Goal: Task Accomplishment & Management: Use online tool/utility

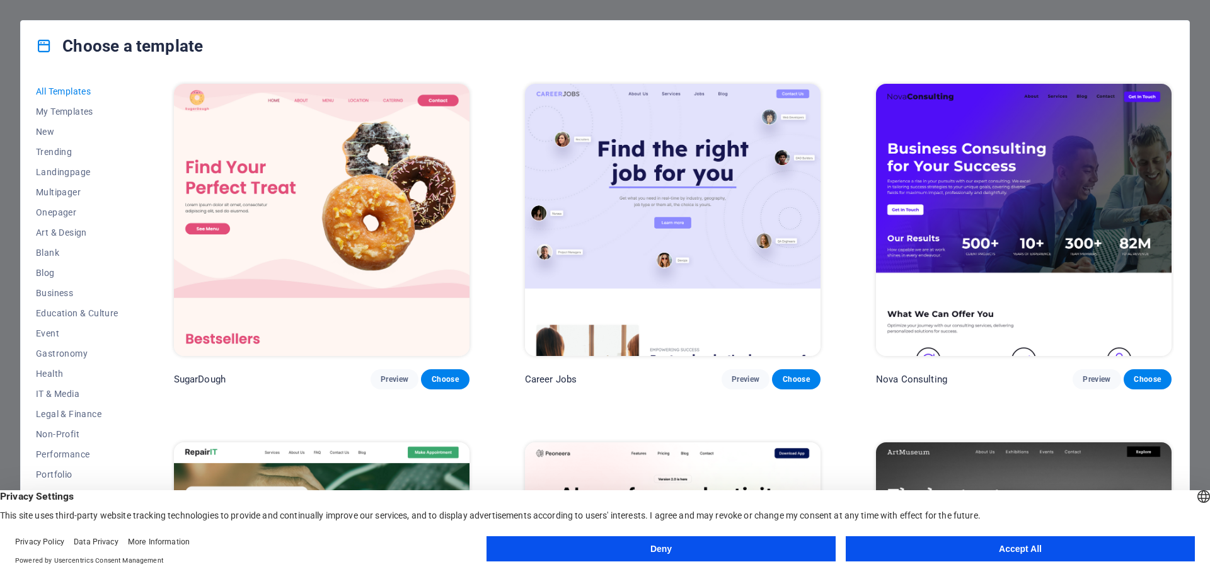
click at [926, 547] on button "Accept All" at bounding box center [1020, 548] width 349 height 25
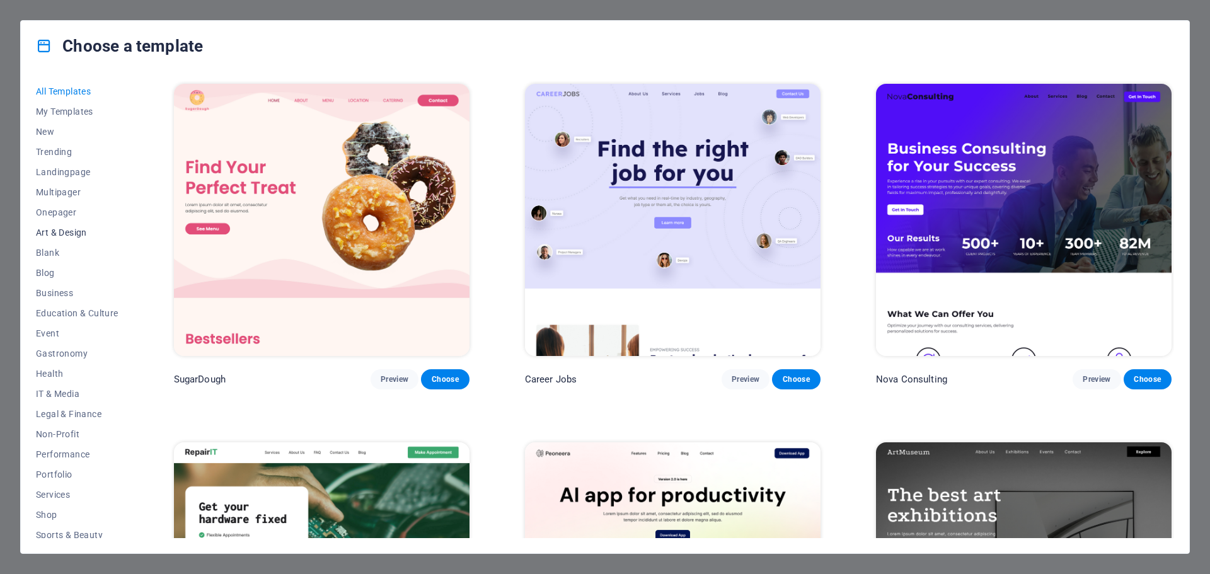
click at [59, 233] on span "Art & Design" at bounding box center [77, 232] width 83 height 10
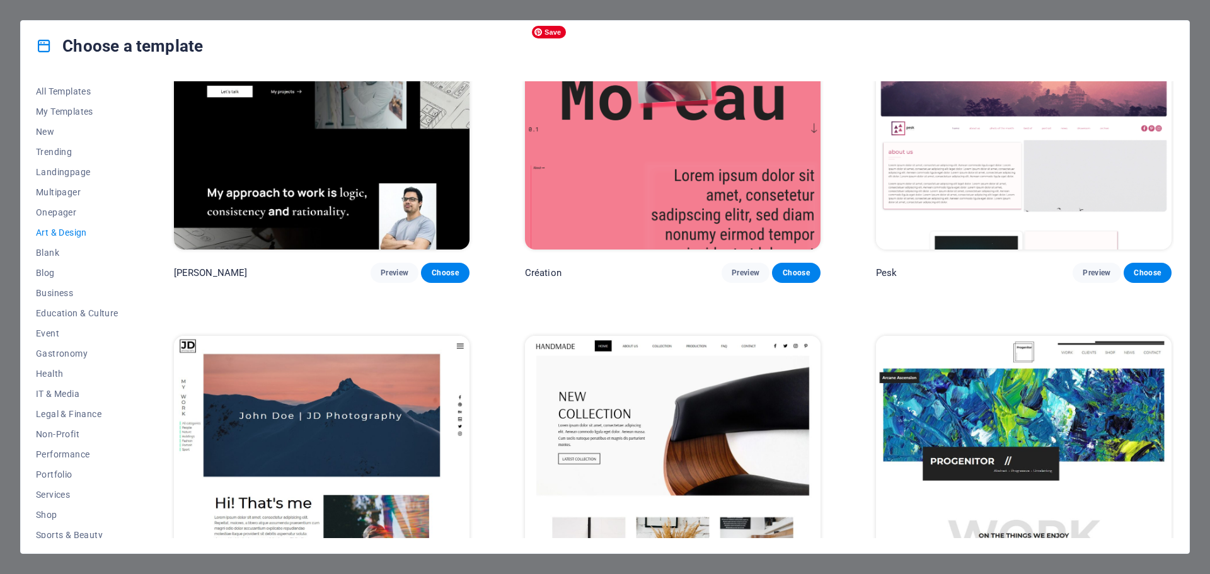
scroll to position [61, 0]
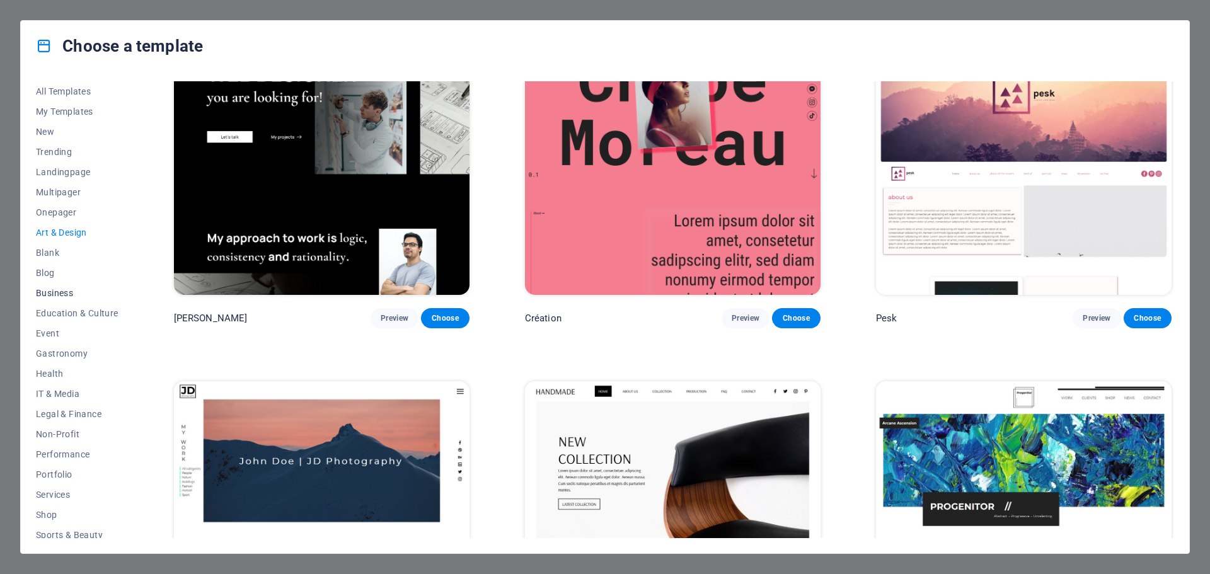
click at [64, 292] on span "Business" at bounding box center [77, 293] width 83 height 10
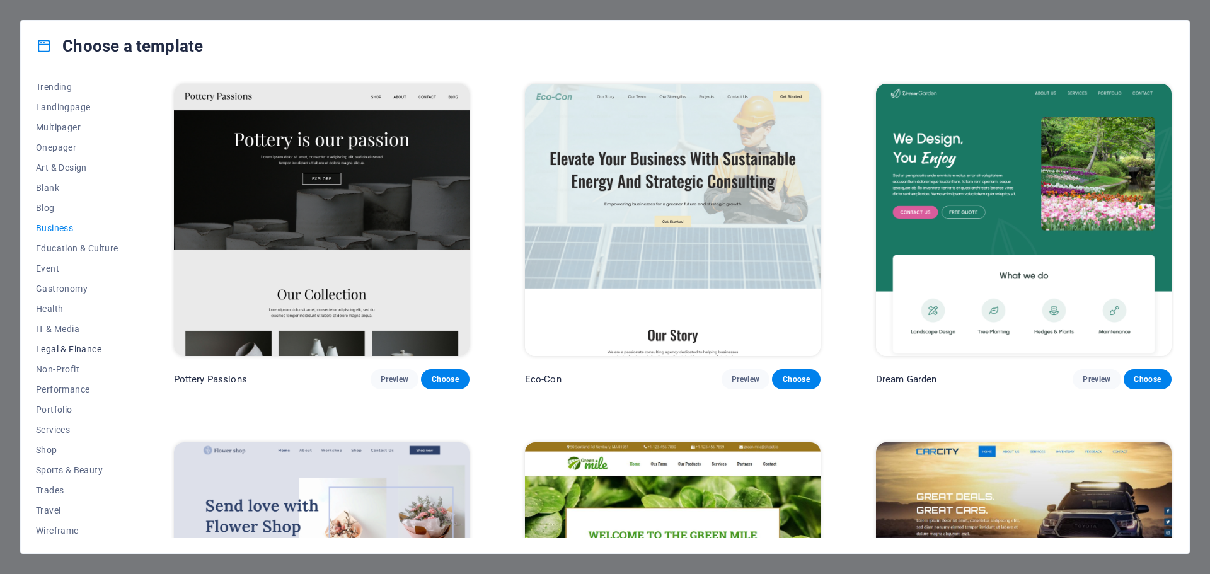
scroll to position [67, 0]
click at [50, 447] on span "Shop" at bounding box center [77, 447] width 83 height 10
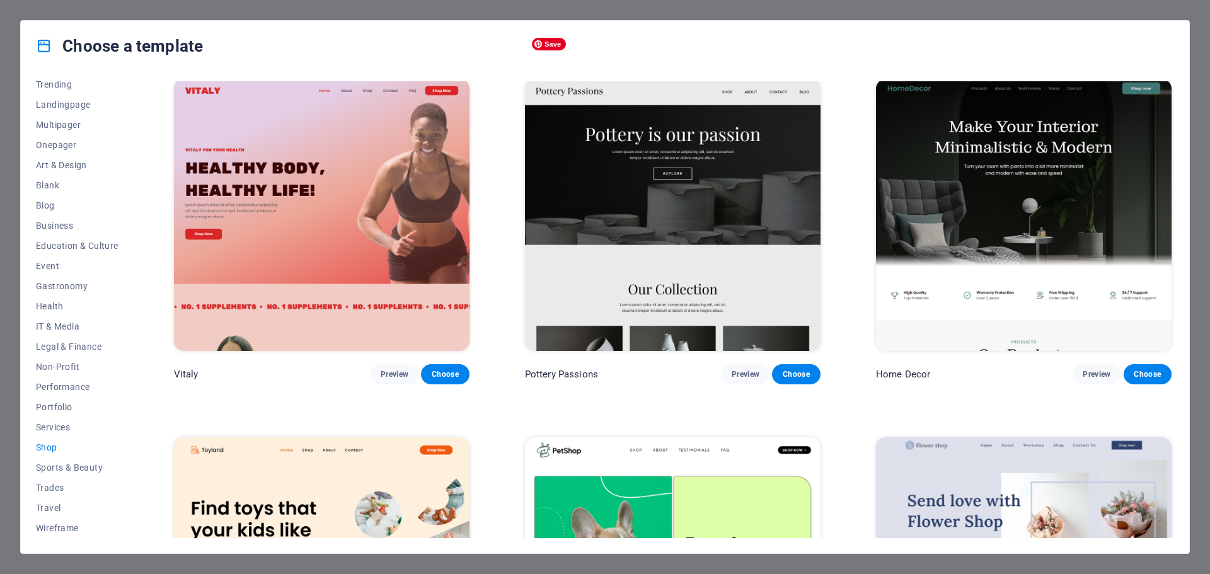
scroll to position [0, 0]
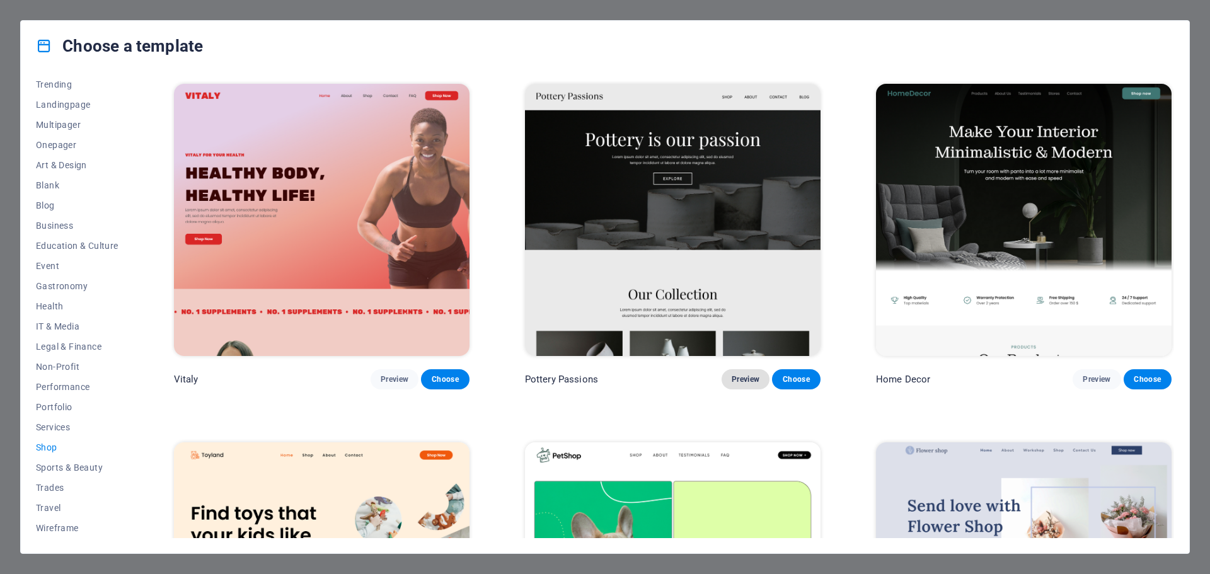
click at [732, 381] on span "Preview" at bounding box center [746, 379] width 28 height 10
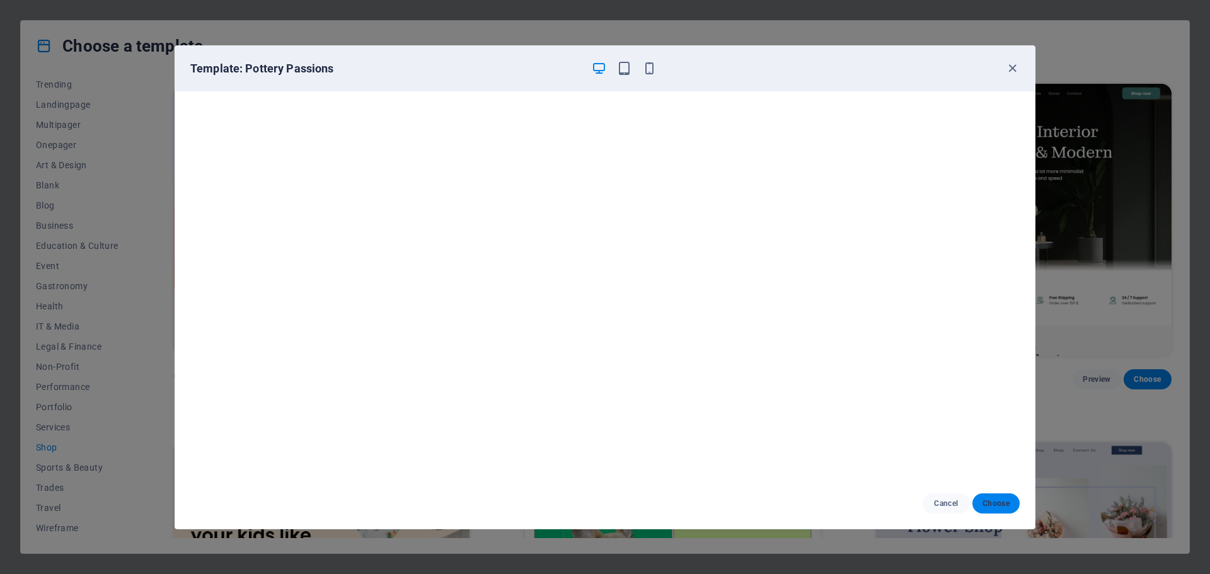
click at [998, 505] on span "Choose" at bounding box center [995, 503] width 27 height 10
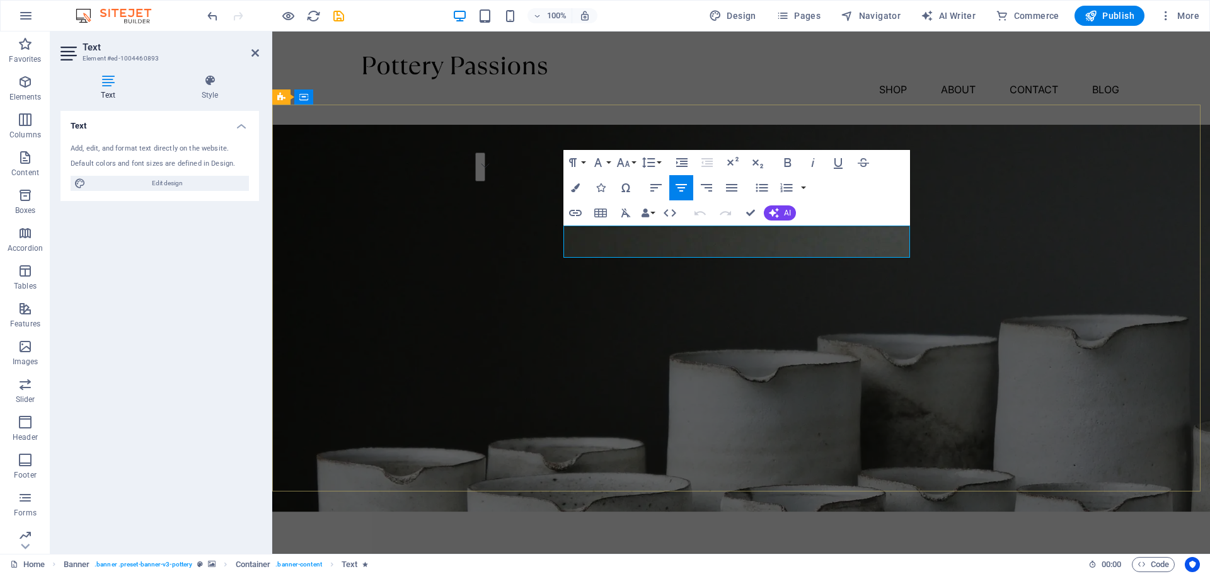
drag, startPoint x: 866, startPoint y: 250, endPoint x: 570, endPoint y: 235, distance: 295.9
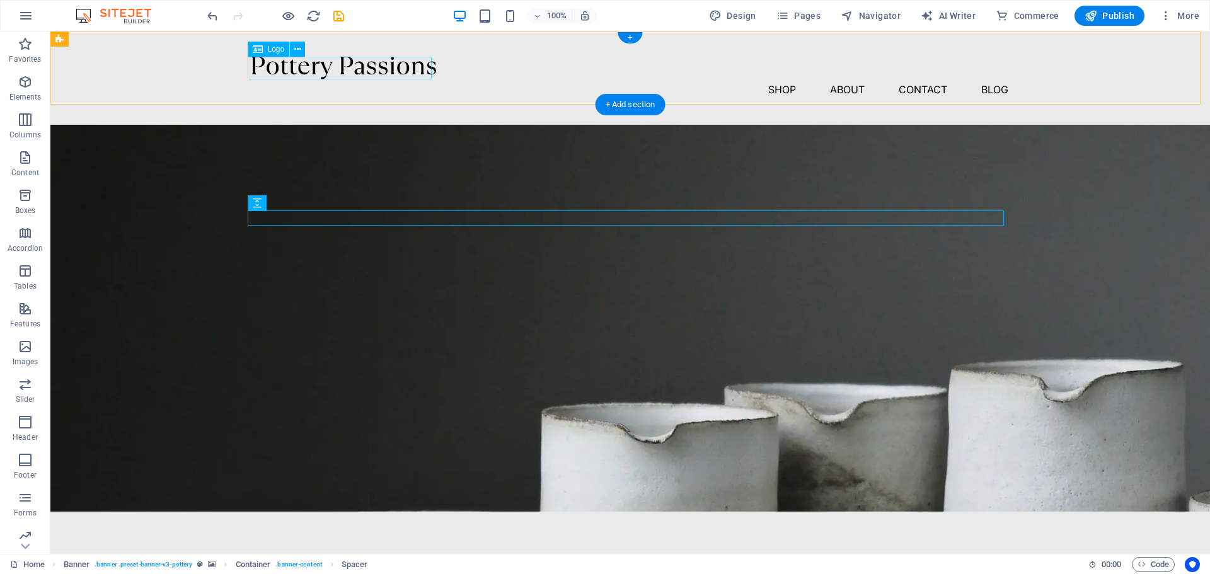
click at [347, 62] on div at bounding box center [630, 68] width 756 height 23
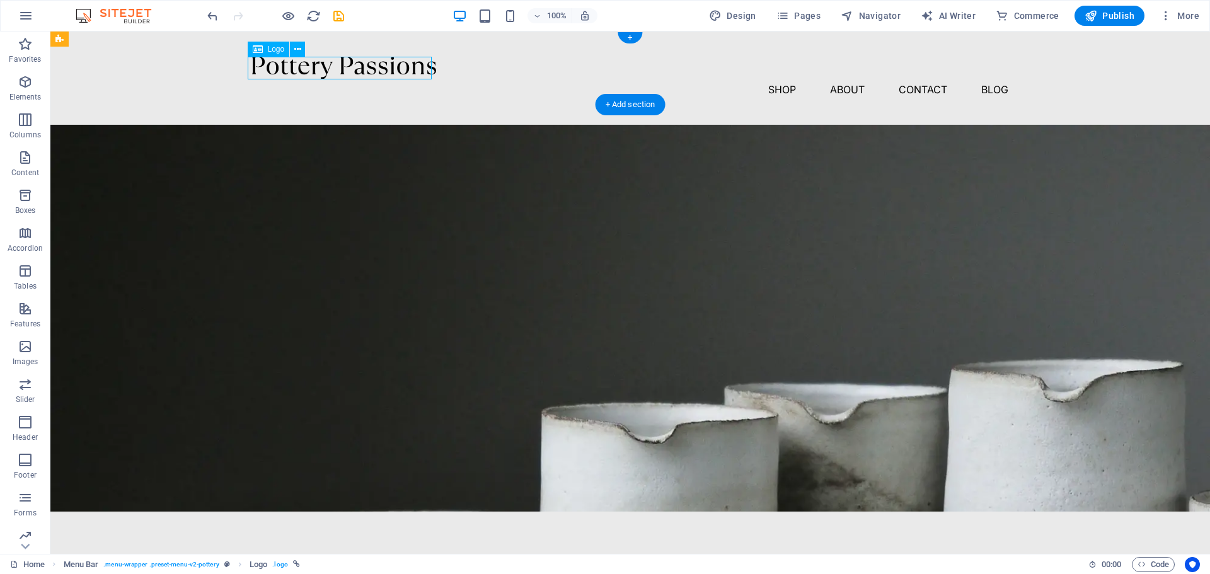
click at [347, 62] on div at bounding box center [630, 68] width 756 height 23
select select "px"
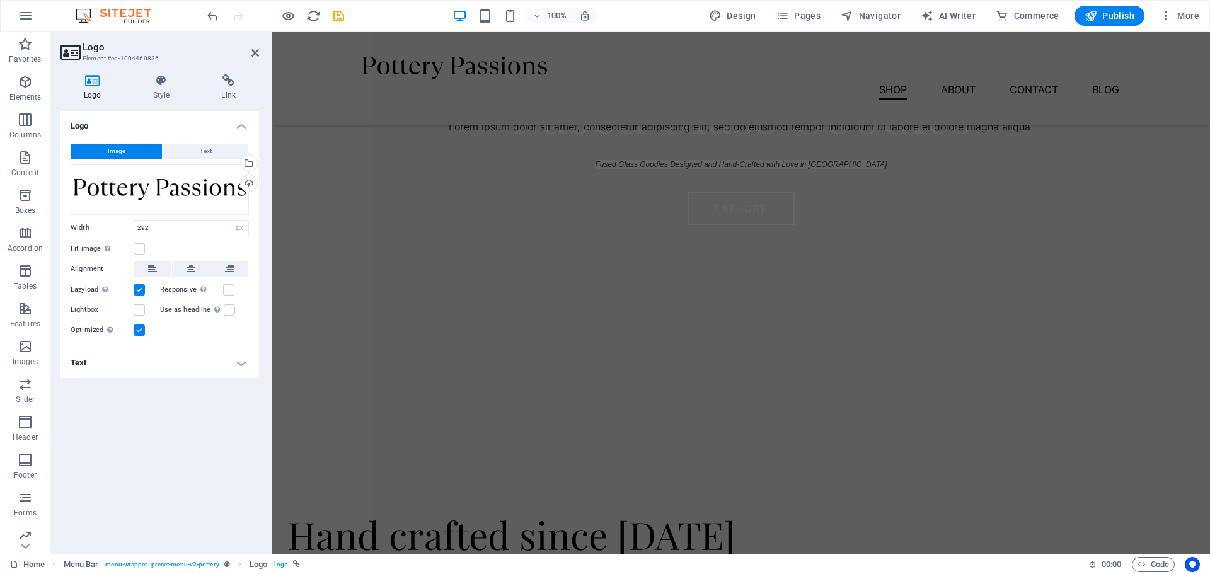
scroll to position [914, 0]
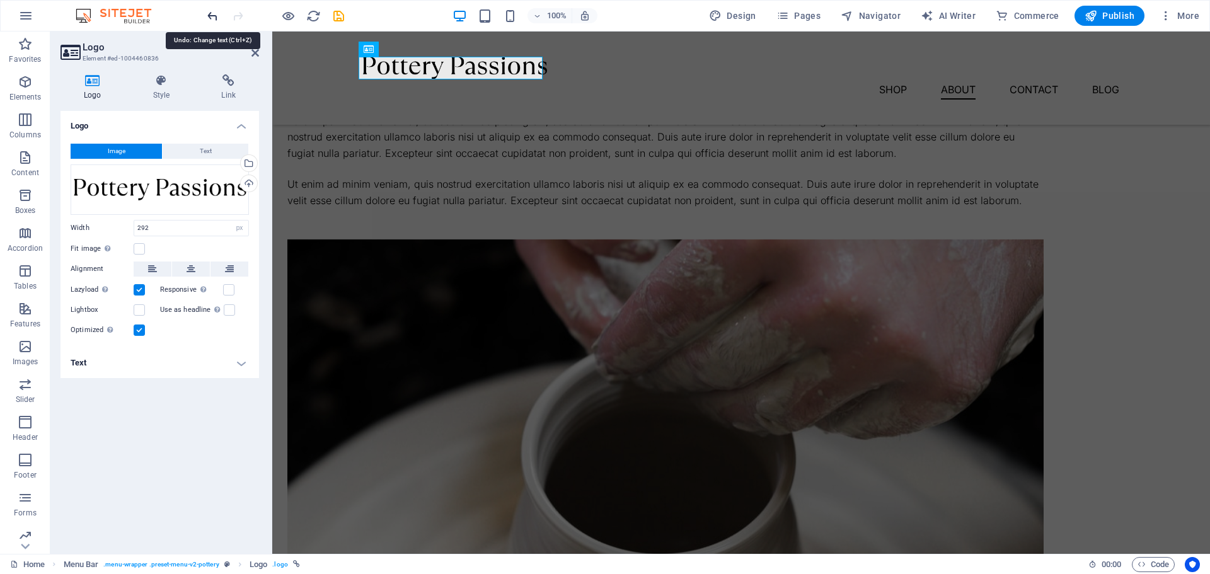
click at [212, 18] on icon "undo" at bounding box center [212, 16] width 14 height 14
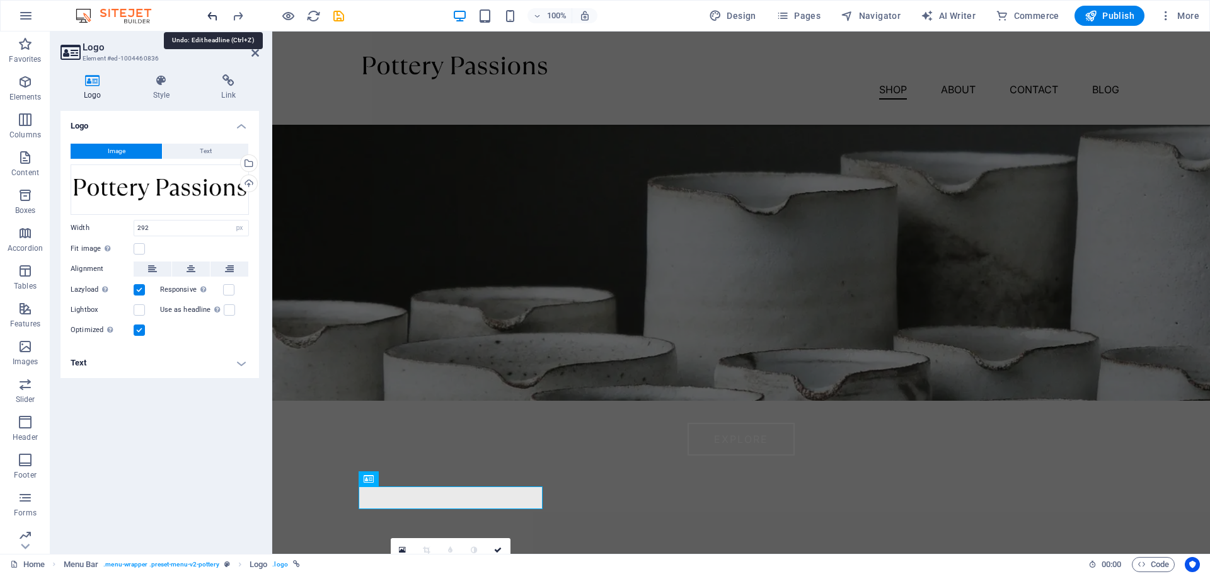
scroll to position [0, 0]
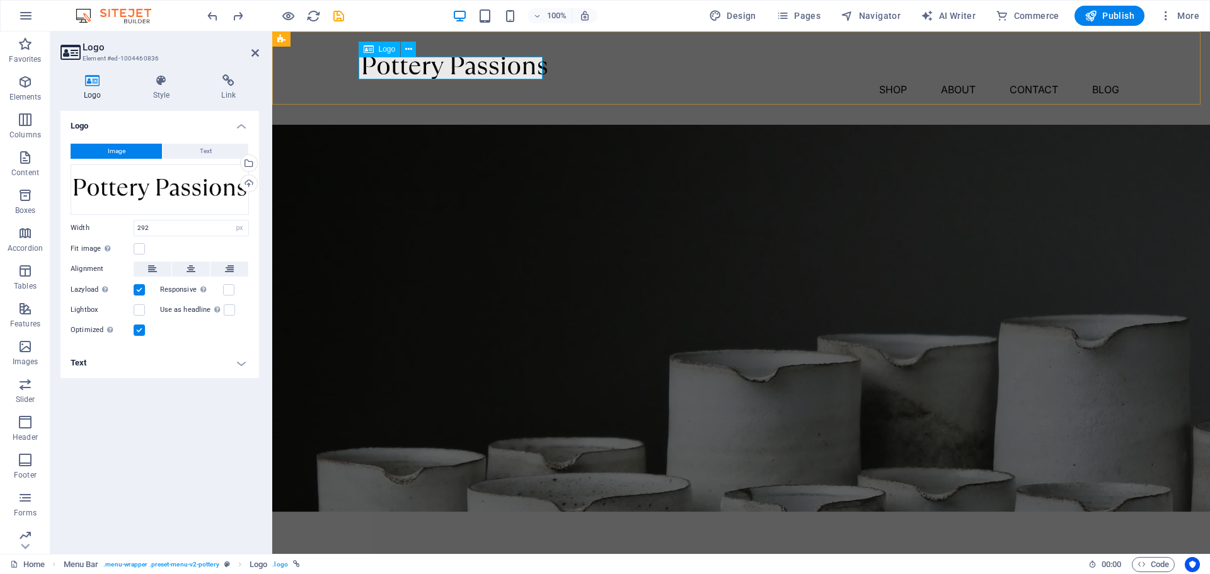
click at [398, 69] on div at bounding box center [741, 68] width 756 height 23
click at [409, 51] on icon at bounding box center [408, 49] width 7 height 13
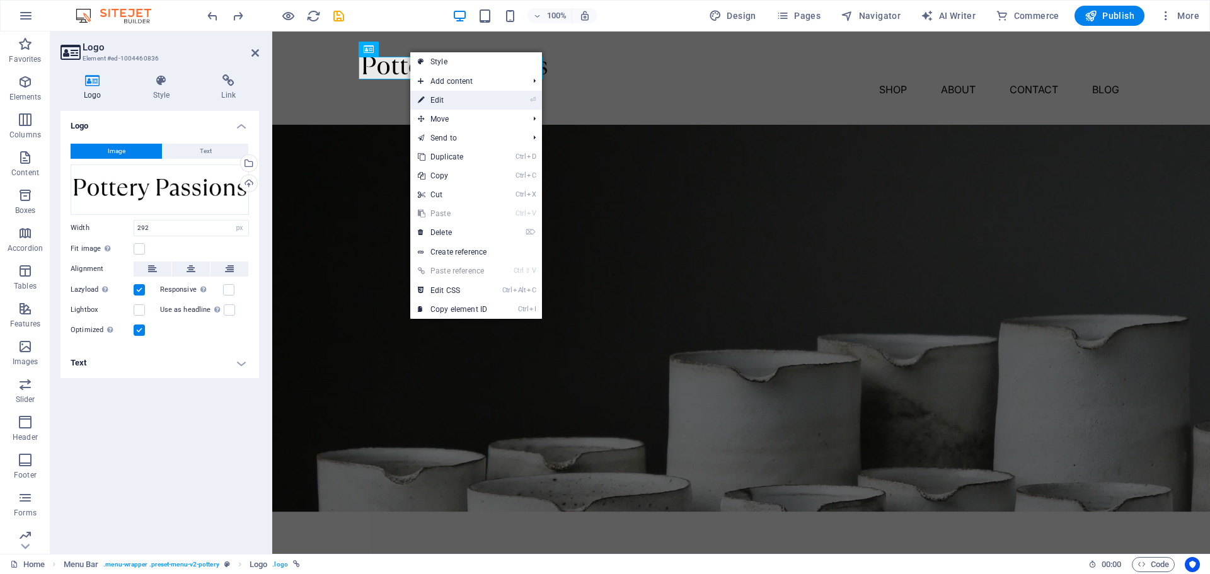
click at [430, 105] on link "⏎ Edit" at bounding box center [452, 100] width 84 height 19
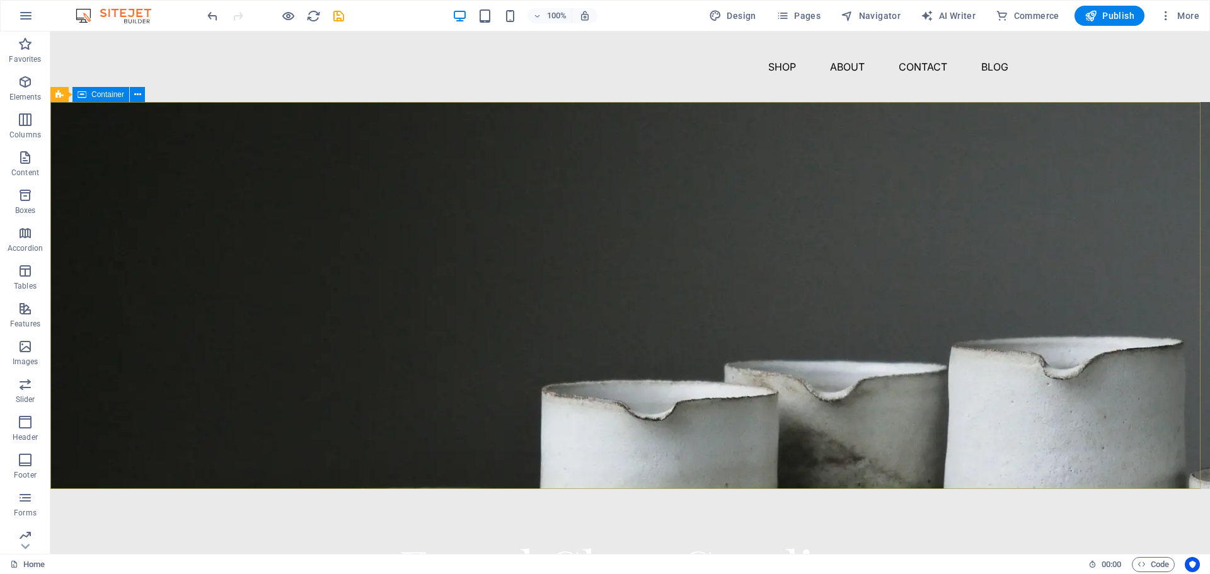
click at [92, 98] on span "Container" at bounding box center [107, 95] width 33 height 8
click at [96, 96] on span "Container" at bounding box center [107, 95] width 33 height 8
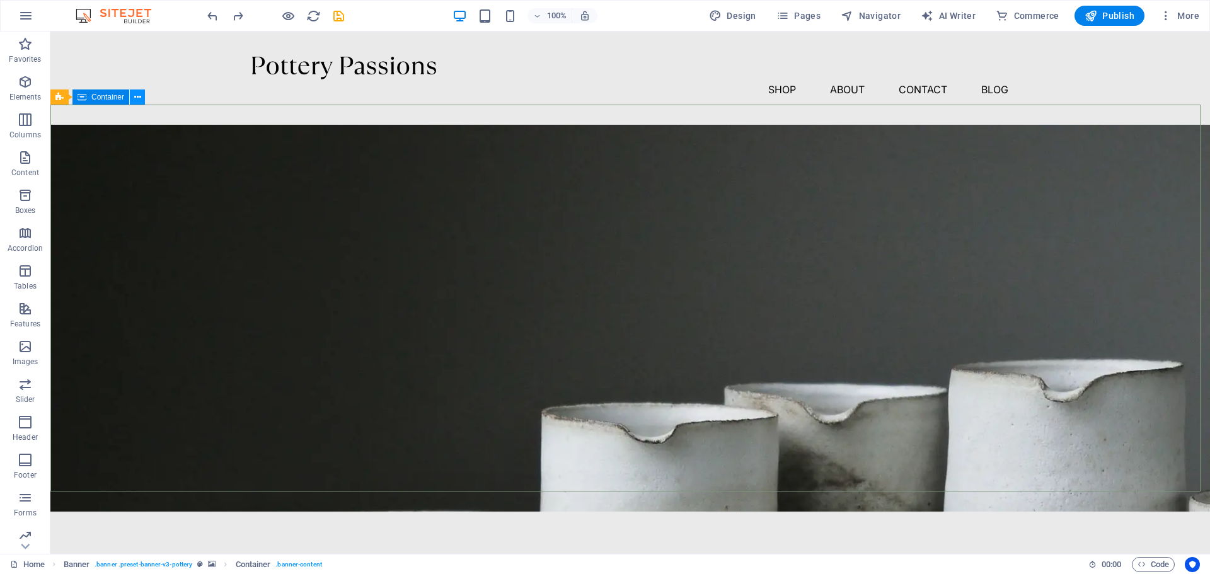
click at [135, 96] on icon at bounding box center [137, 97] width 7 height 13
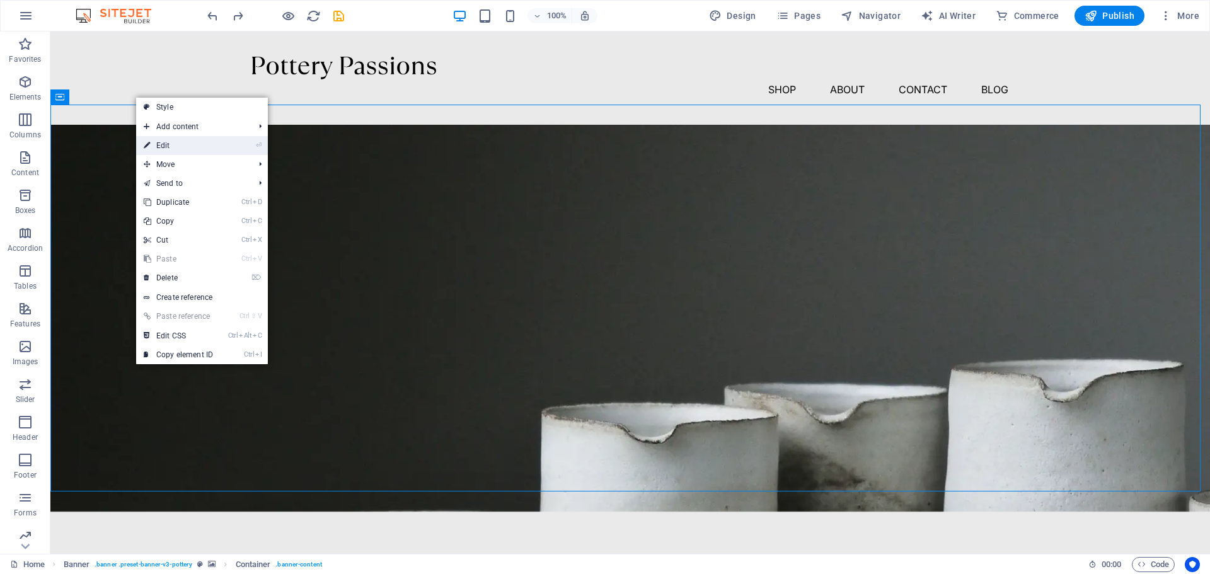
click at [179, 144] on link "⏎ Edit" at bounding box center [178, 145] width 84 height 19
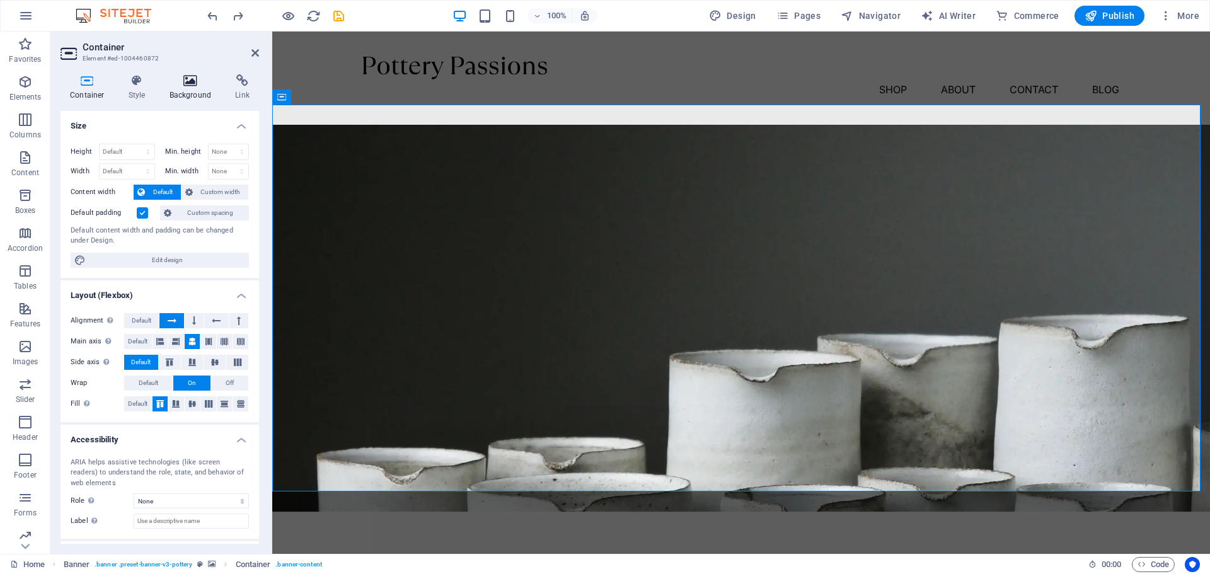
click at [183, 89] on h4 "Background" at bounding box center [193, 87] width 66 height 26
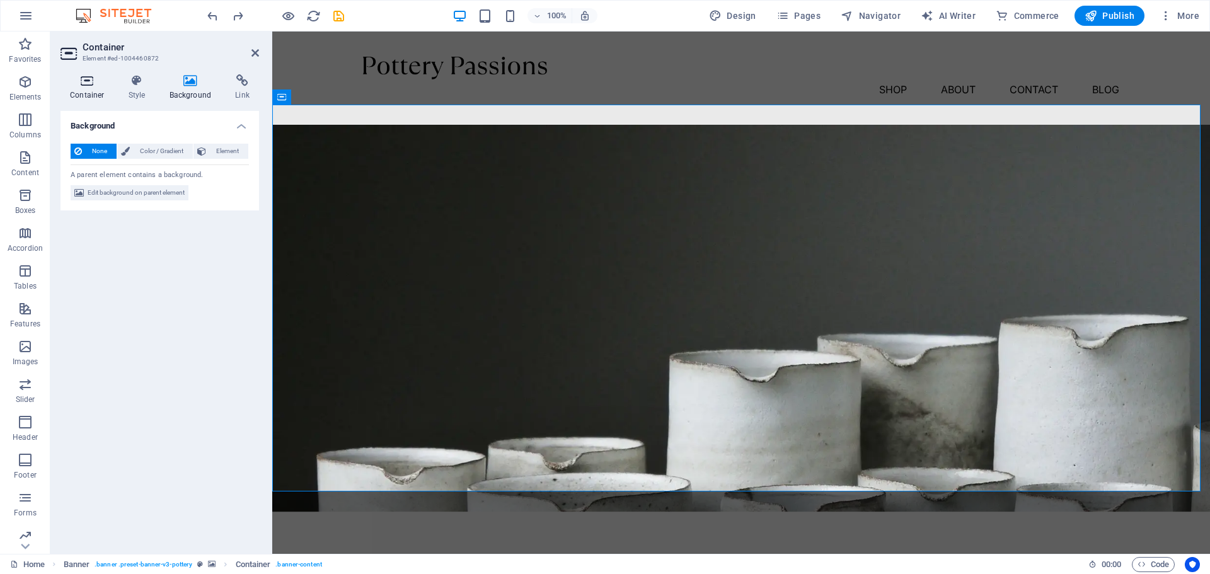
click at [90, 90] on h4 "Container" at bounding box center [89, 87] width 59 height 26
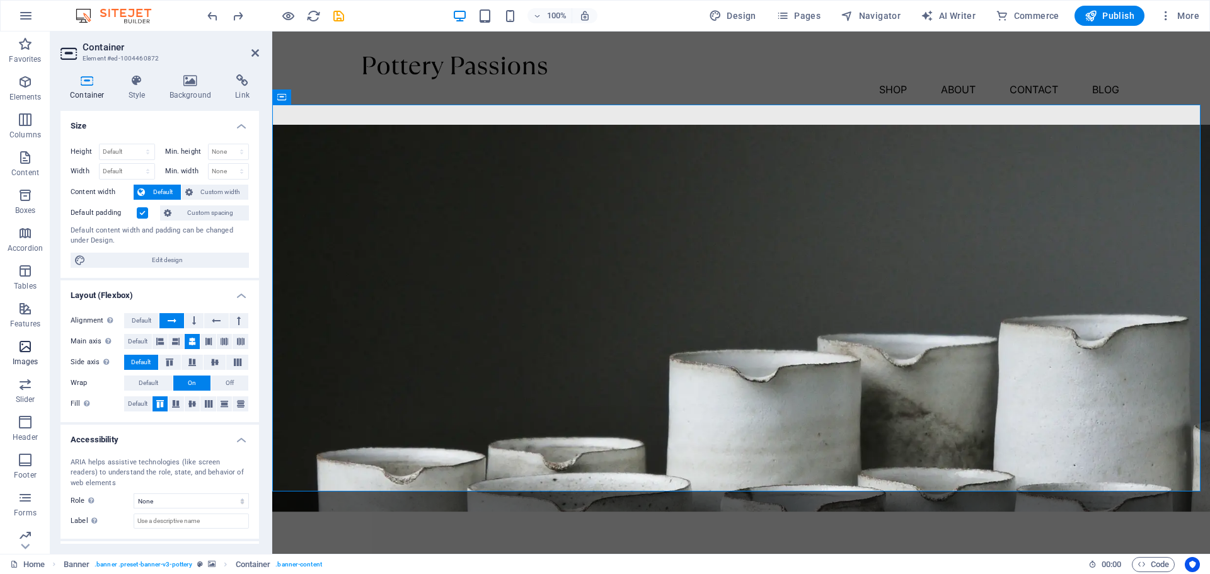
click at [21, 354] on icon "button" at bounding box center [25, 346] width 15 height 15
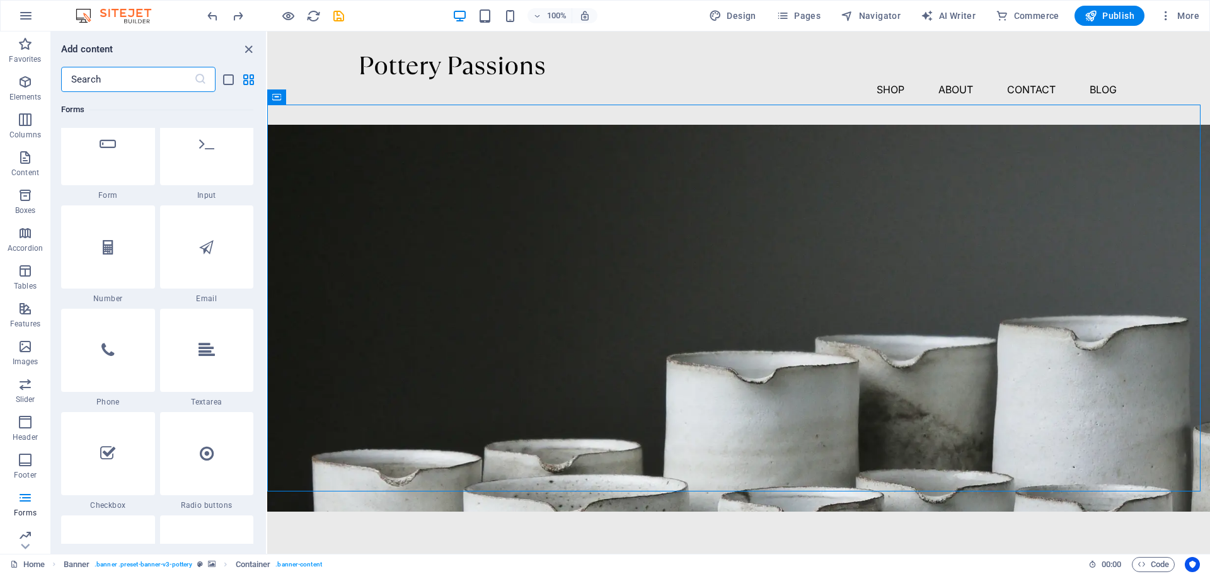
scroll to position [9525, 0]
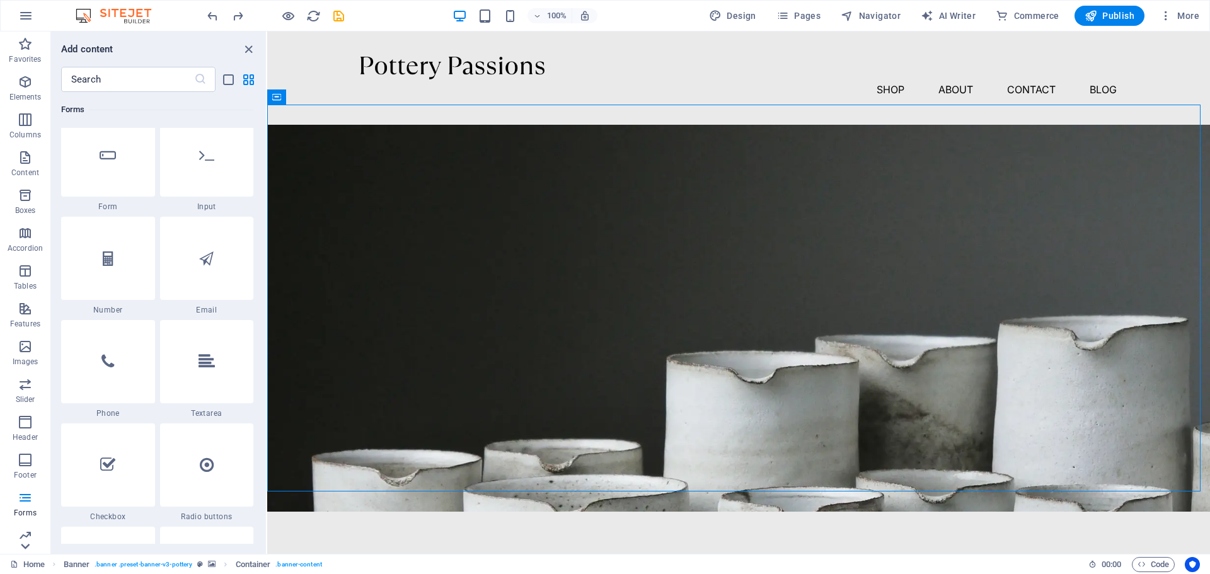
click at [23, 551] on icon at bounding box center [25, 547] width 18 height 18
click at [25, 354] on icon "button" at bounding box center [25, 346] width 15 height 15
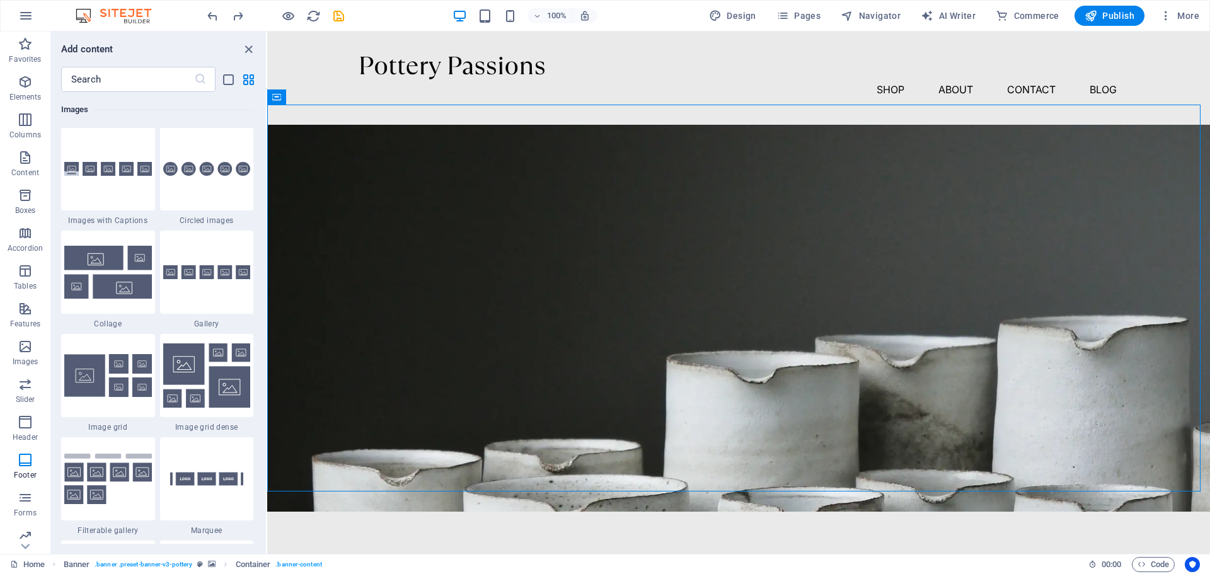
scroll to position [6390, 0]
click at [149, 82] on input "text" at bounding box center [127, 79] width 133 height 25
click at [97, 49] on h6 "Add content" at bounding box center [87, 49] width 52 height 15
click at [233, 81] on icon "list-view" at bounding box center [228, 79] width 14 height 14
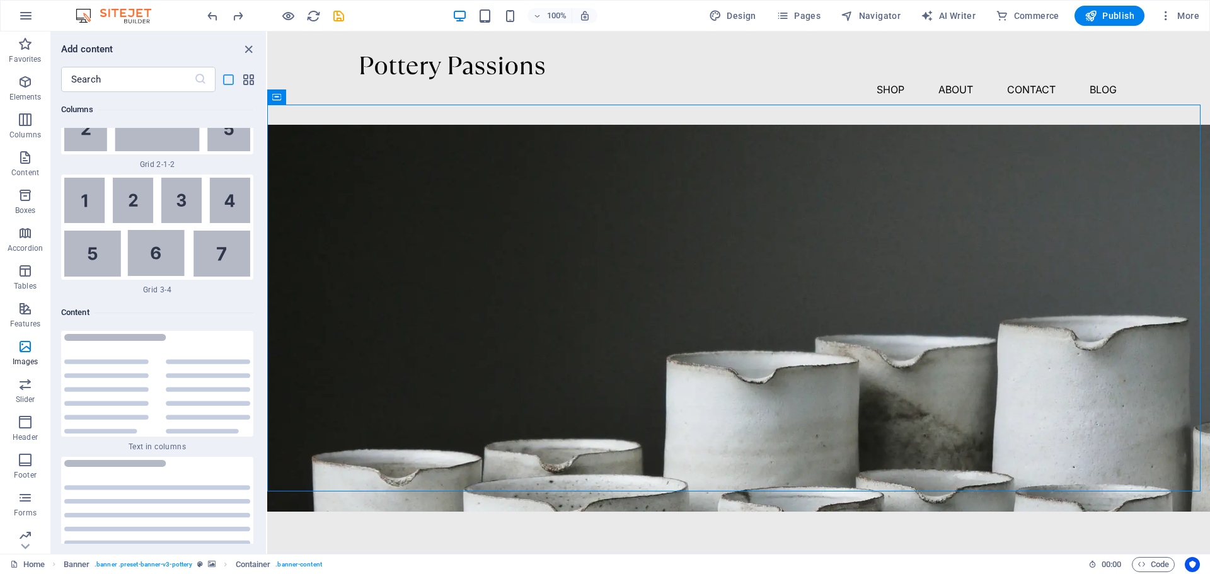
scroll to position [15182, 0]
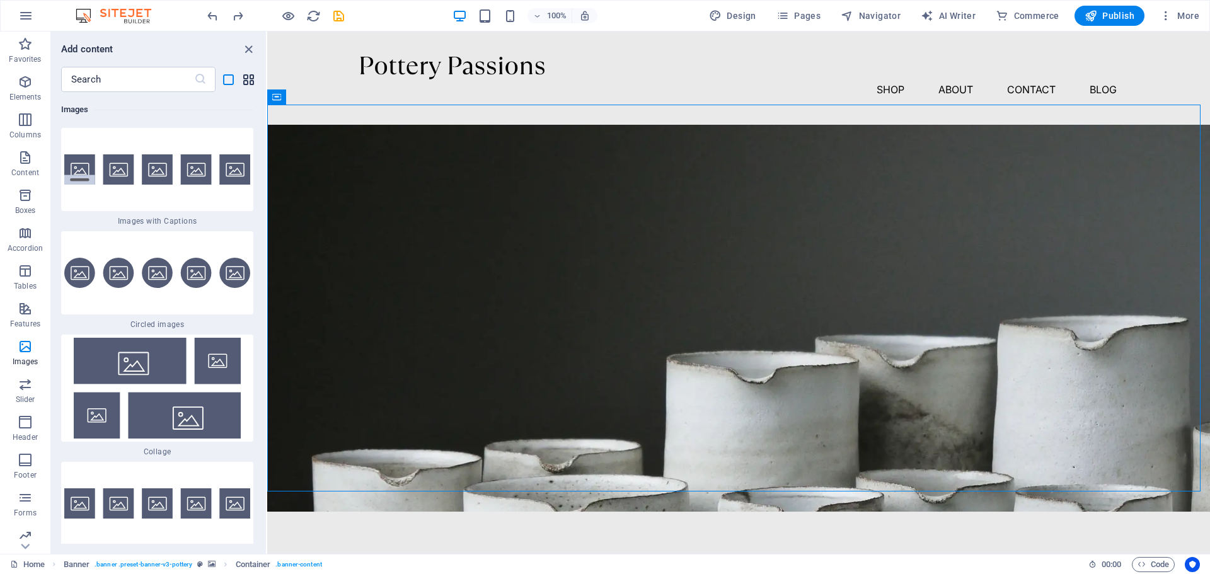
click at [248, 81] on icon "grid-view" at bounding box center [248, 79] width 14 height 14
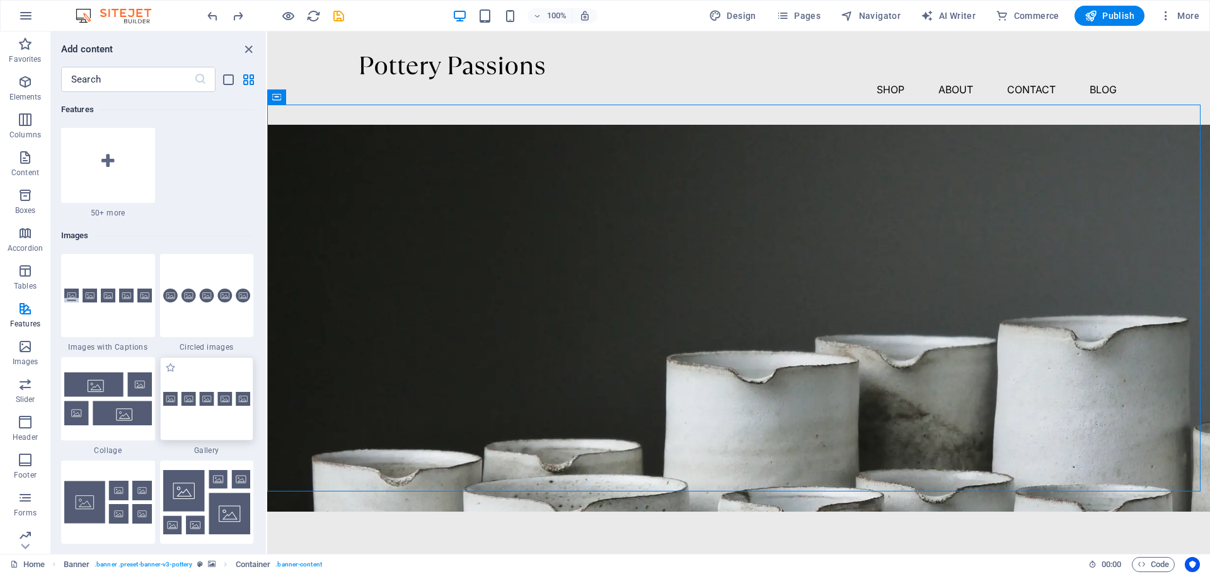
scroll to position [6248, 0]
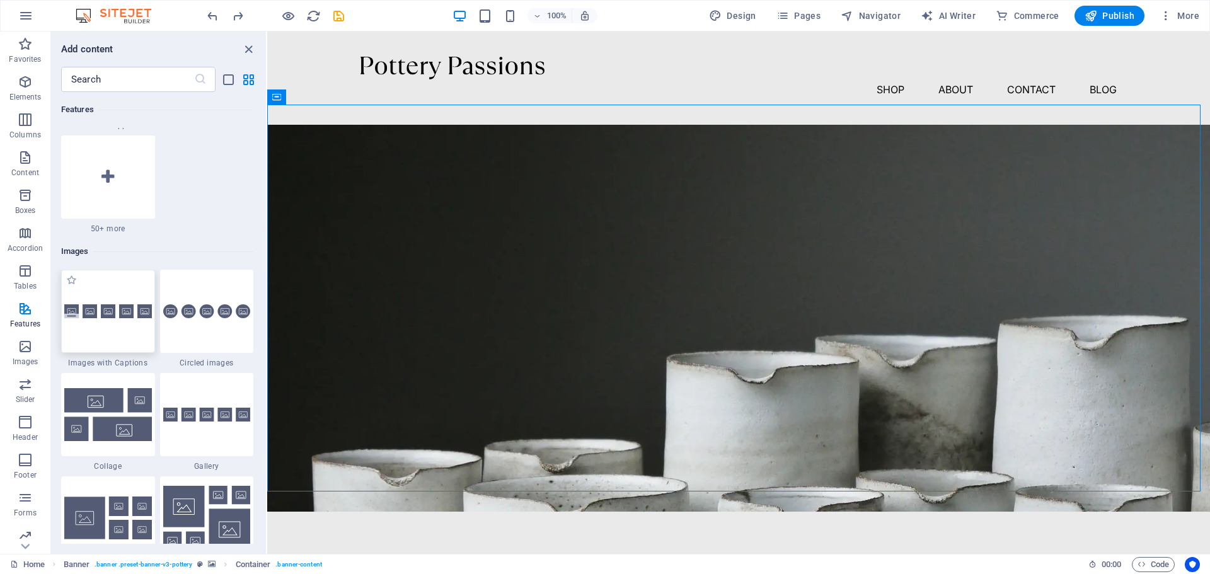
click at [121, 308] on img at bounding box center [108, 311] width 88 height 14
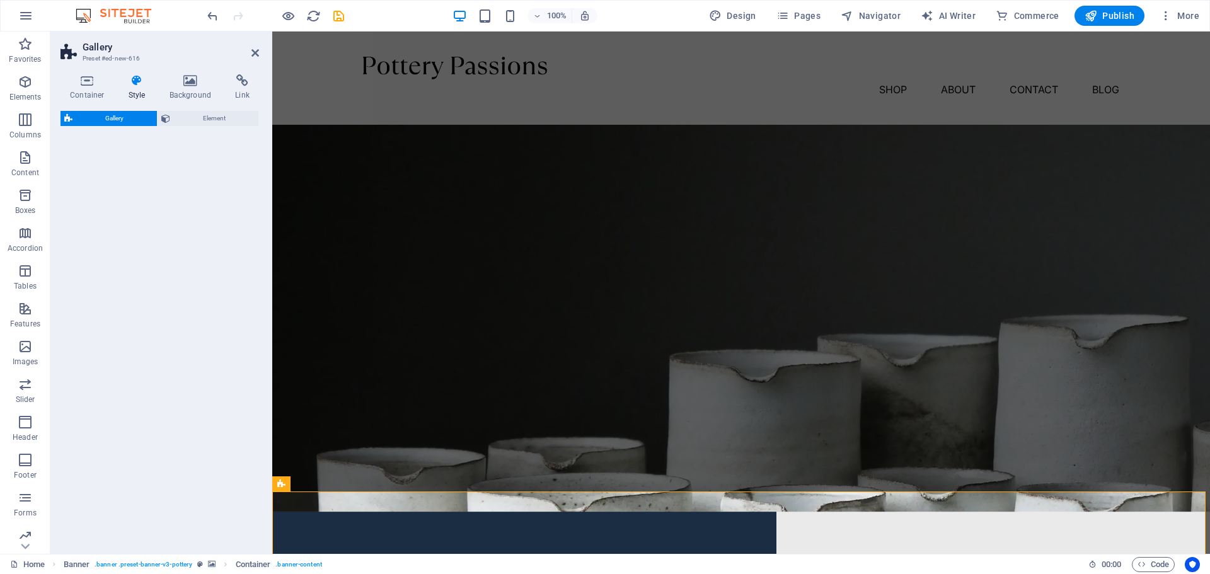
select select "rem"
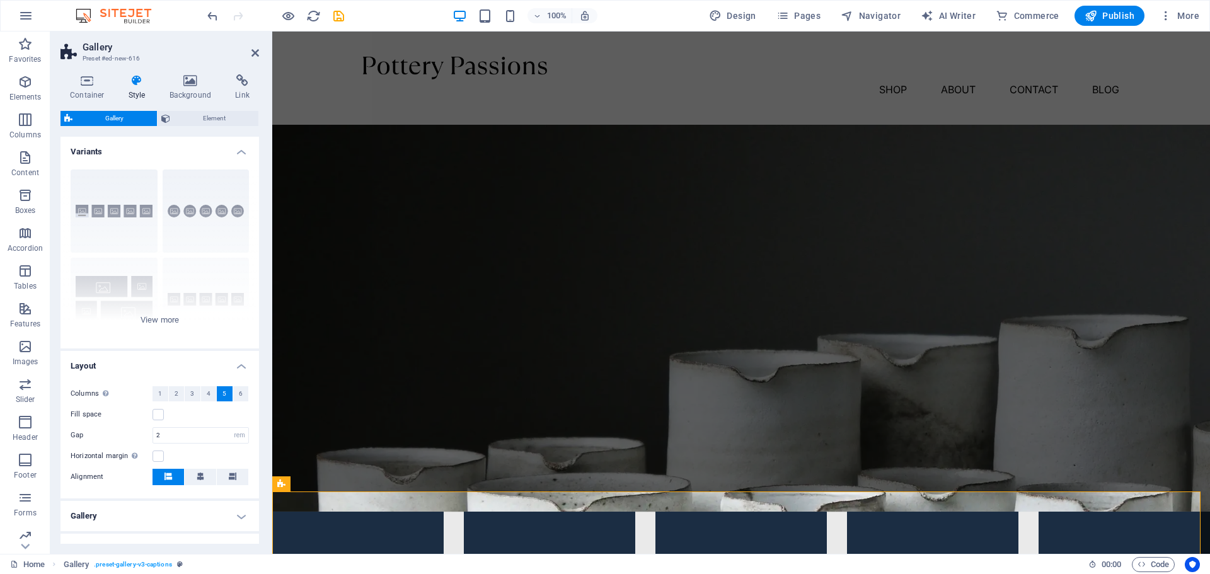
click at [187, 72] on div "Container Style Background Link Size Height Default px rem % vh vw Min. height …" at bounding box center [159, 309] width 219 height 490
click at [187, 78] on icon at bounding box center [190, 80] width 61 height 13
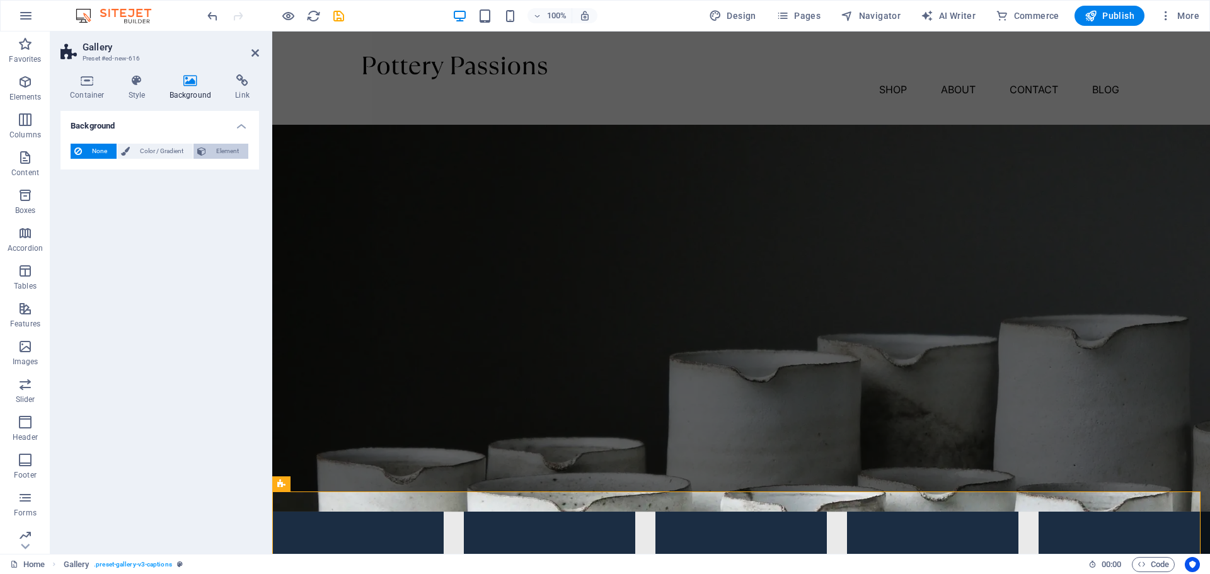
click at [214, 148] on span "Element" at bounding box center [227, 151] width 35 height 15
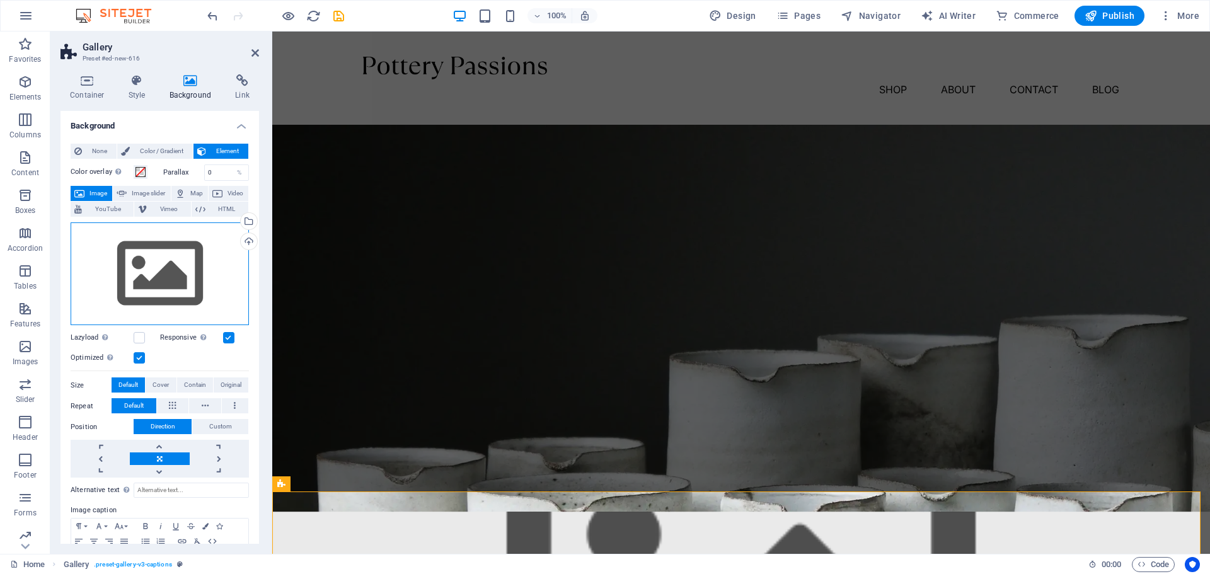
click at [165, 271] on div "Drag files here, click to choose files or select files from Files or our free s…" at bounding box center [160, 273] width 178 height 103
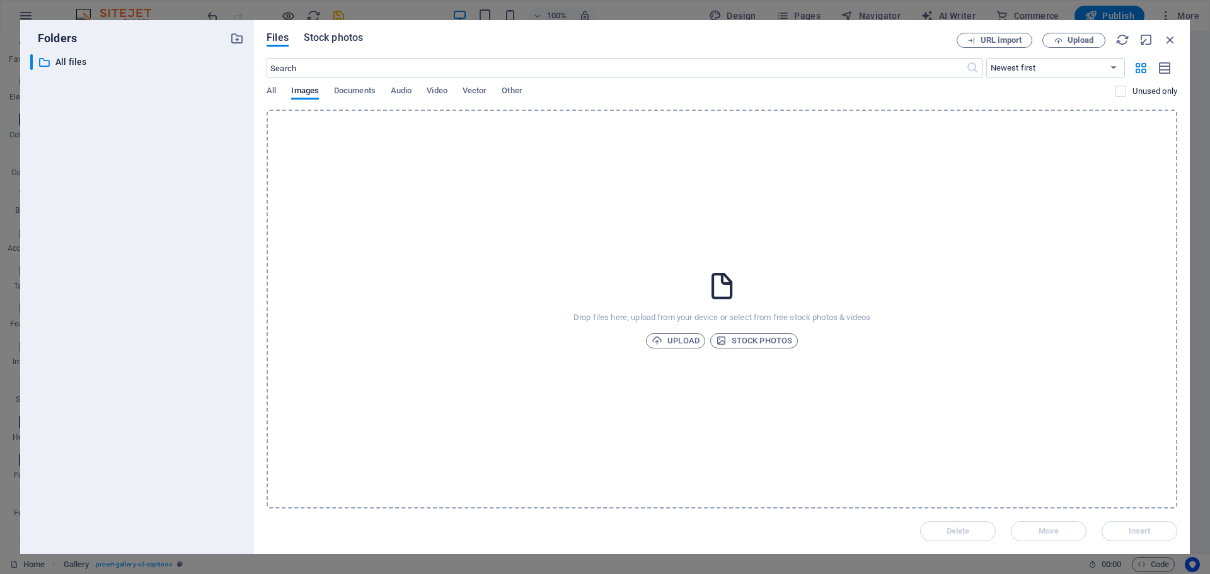
click at [312, 40] on span "Stock photos" at bounding box center [333, 37] width 59 height 15
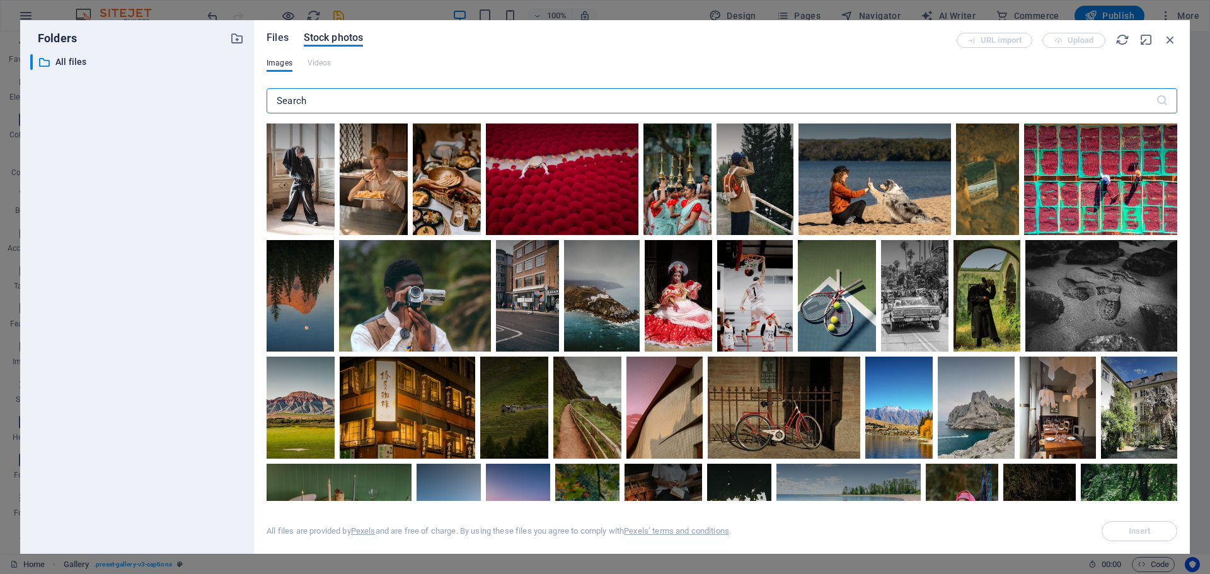
click at [273, 43] on span "Files" at bounding box center [278, 37] width 22 height 15
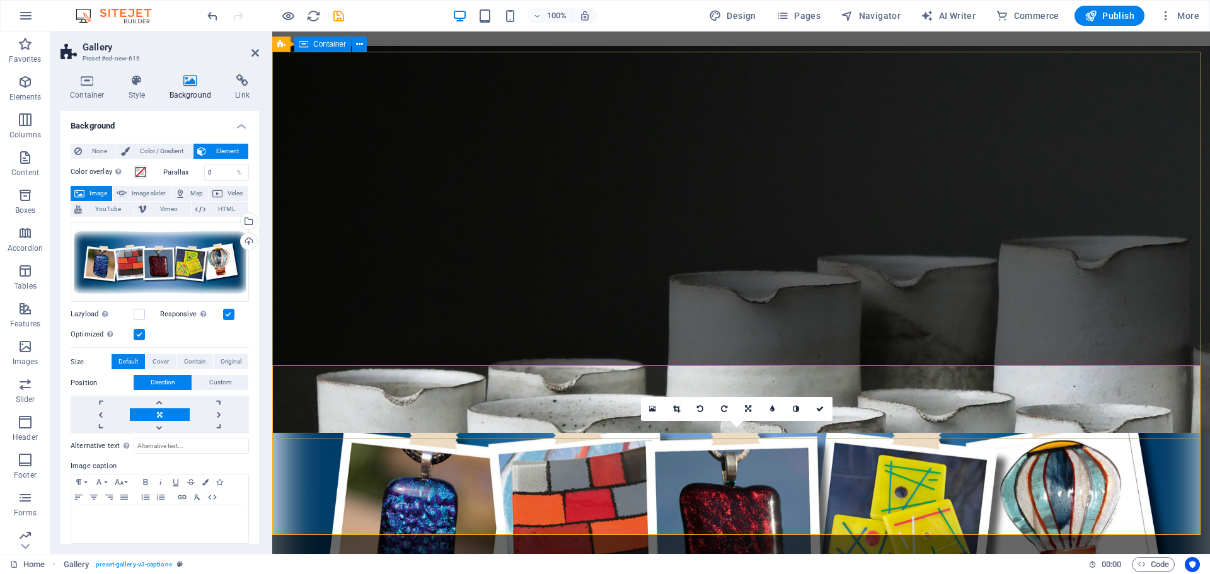
scroll to position [0, 0]
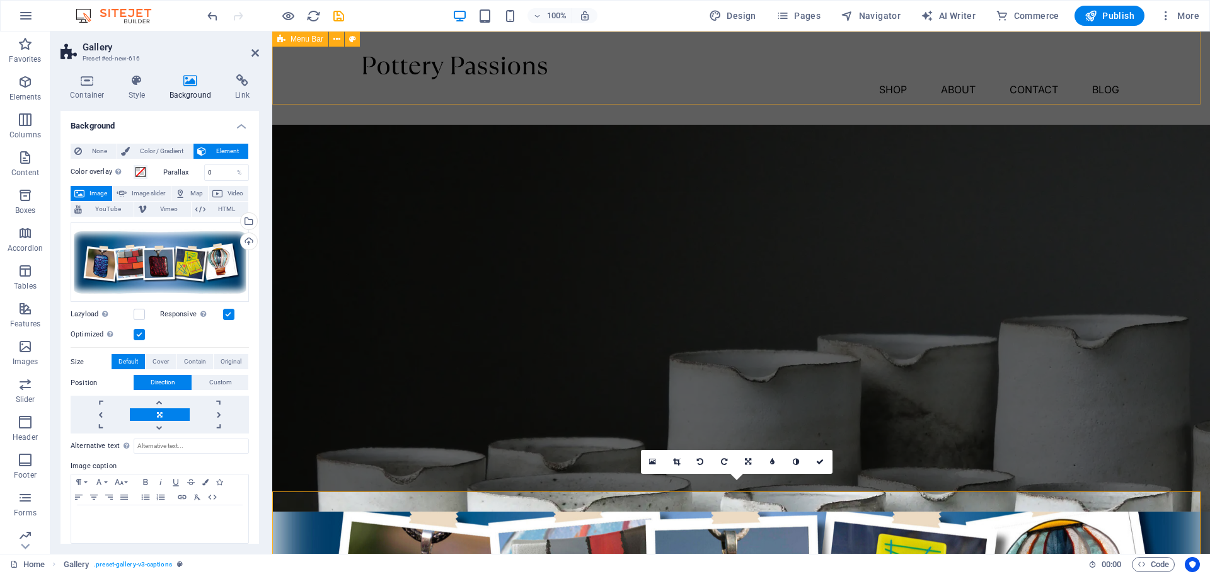
click at [311, 41] on span "Menu Bar" at bounding box center [307, 39] width 33 height 8
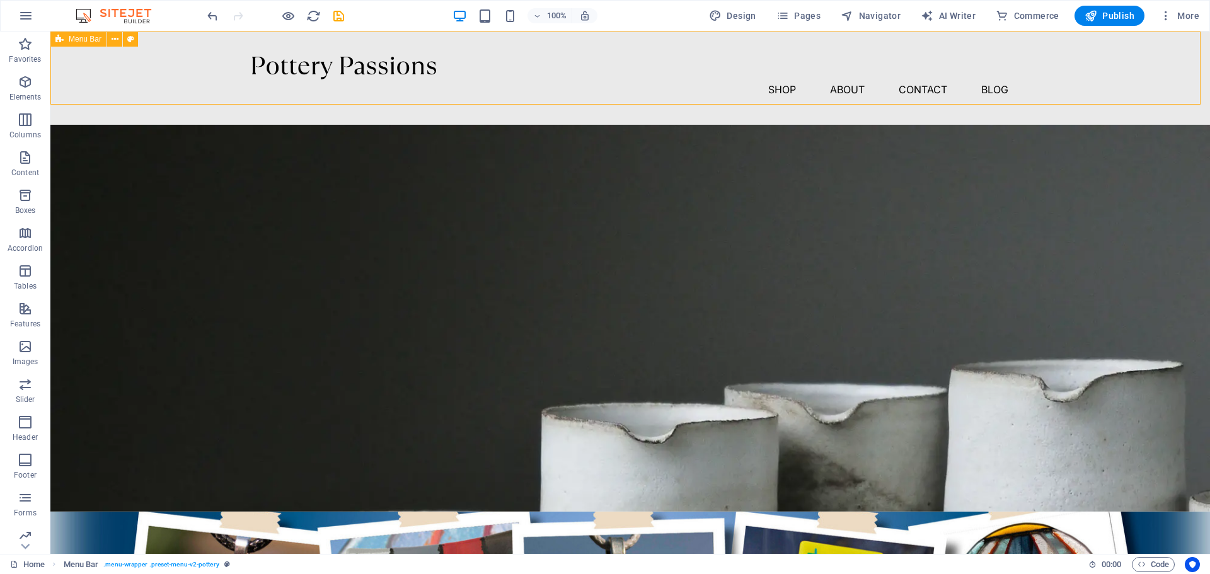
click at [84, 39] on span "Menu Bar" at bounding box center [85, 39] width 33 height 8
click at [101, 43] on span "Menu Bar" at bounding box center [85, 39] width 33 height 8
click at [1012, 14] on span "Commerce" at bounding box center [1028, 15] width 64 height 13
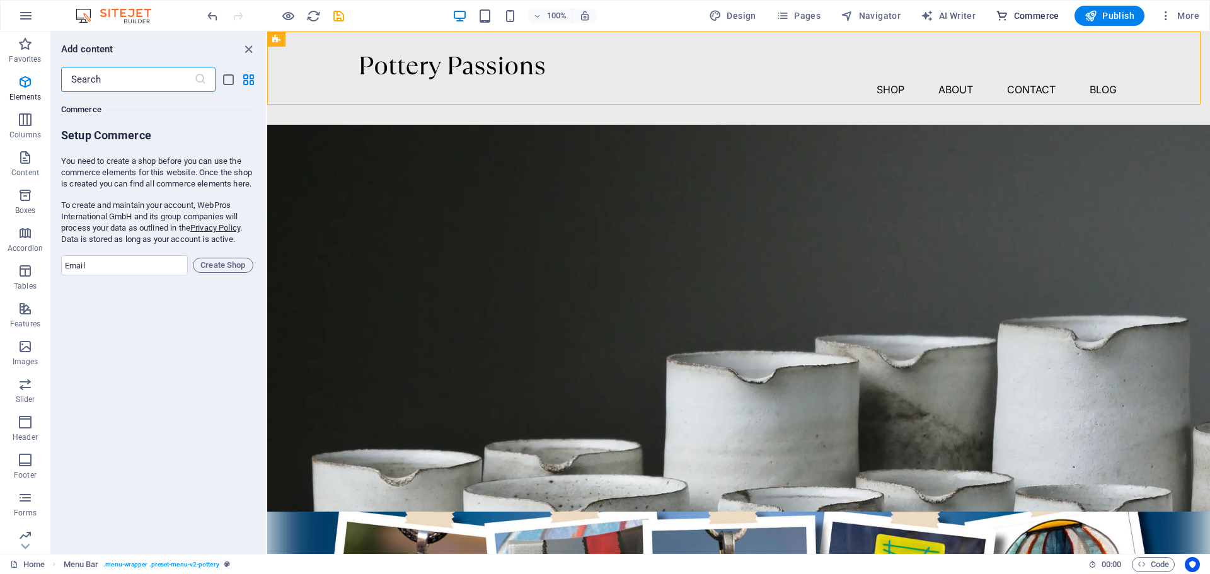
scroll to position [12144, 0]
click at [20, 162] on icon "button" at bounding box center [25, 157] width 15 height 15
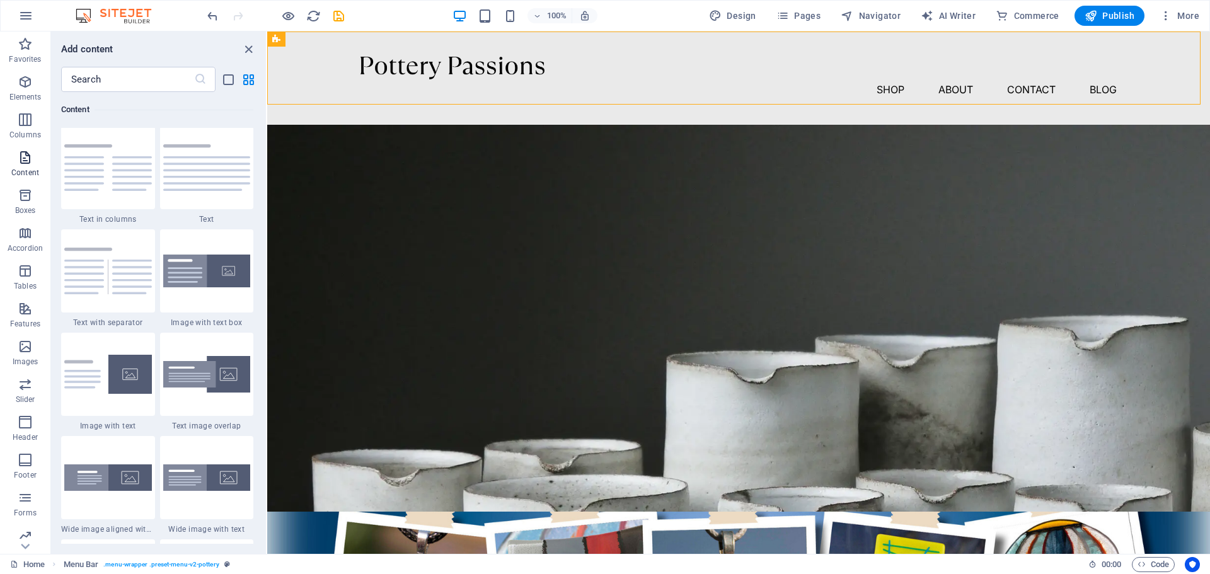
scroll to position [2205, 0]
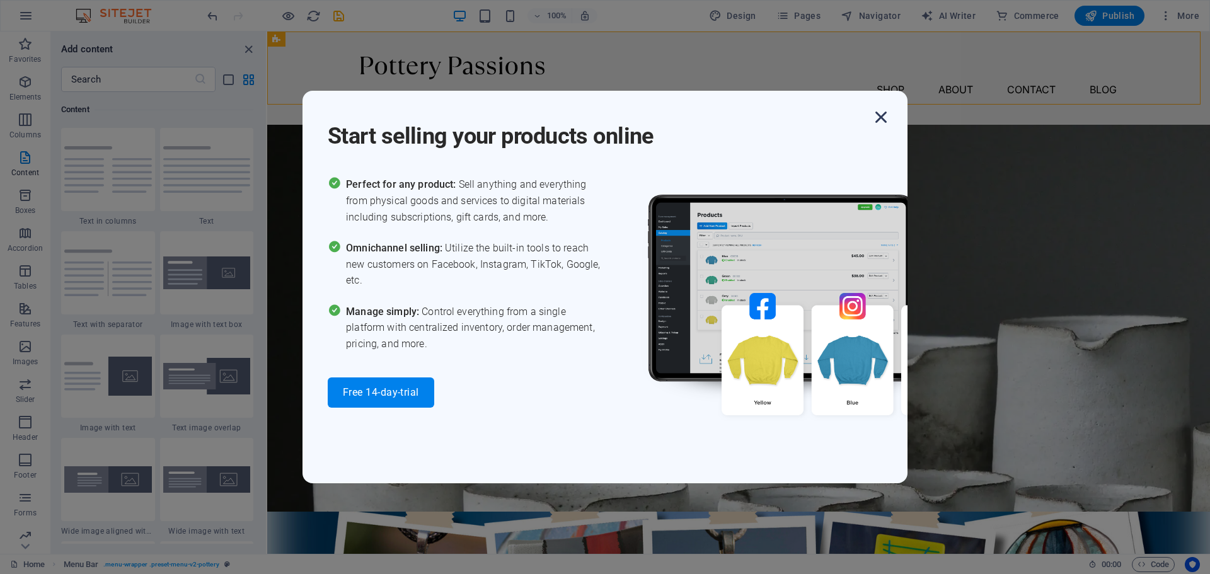
click at [878, 114] on icon "button" at bounding box center [881, 117] width 23 height 23
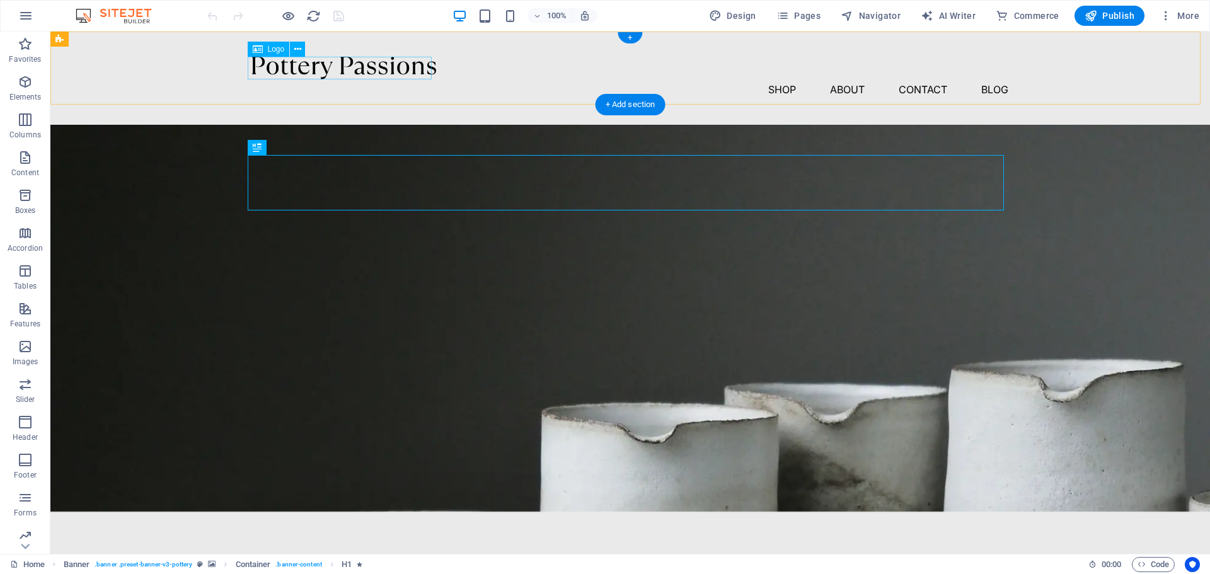
click at [311, 67] on div at bounding box center [630, 68] width 756 height 23
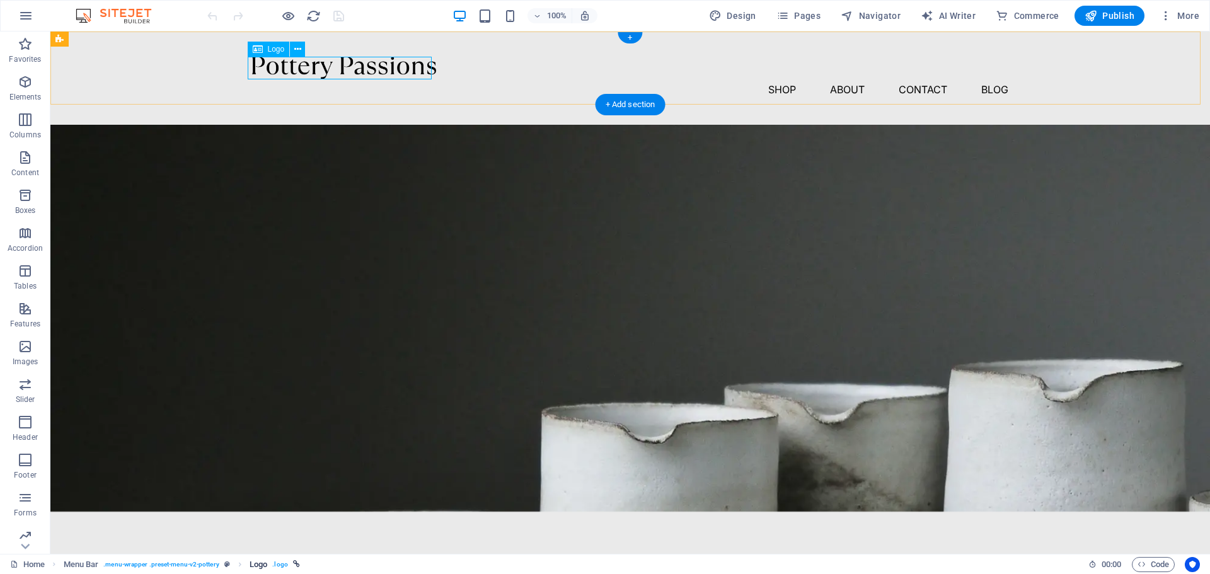
click at [278, 567] on span ". logo" at bounding box center [279, 564] width 15 height 15
click at [263, 561] on span "Logo" at bounding box center [259, 564] width 18 height 15
select select "px"
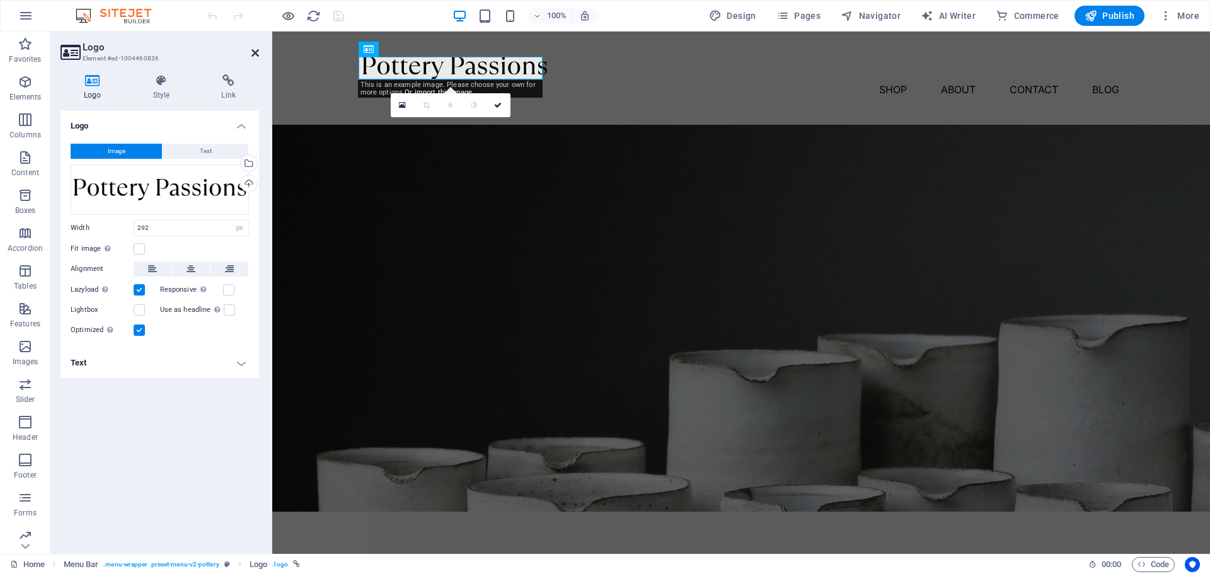
click at [258, 54] on icon at bounding box center [255, 53] width 8 height 10
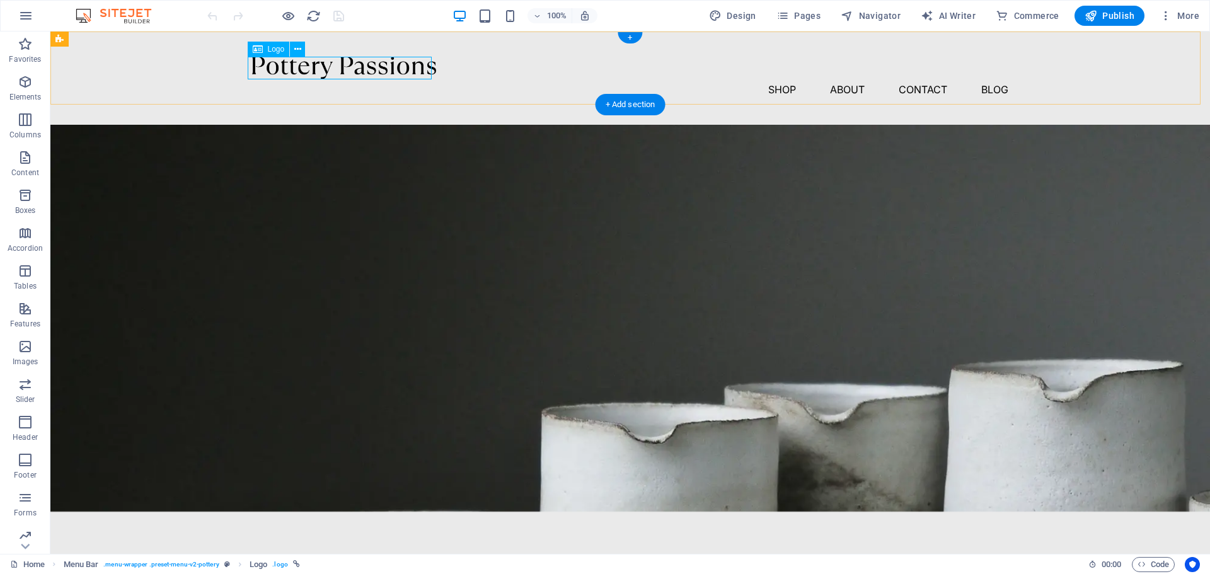
click at [374, 71] on div at bounding box center [630, 68] width 756 height 23
select select "px"
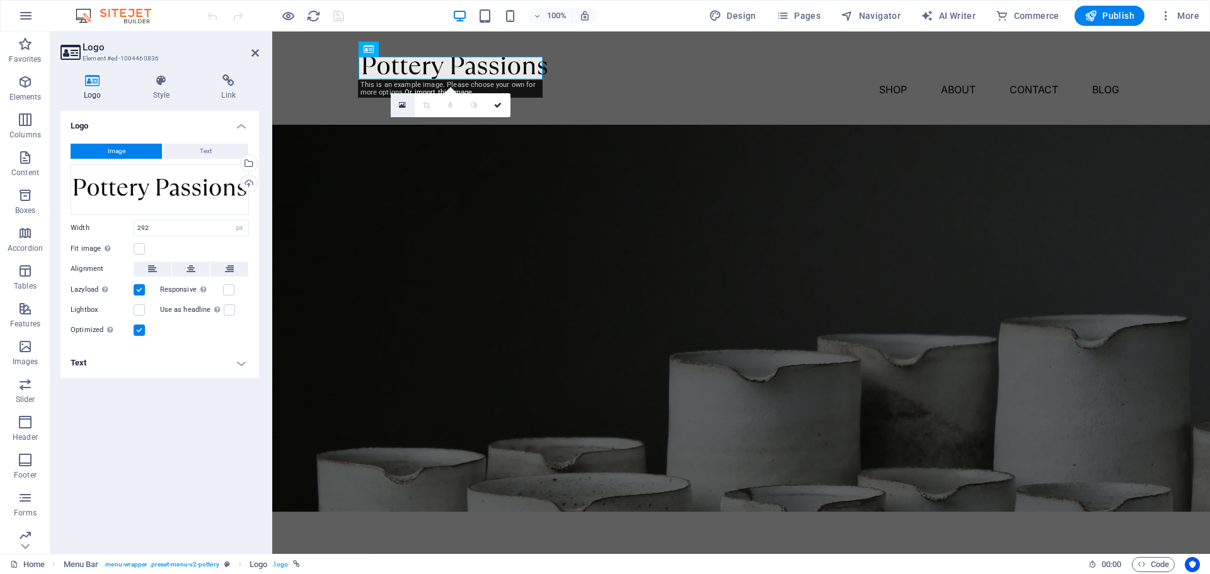
click at [403, 108] on icon at bounding box center [402, 105] width 7 height 9
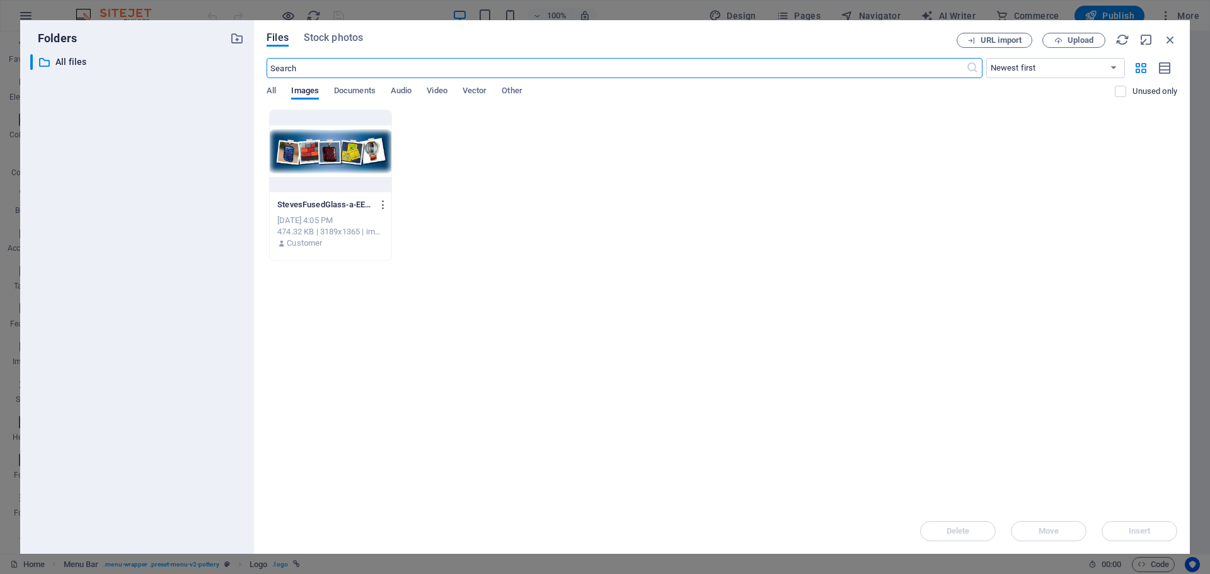
click at [345, 140] on div at bounding box center [331, 151] width 122 height 82
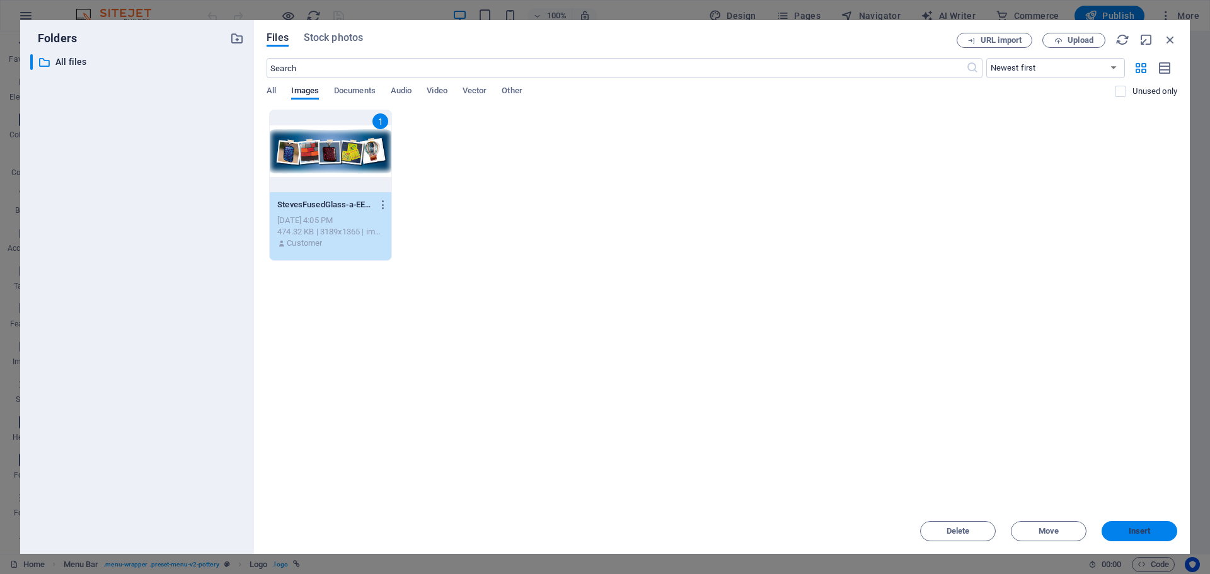
click at [1154, 529] on span "Insert" at bounding box center [1140, 531] width 66 height 8
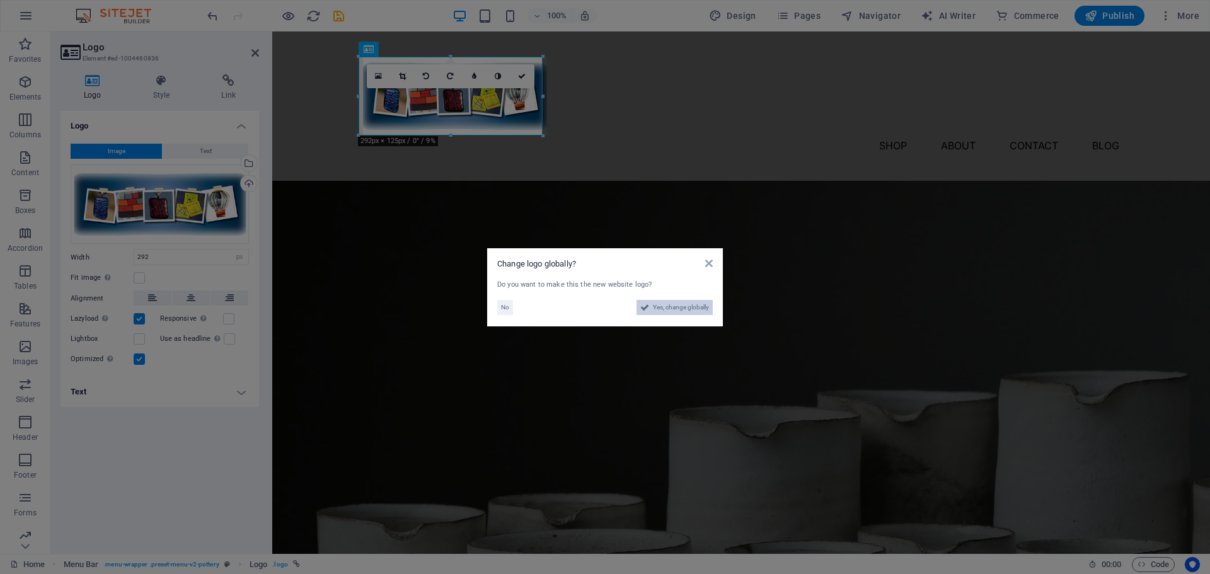
click at [675, 311] on span "Yes, change globally" at bounding box center [681, 307] width 56 height 15
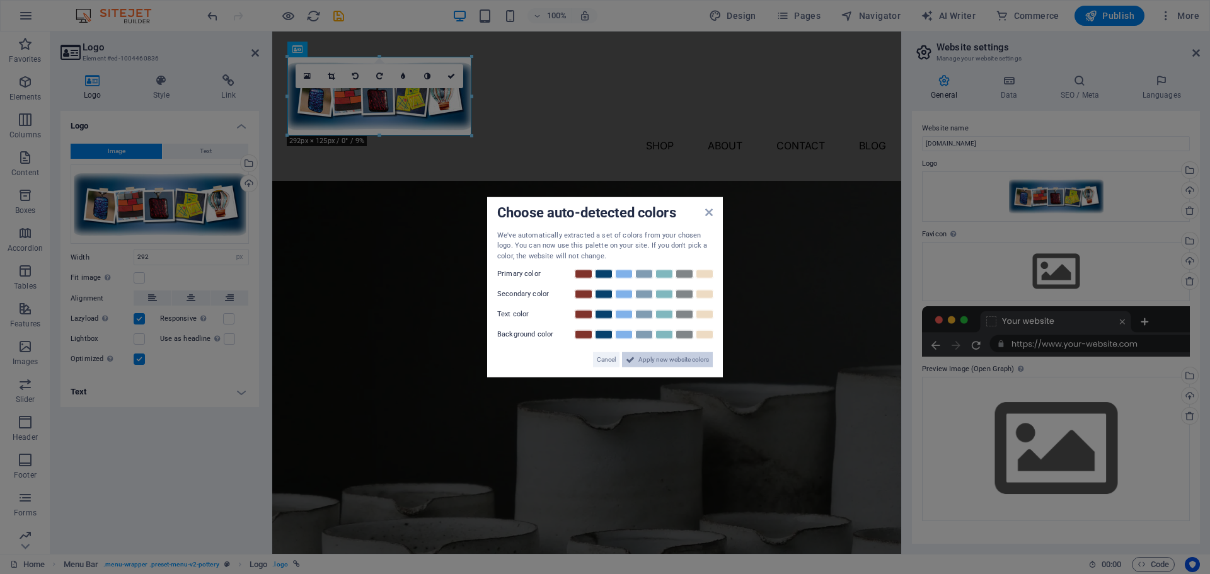
click at [644, 359] on span "Apply new website colors" at bounding box center [673, 359] width 71 height 15
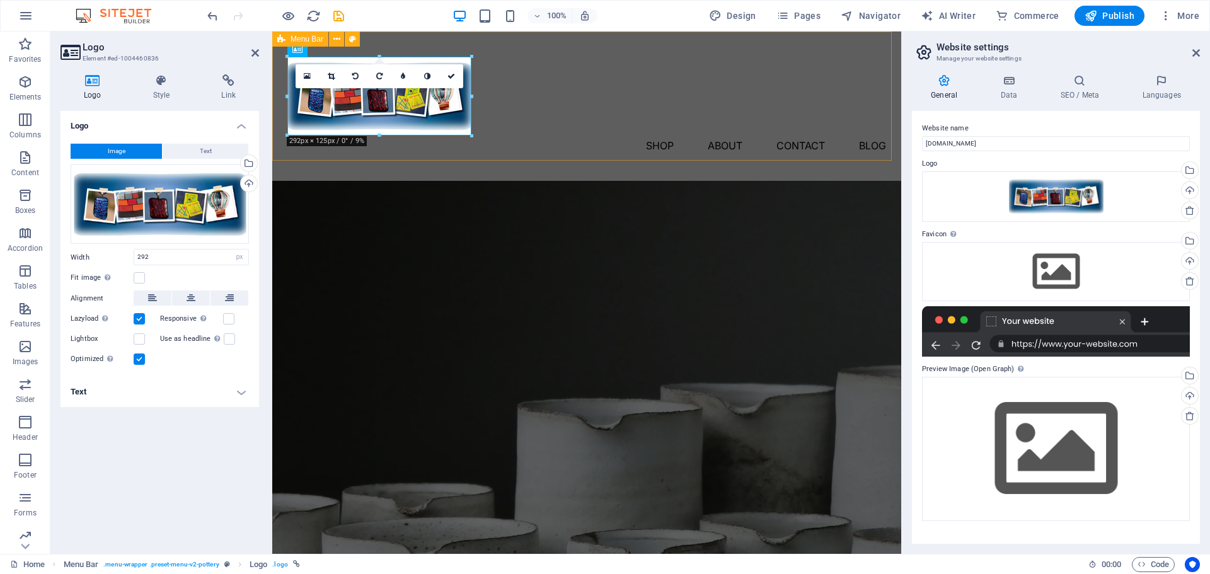
click at [550, 136] on div "Menu Shop About Contact Blog" at bounding box center [586, 106] width 629 height 149
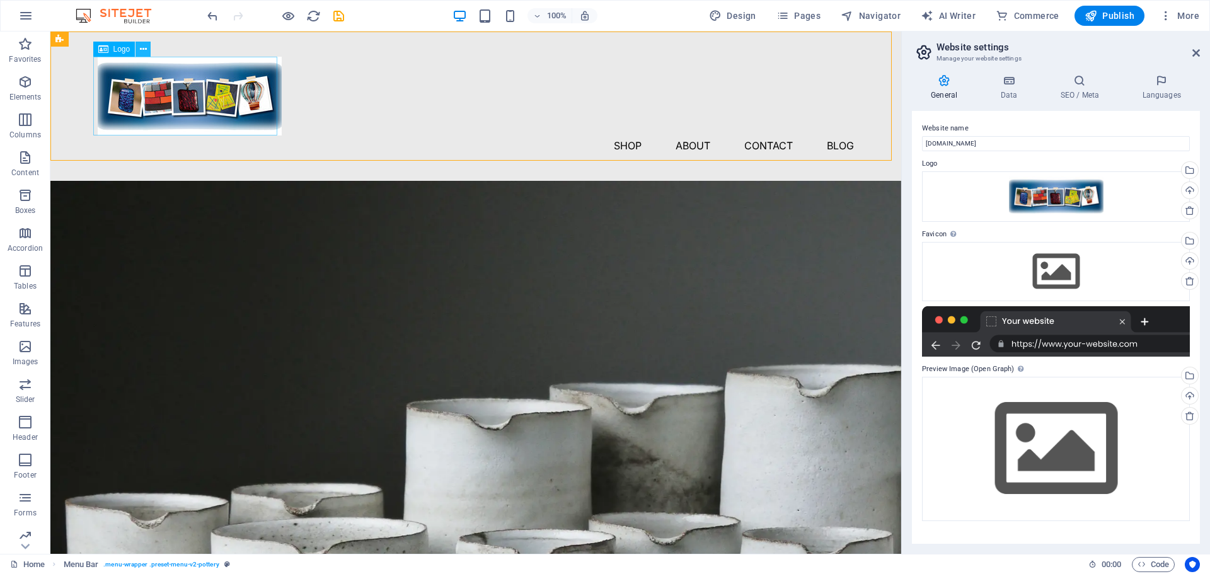
click at [141, 47] on icon at bounding box center [143, 49] width 7 height 13
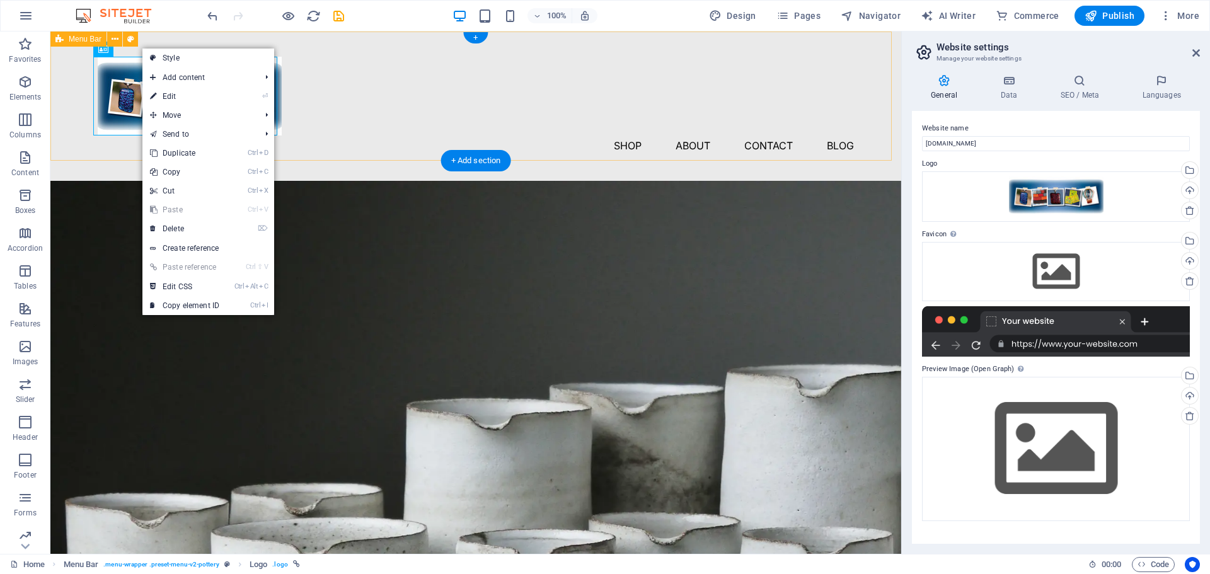
click at [311, 69] on div "Menu Shop About Contact Blog" at bounding box center [475, 106] width 851 height 149
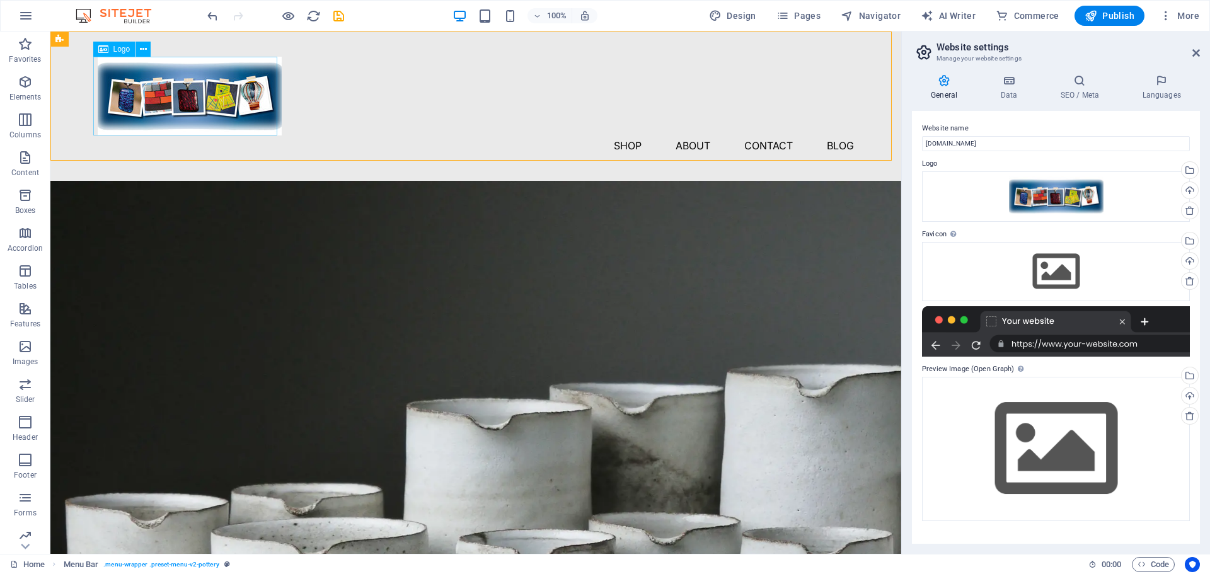
click at [111, 48] on div "Logo" at bounding box center [114, 49] width 42 height 15
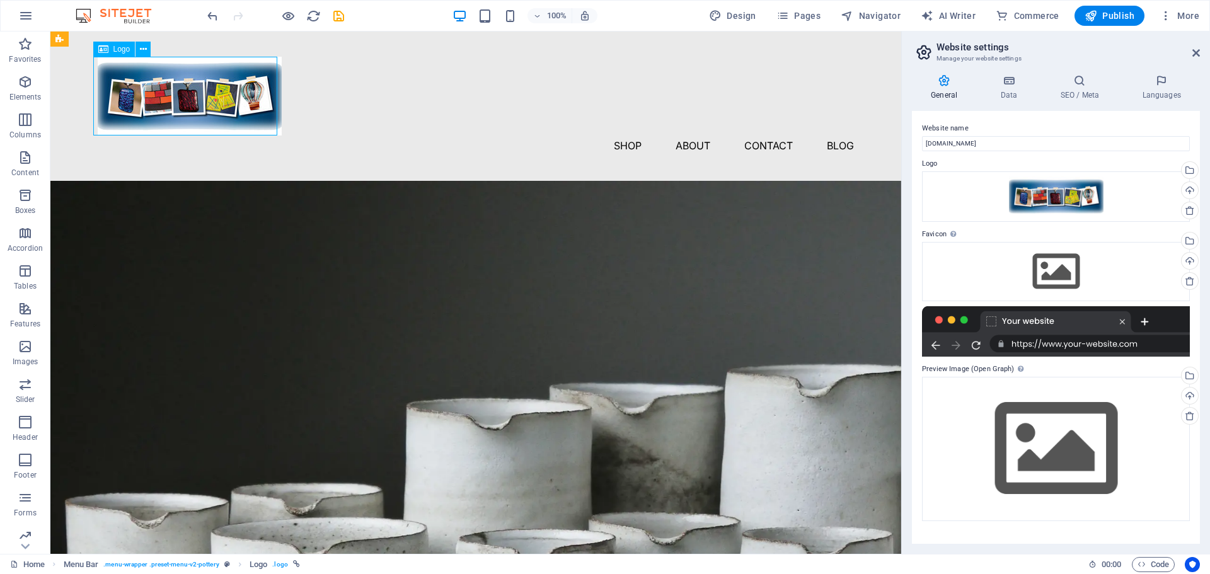
click at [111, 48] on div "Logo" at bounding box center [114, 49] width 42 height 15
select select "px"
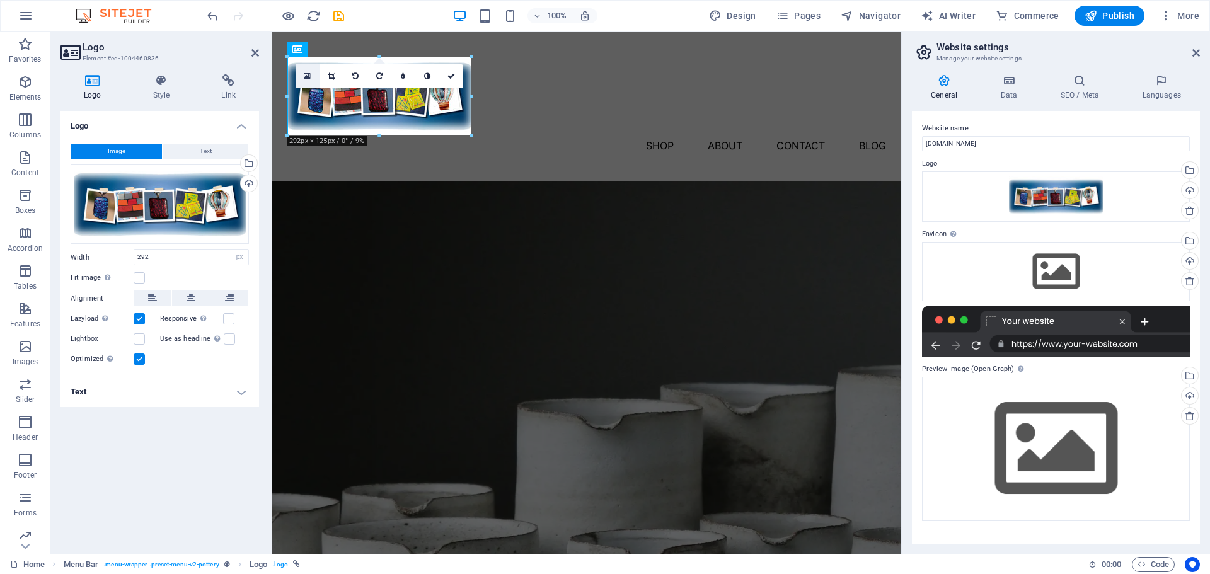
click at [301, 76] on link at bounding box center [308, 76] width 24 height 24
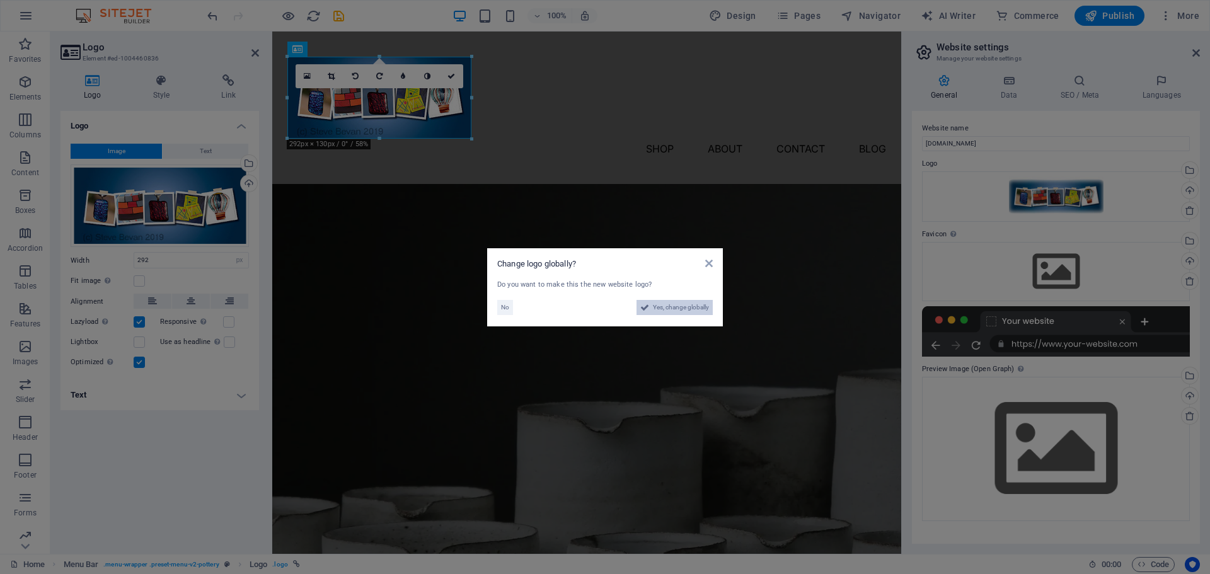
click at [664, 310] on span "Yes, change globally" at bounding box center [681, 307] width 56 height 15
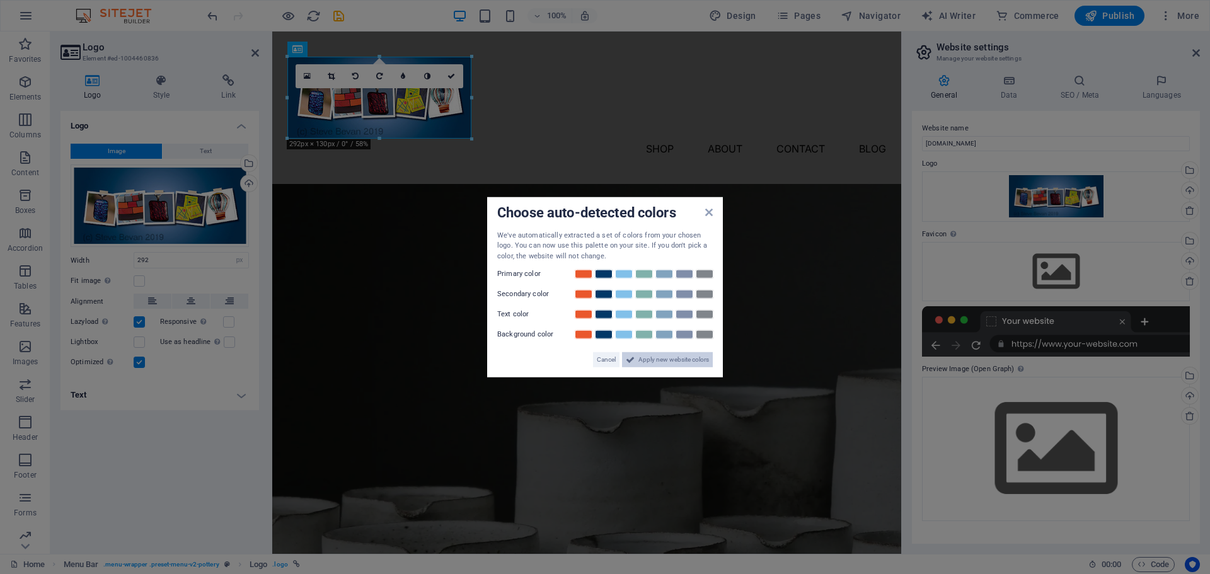
drag, startPoint x: 672, startPoint y: 359, endPoint x: 405, endPoint y: 323, distance: 269.6
click at [672, 359] on span "Apply new website colors" at bounding box center [673, 359] width 71 height 15
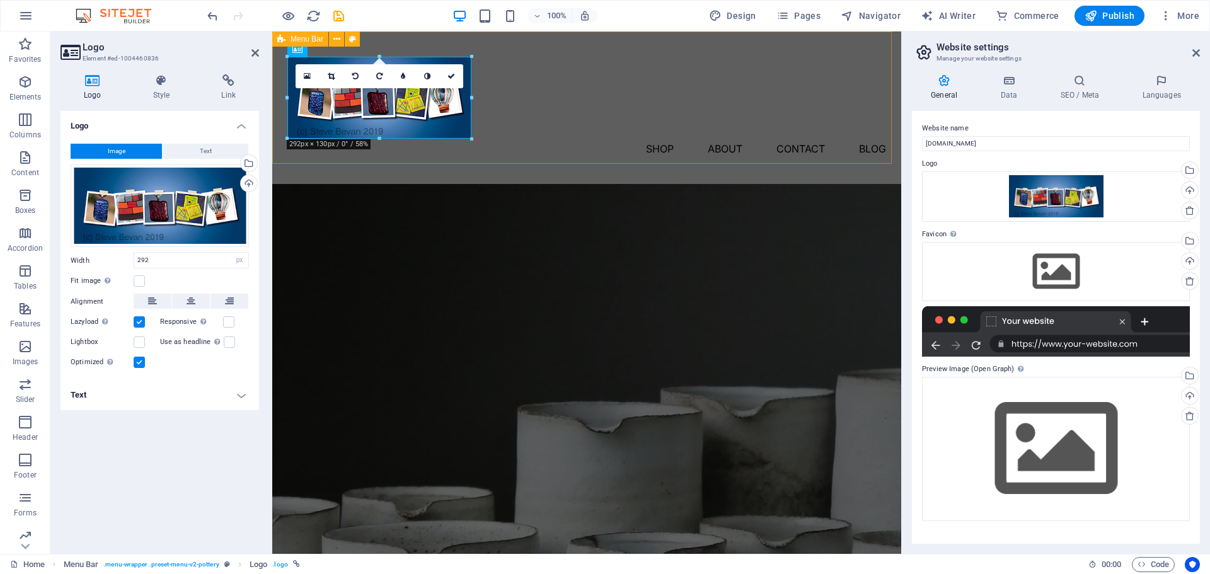
click at [544, 127] on div "Menu Shop About Contact Blog" at bounding box center [586, 108] width 629 height 153
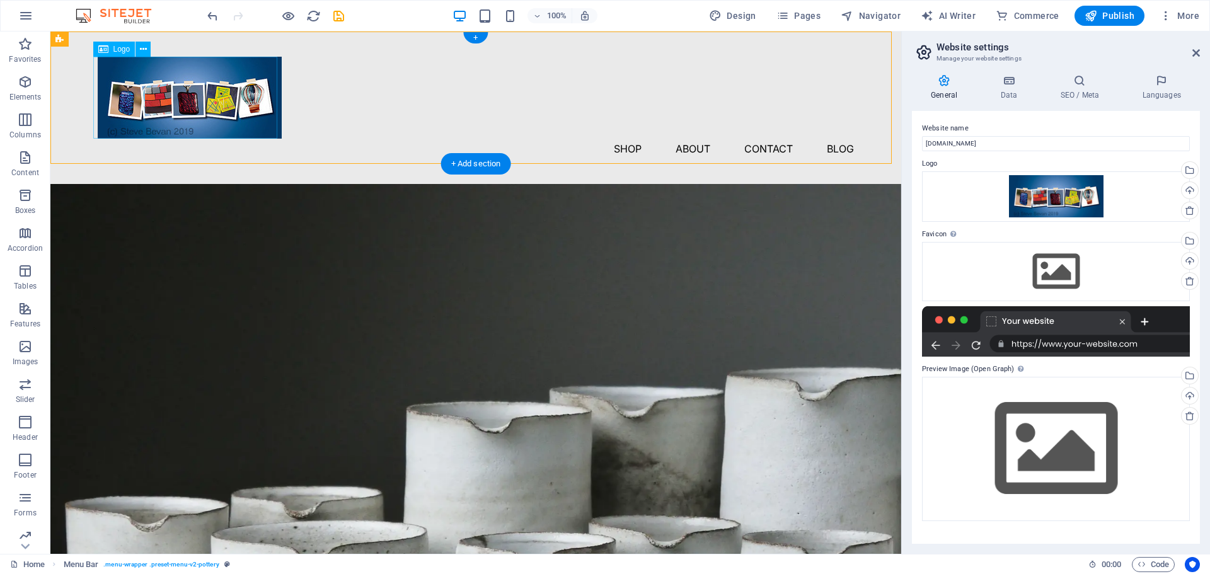
click at [213, 117] on div at bounding box center [476, 98] width 756 height 82
click at [178, 105] on div at bounding box center [476, 98] width 756 height 82
select select "px"
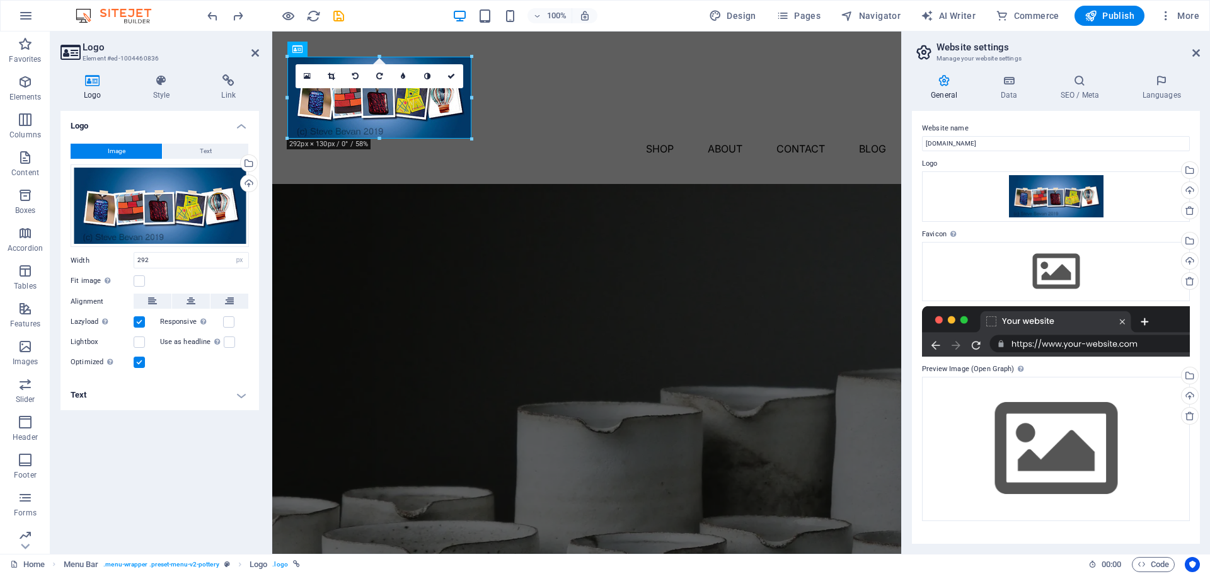
click at [95, 84] on icon at bounding box center [92, 80] width 64 height 13
click at [350, 100] on div at bounding box center [586, 98] width 599 height 82
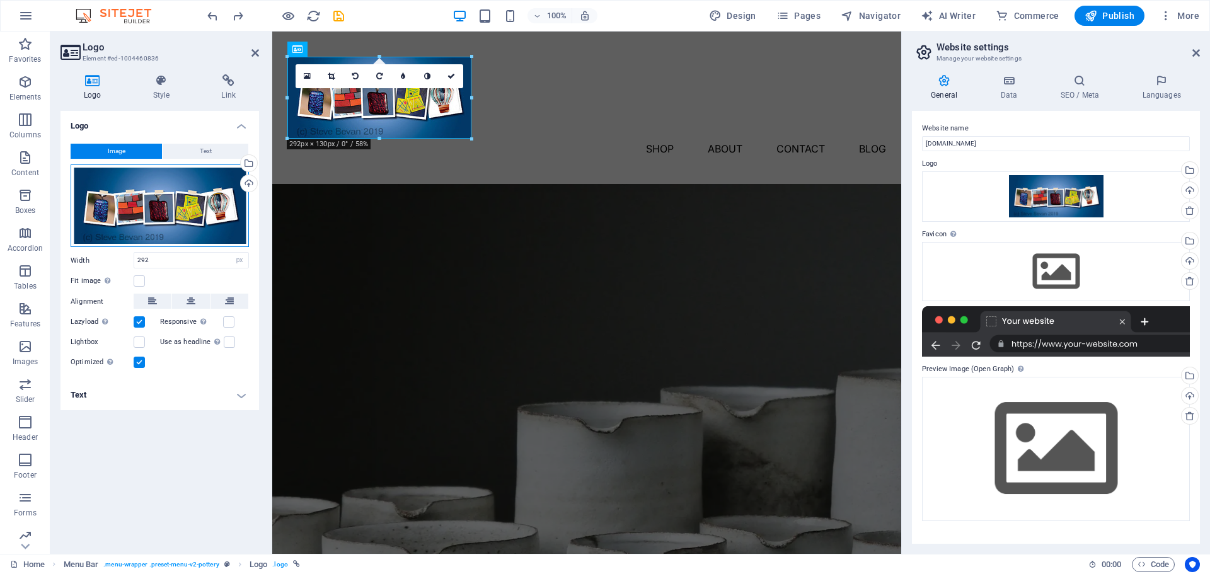
click at [149, 211] on div "Drag files here, click to choose files or select files from Files or our free s…" at bounding box center [160, 205] width 178 height 83
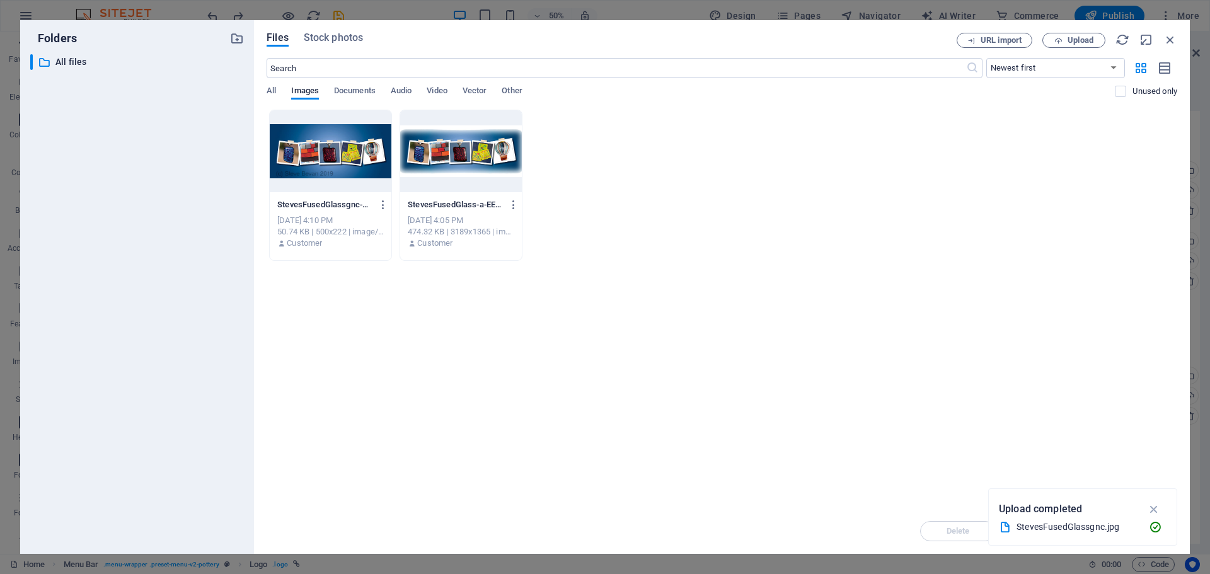
click at [149, 211] on div "​ All files All files" at bounding box center [137, 299] width 214 height 490
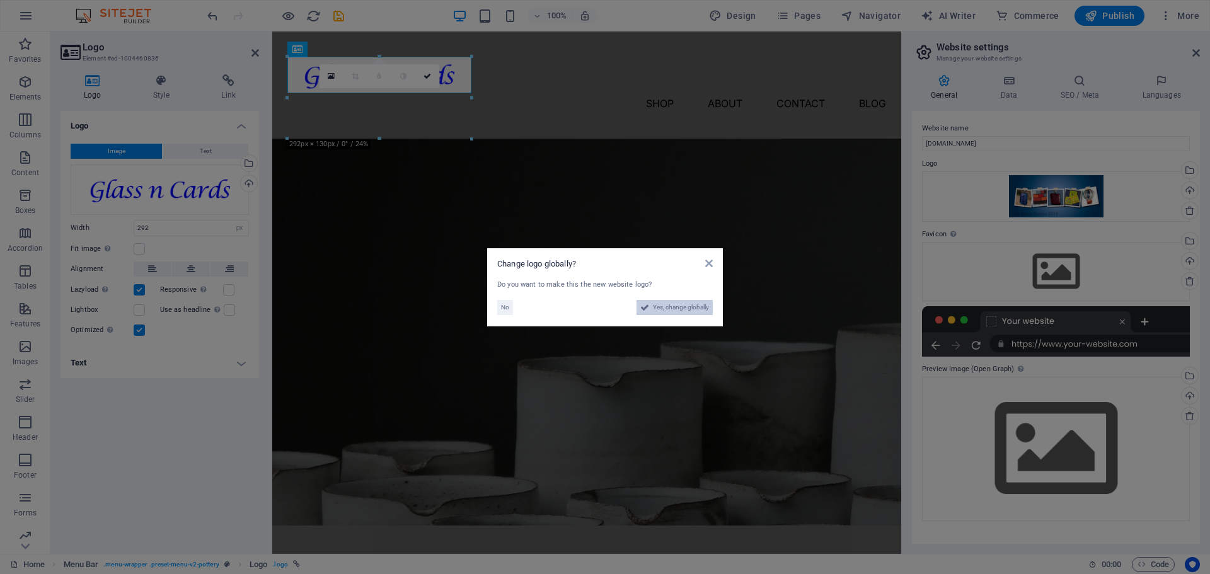
click at [668, 307] on span "Yes, change globally" at bounding box center [681, 307] width 56 height 15
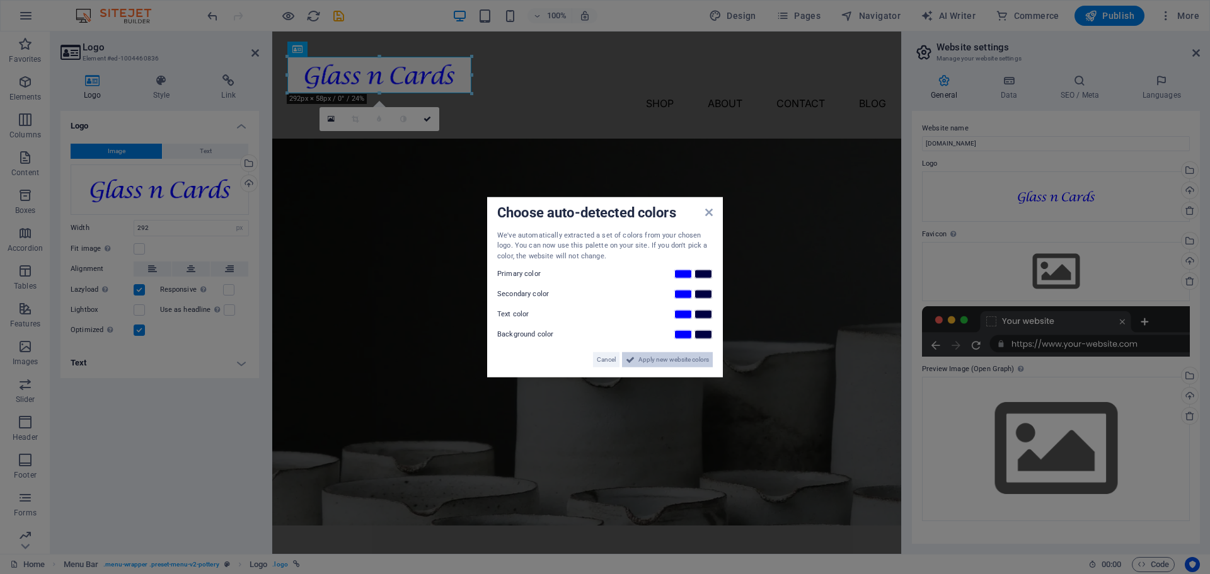
click at [693, 360] on span "Apply new website colors" at bounding box center [673, 359] width 71 height 15
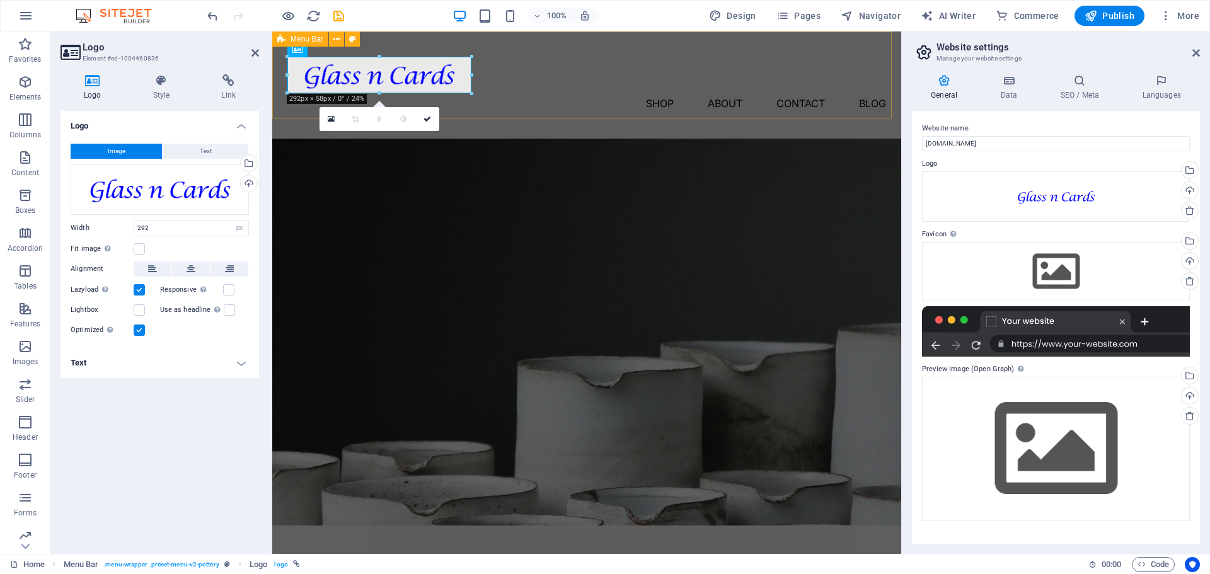
click at [536, 89] on div "Menu Shop About Contact Blog" at bounding box center [586, 85] width 629 height 107
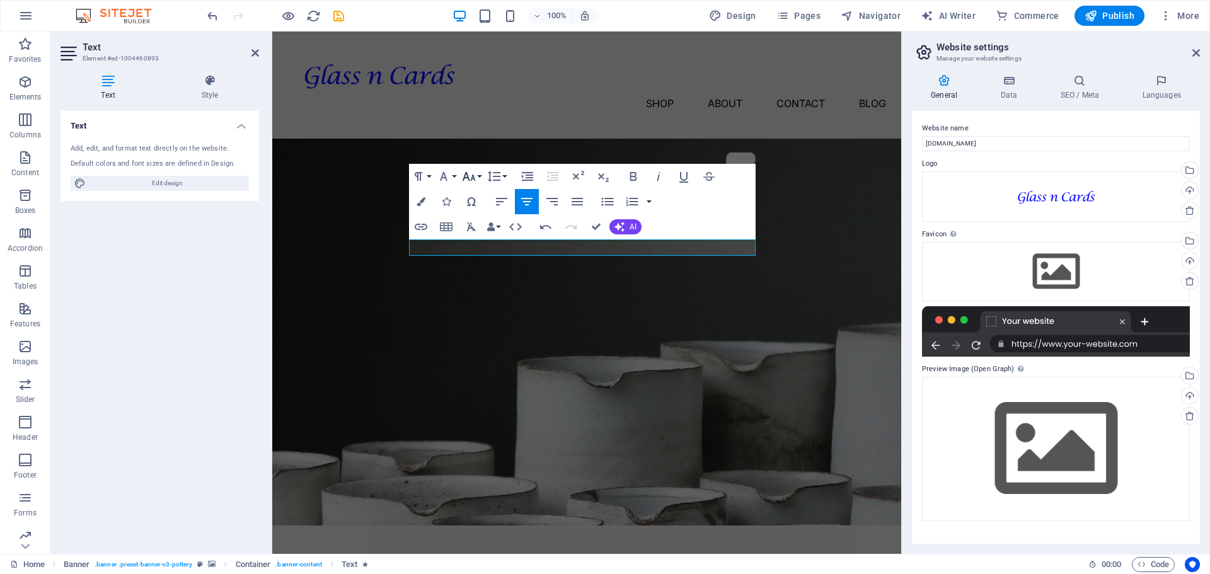
click at [467, 175] on icon "button" at bounding box center [468, 176] width 13 height 9
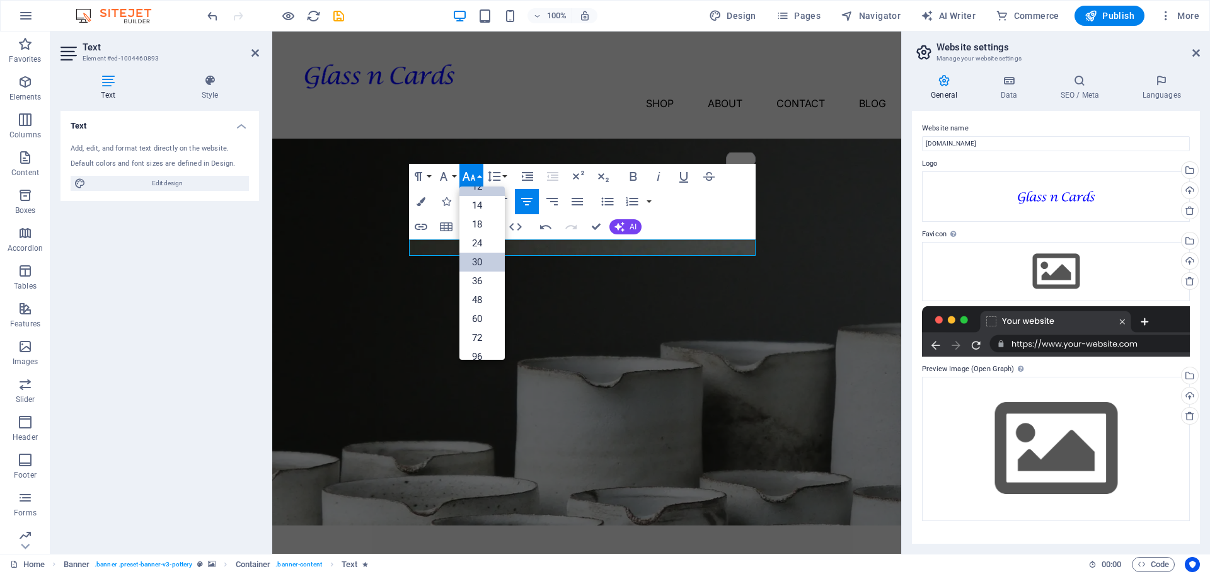
click at [488, 259] on link "30" at bounding box center [481, 262] width 45 height 19
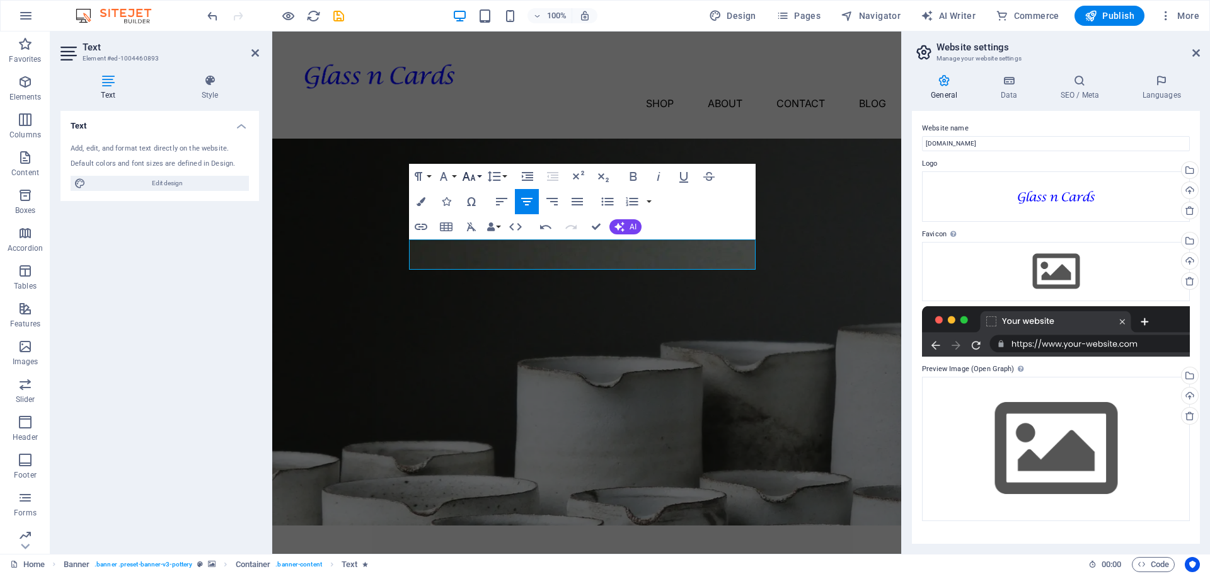
click at [478, 178] on button "Font Size" at bounding box center [471, 176] width 24 height 25
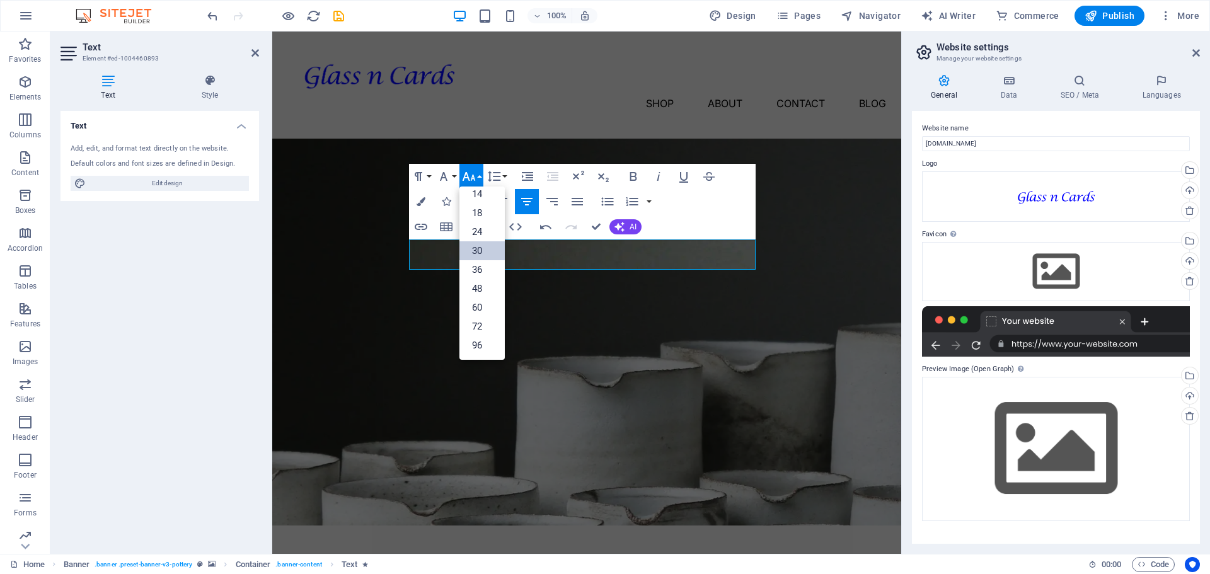
scroll to position [101, 0]
click at [478, 323] on link "72" at bounding box center [481, 326] width 45 height 19
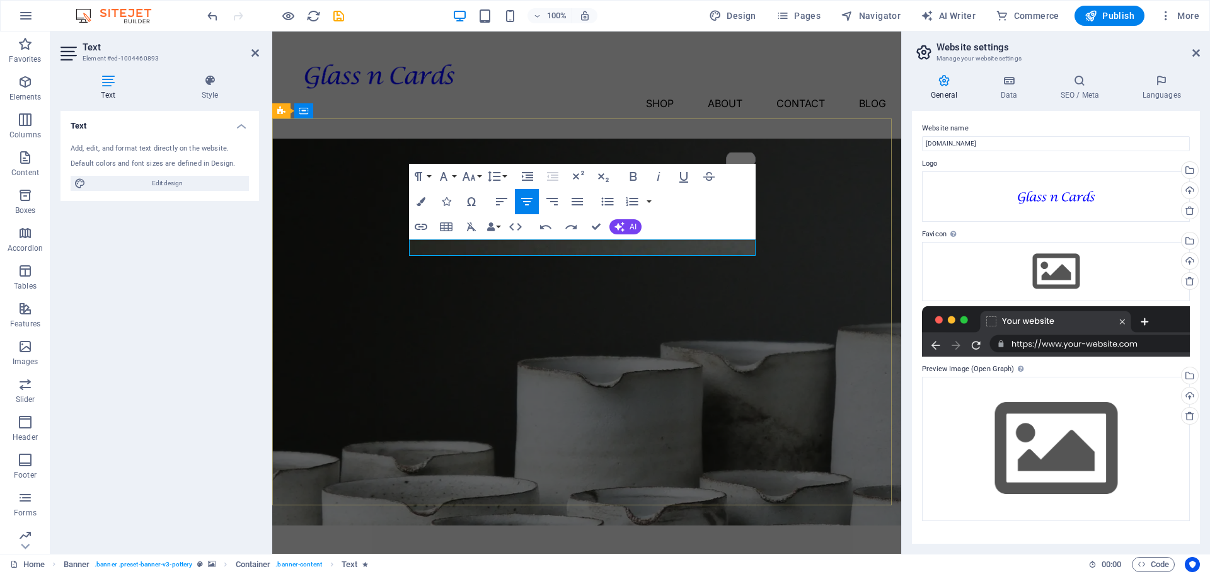
drag, startPoint x: 699, startPoint y: 247, endPoint x: 730, endPoint y: 267, distance: 36.5
click at [473, 177] on icon "button" at bounding box center [468, 176] width 15 height 15
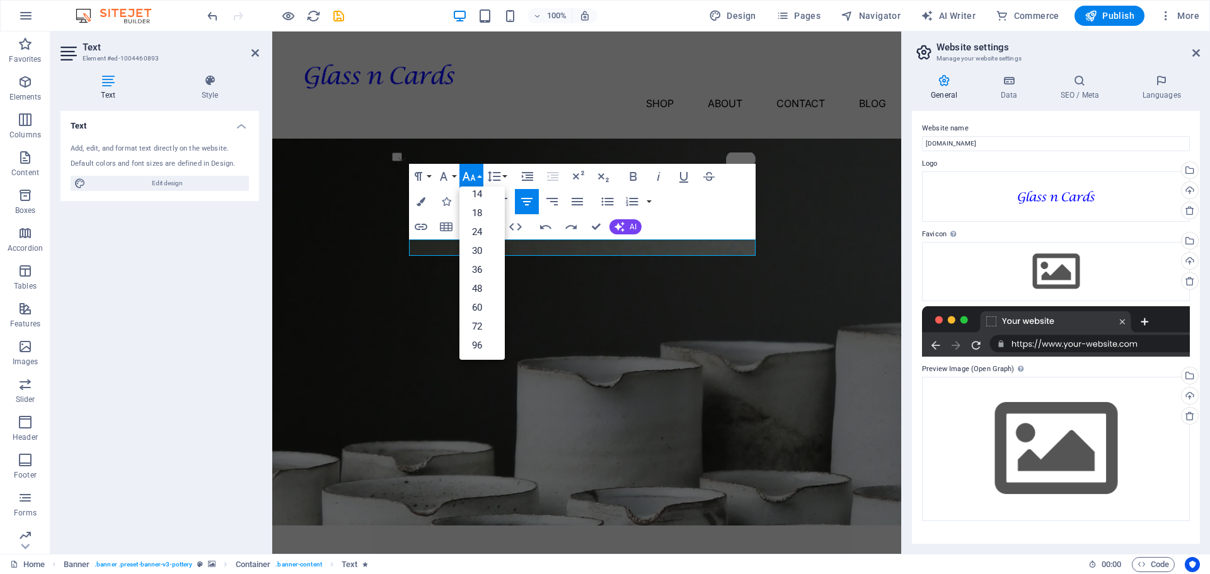
scroll to position [90, 0]
click at [480, 282] on link "36" at bounding box center [481, 281] width 45 height 19
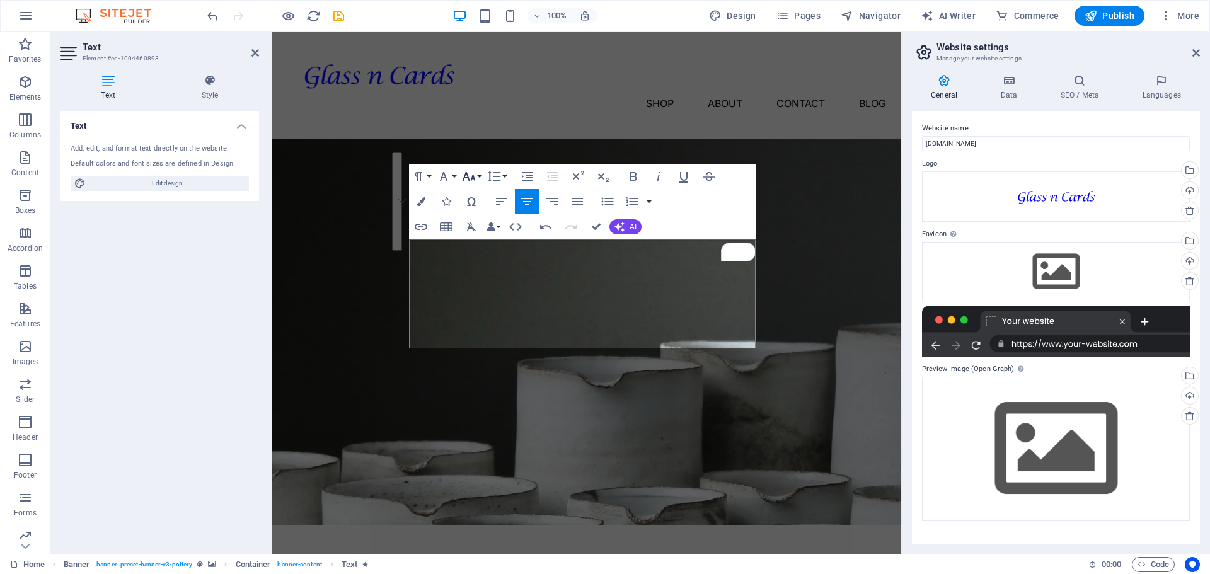
click at [471, 179] on icon "button" at bounding box center [468, 176] width 15 height 15
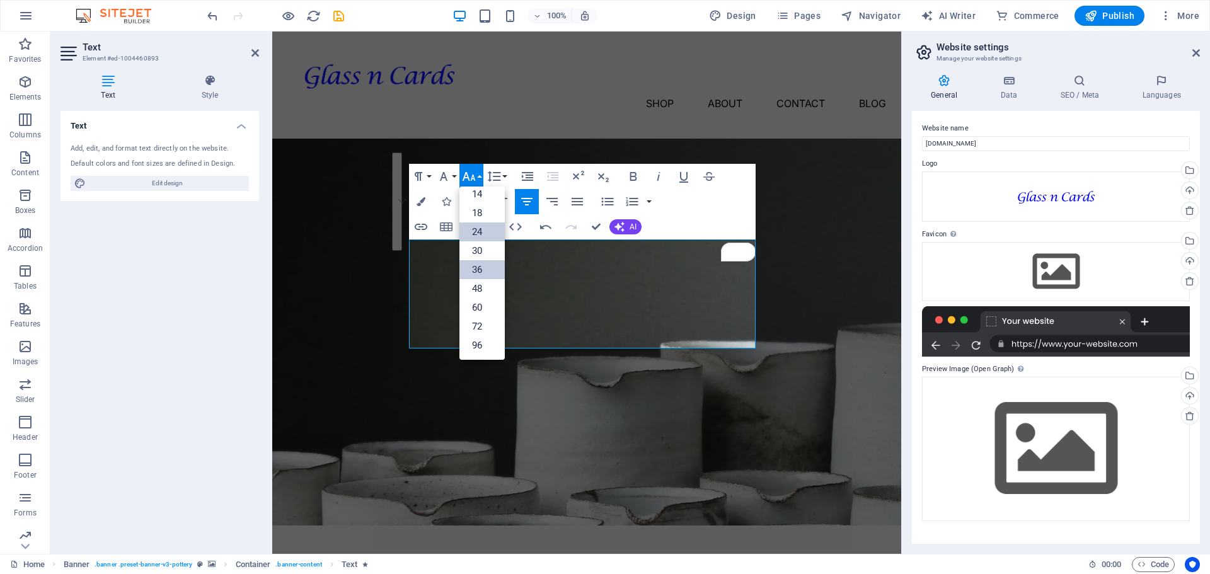
scroll to position [101, 0]
click at [488, 215] on link "18" at bounding box center [481, 213] width 45 height 19
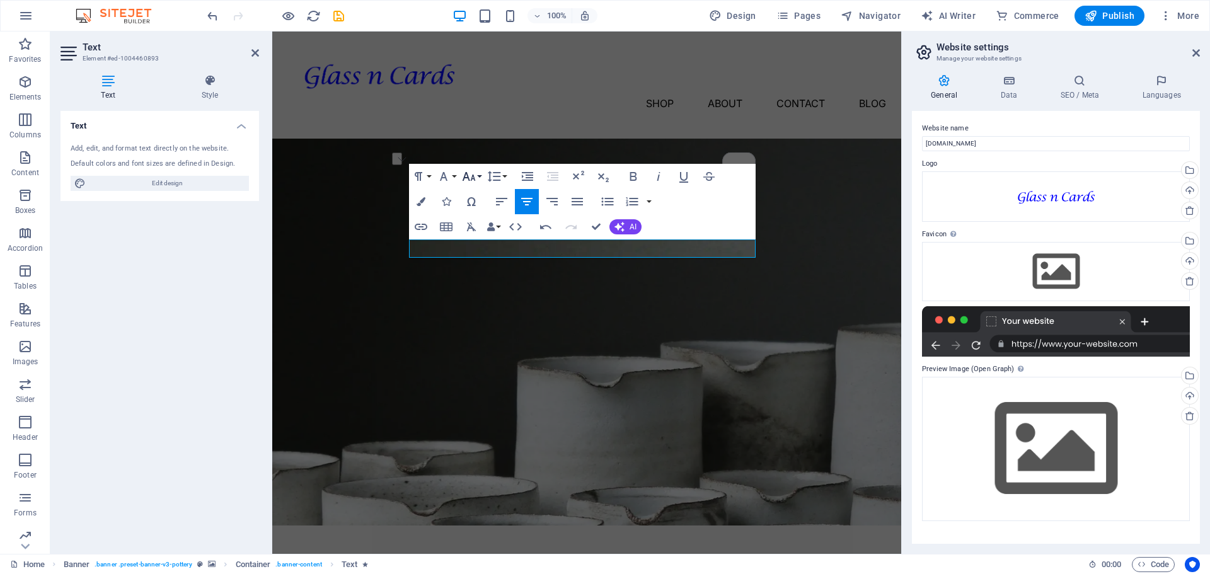
click at [467, 173] on icon "button" at bounding box center [468, 176] width 15 height 15
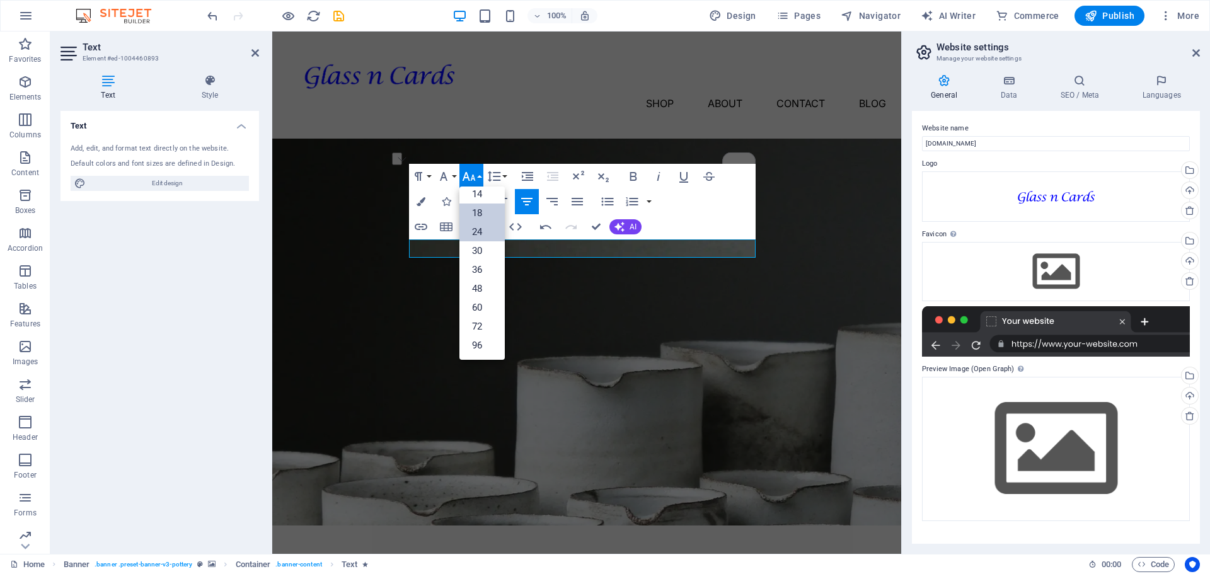
click at [488, 231] on link "24" at bounding box center [481, 231] width 45 height 19
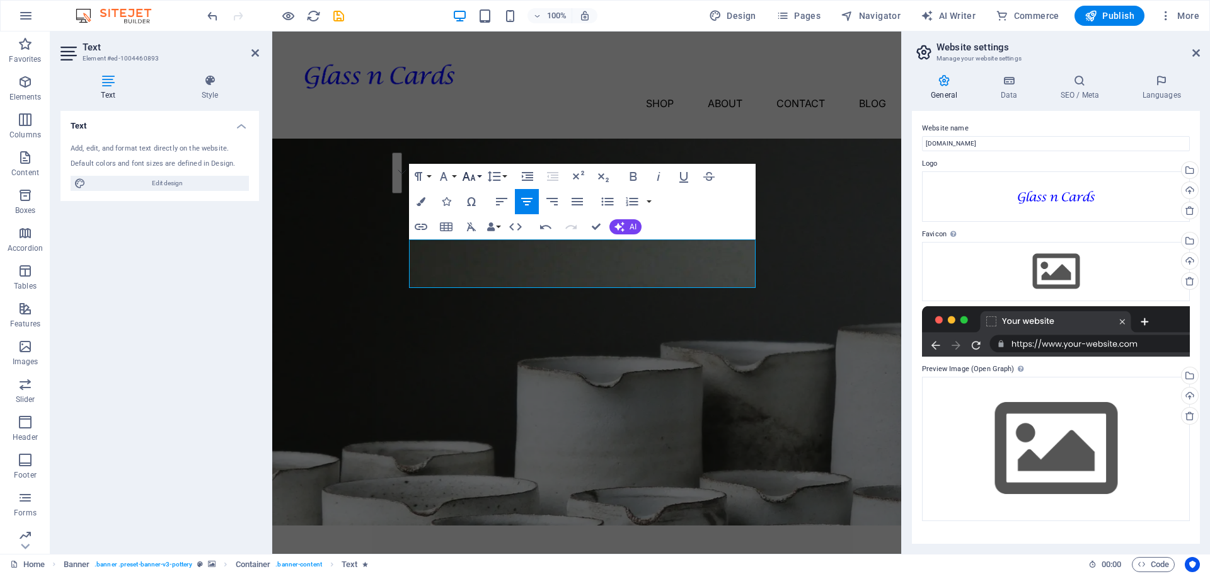
click at [474, 180] on icon "button" at bounding box center [468, 176] width 13 height 9
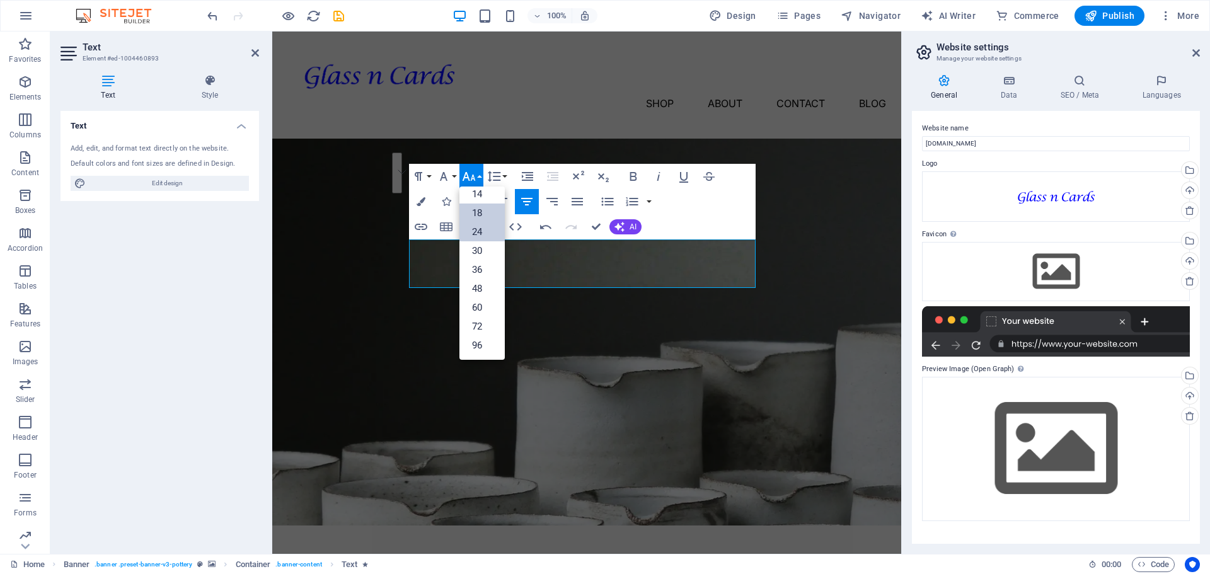
click at [473, 214] on link "18" at bounding box center [481, 213] width 45 height 19
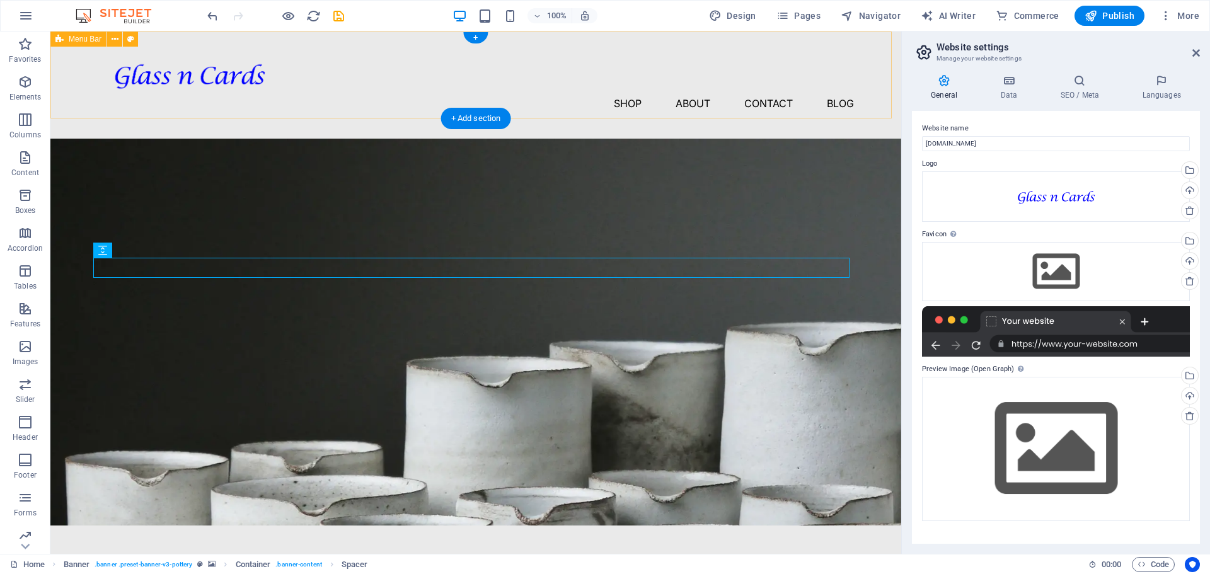
click at [512, 60] on div "Menu Shop About Contact Blog" at bounding box center [475, 85] width 851 height 107
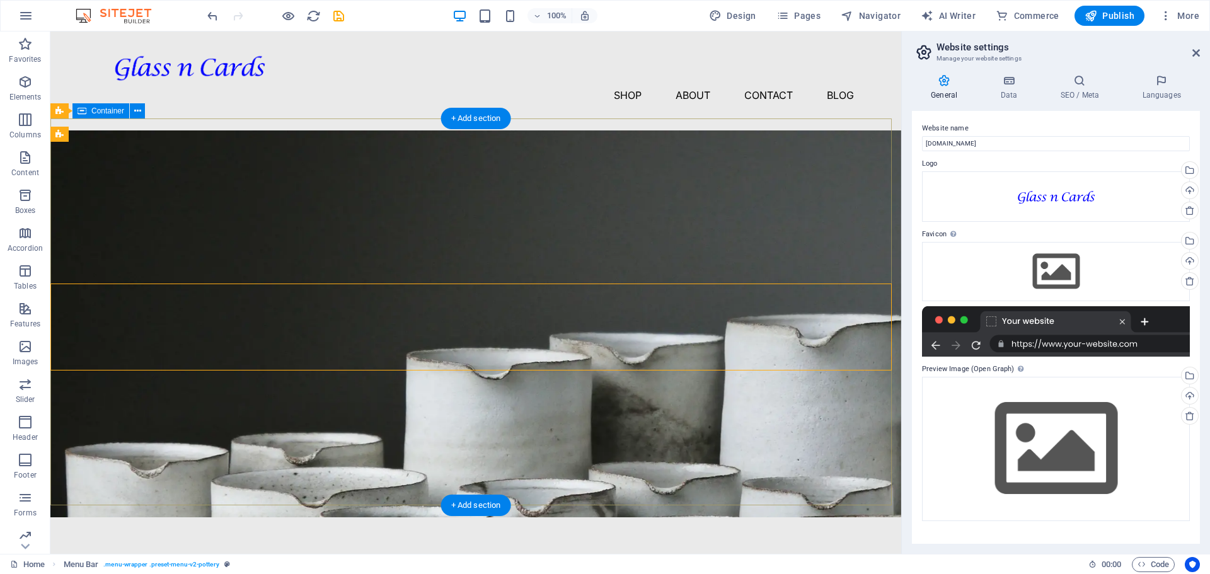
scroll to position [0, 0]
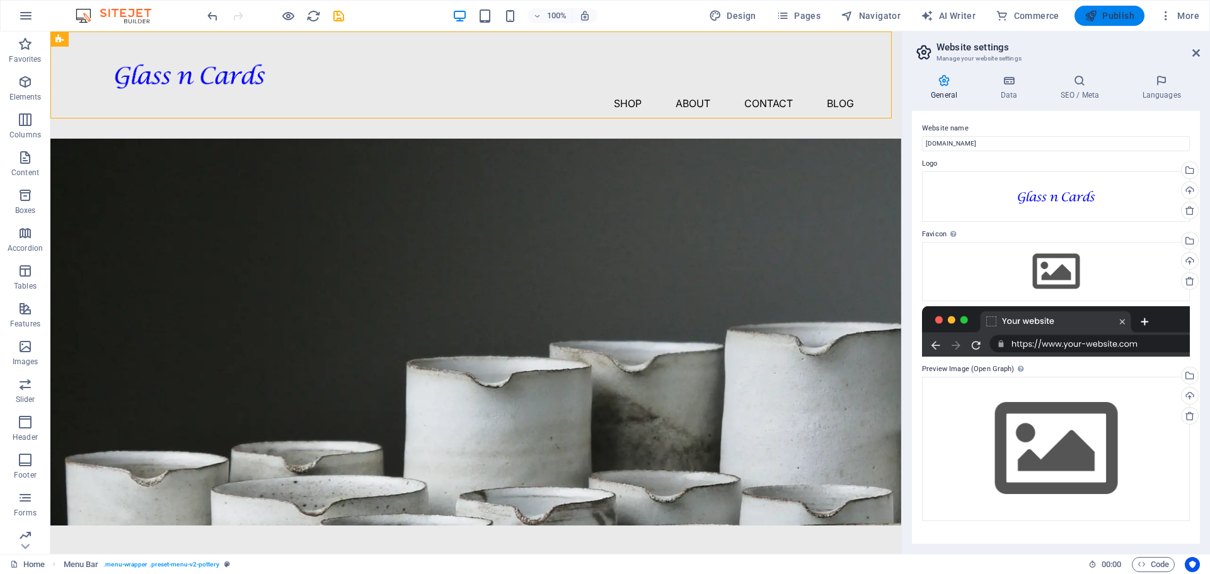
click at [1123, 9] on span "Publish" at bounding box center [1110, 15] width 50 height 13
checkbox input "false"
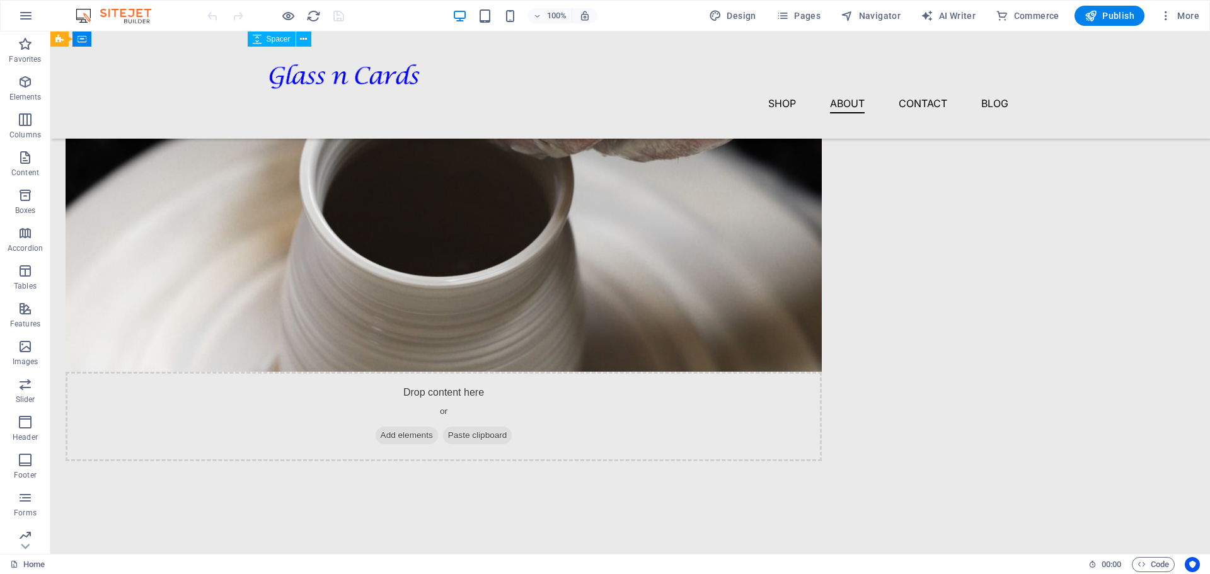
scroll to position [1182, 0]
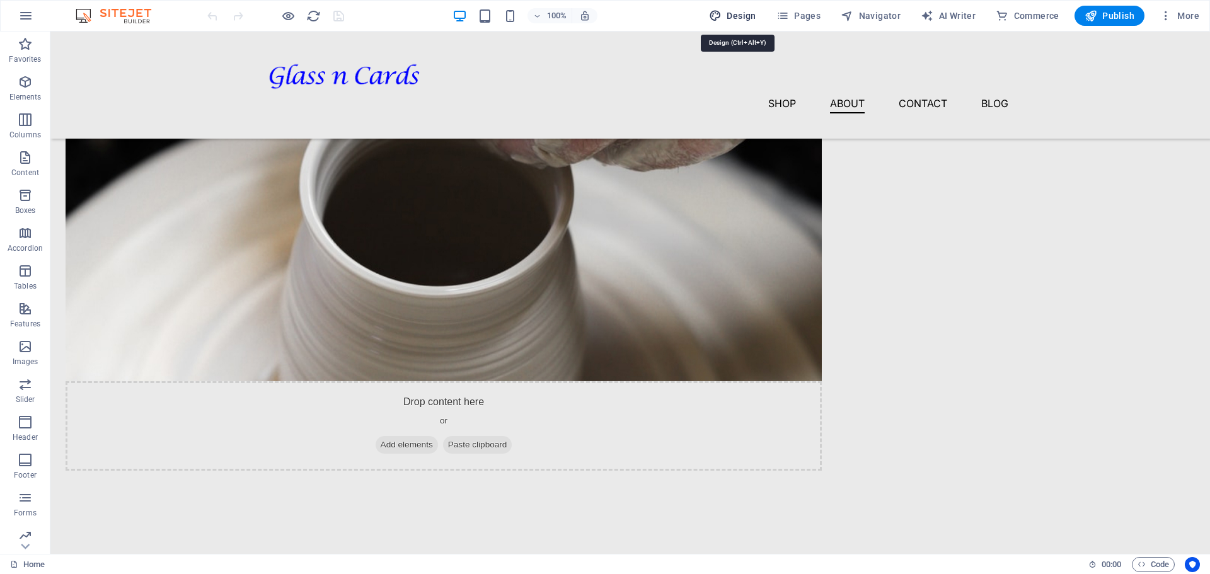
click at [745, 13] on span "Design" at bounding box center [732, 15] width 47 height 13
select select "px"
select select "300"
select select "px"
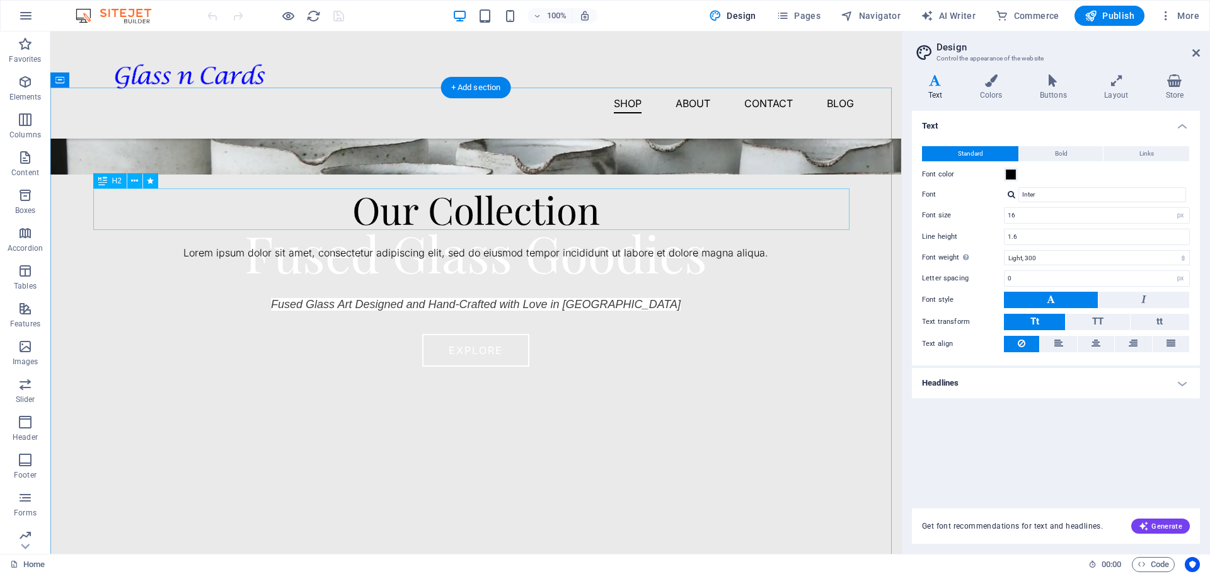
scroll to position [0, 0]
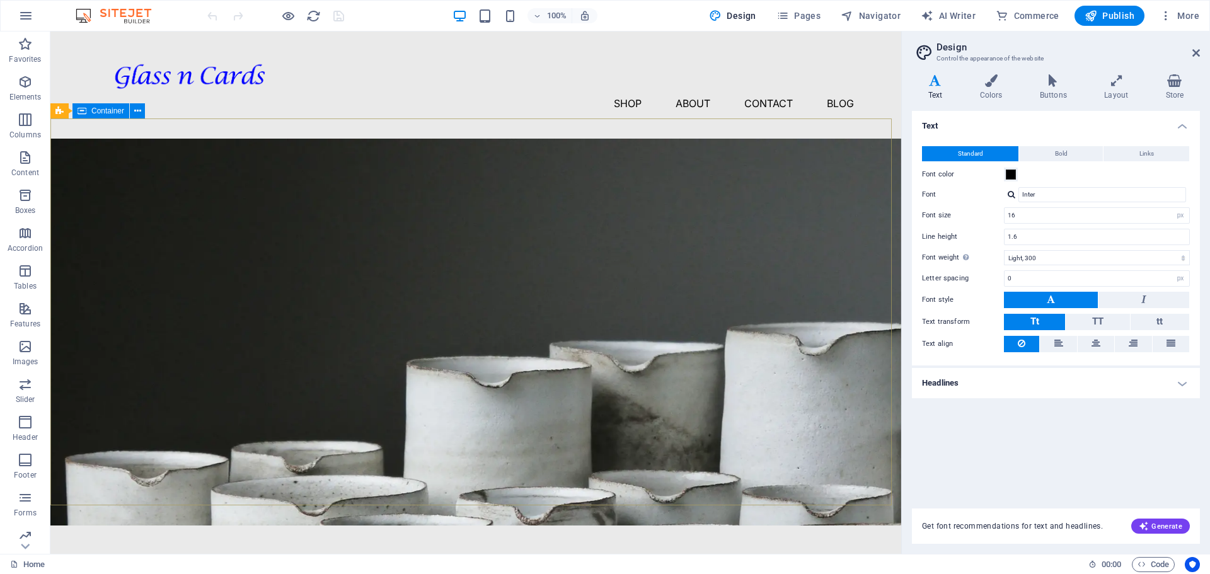
click at [111, 114] on span "Container" at bounding box center [107, 111] width 33 height 8
click at [108, 112] on span "Container" at bounding box center [107, 111] width 33 height 8
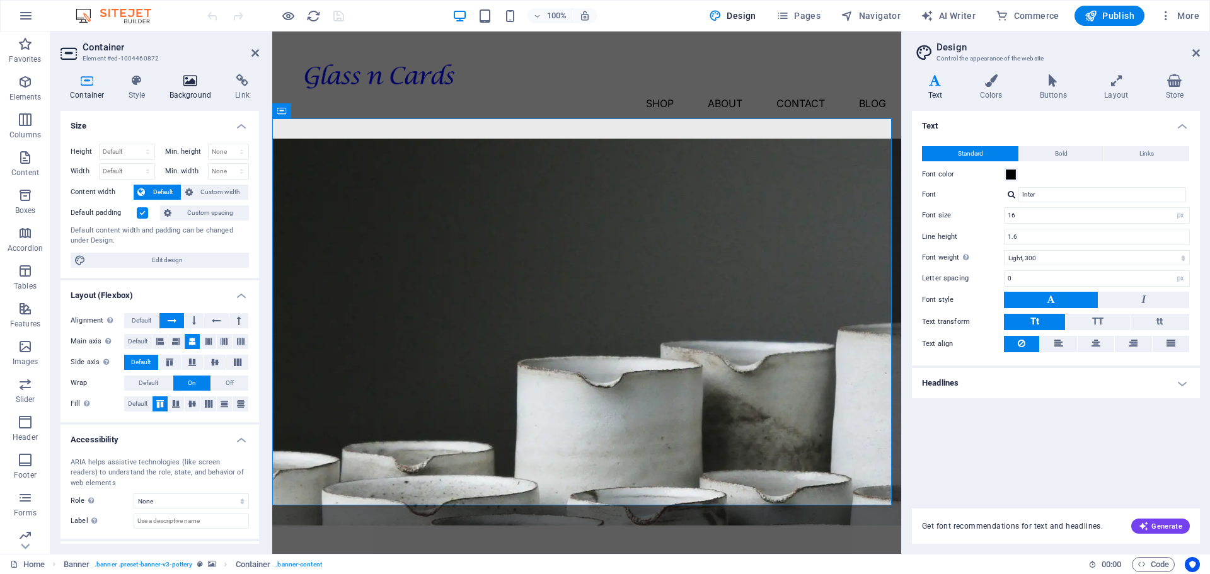
click at [195, 89] on h4 "Background" at bounding box center [193, 87] width 66 height 26
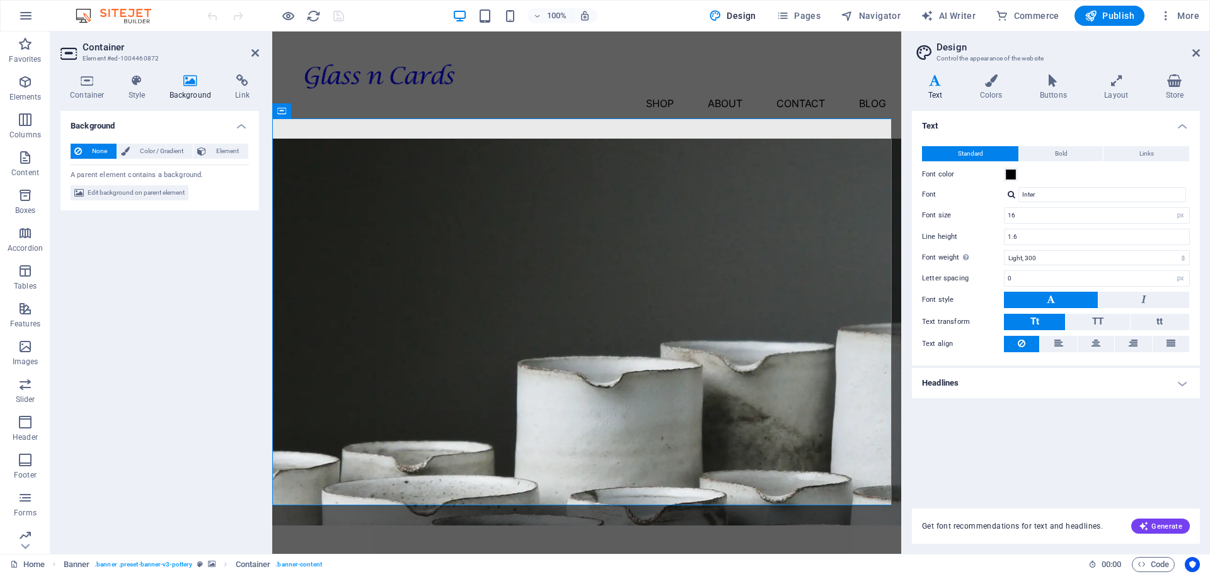
click at [195, 89] on h4 "Background" at bounding box center [193, 87] width 66 height 26
click at [217, 153] on span "Element" at bounding box center [227, 151] width 35 height 15
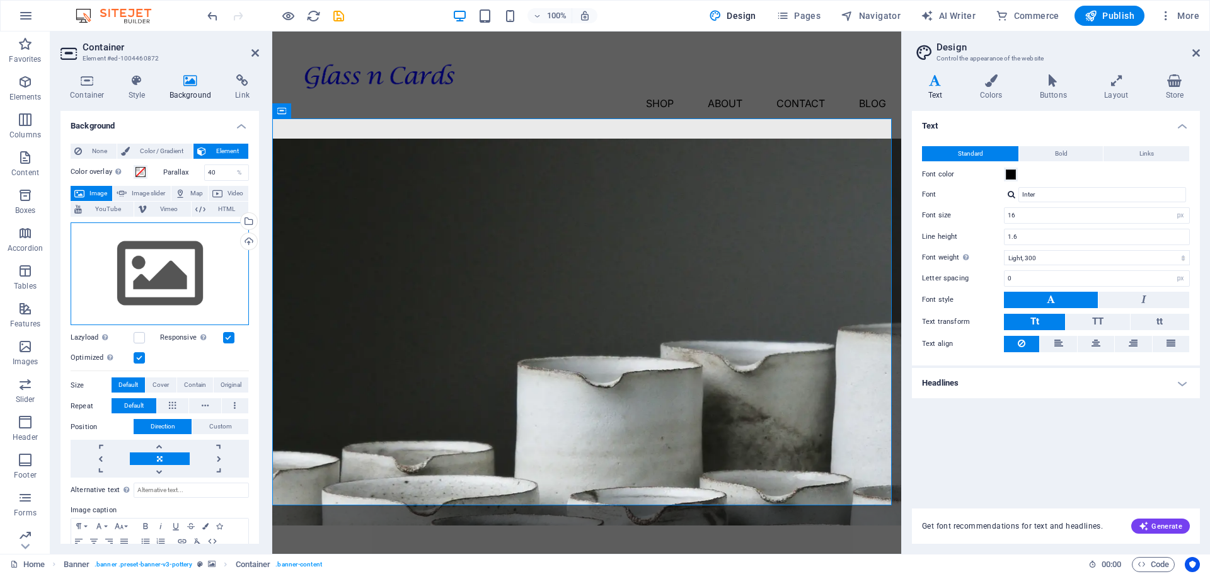
click at [181, 277] on div "Drag files here, click to choose files or select files from Files or our free s…" at bounding box center [160, 273] width 178 height 103
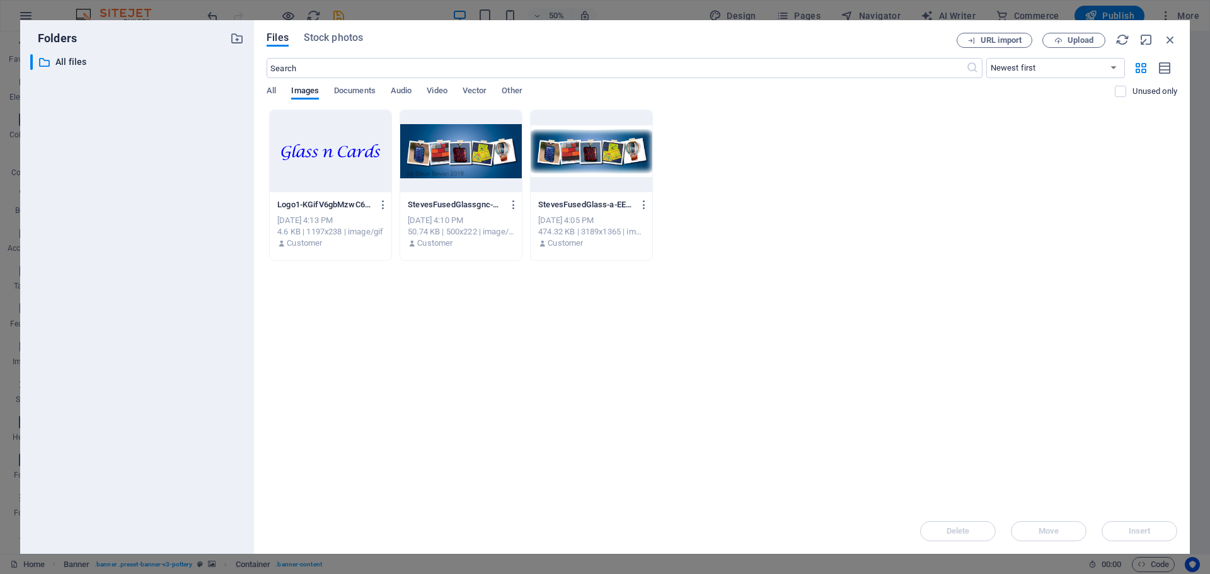
click at [565, 151] on div at bounding box center [592, 151] width 122 height 82
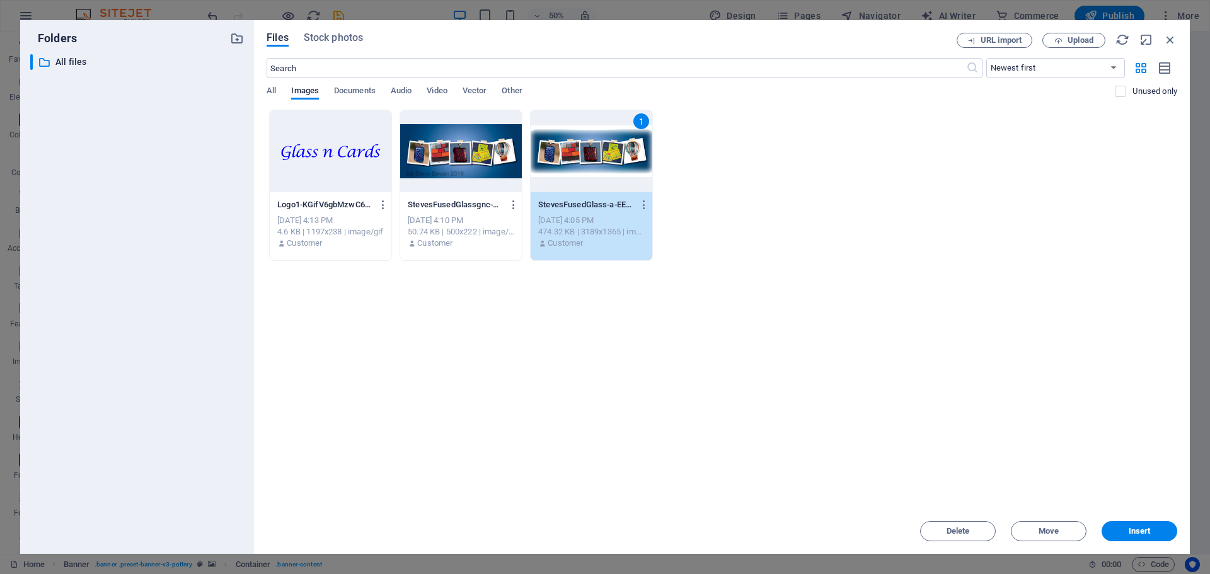
click at [565, 151] on div "1" at bounding box center [592, 151] width 122 height 82
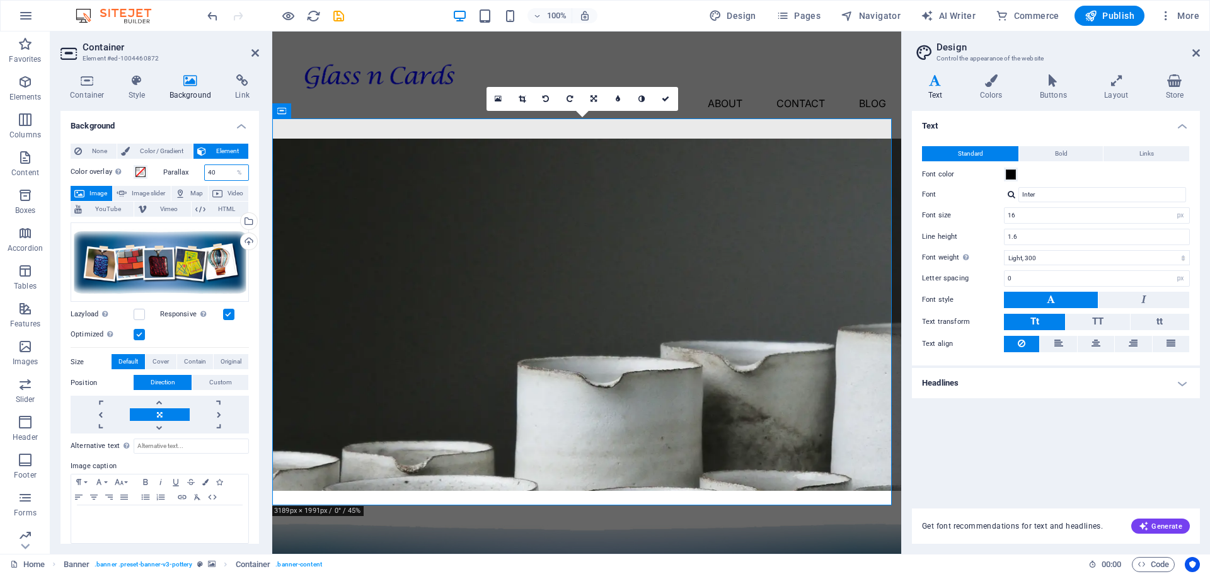
click at [224, 175] on input "40" at bounding box center [227, 172] width 44 height 15
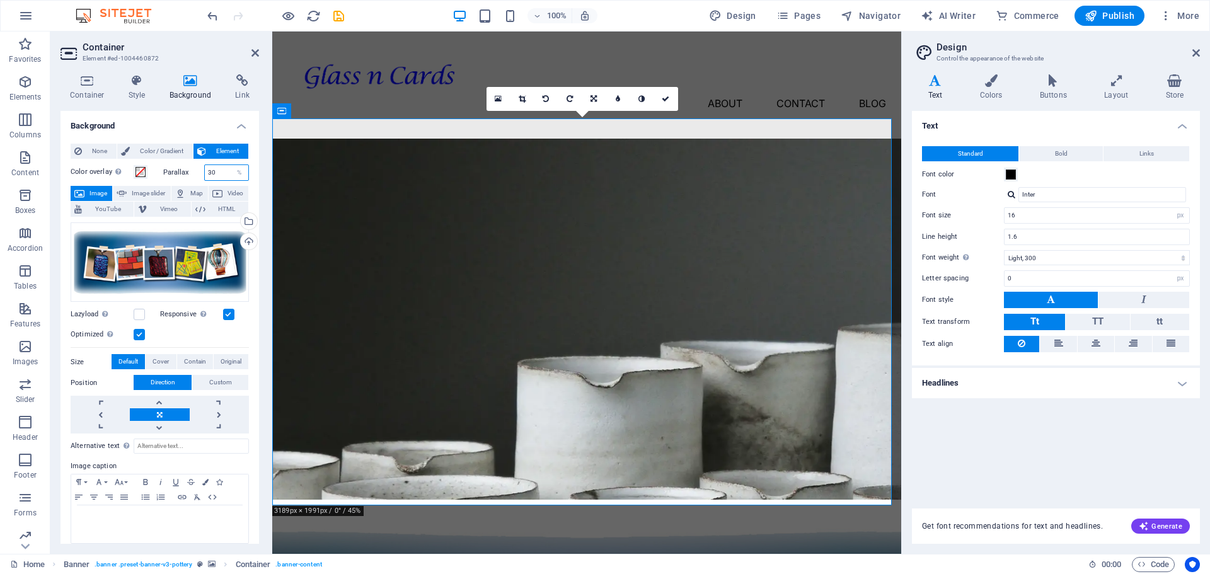
click at [223, 175] on input "30" at bounding box center [227, 172] width 44 height 15
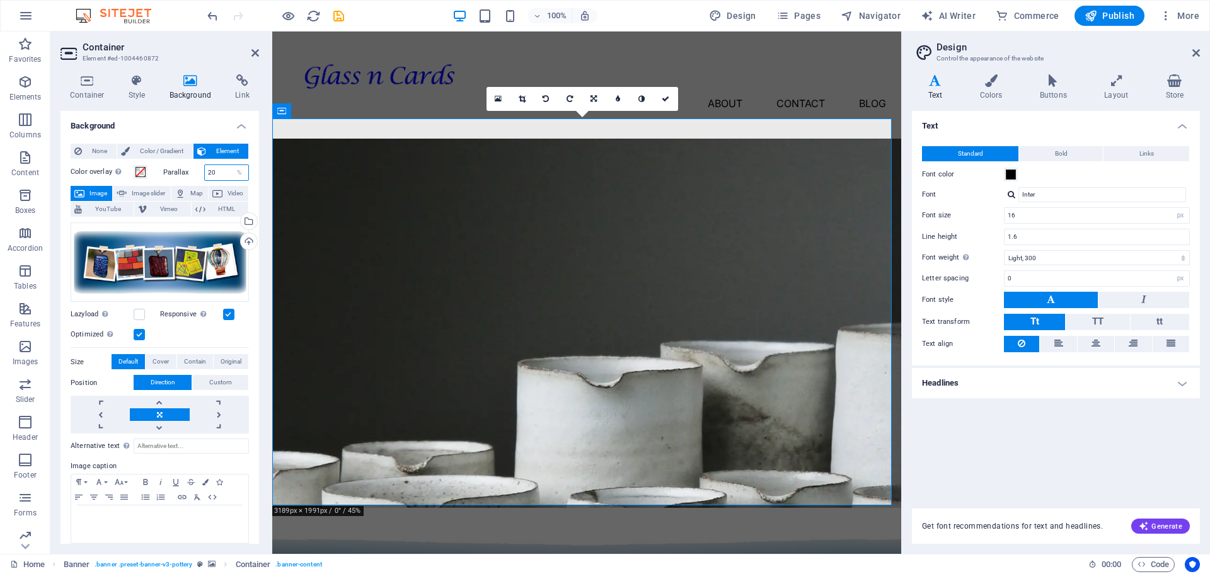
click at [209, 175] on input "20" at bounding box center [227, 172] width 44 height 15
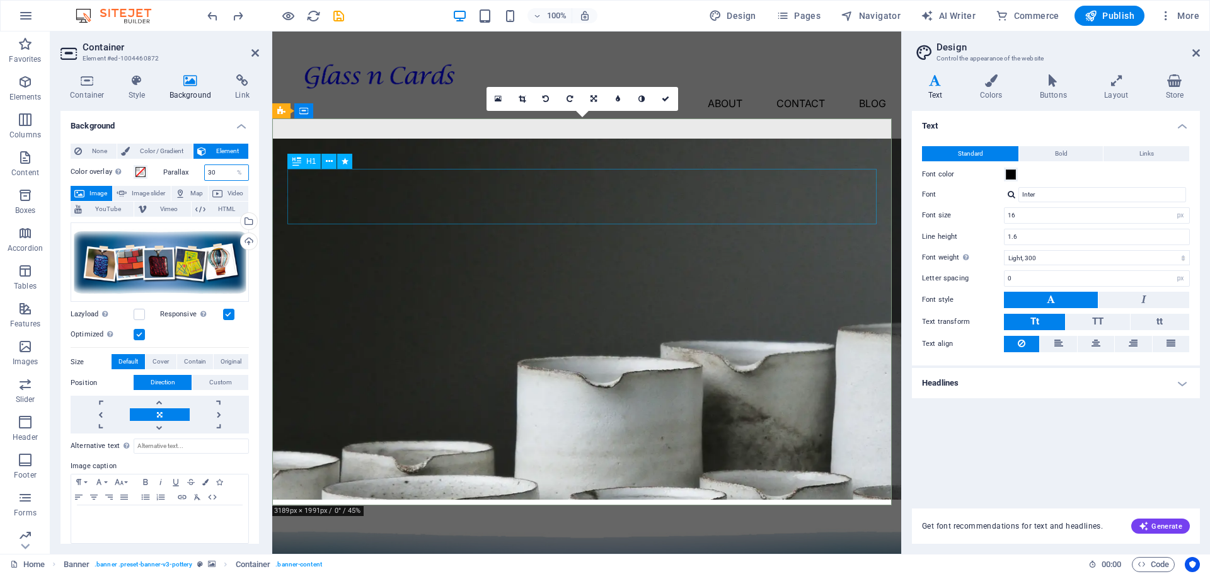
type input "40"
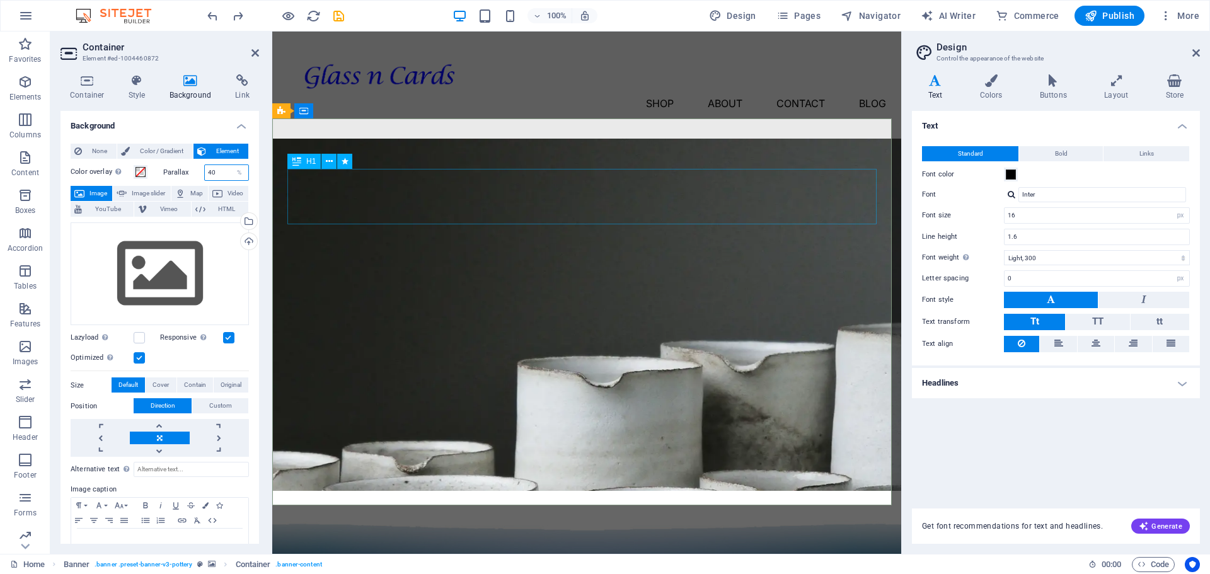
click at [308, 162] on span "H1" at bounding box center [310, 162] width 9 height 8
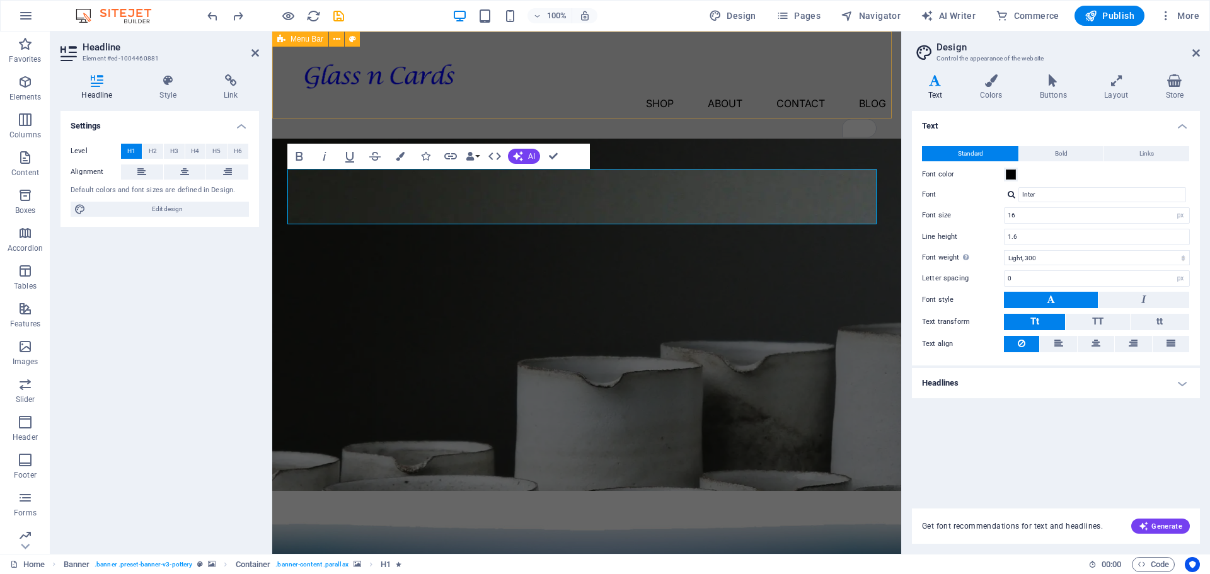
click at [598, 114] on div "Menu Shop About Contact Blog" at bounding box center [586, 85] width 629 height 107
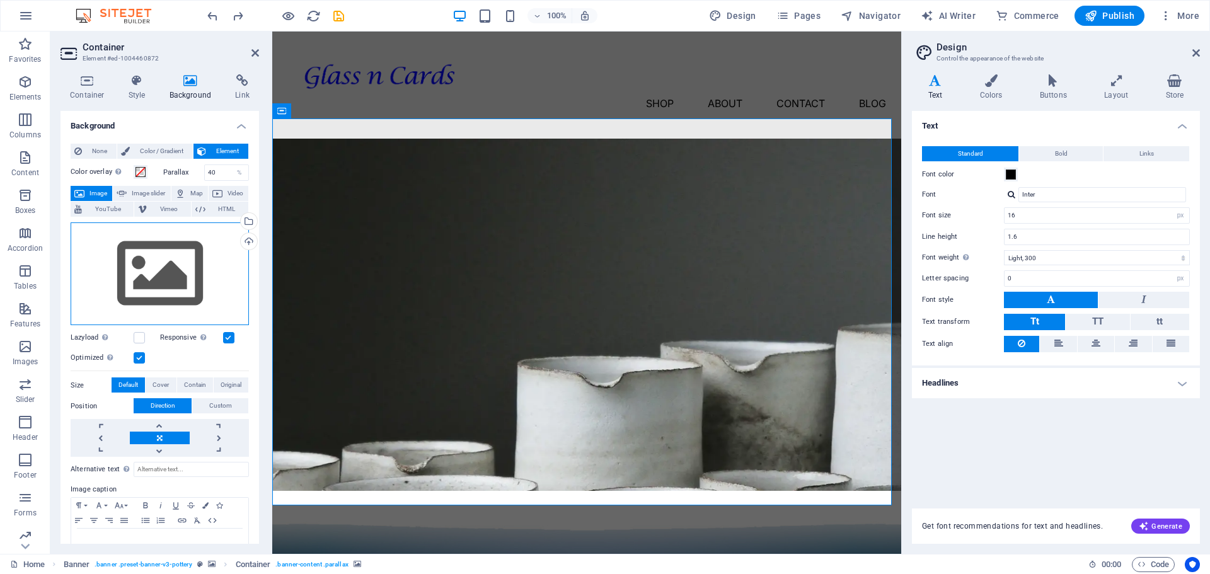
click at [166, 266] on div "Drag files here, click to choose files or select files from Files or our free s…" at bounding box center [160, 273] width 178 height 103
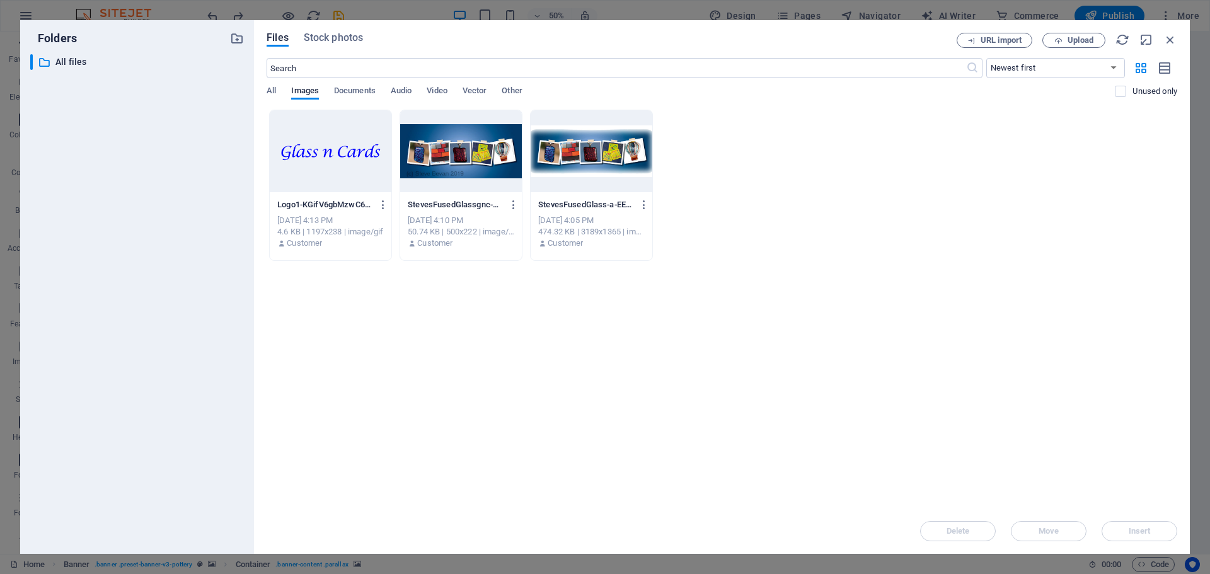
click at [166, 266] on div "​ All files All files" at bounding box center [137, 299] width 214 height 490
click at [1170, 40] on icon "button" at bounding box center [1170, 40] width 14 height 14
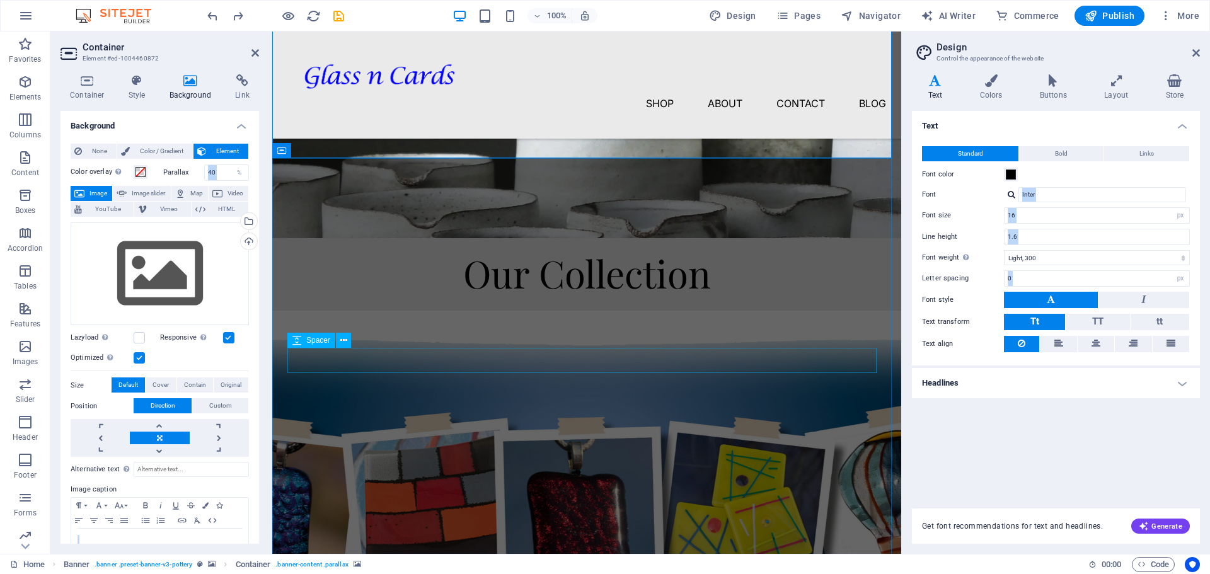
scroll to position [268, 0]
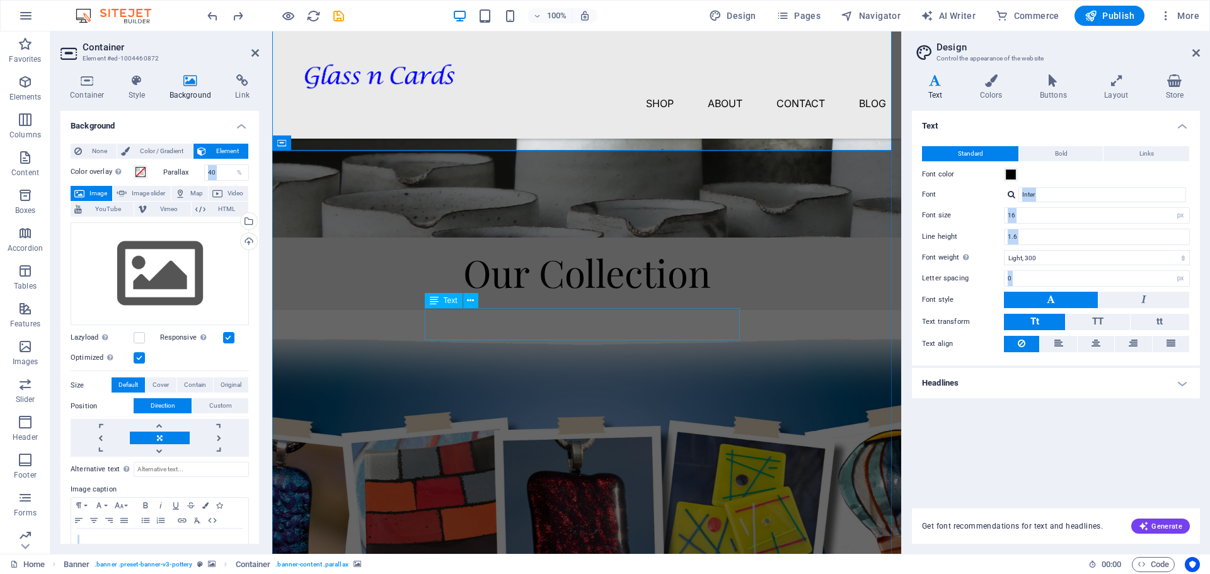
click at [519, 319] on div "Lorem ipsum dolor sit amet, consectetur adipiscing elit, sed do eiusmod tempor …" at bounding box center [586, 316] width 599 height 16
click at [519, 319] on p "Lorem ipsum dolor sit amet, consectetur adipiscing elit, sed do eiusmod tempor …" at bounding box center [586, 316] width 599 height 16
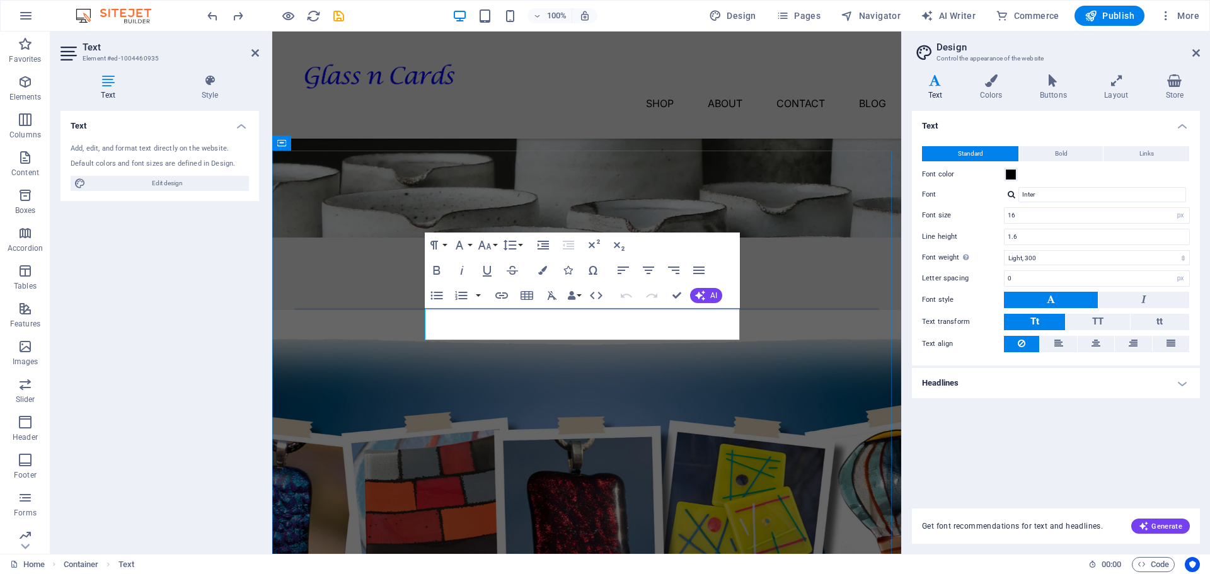
click at [585, 321] on p "Lorem ipsum dolor sit amet, consectetur adipiscing elit, sed do eiusmod tempor …" at bounding box center [586, 316] width 599 height 16
click at [699, 271] on icon "button" at bounding box center [698, 271] width 11 height 8
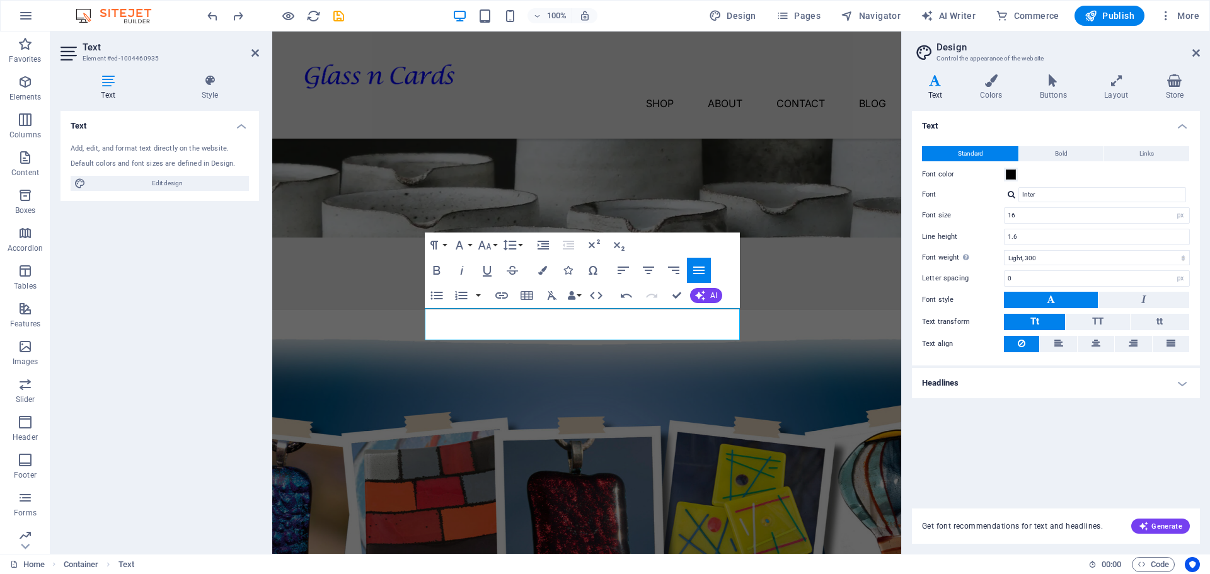
click at [699, 271] on icon "button" at bounding box center [698, 271] width 11 height 8
click at [652, 272] on icon "button" at bounding box center [648, 270] width 15 height 15
click at [664, 381] on div at bounding box center [586, 476] width 599 height 252
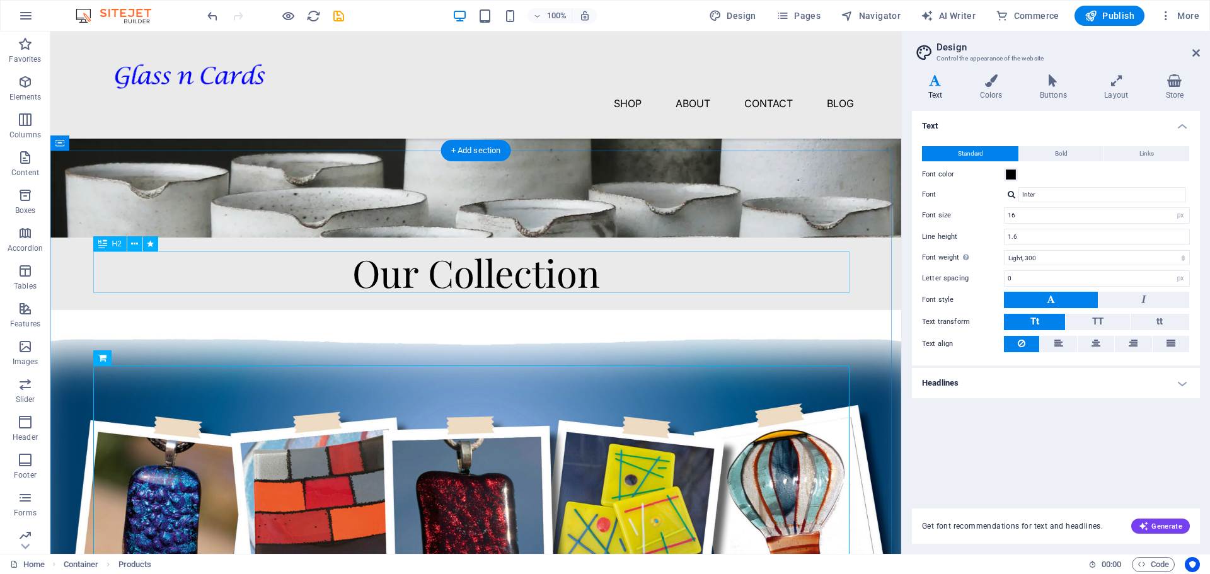
click at [550, 280] on div "Our Collection" at bounding box center [476, 272] width 756 height 42
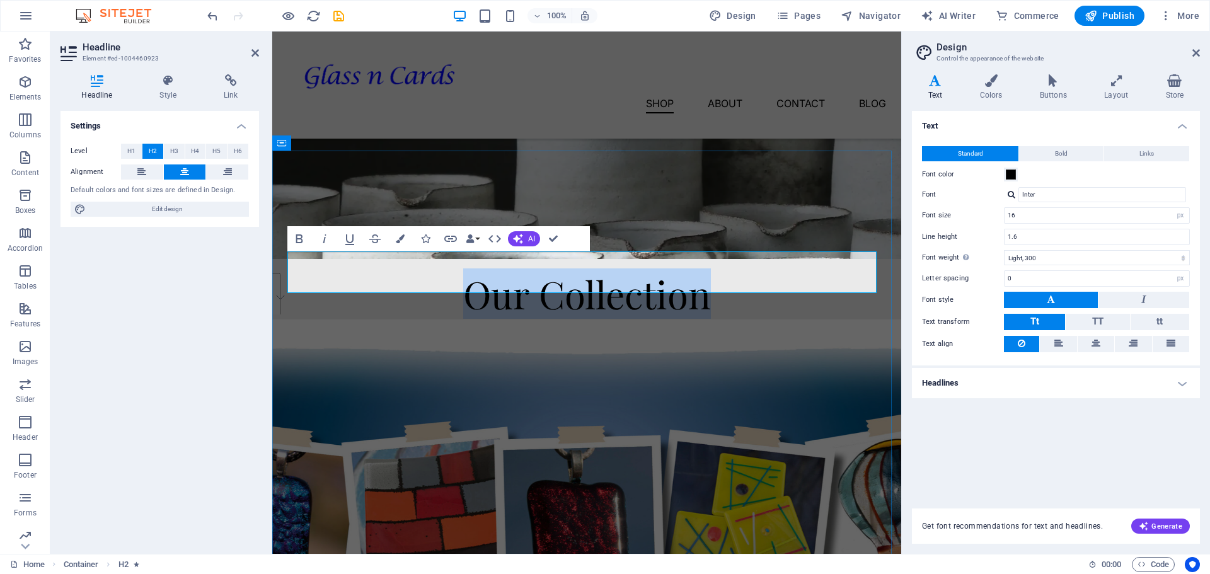
scroll to position [236, 0]
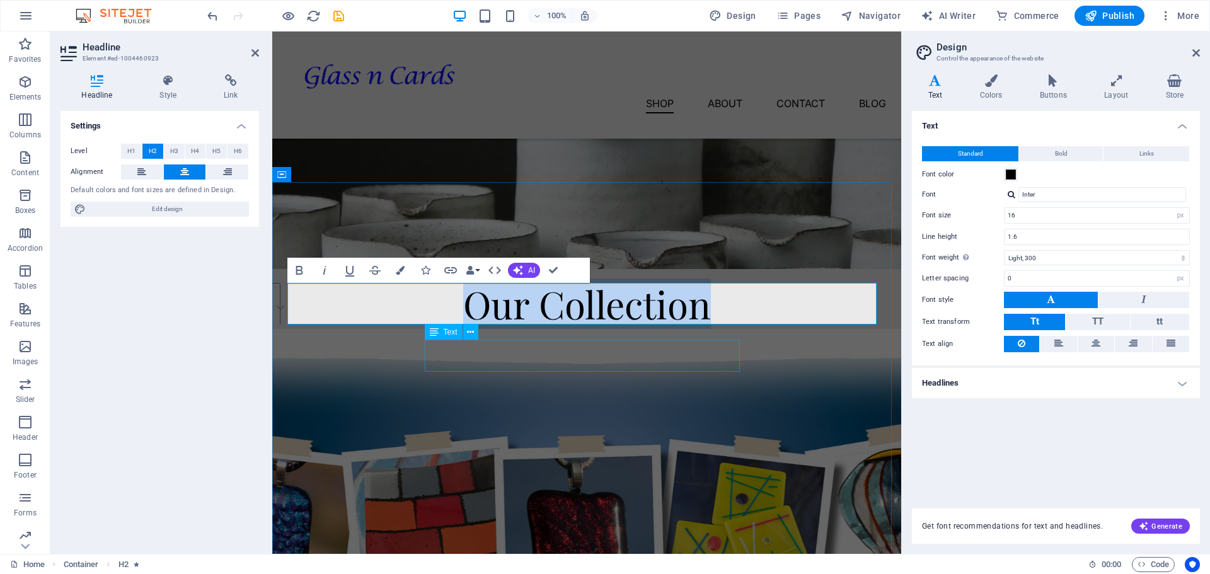
click at [582, 356] on div "All our pieces are designed and hand-made with love and care in my home studio …" at bounding box center [586, 348] width 599 height 16
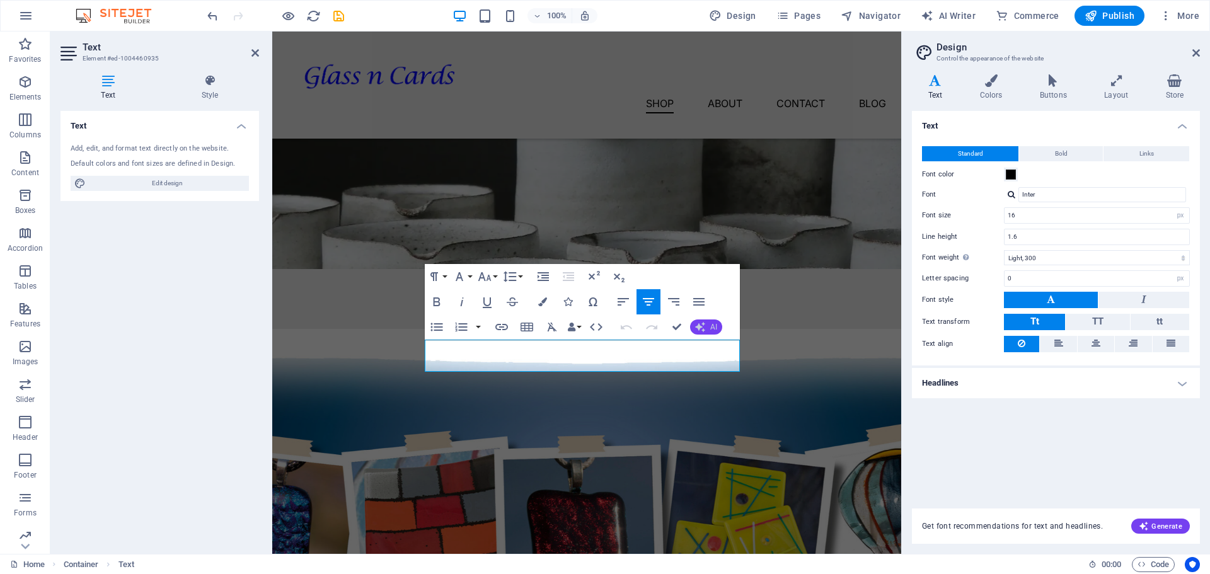
click at [703, 328] on icon "button" at bounding box center [700, 327] width 10 height 10
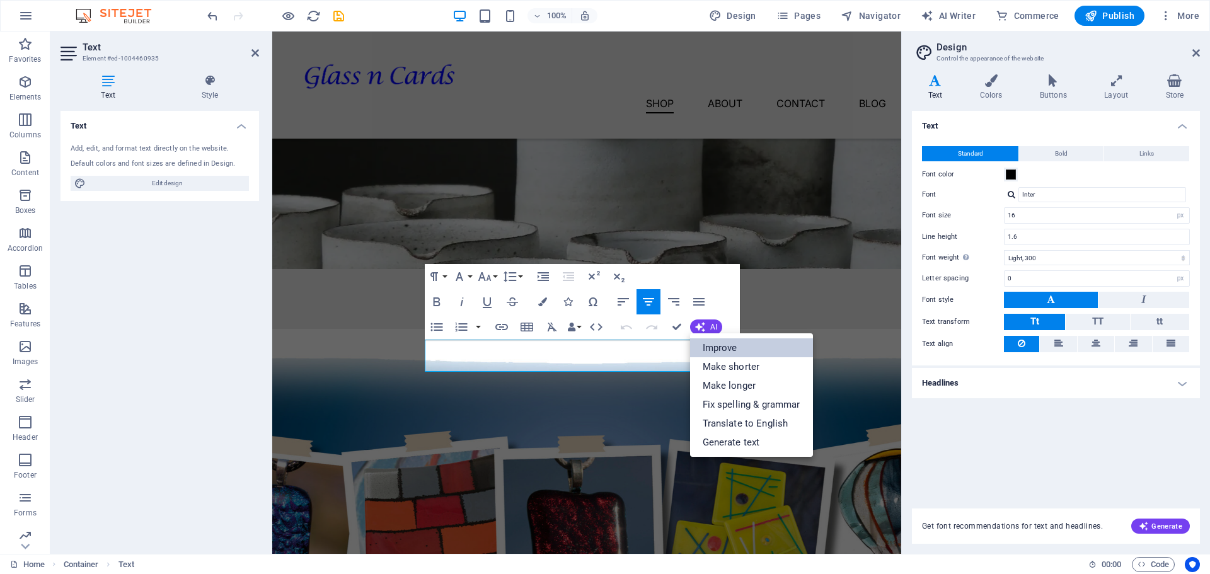
click at [737, 344] on link "Improve" at bounding box center [751, 347] width 123 height 19
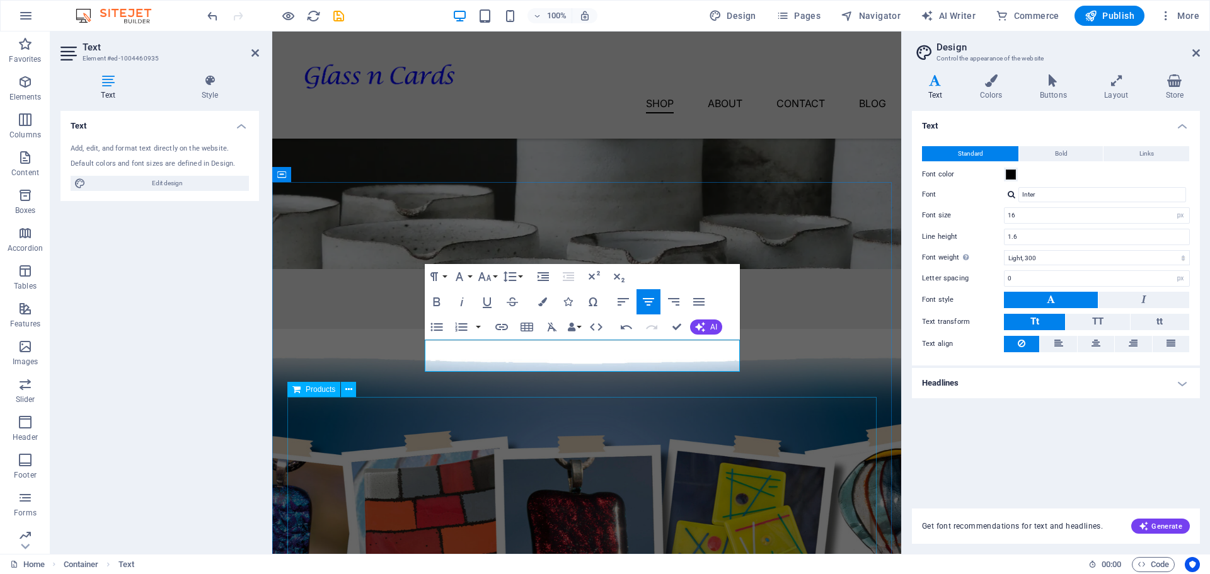
click at [768, 446] on div at bounding box center [586, 507] width 599 height 252
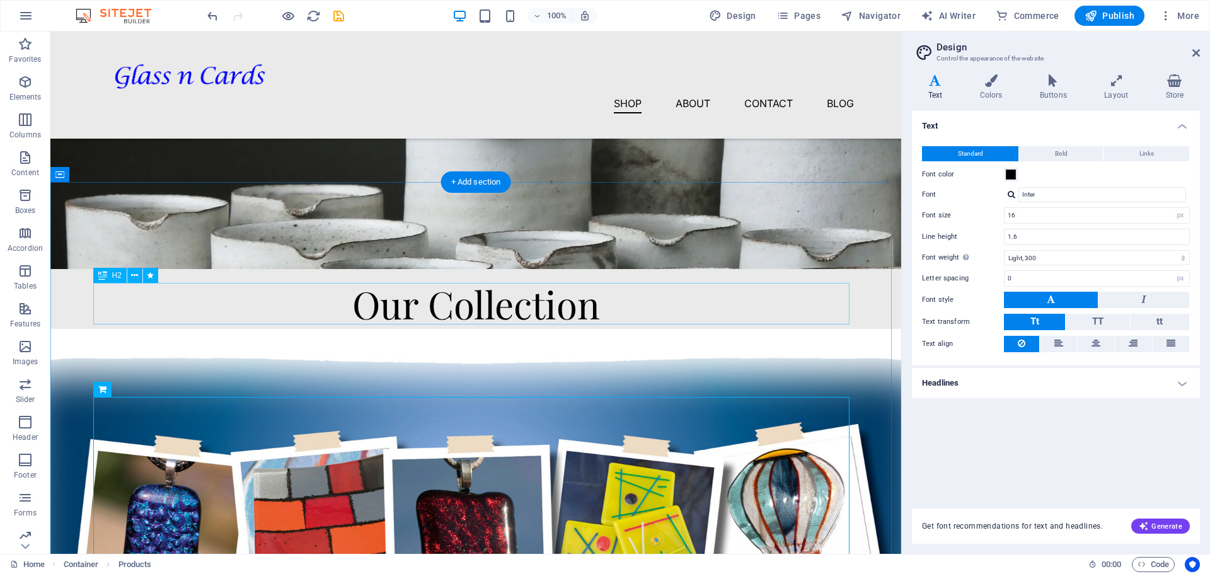
click at [564, 308] on div "Our Collection" at bounding box center [476, 304] width 756 height 42
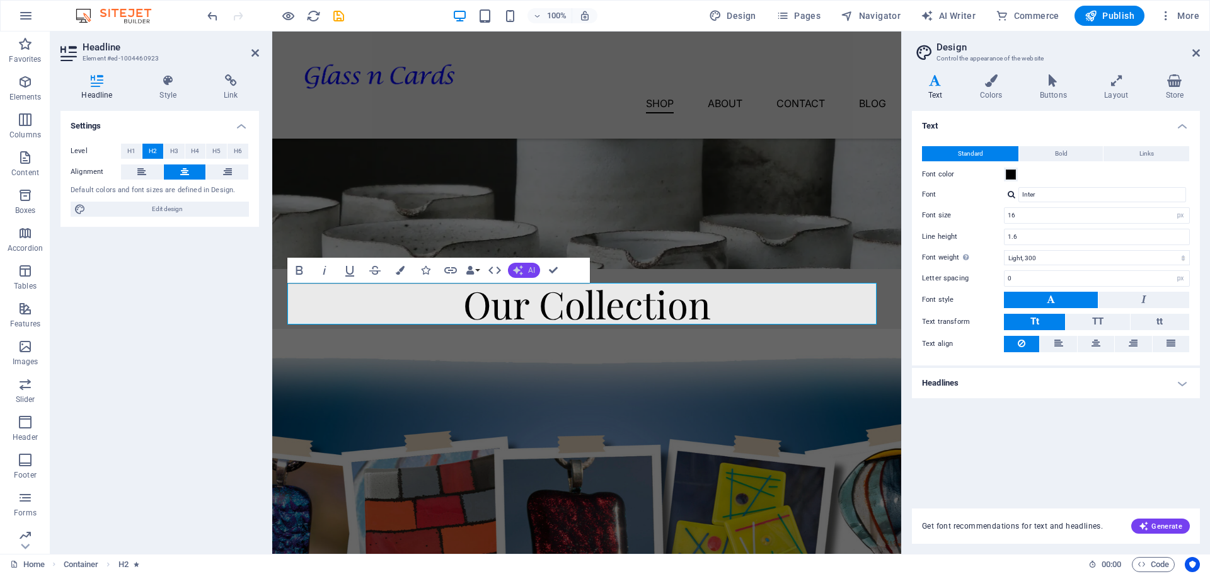
click at [538, 270] on button "AI" at bounding box center [524, 270] width 32 height 15
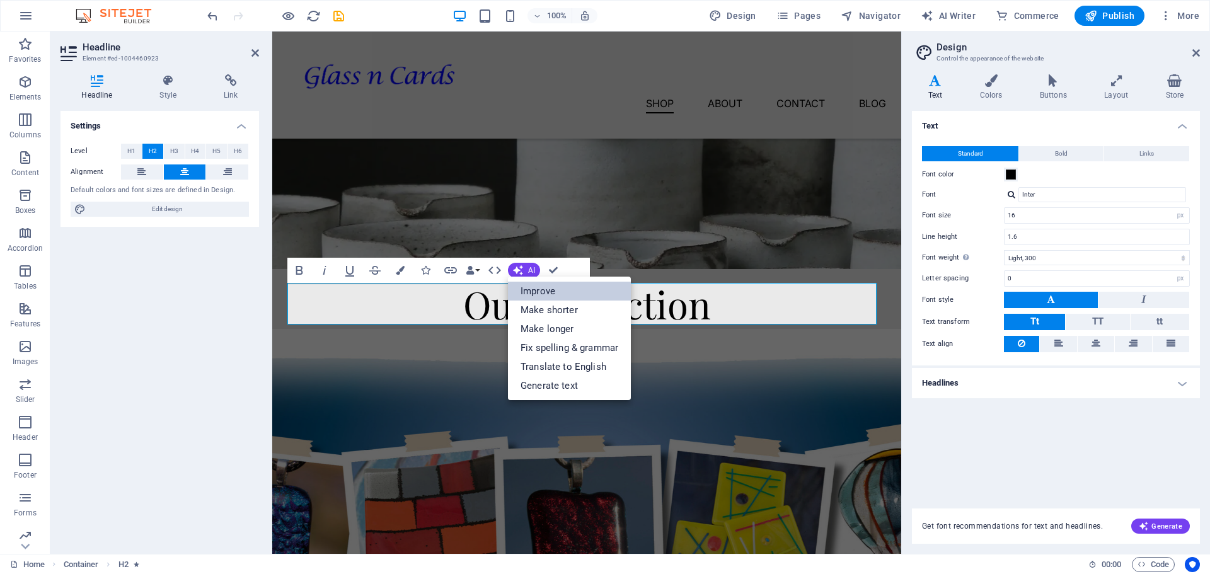
click at [556, 288] on link "Improve" at bounding box center [569, 291] width 123 height 19
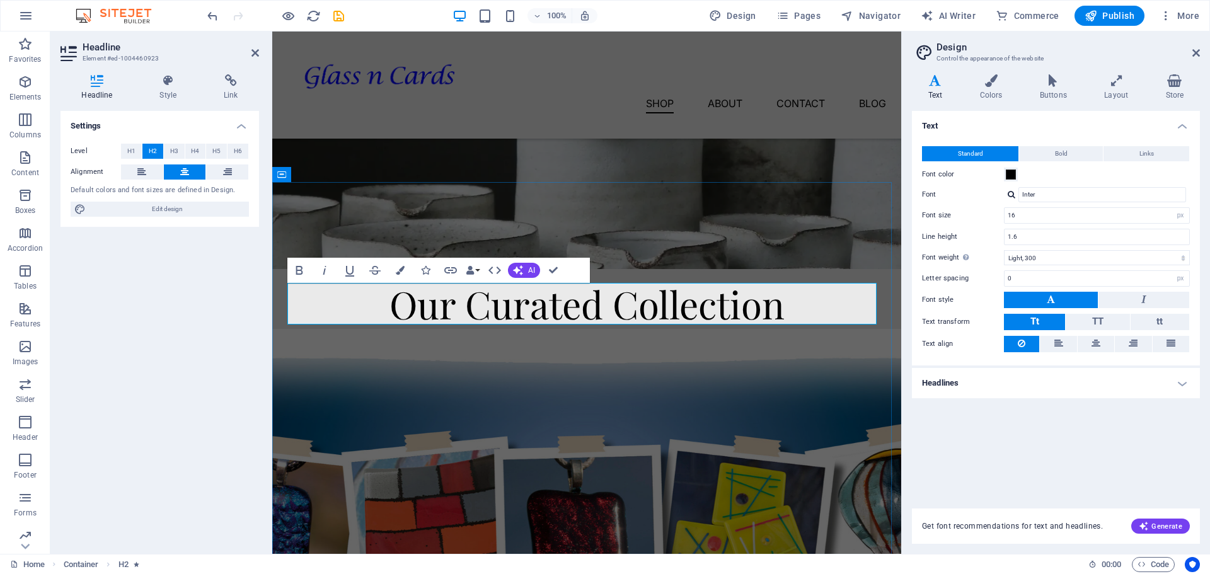
click at [415, 304] on h2 "Our Curated Collection" at bounding box center [586, 304] width 599 height 42
click at [507, 302] on h2 "My Curated Creations" at bounding box center [586, 304] width 599 height 42
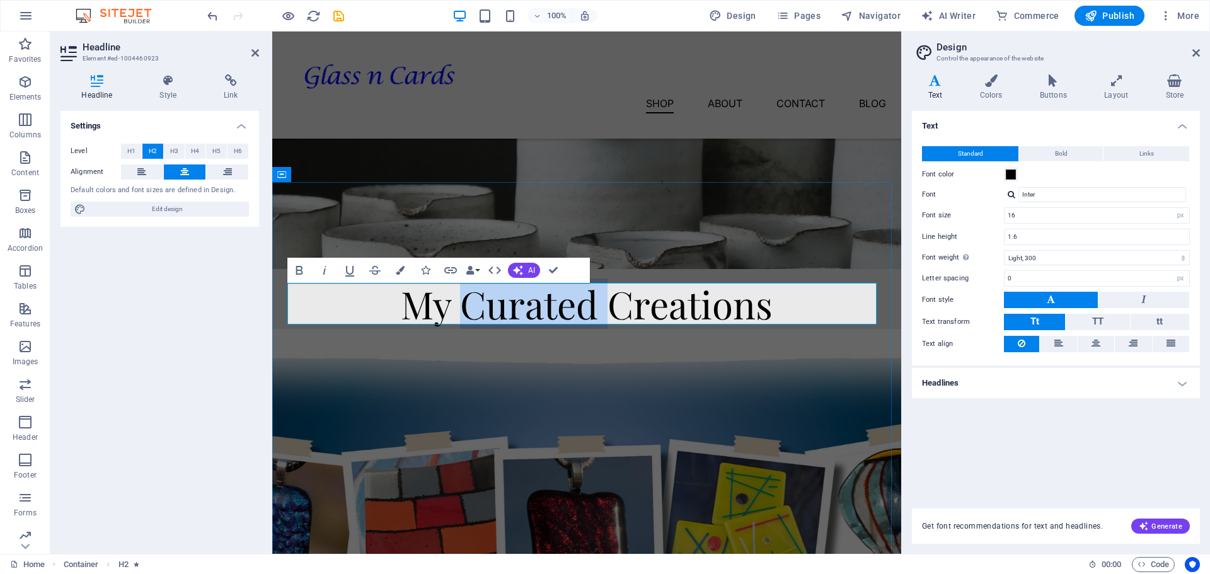
click at [507, 302] on h2 "My Curated Creations" at bounding box center [586, 304] width 599 height 42
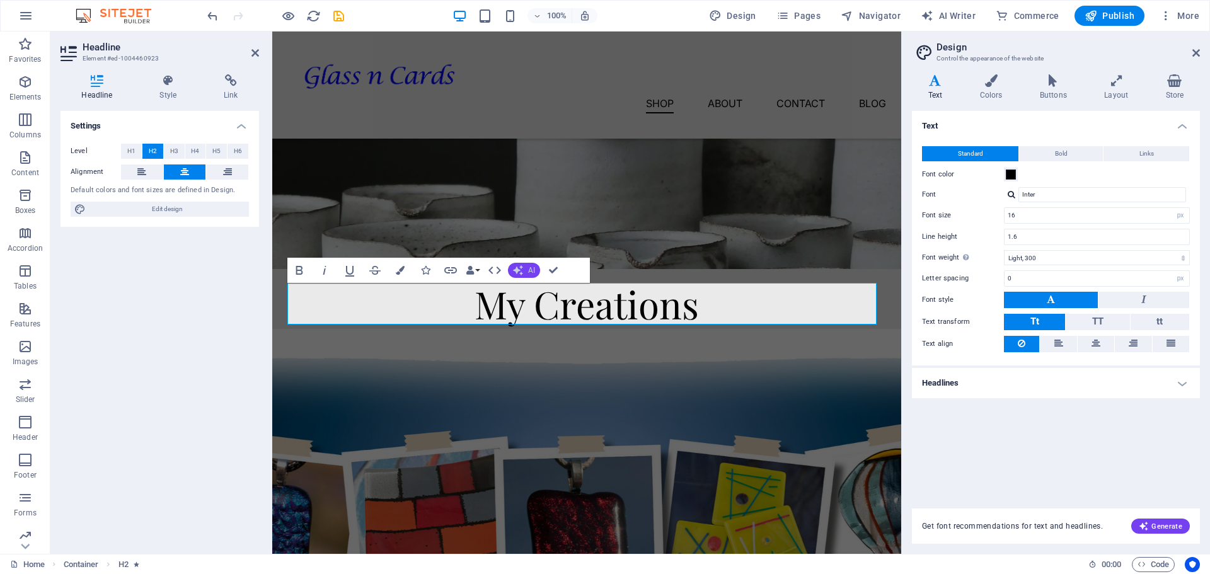
click at [532, 272] on span "AI" at bounding box center [531, 271] width 7 height 8
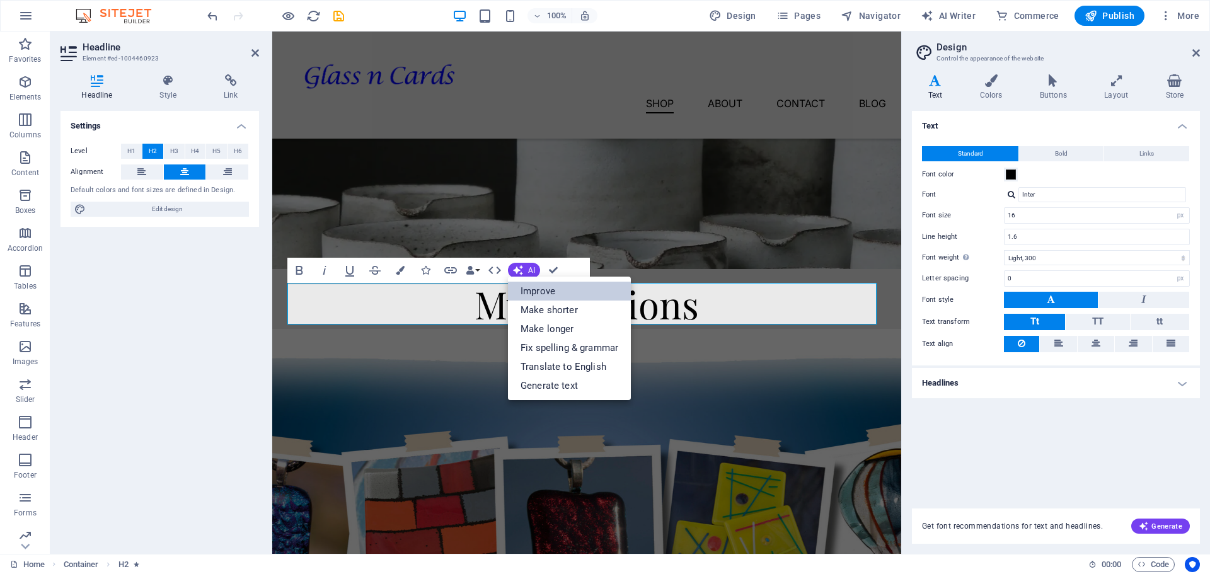
click at [575, 288] on link "Improve" at bounding box center [569, 291] width 123 height 19
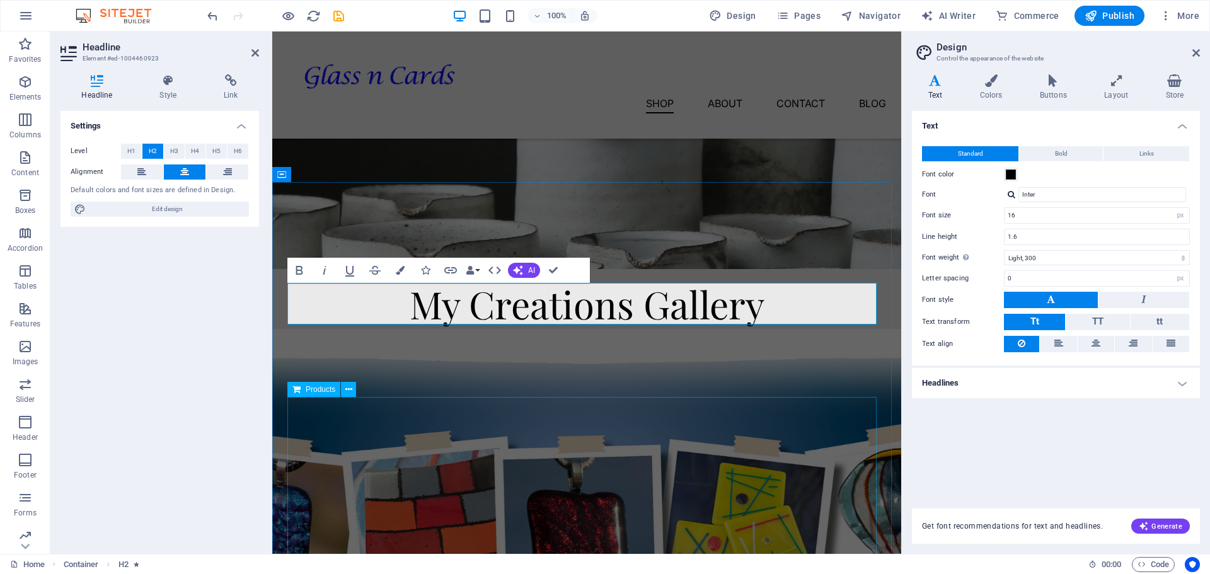
click at [718, 432] on div at bounding box center [586, 507] width 599 height 252
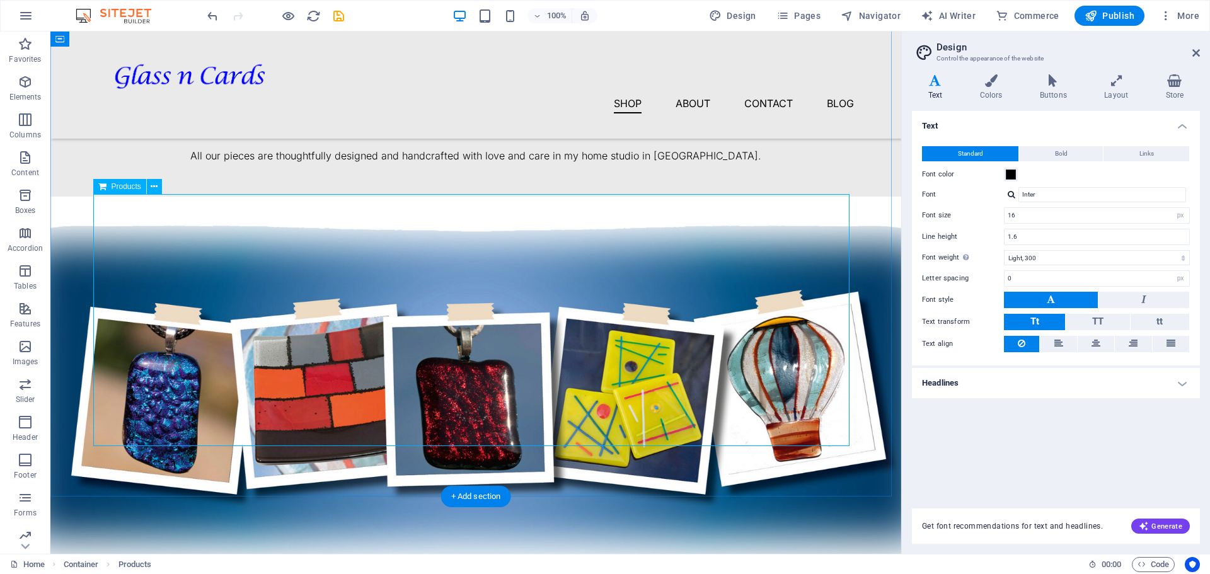
scroll to position [425, 0]
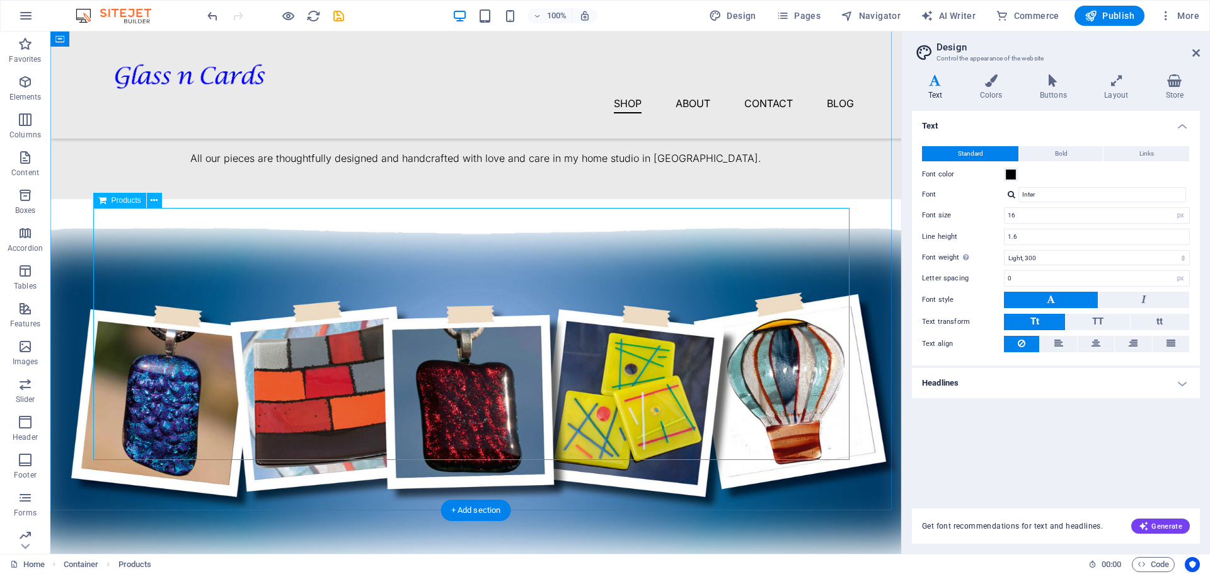
click at [608, 318] on div at bounding box center [476, 318] width 756 height 252
click at [701, 151] on div "My Creations Gallery All our pieces are thoughtfully designed and handcrafted w…" at bounding box center [475, 244] width 851 height 502
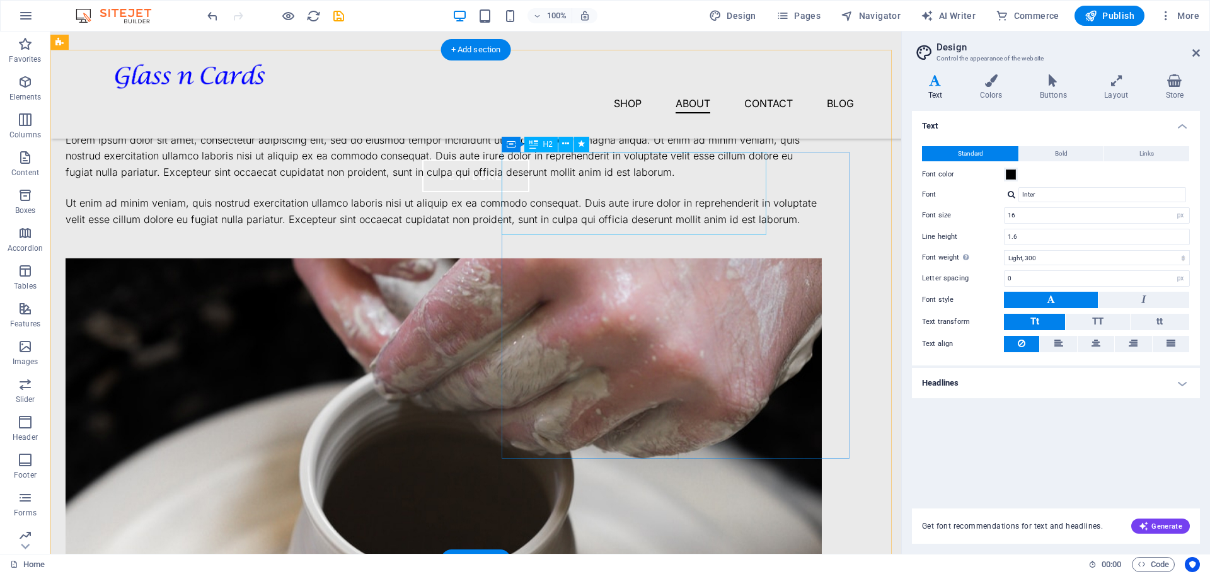
scroll to position [898, 0]
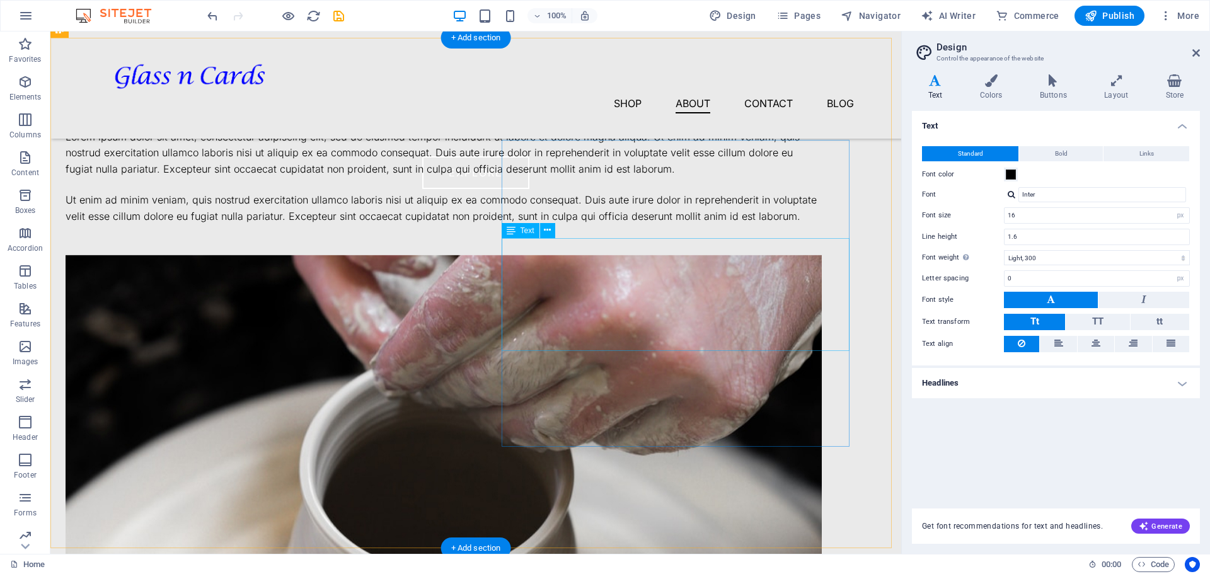
click at [507, 178] on div "Lorem ipsum dolor sit amet, consectetur adipiscing elit, sed do eiusmod tempor …" at bounding box center [444, 153] width 756 height 49
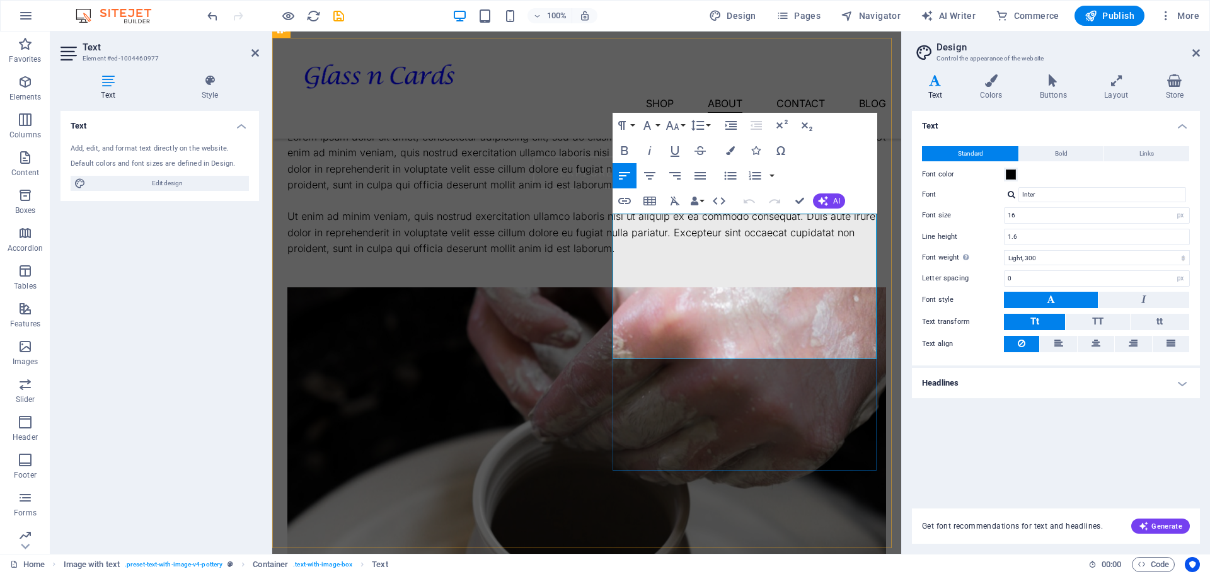
click at [645, 193] on p "Lorem ipsum dolor sit amet, consectetur adipiscing elit, sed do eiusmod tempor …" at bounding box center [586, 161] width 599 height 64
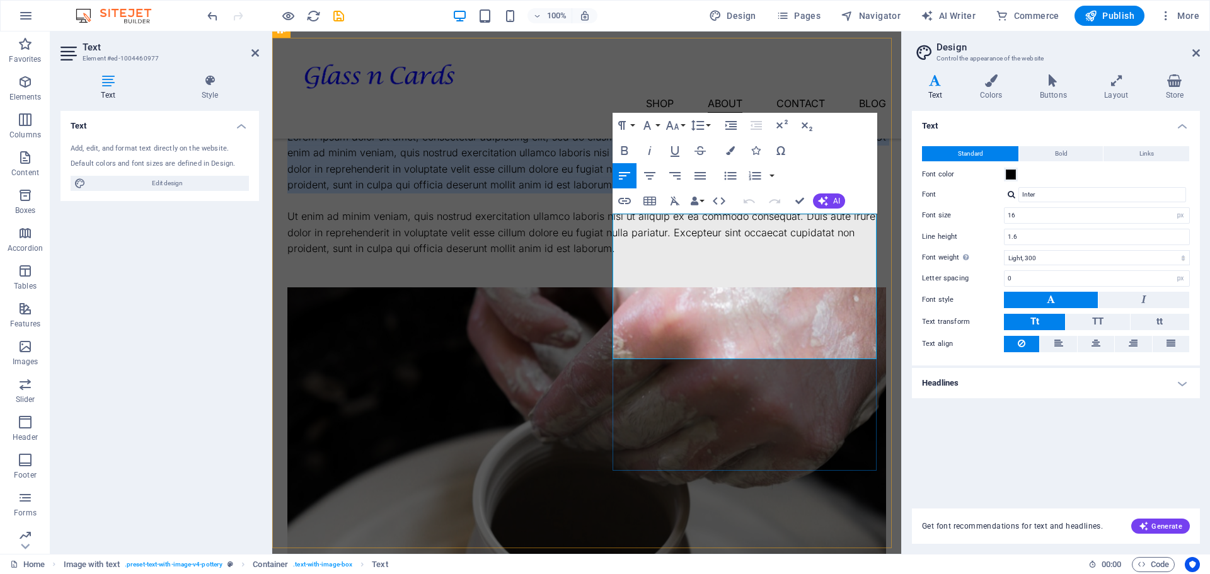
click at [645, 193] on p "Lorem ipsum dolor sit amet, consectetur adipiscing elit, sed do eiusmod tempor …" at bounding box center [586, 161] width 599 height 64
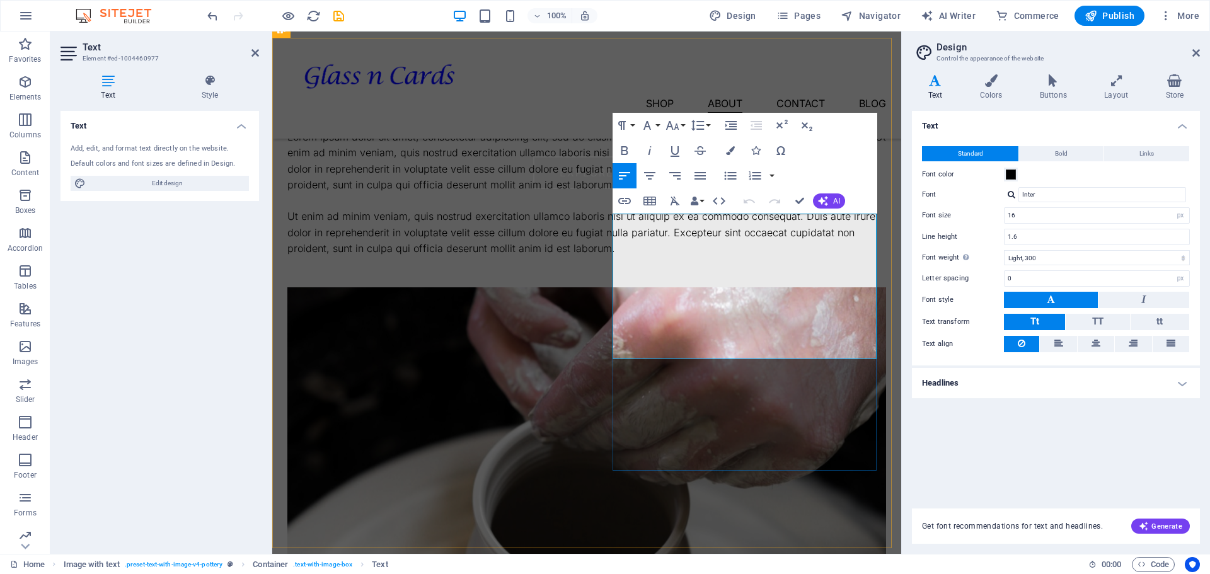
scroll to position [881, 0]
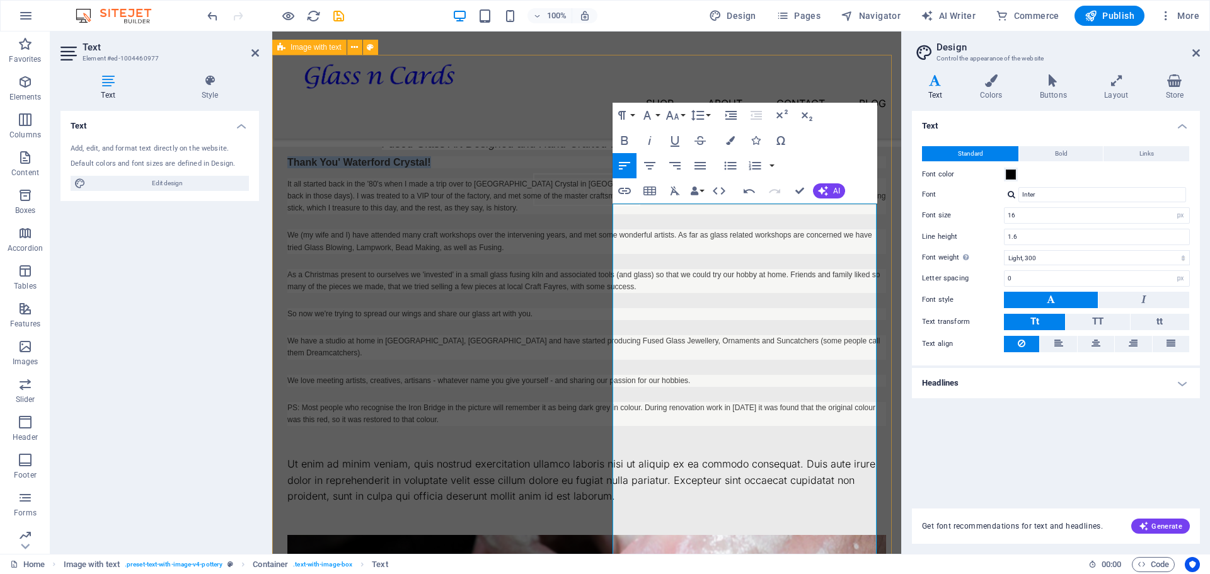
drag, startPoint x: 759, startPoint y: 223, endPoint x: 591, endPoint y: 221, distance: 167.6
click at [602, 221] on div "Hand crafted since 2014 Thank You' Waterford Crystal! It all started back in th…" at bounding box center [586, 562] width 689 height 1106
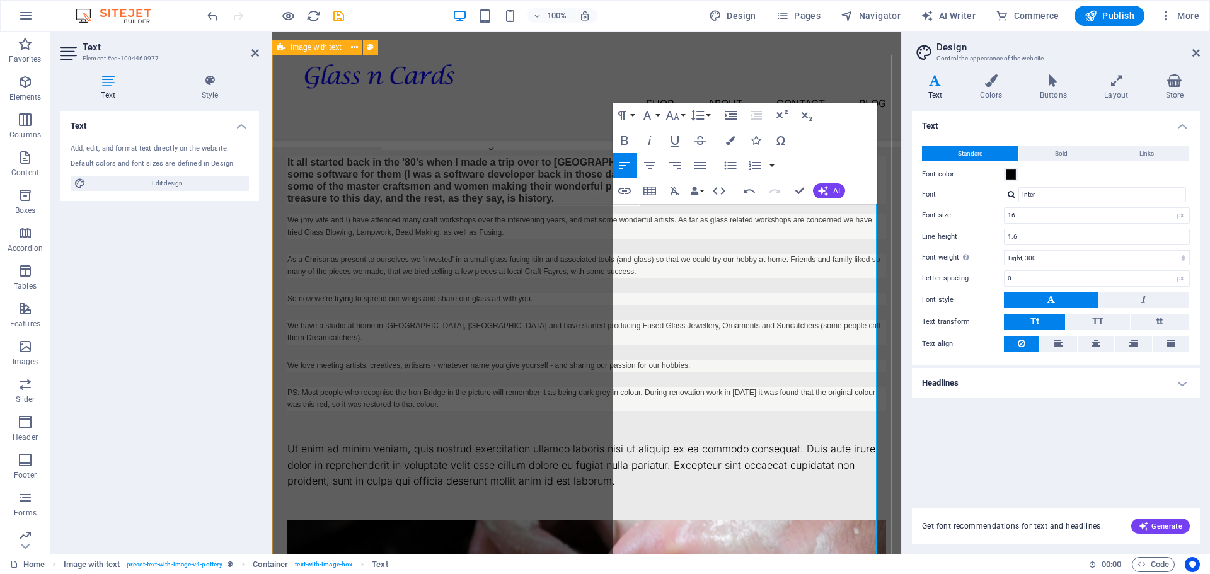
scroll to position [865, 0]
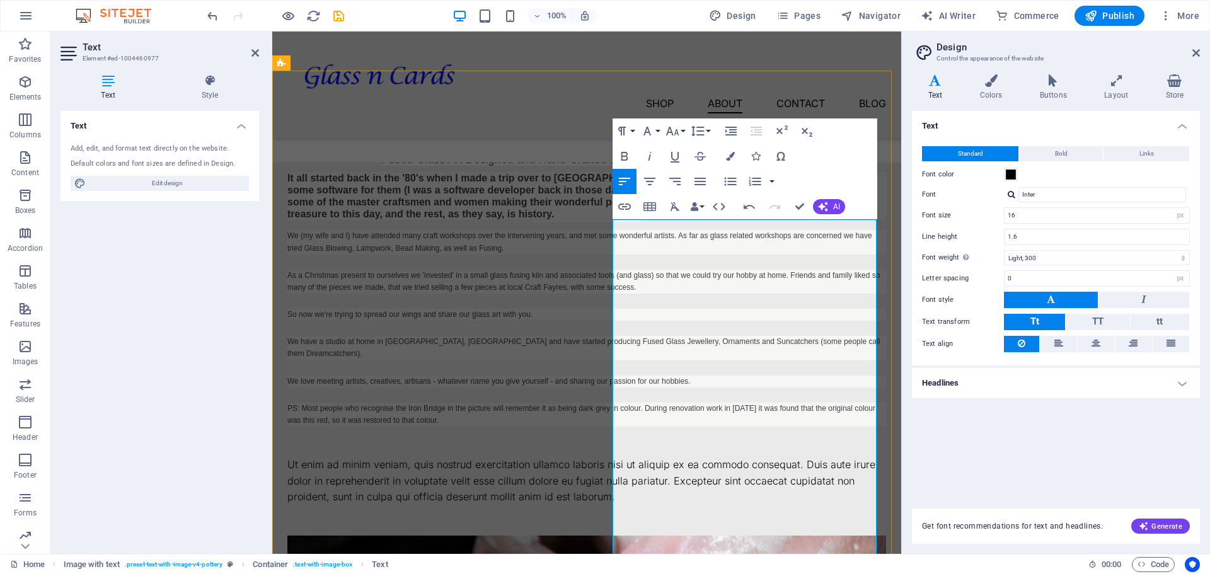
click at [710, 221] on h3 "It all started back in the '80's when I made a trip over to [GEOGRAPHIC_DATA] C…" at bounding box center [586, 196] width 599 height 49
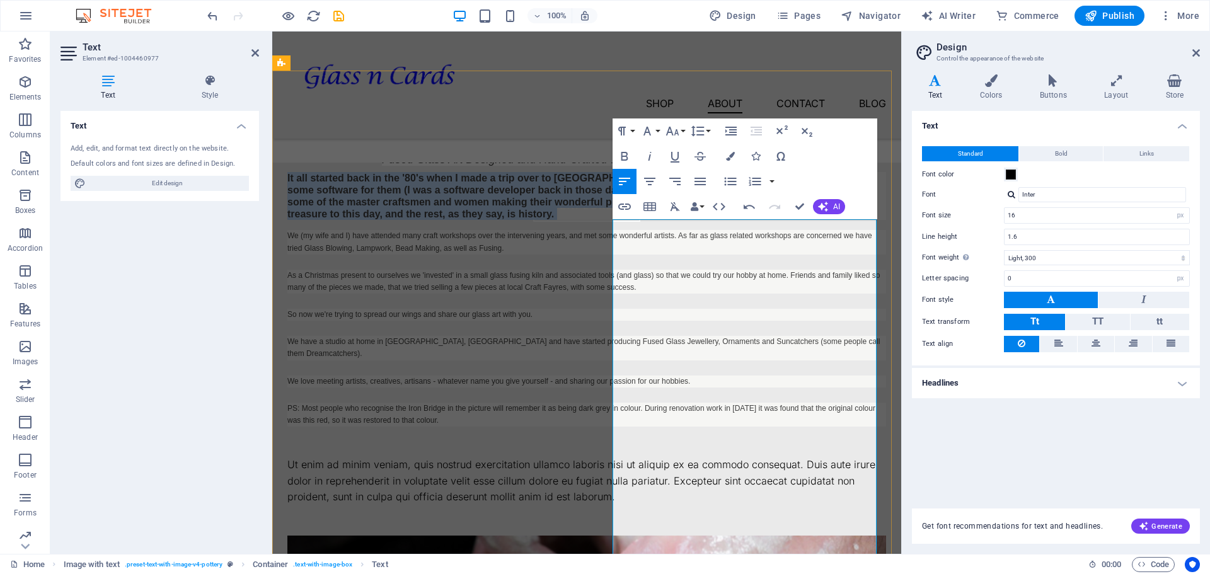
click at [710, 221] on h3 "It all started back in the '80's when I made a trip over to [GEOGRAPHIC_DATA] C…" at bounding box center [586, 196] width 599 height 49
click at [621, 153] on icon "button" at bounding box center [624, 156] width 7 height 9
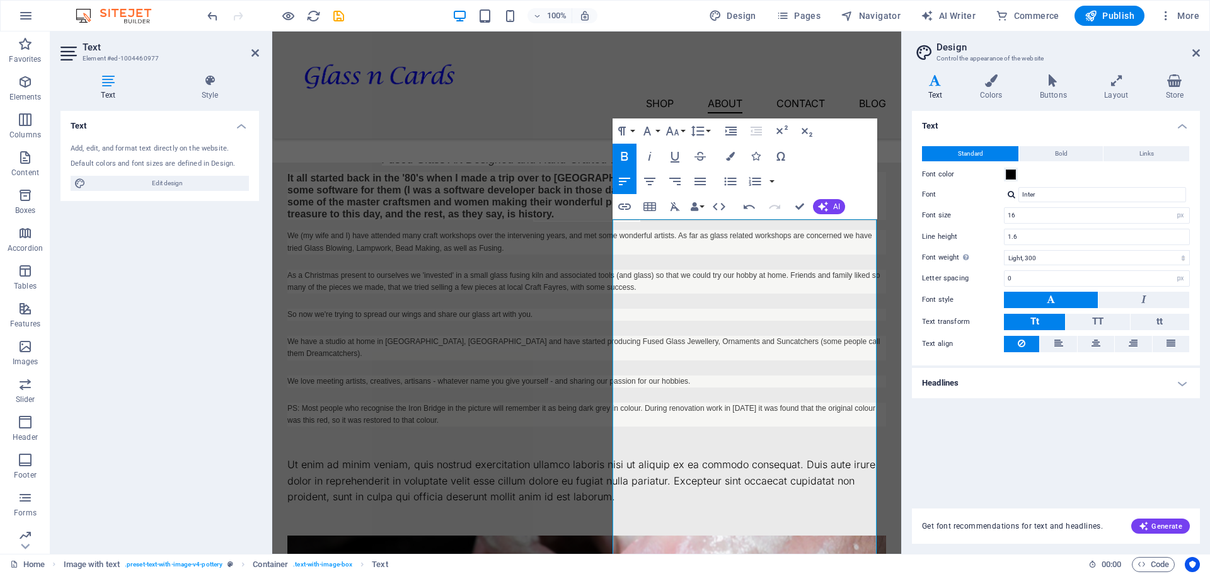
click at [621, 153] on icon "button" at bounding box center [624, 156] width 7 height 9
click at [621, 154] on icon "button" at bounding box center [624, 156] width 7 height 9
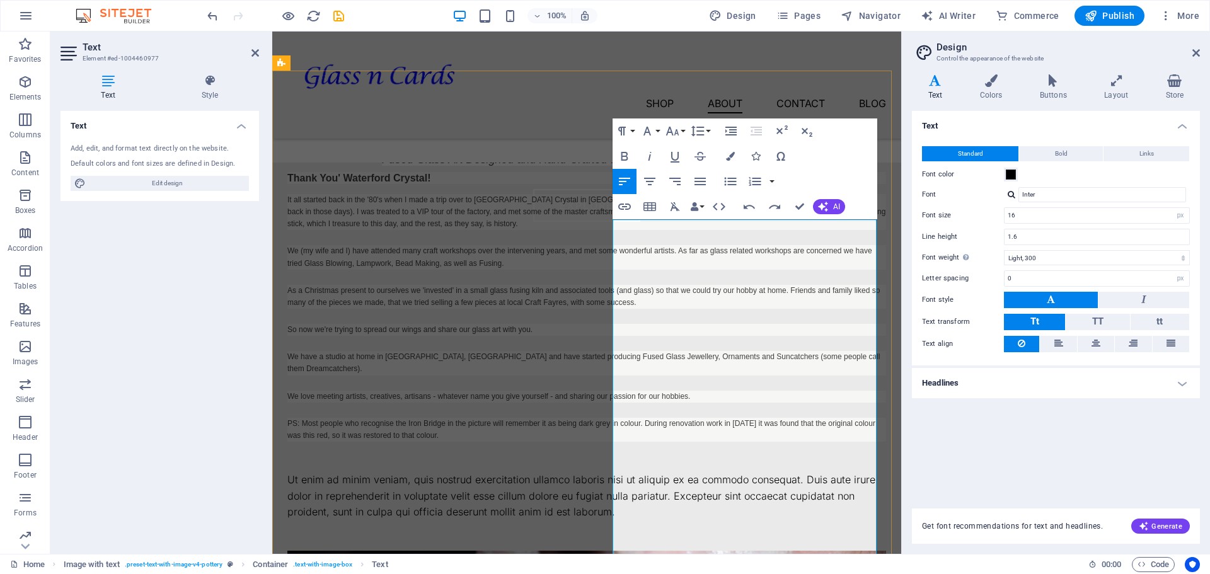
click at [757, 184] on h3 "Thank You' Waterford Crystal!" at bounding box center [586, 178] width 599 height 12
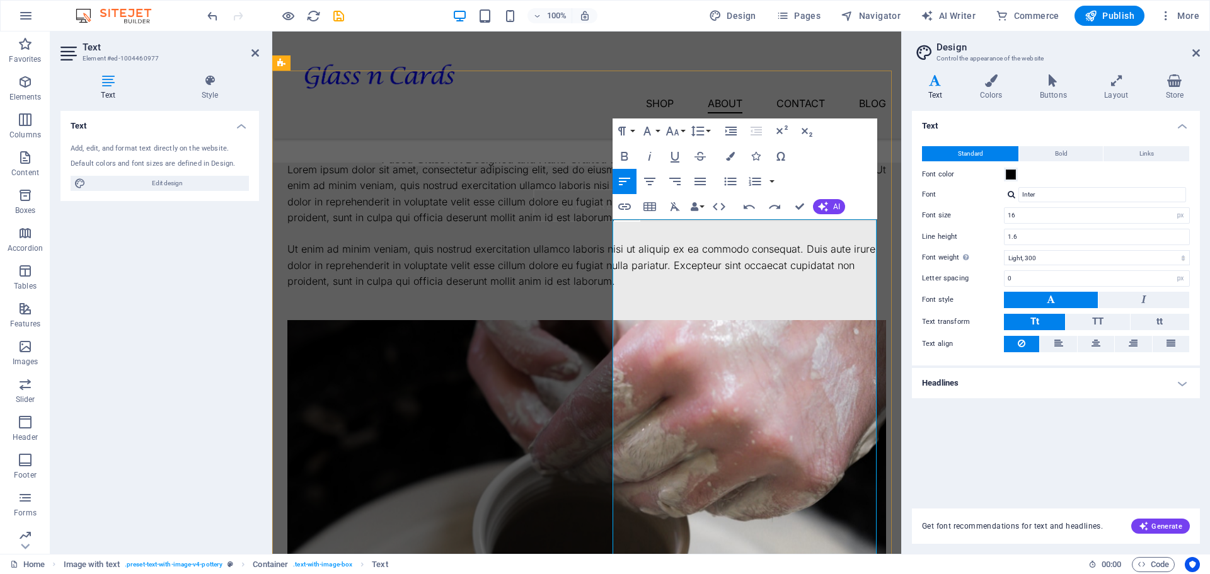
scroll to position [882, 0]
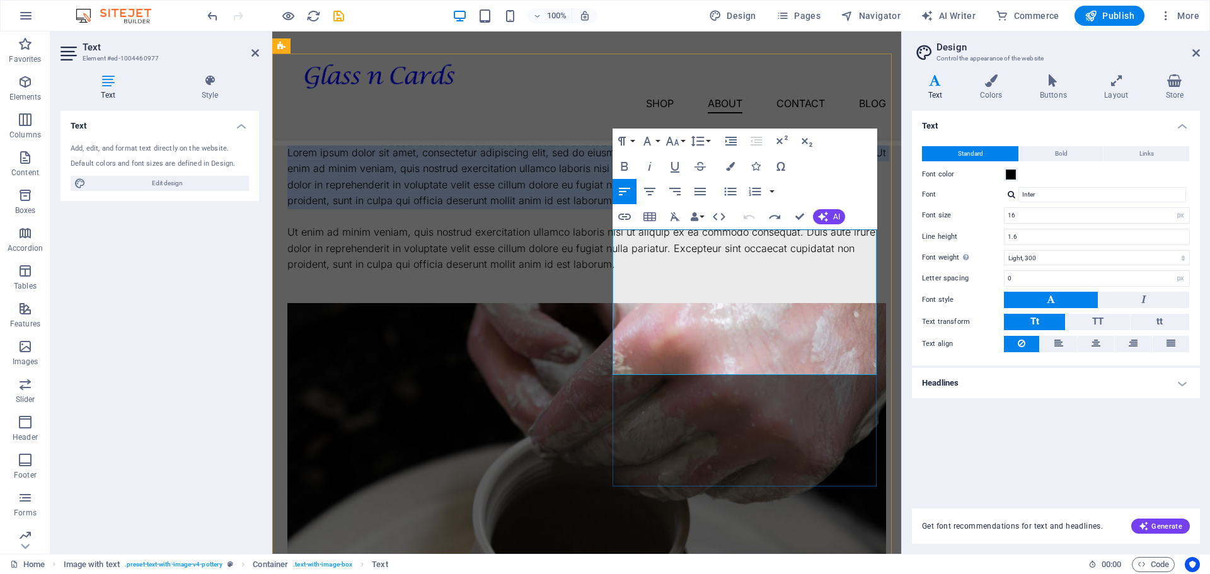
click at [776, 209] on p "Lorem ipsum dolor sit amet, consectetur adipiscing elit, sed do eiusmod tempor …" at bounding box center [586, 177] width 599 height 64
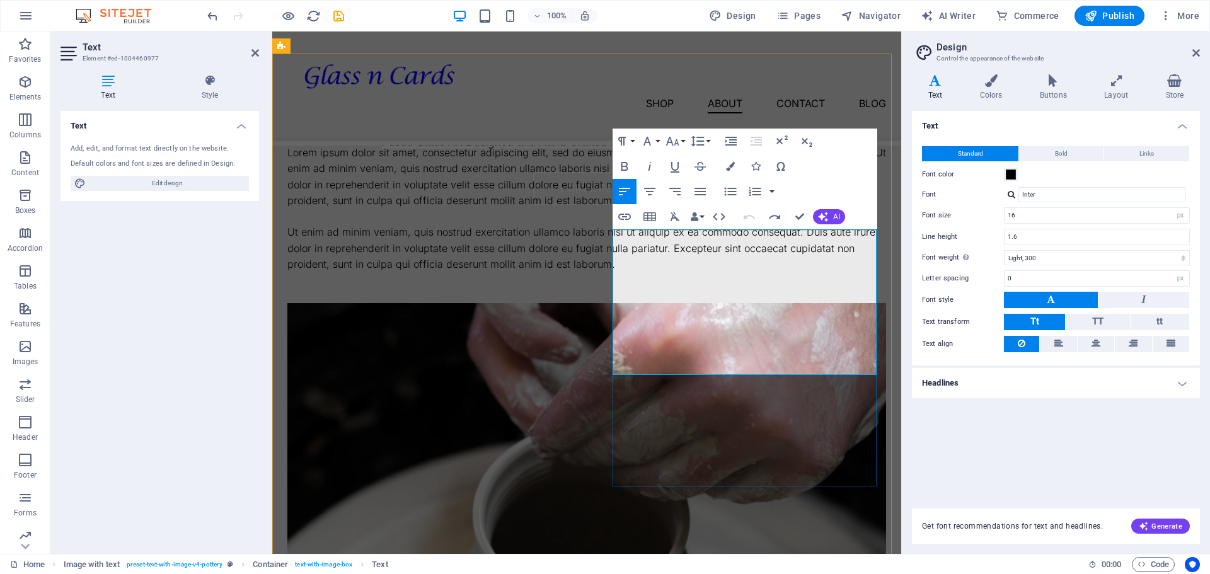
click at [776, 209] on p "Lorem ipsum dolor sit amet, consectetur adipiscing elit, sed do eiusmod tempor …" at bounding box center [586, 177] width 599 height 64
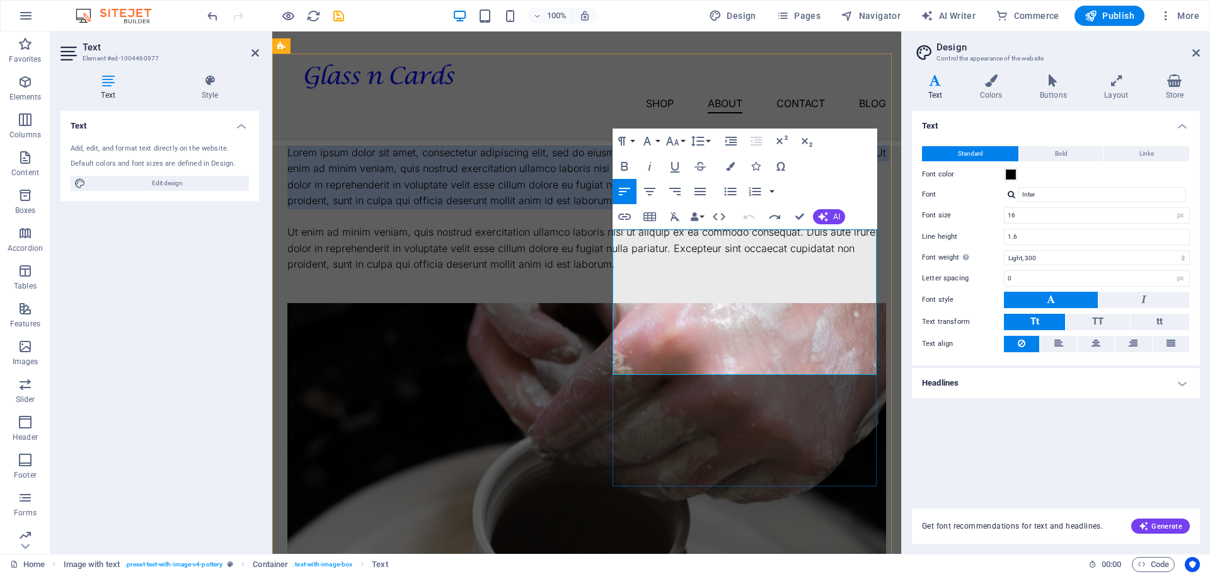
click at [776, 209] on p "Lorem ipsum dolor sit amet, consectetur adipiscing elit, sed do eiusmod tempor …" at bounding box center [586, 177] width 599 height 64
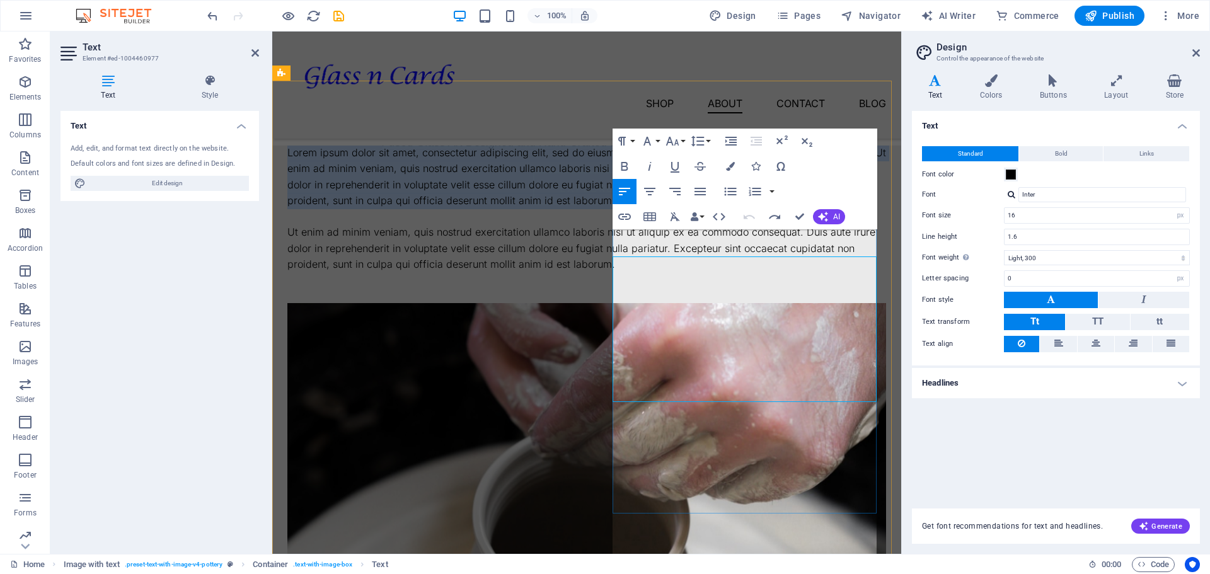
scroll to position [855, 0]
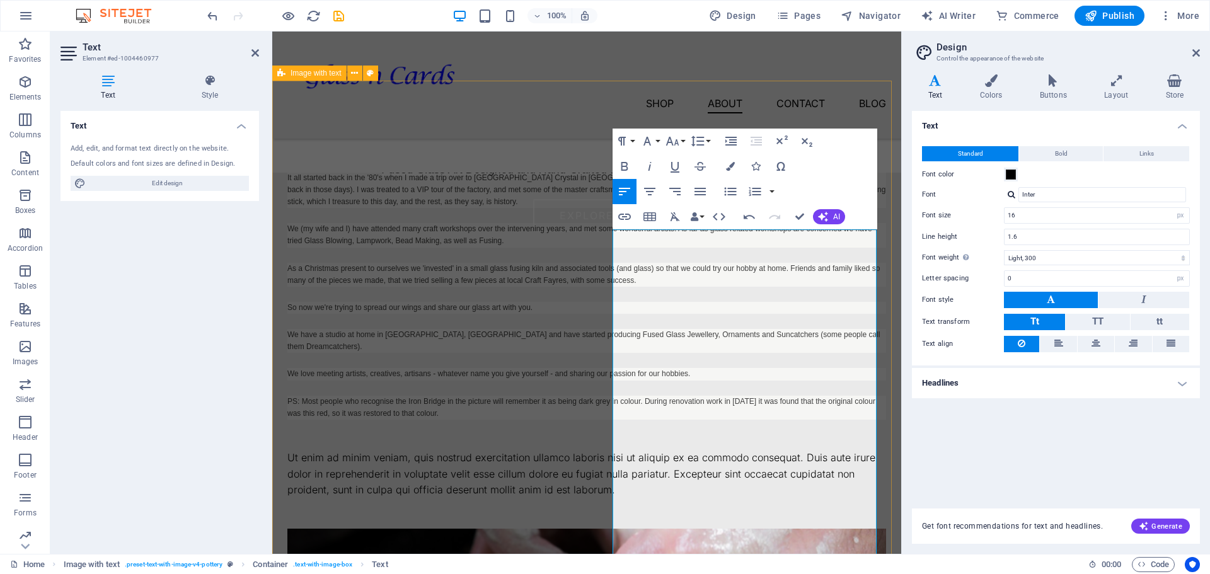
click at [575, 236] on div "Hand crafted since 2014 It all started back in the '80's when I made a trip ove…" at bounding box center [586, 571] width 629 height 1013
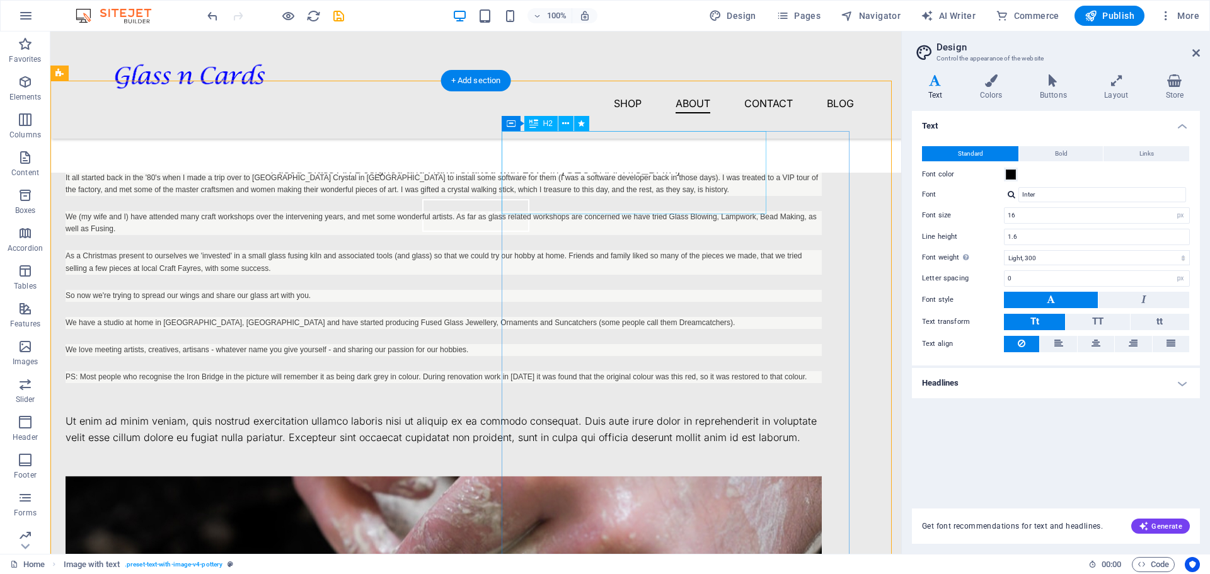
click at [666, 157] on div "Hand crafted since 2014" at bounding box center [444, 136] width 756 height 42
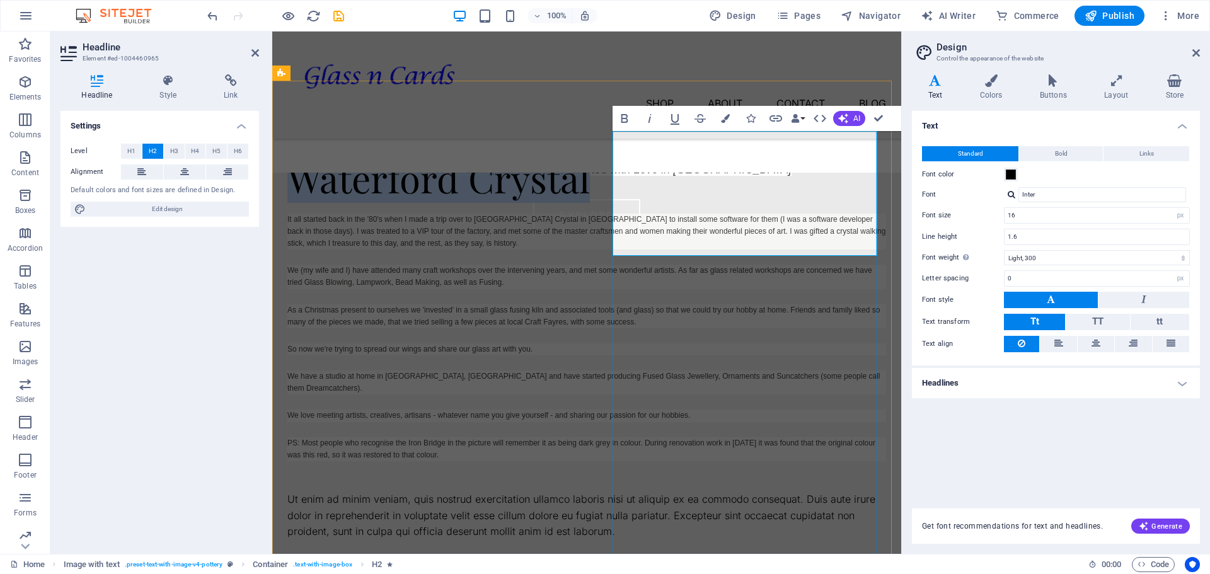
drag, startPoint x: 614, startPoint y: 193, endPoint x: 734, endPoint y: 232, distance: 125.9
click at [734, 199] on h2 "Thank You ‌Waterford Crystal" at bounding box center [586, 156] width 599 height 83
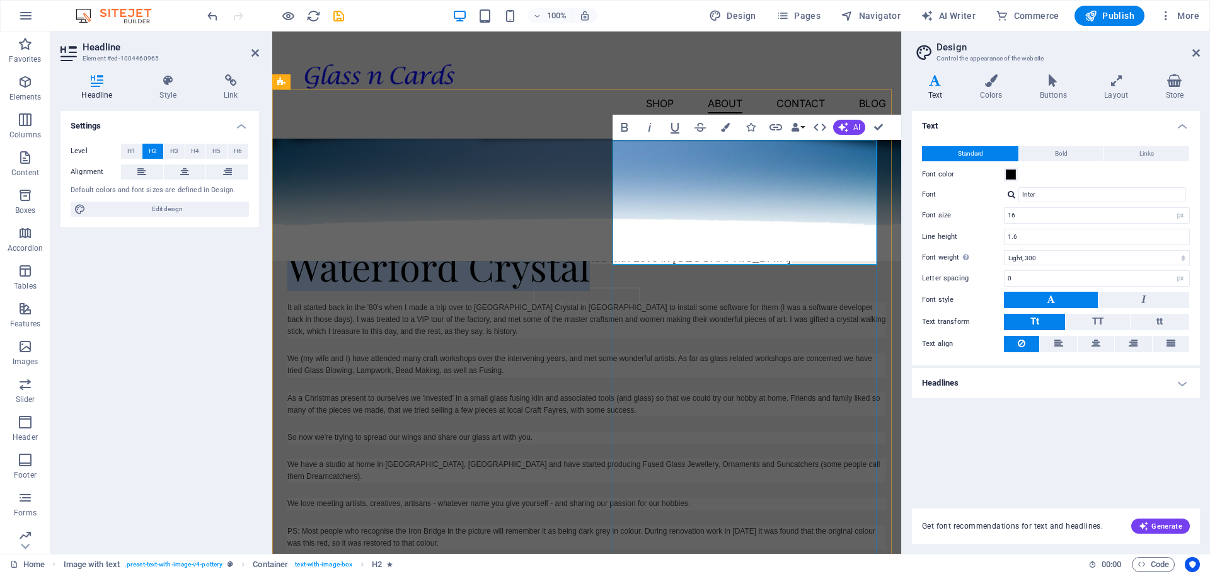
scroll to position [745, 0]
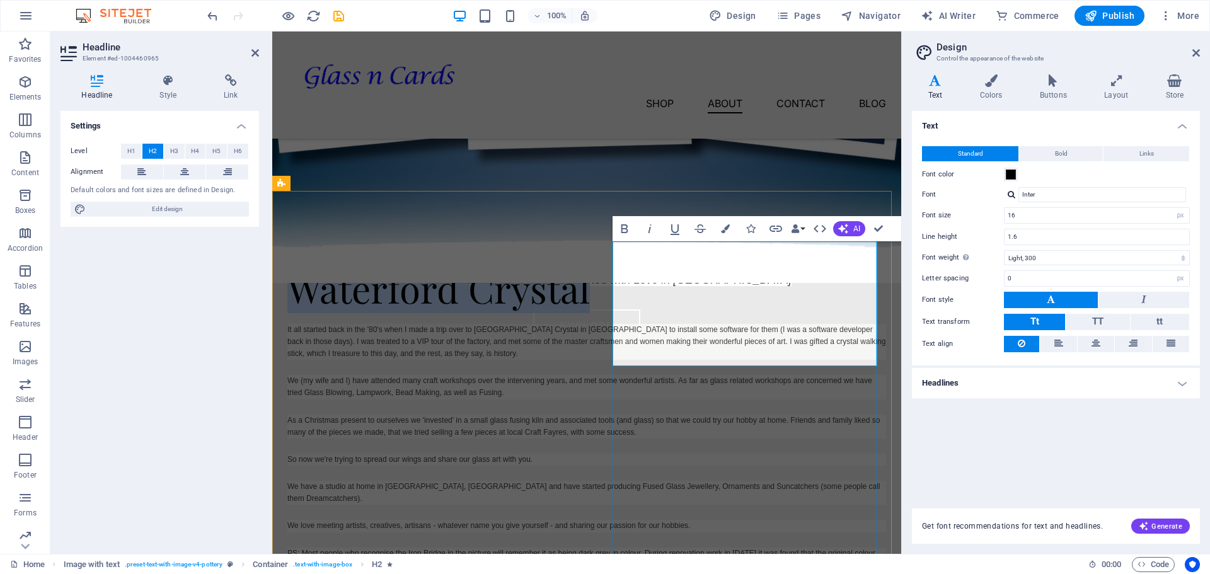
click at [825, 290] on h2 "Thank You ‌Waterford Crystal" at bounding box center [586, 267] width 599 height 83
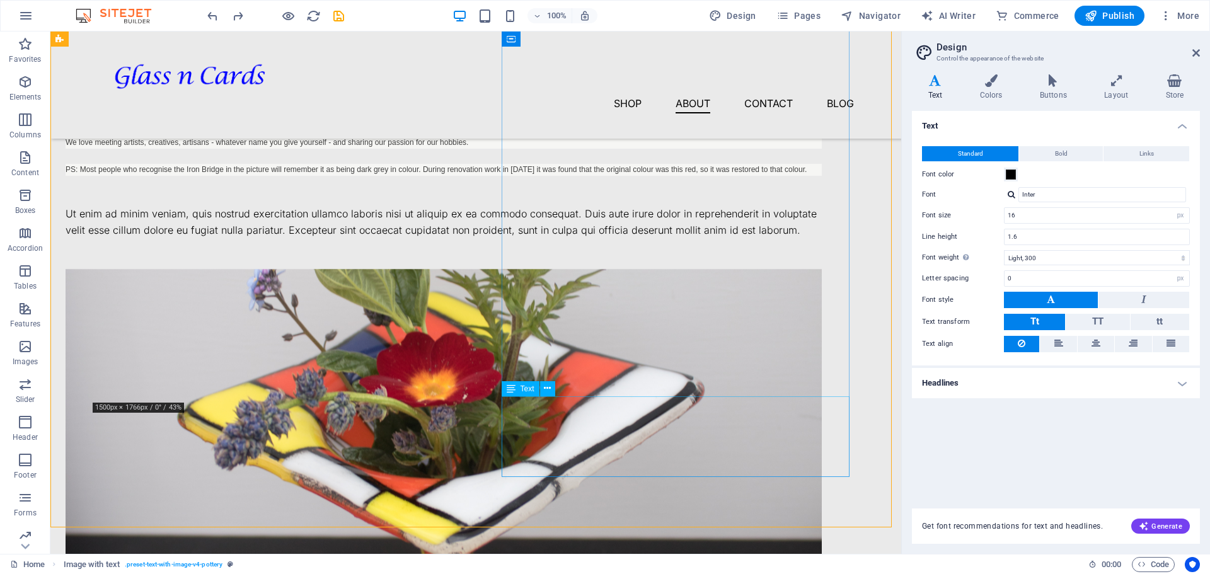
scroll to position [1107, 0]
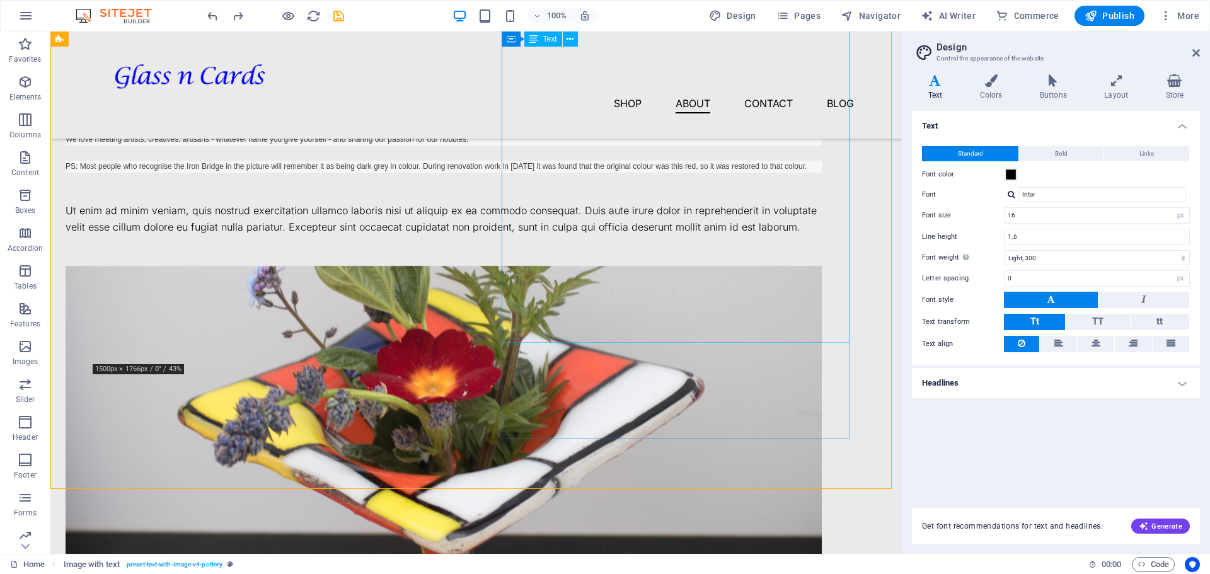
click at [592, 173] on div "It all started back in the '80's when I made a trip over to Waterford Crystal i…" at bounding box center [444, 68] width 756 height 212
click at [590, 173] on div "It all started back in the '80's when I made a trip over to Waterford Crystal i…" at bounding box center [444, 68] width 756 height 212
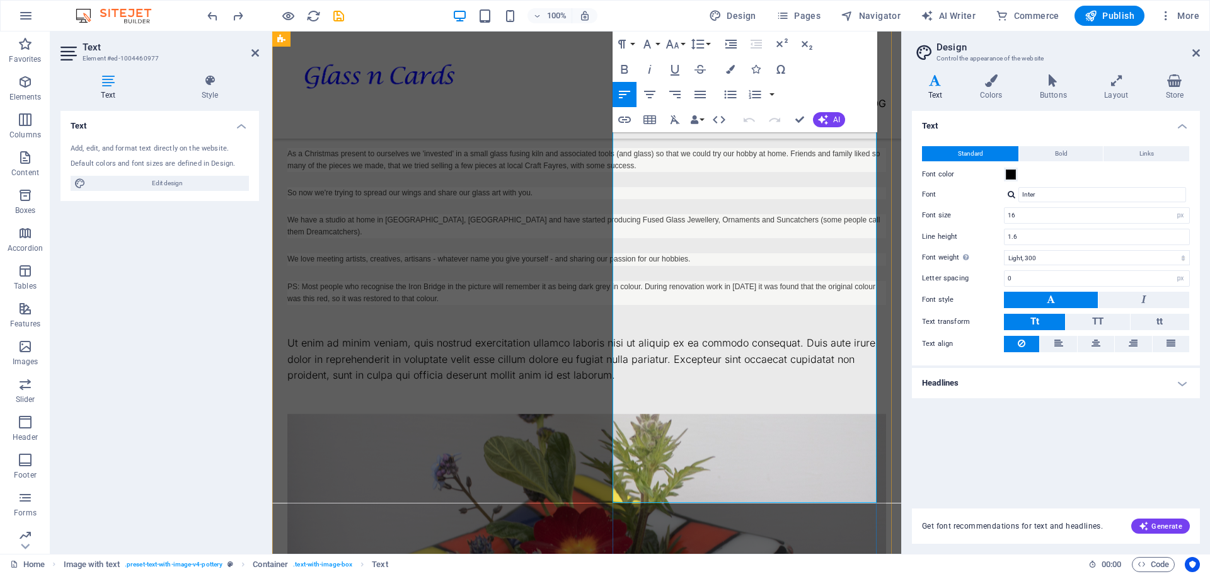
scroll to position [1212, 0]
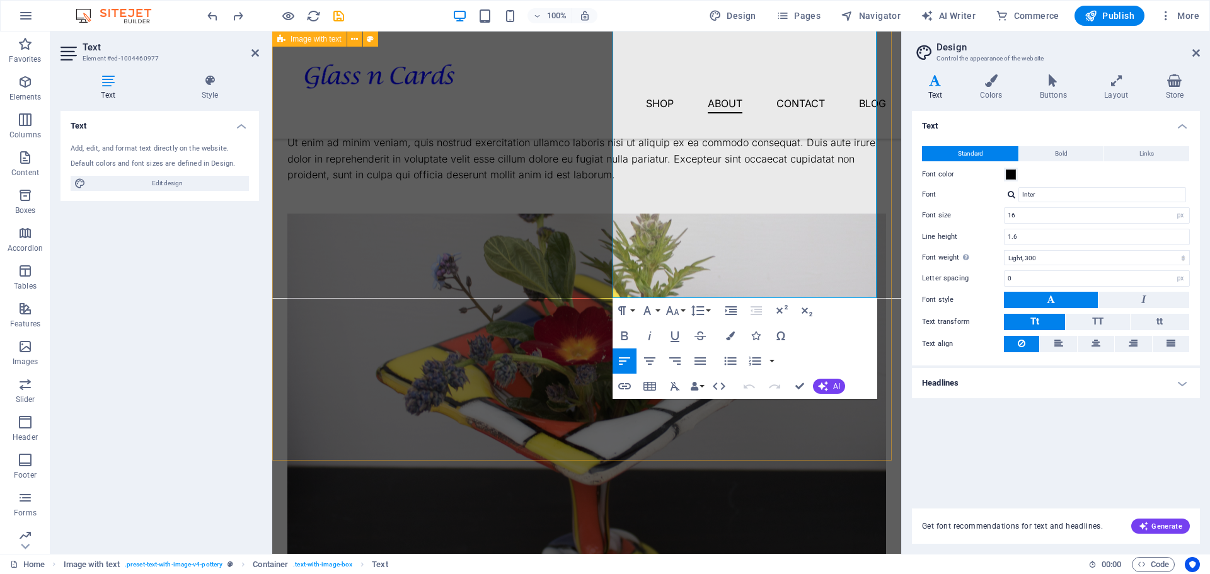
drag, startPoint x: 828, startPoint y: 275, endPoint x: 609, endPoint y: 253, distance: 220.3
click at [609, 253] on div "Thank You Waterford Crystal It all started back in the '80's when I made a trip…" at bounding box center [586, 235] width 689 height 1115
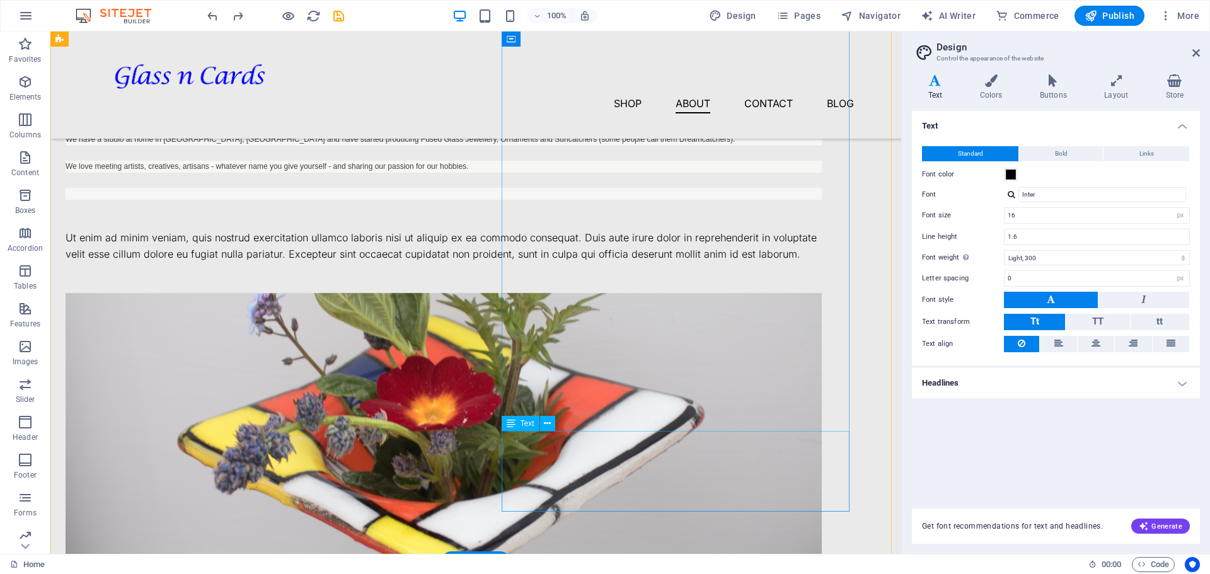
scroll to position [1109, 0]
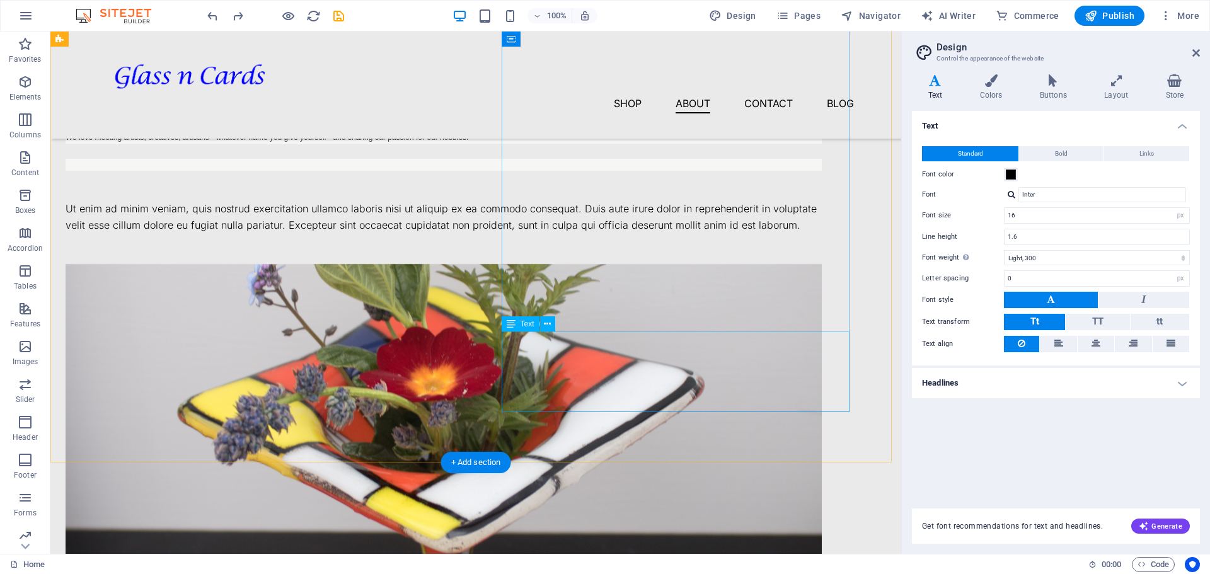
click at [636, 233] on div "Ut enim ad minim veniam, quis nostrud exercitation ullamco laboris nisi ut aliq…" at bounding box center [444, 217] width 756 height 32
click at [604, 233] on div "Ut enim ad minim veniam, quis nostrud exercitation ullamco laboris nisi ut aliq…" at bounding box center [444, 217] width 756 height 32
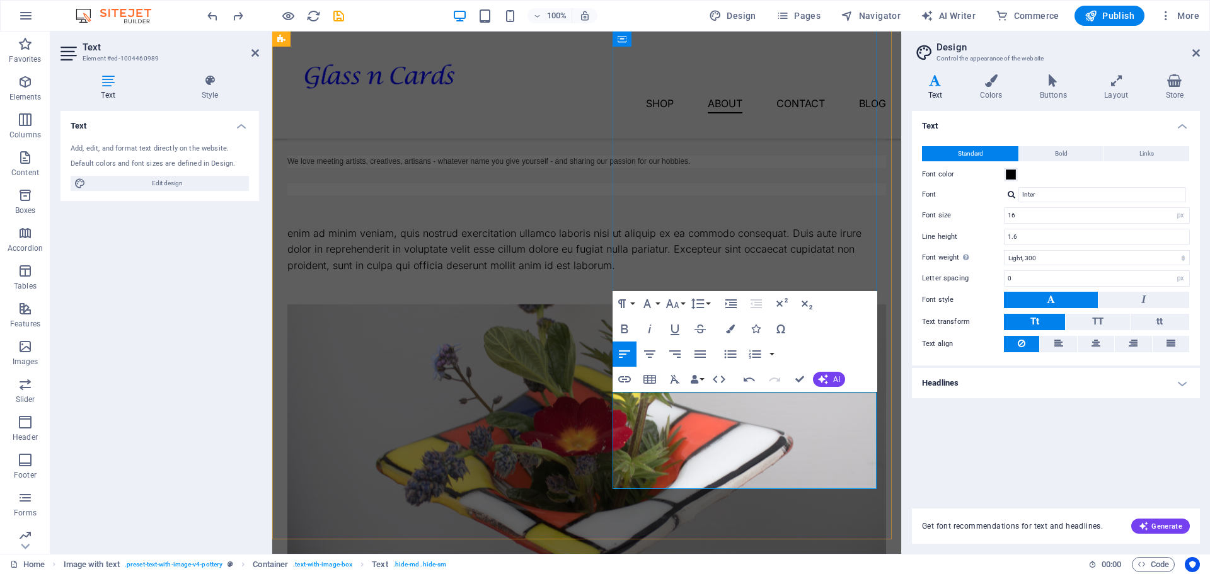
scroll to position [1049, 0]
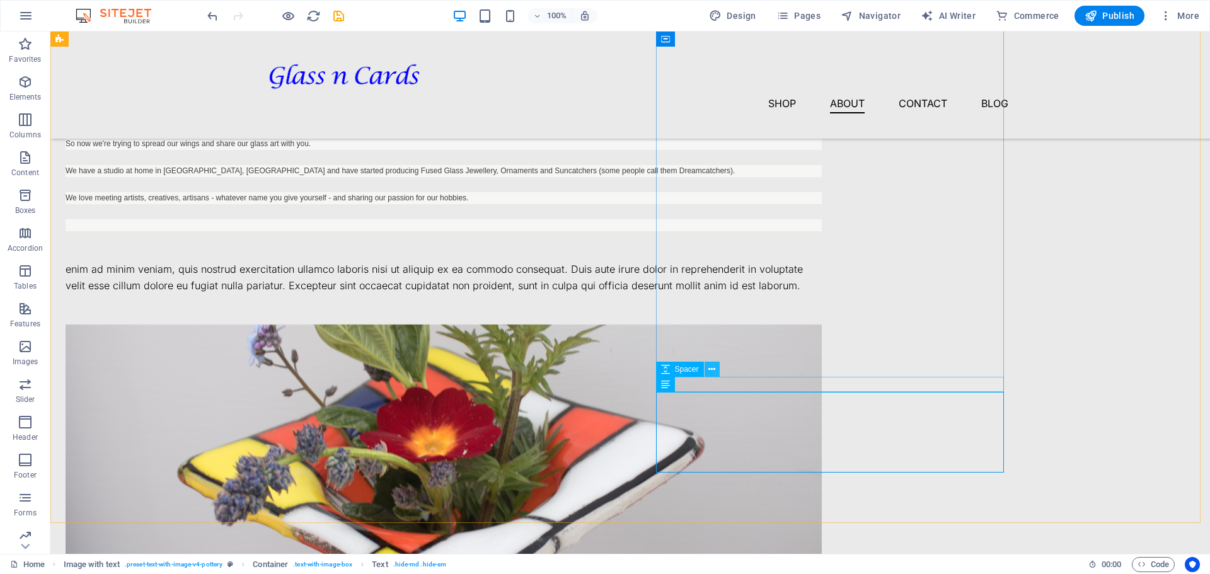
click at [712, 371] on icon at bounding box center [711, 369] width 7 height 13
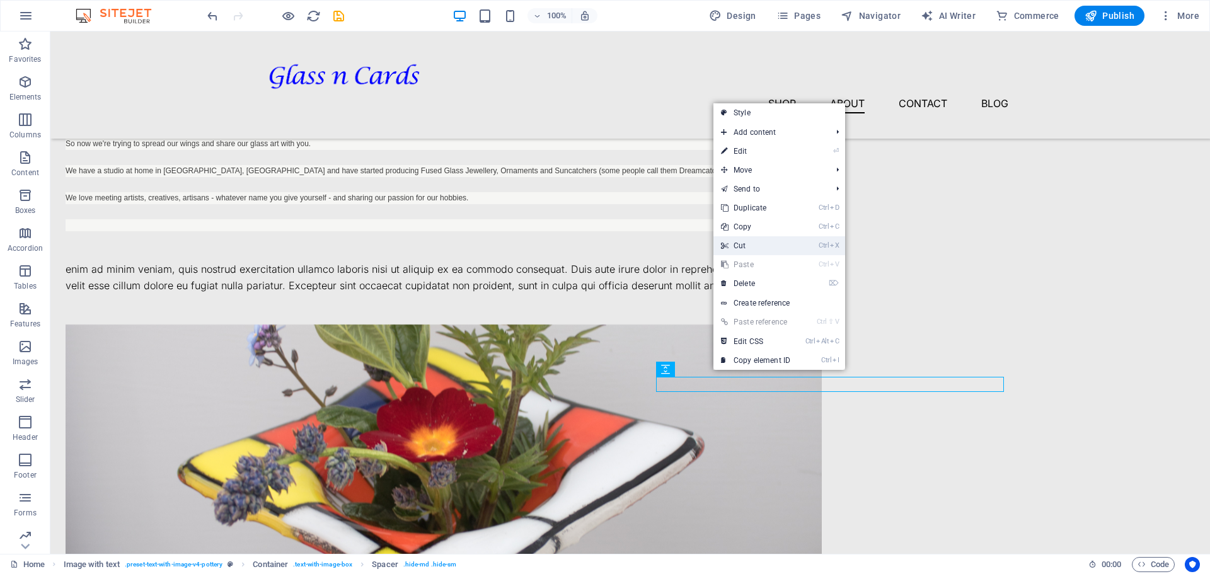
click at [759, 243] on link "Ctrl X Cut" at bounding box center [755, 245] width 84 height 19
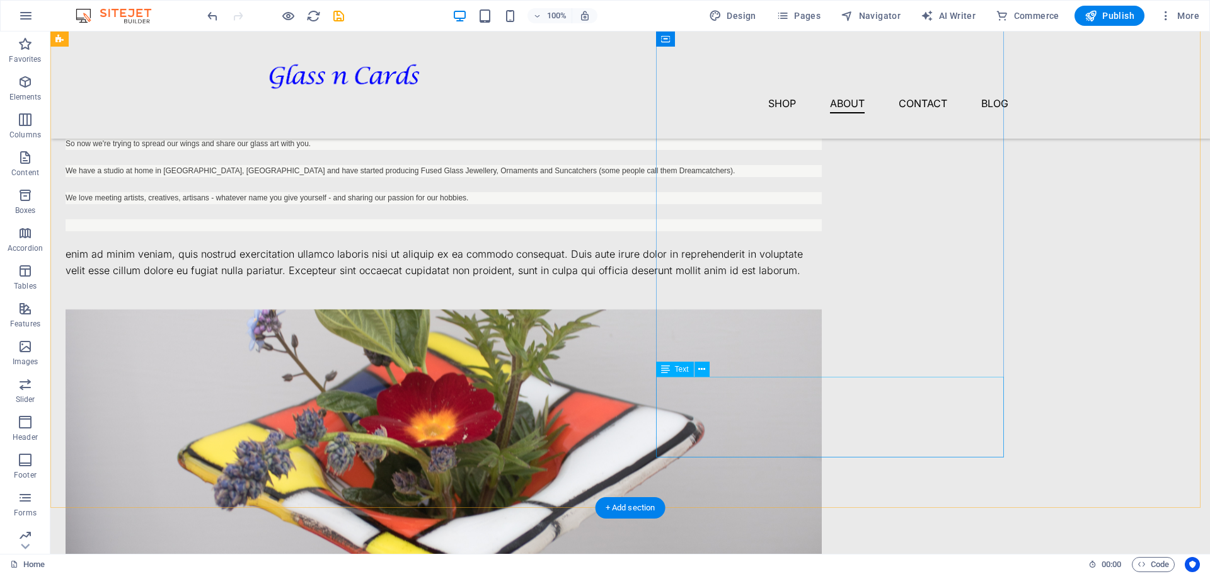
click at [739, 279] on div "enim ad minim veniam, quis nostrud exercitation ullamco laboris nisi ut aliquip…" at bounding box center [444, 262] width 756 height 32
click at [668, 367] on icon at bounding box center [665, 369] width 9 height 15
drag, startPoint x: 668, startPoint y: 367, endPoint x: 398, endPoint y: 338, distance: 271.3
click at [668, 367] on icon at bounding box center [665, 369] width 9 height 15
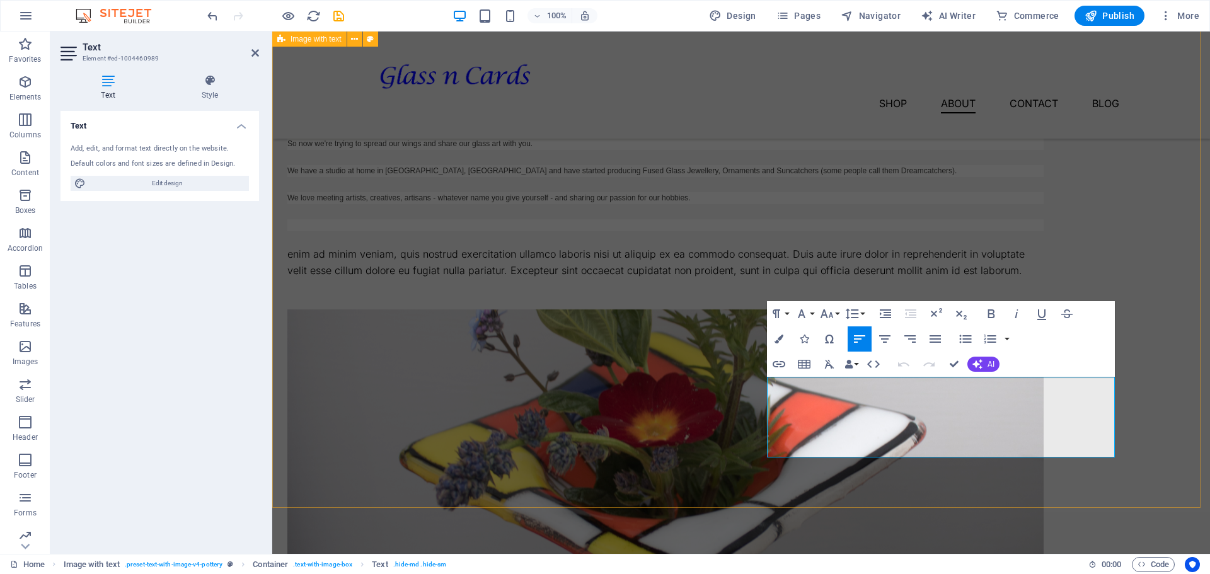
drag, startPoint x: 881, startPoint y: 452, endPoint x: 766, endPoint y: 387, distance: 132.6
click at [766, 387] on div "Thank You Waterford Crystal It all started back in the '80's when I made a trip…" at bounding box center [741, 365] width 938 height 988
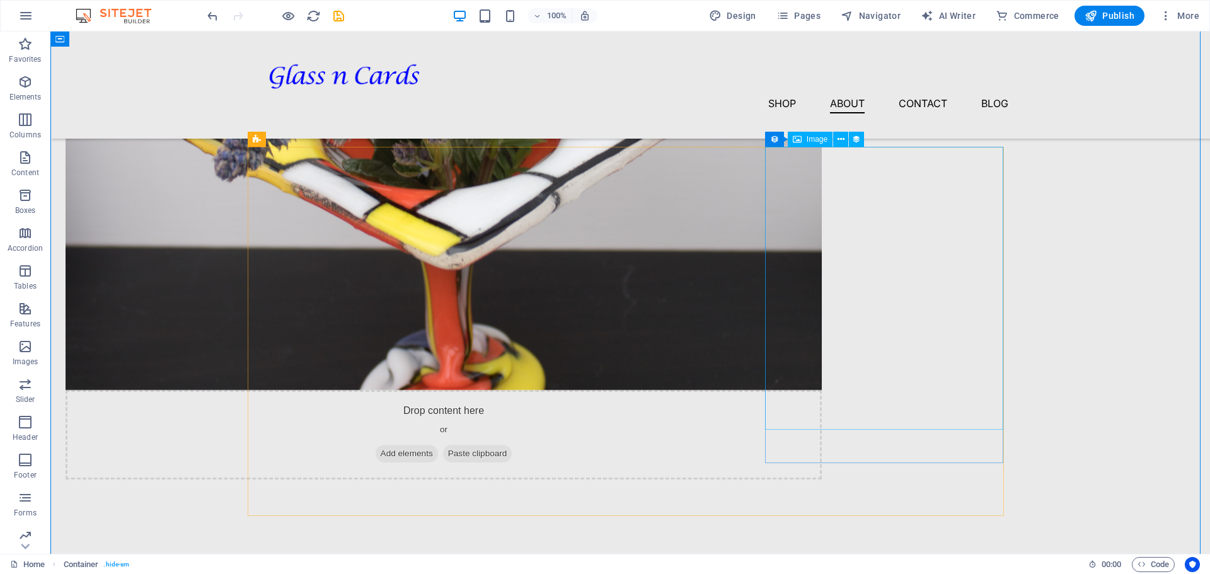
scroll to position [1238, 0]
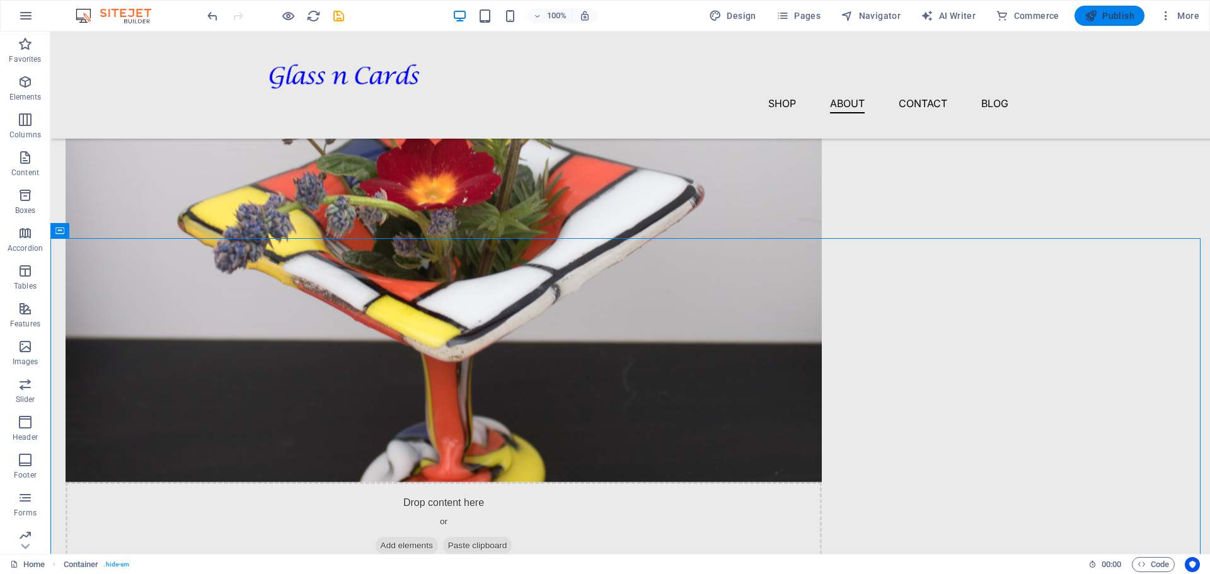
click at [1115, 12] on span "Publish" at bounding box center [1110, 15] width 50 height 13
checkbox input "false"
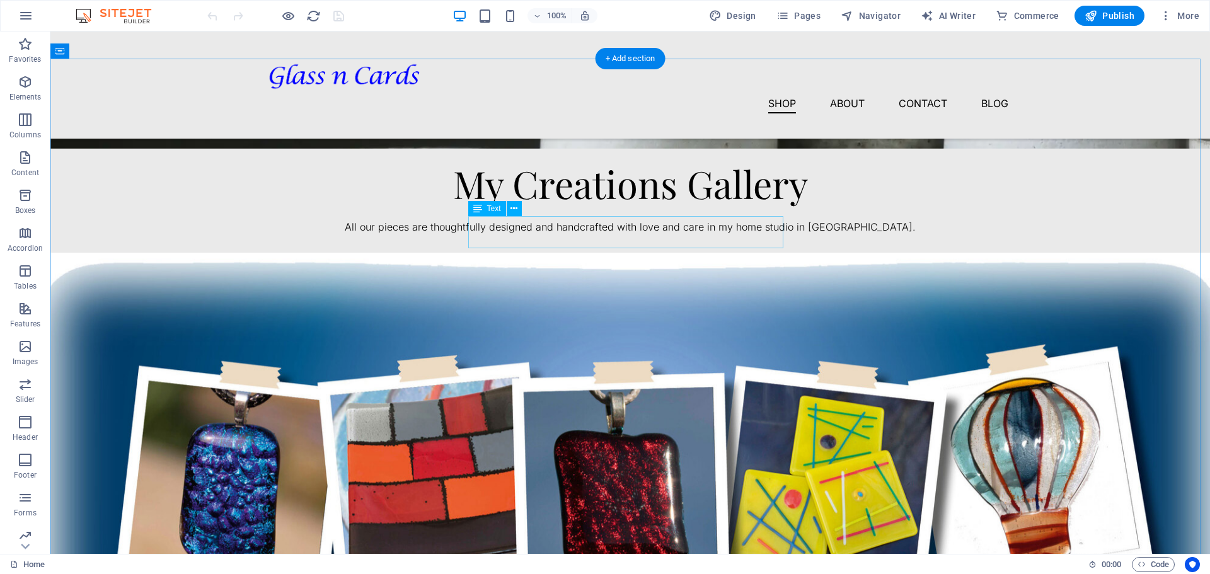
scroll to position [347, 0]
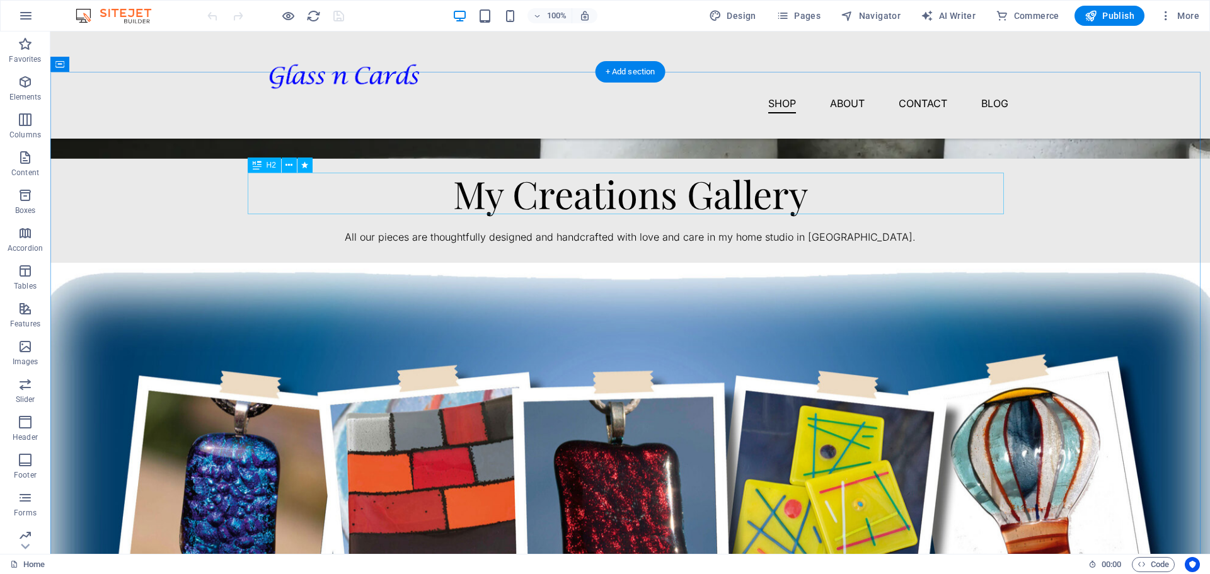
click at [722, 199] on div "My Creations Gallery" at bounding box center [630, 194] width 756 height 42
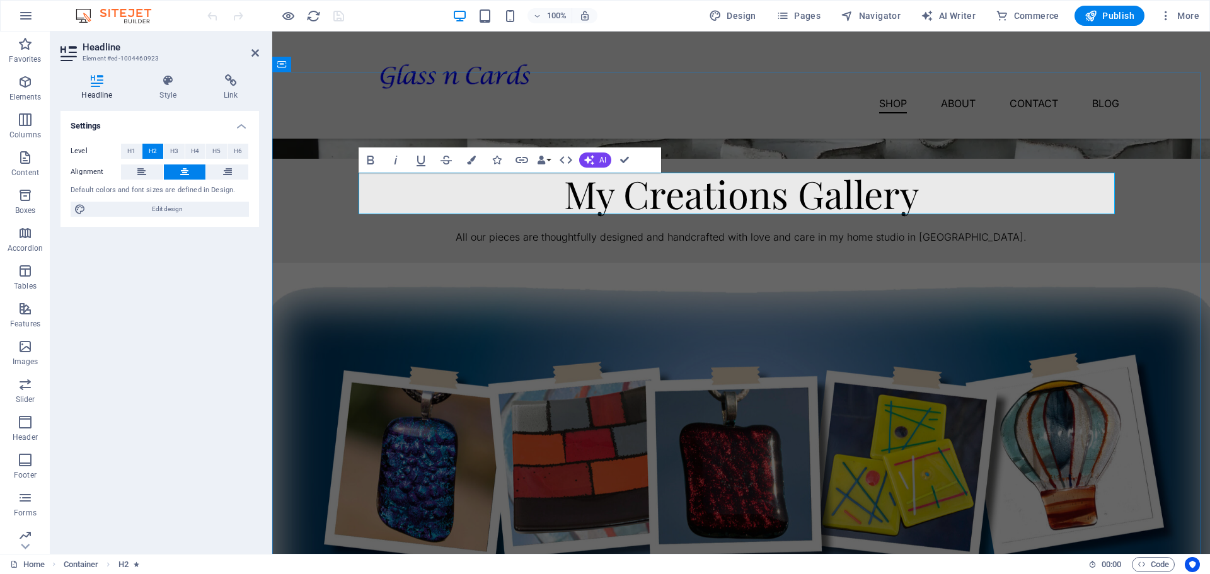
click at [794, 202] on h2 "My Creations Gallery" at bounding box center [741, 194] width 756 height 42
drag, startPoint x: 794, startPoint y: 202, endPoint x: 910, endPoint y: 202, distance: 116.0
click at [910, 202] on h2 "My Creations Gallery" at bounding box center [741, 194] width 756 height 42
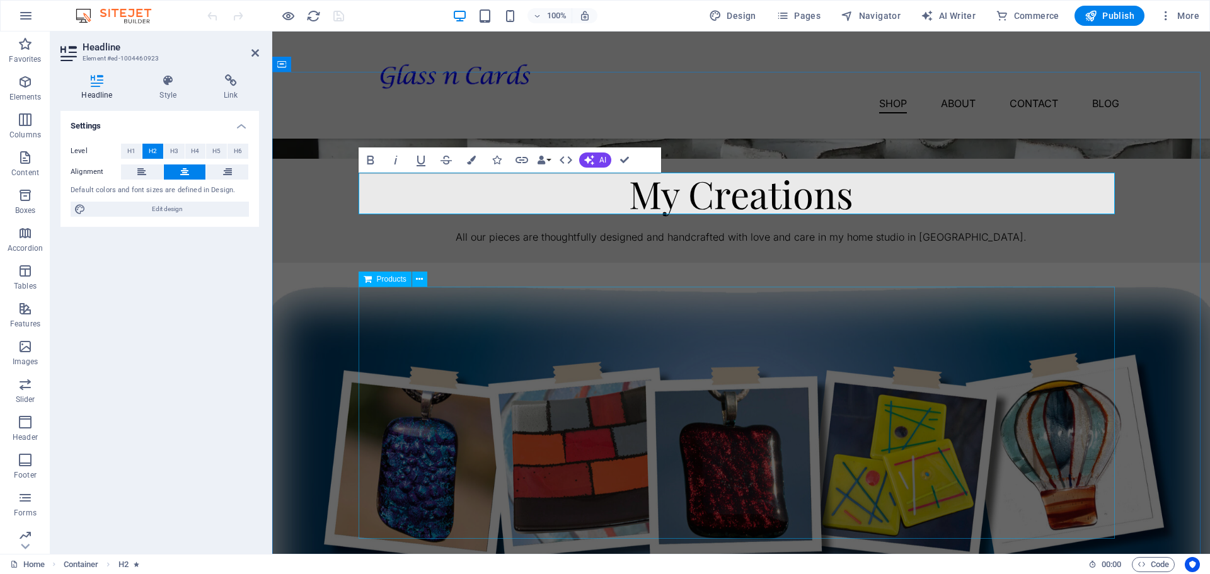
click at [919, 381] on div at bounding box center [741, 397] width 756 height 252
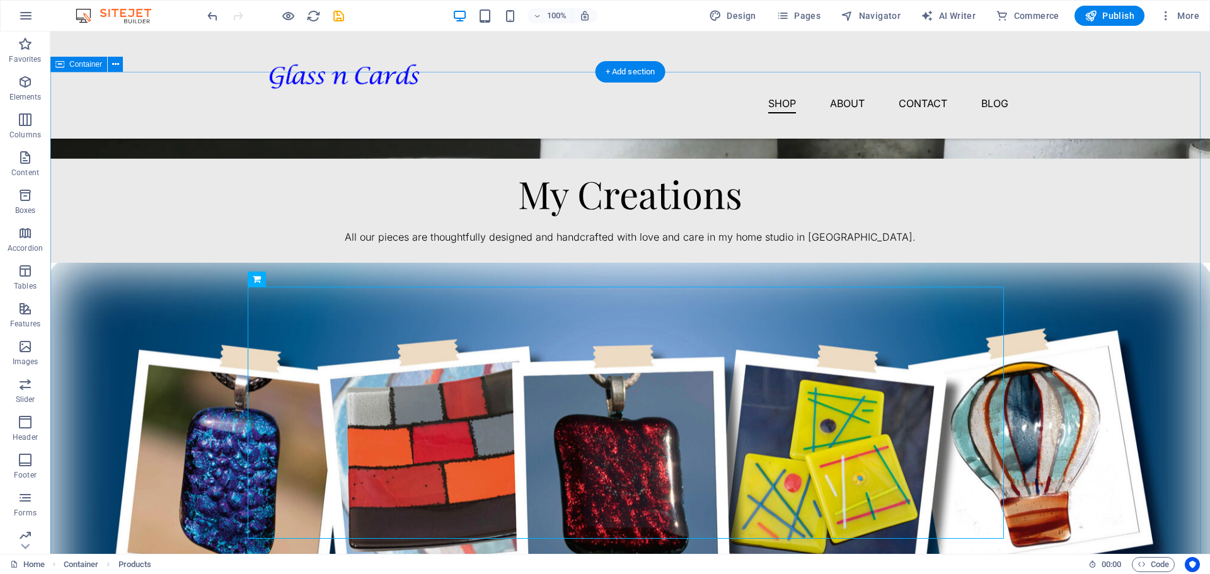
click at [944, 223] on div at bounding box center [630, 221] width 756 height 15
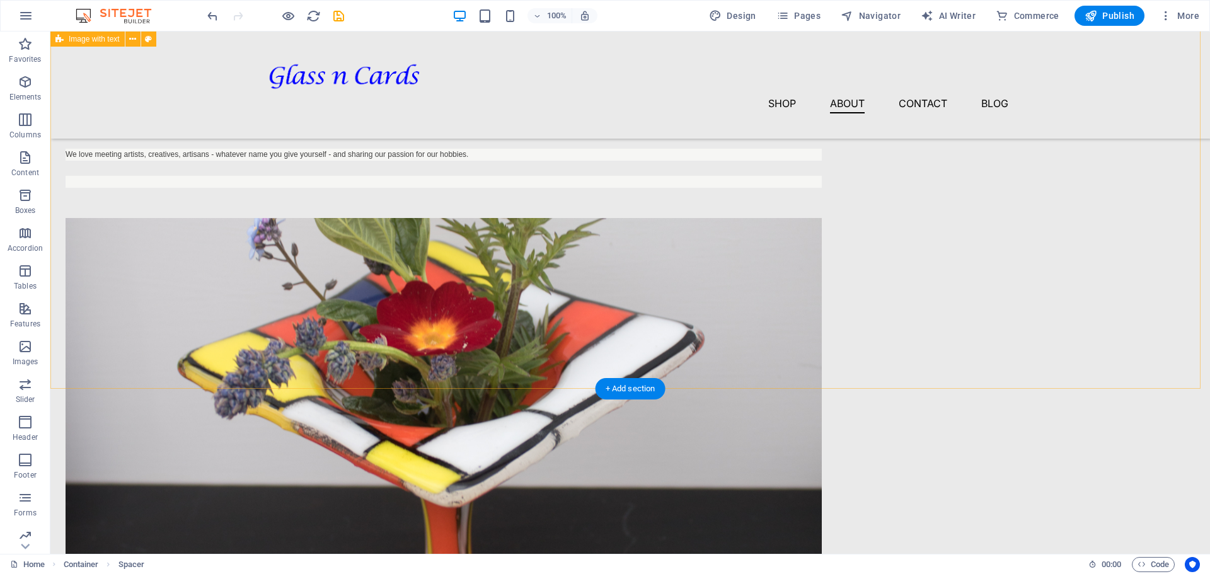
scroll to position [1087, 0]
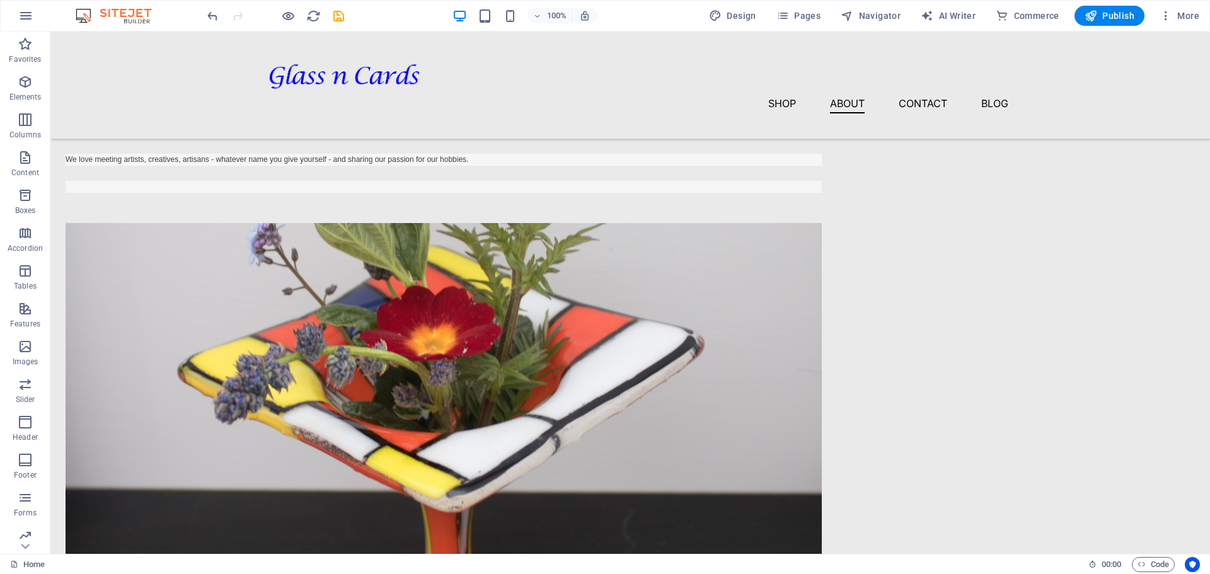
drag, startPoint x: 1110, startPoint y: 16, endPoint x: 1111, endPoint y: 26, distance: 9.5
click at [1110, 16] on span "Publish" at bounding box center [1110, 15] width 50 height 13
checkbox input "false"
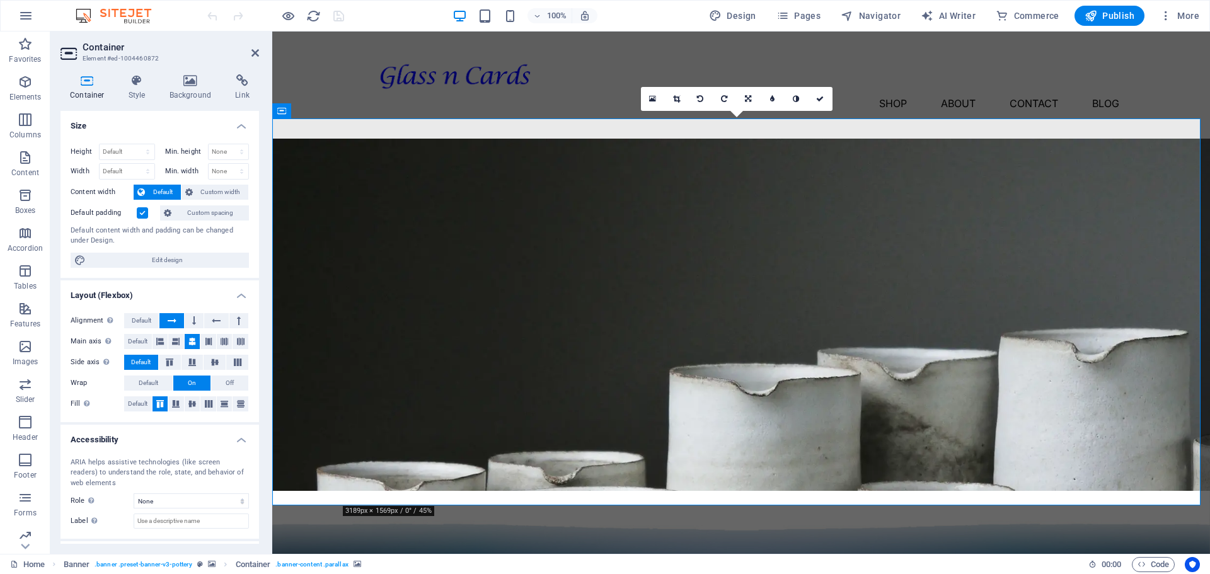
click at [177, 86] on icon at bounding box center [190, 80] width 61 height 13
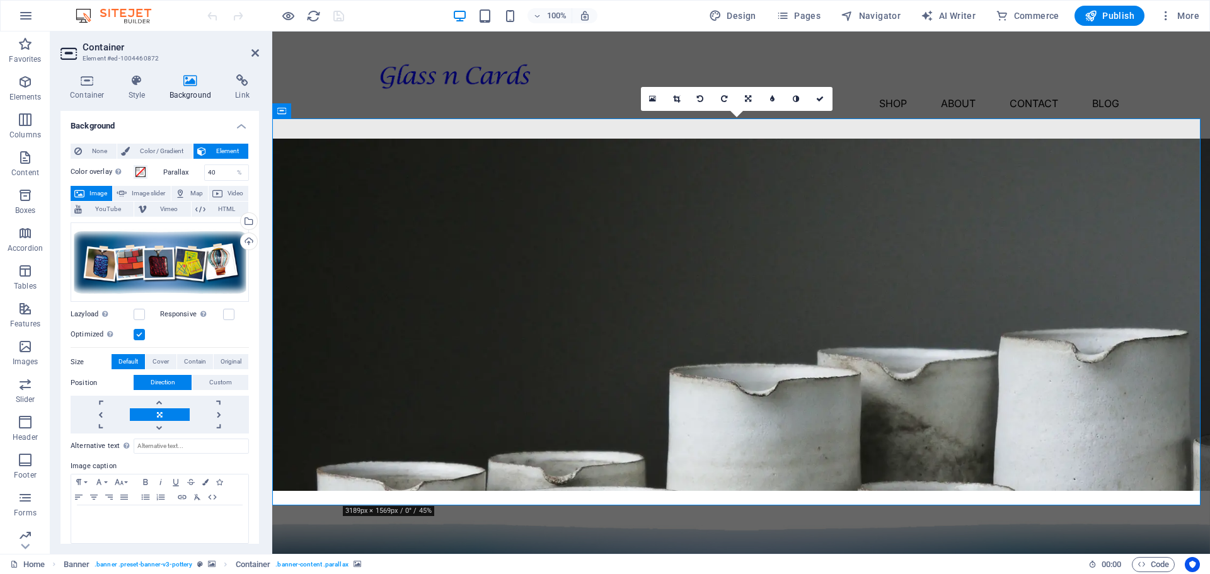
click at [189, 263] on div "Drag files here, click to choose files or select files from Files or our free s…" at bounding box center [160, 262] width 178 height 80
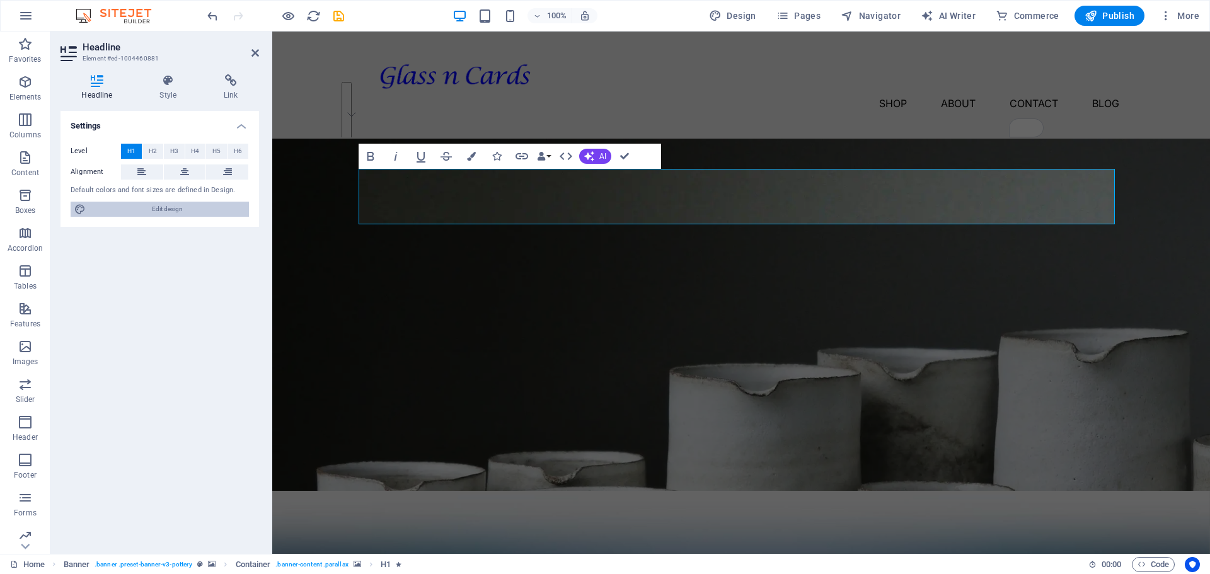
click at [173, 207] on span "Edit design" at bounding box center [167, 209] width 156 height 15
select select "px"
select select "300"
select select "px"
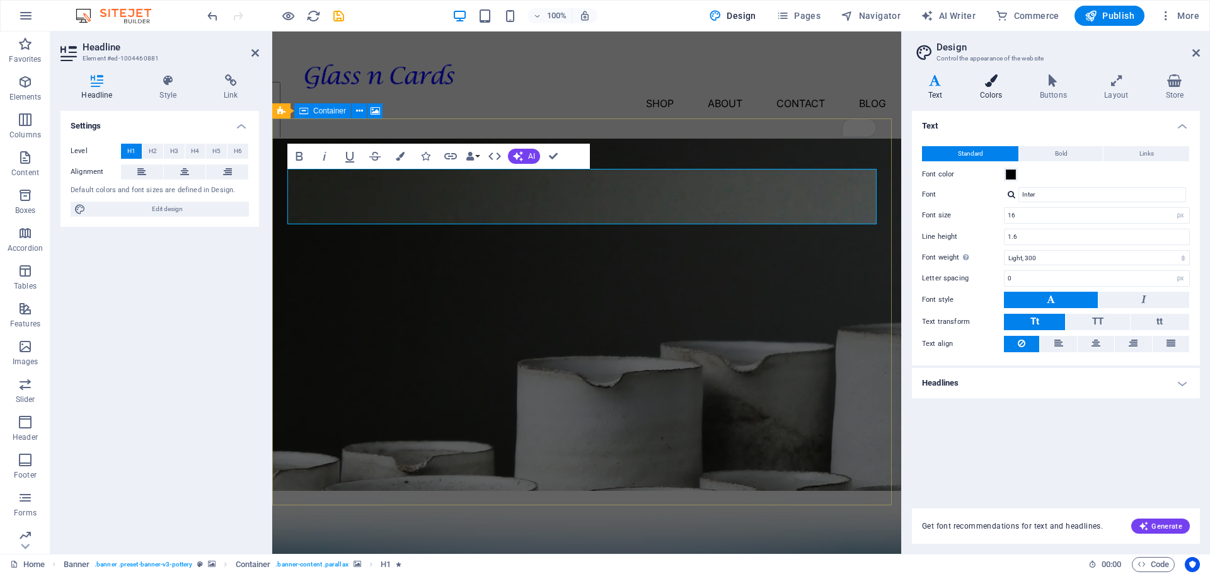
click at [994, 85] on icon at bounding box center [991, 80] width 55 height 13
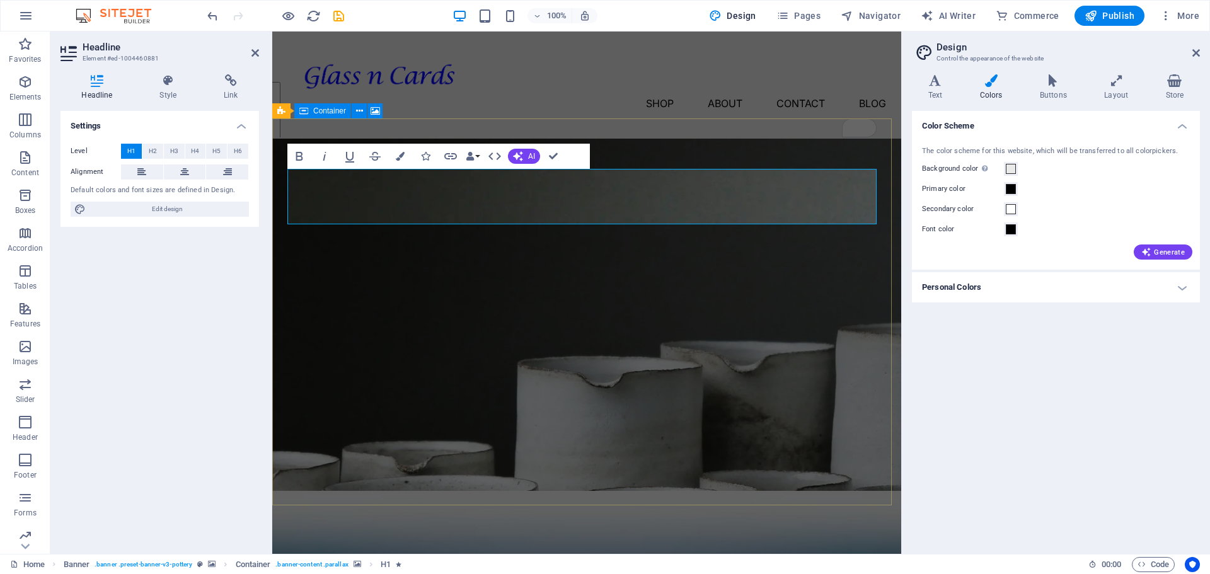
click at [1155, 262] on div "The color scheme for this website, which will be transferred to all colorpicker…" at bounding box center [1055, 202] width 293 height 137
click at [1157, 254] on span "Generate" at bounding box center [1162, 252] width 43 height 10
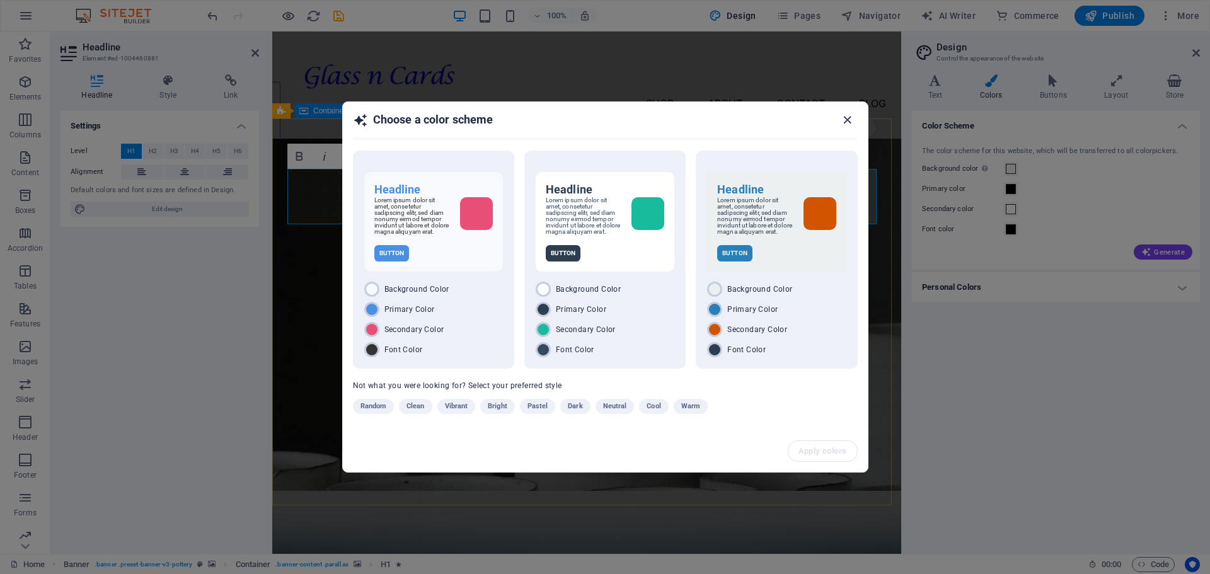
click at [848, 117] on icon "button" at bounding box center [847, 120] width 14 height 14
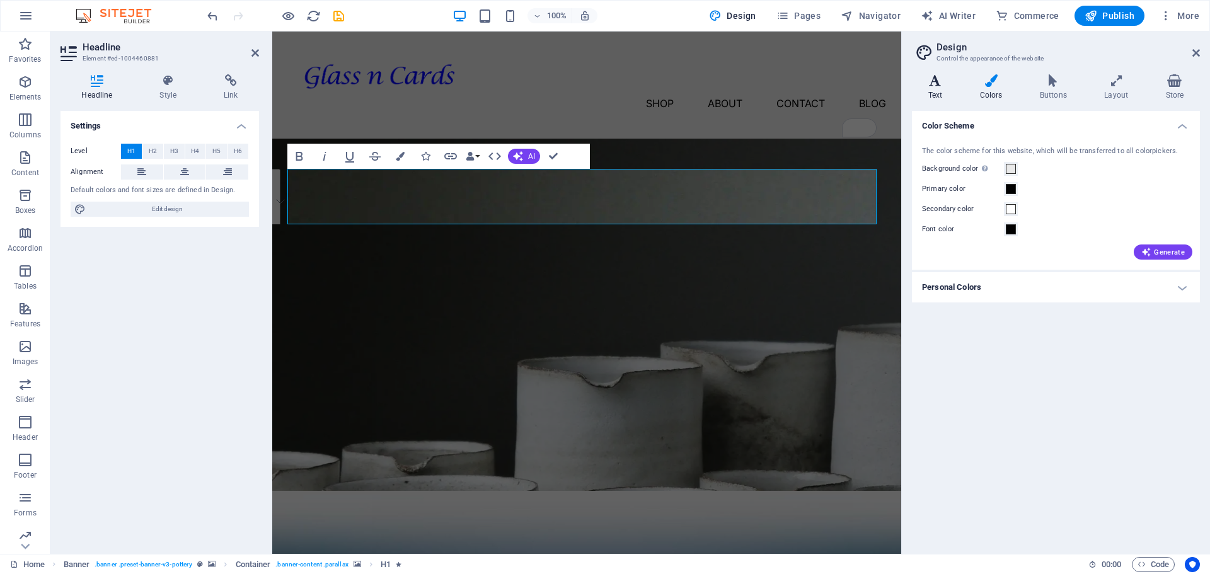
click at [924, 83] on icon at bounding box center [935, 80] width 47 height 13
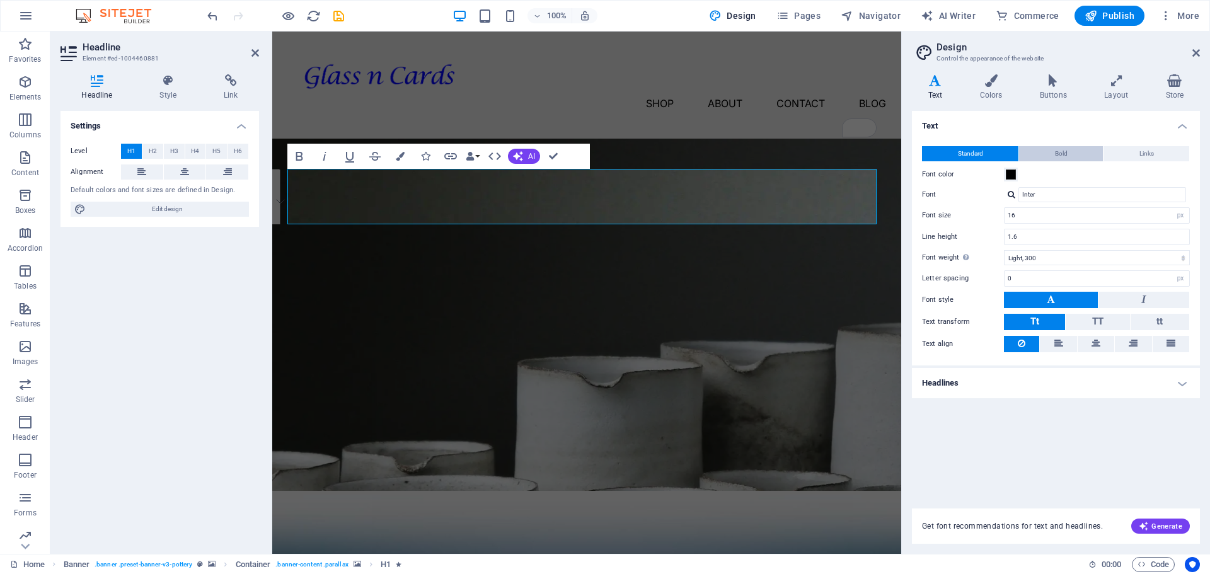
click at [1057, 156] on span "Bold" at bounding box center [1061, 153] width 13 height 15
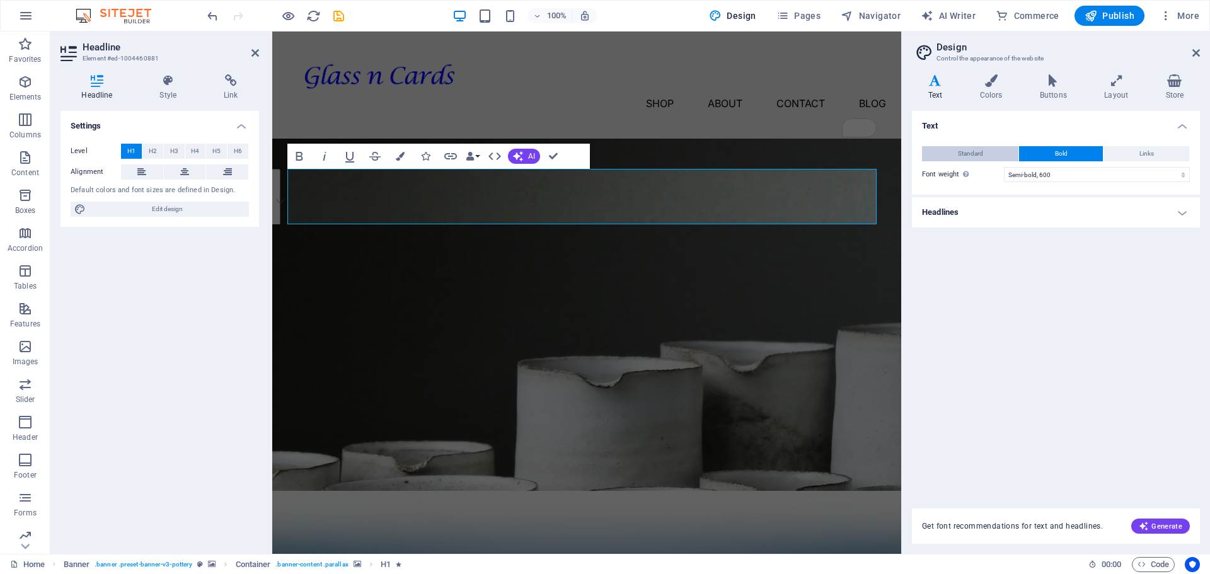
click at [986, 151] on button "Standard" at bounding box center [970, 153] width 96 height 15
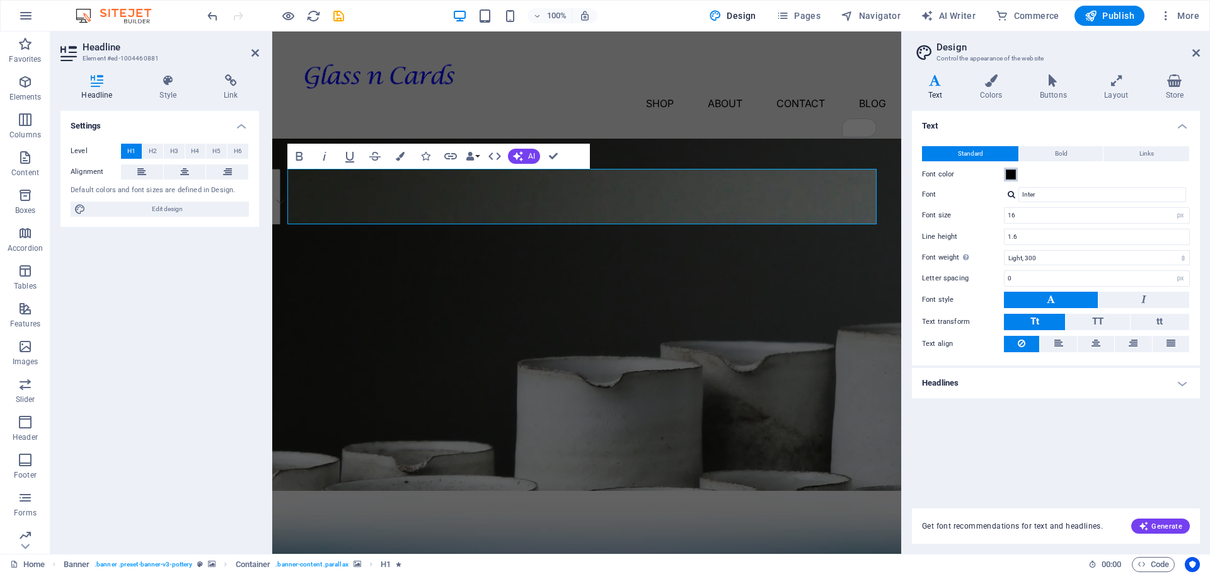
click at [1010, 175] on span at bounding box center [1011, 175] width 10 height 10
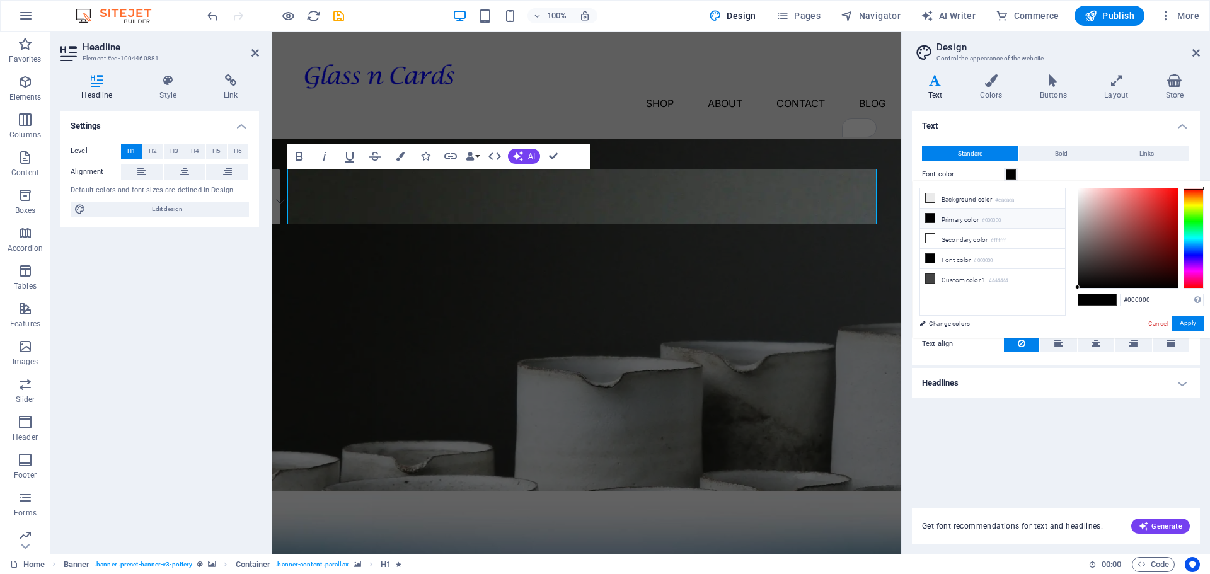
click at [1098, 302] on span at bounding box center [1106, 299] width 19 height 11
click at [1185, 321] on button "Apply" at bounding box center [1188, 323] width 32 height 15
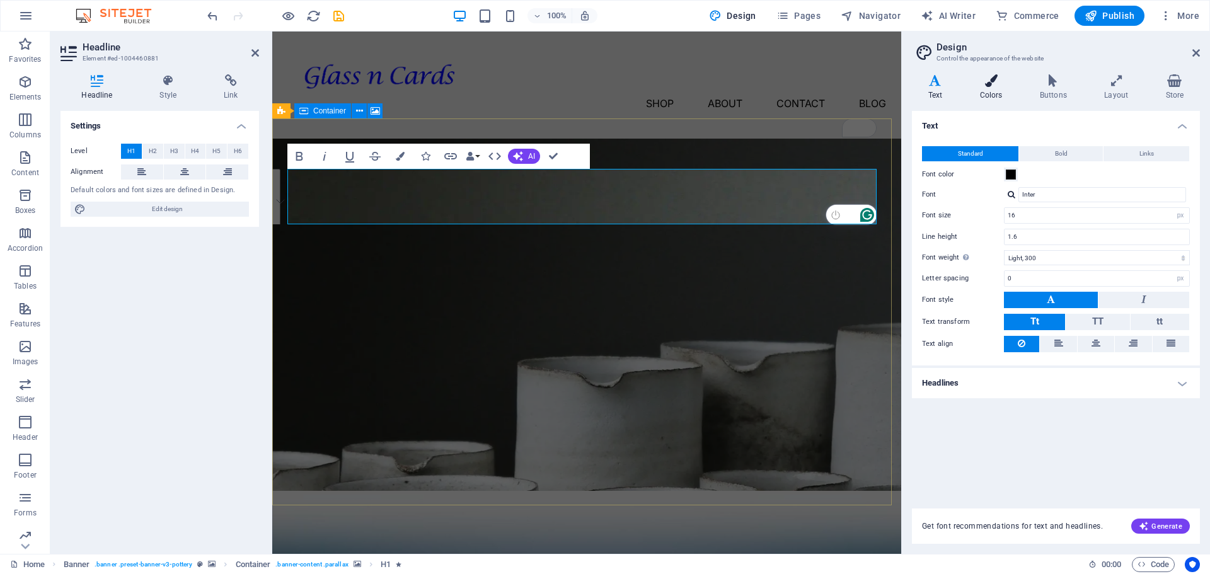
click at [991, 88] on h4 "Colors" at bounding box center [994, 87] width 60 height 26
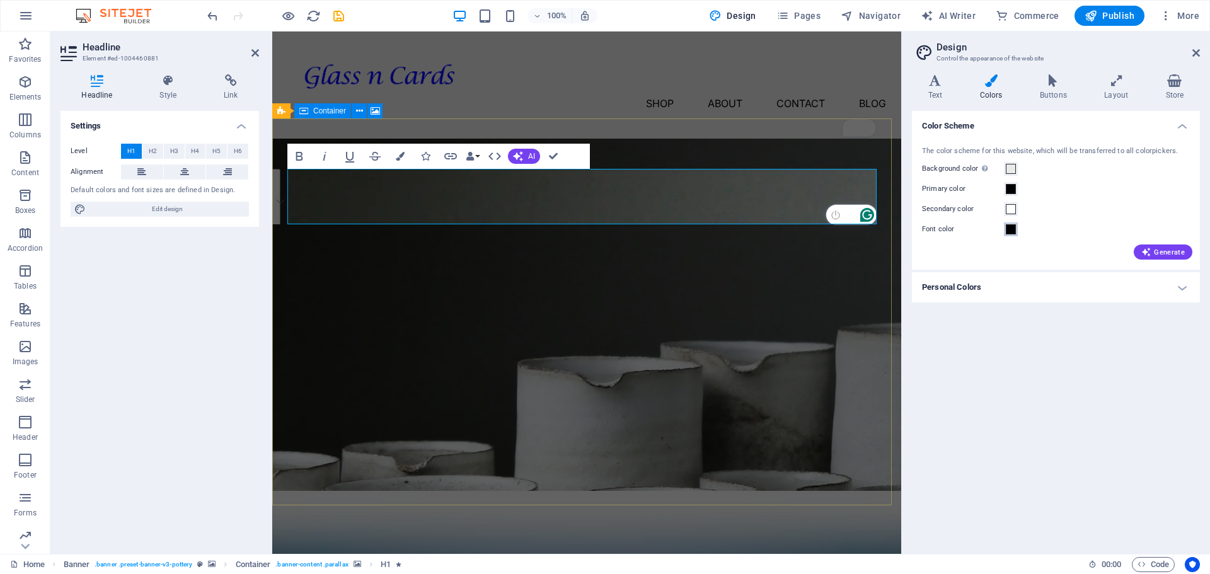
click at [1010, 231] on span at bounding box center [1011, 229] width 10 height 10
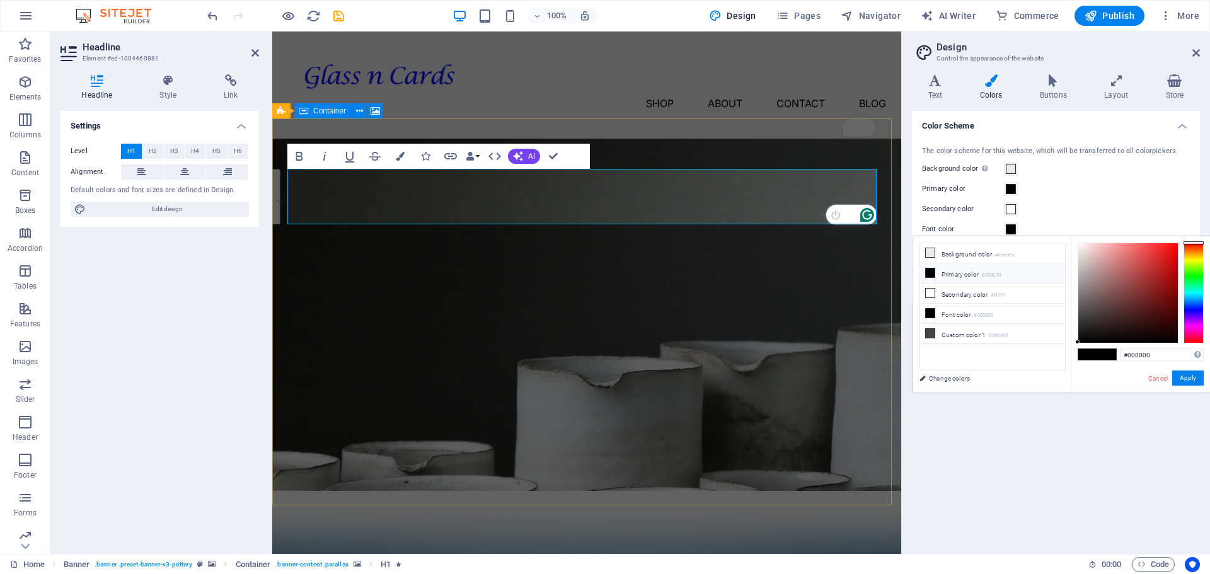
click at [962, 274] on li "Primary color #000000" at bounding box center [992, 273] width 145 height 20
click at [1166, 254] on div at bounding box center [1128, 293] width 100 height 100
click at [1172, 250] on div at bounding box center [1128, 293] width 100 height 100
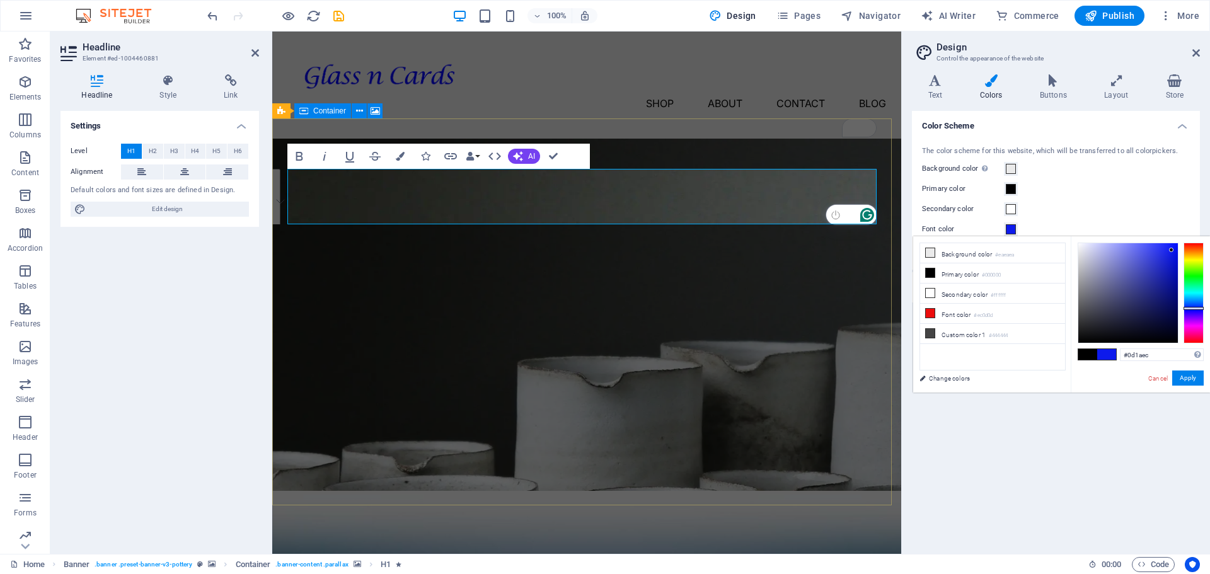
click at [1192, 308] on div at bounding box center [1193, 293] width 20 height 101
click at [1154, 270] on div at bounding box center [1128, 293] width 100 height 100
click at [1163, 251] on div at bounding box center [1128, 293] width 100 height 100
type input "#222dea"
click at [1185, 377] on button "Apply" at bounding box center [1188, 378] width 32 height 15
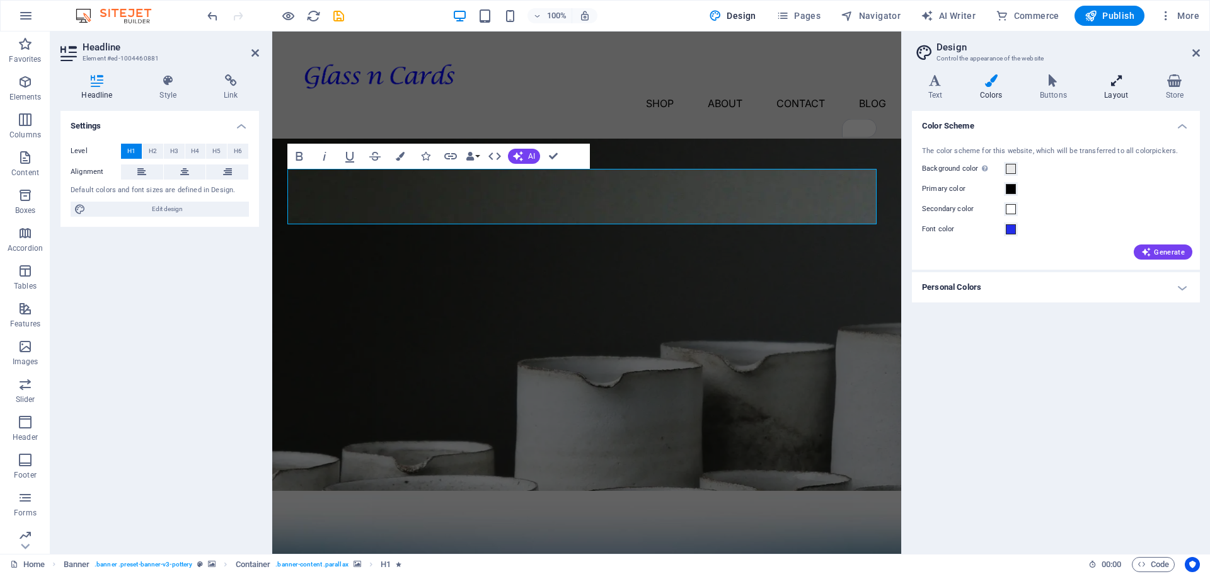
click at [1117, 98] on h4 "Layout" at bounding box center [1118, 87] width 61 height 26
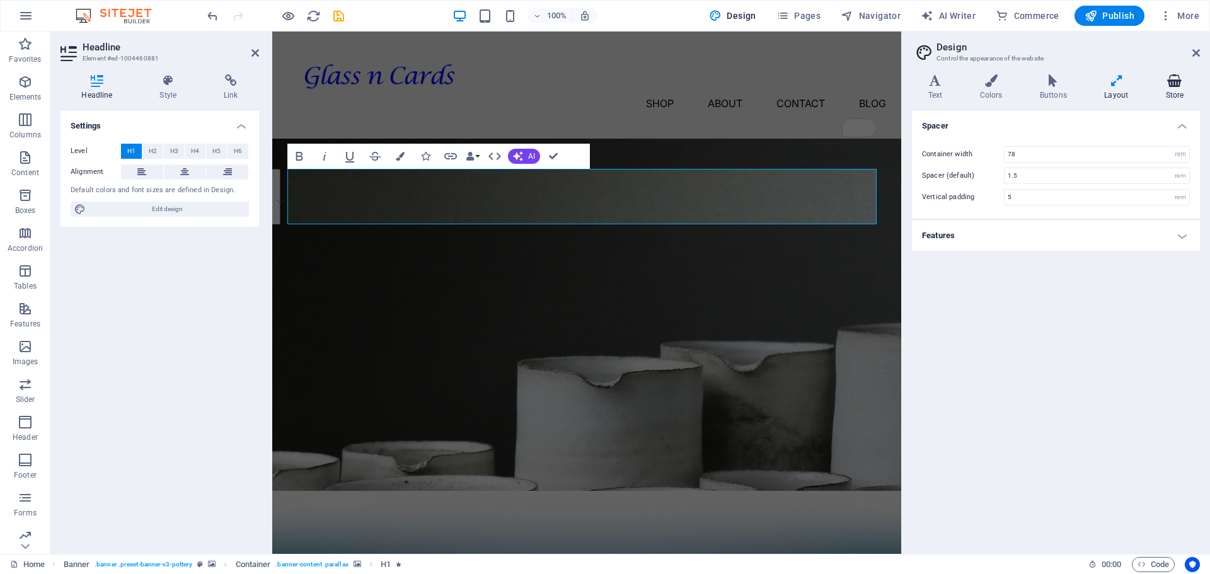
click at [1172, 86] on icon at bounding box center [1174, 80] width 50 height 13
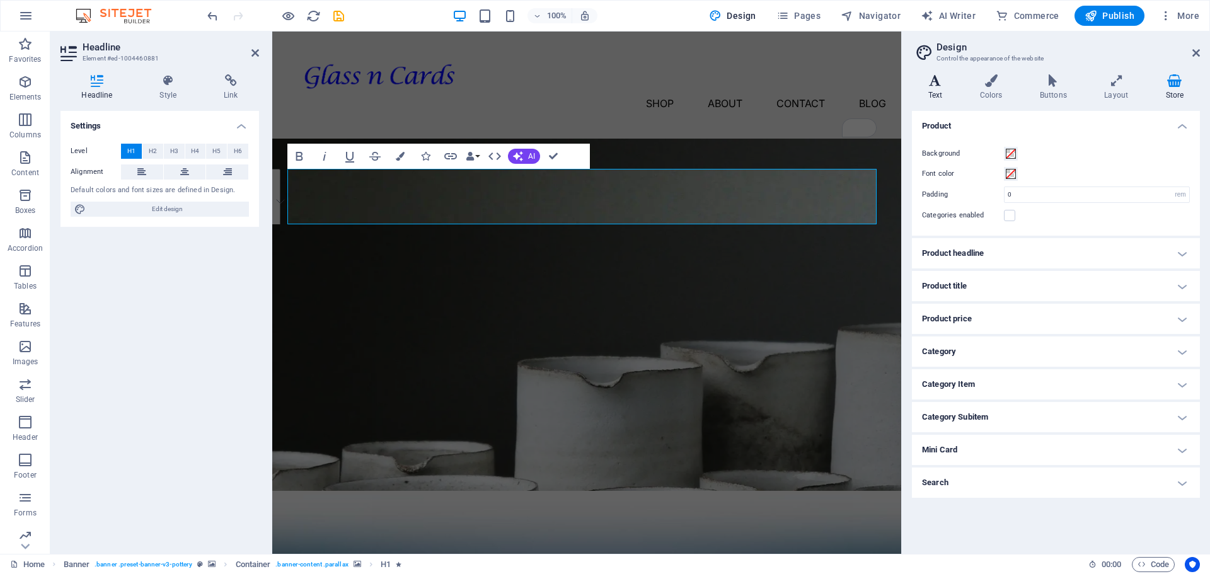
click at [941, 90] on h4 "Text" at bounding box center [938, 87] width 52 height 26
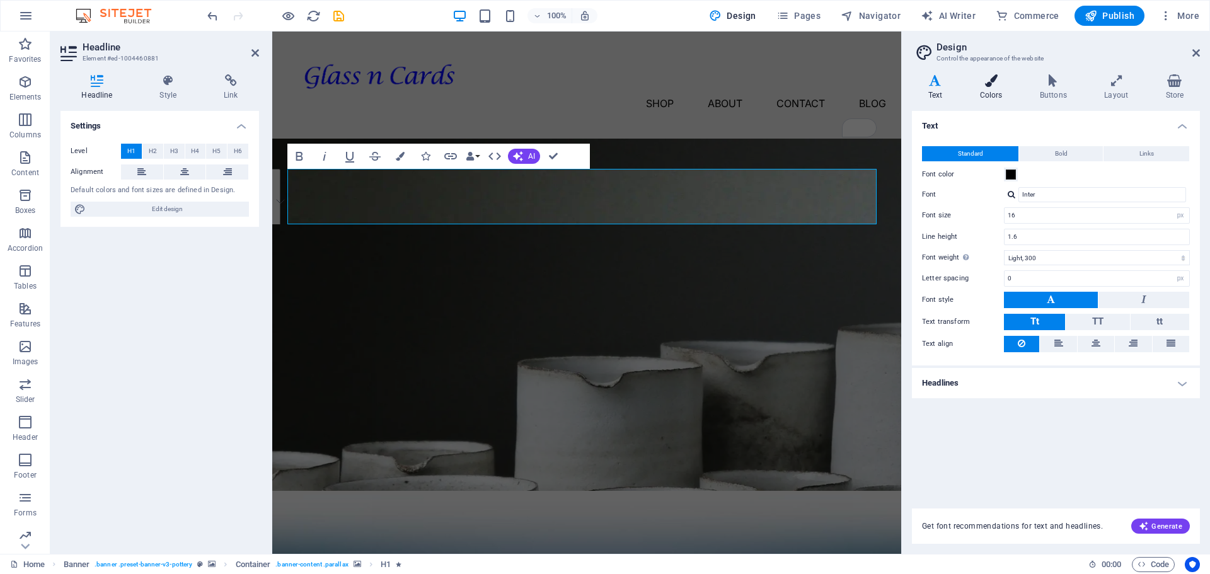
click at [991, 86] on icon at bounding box center [991, 80] width 55 height 13
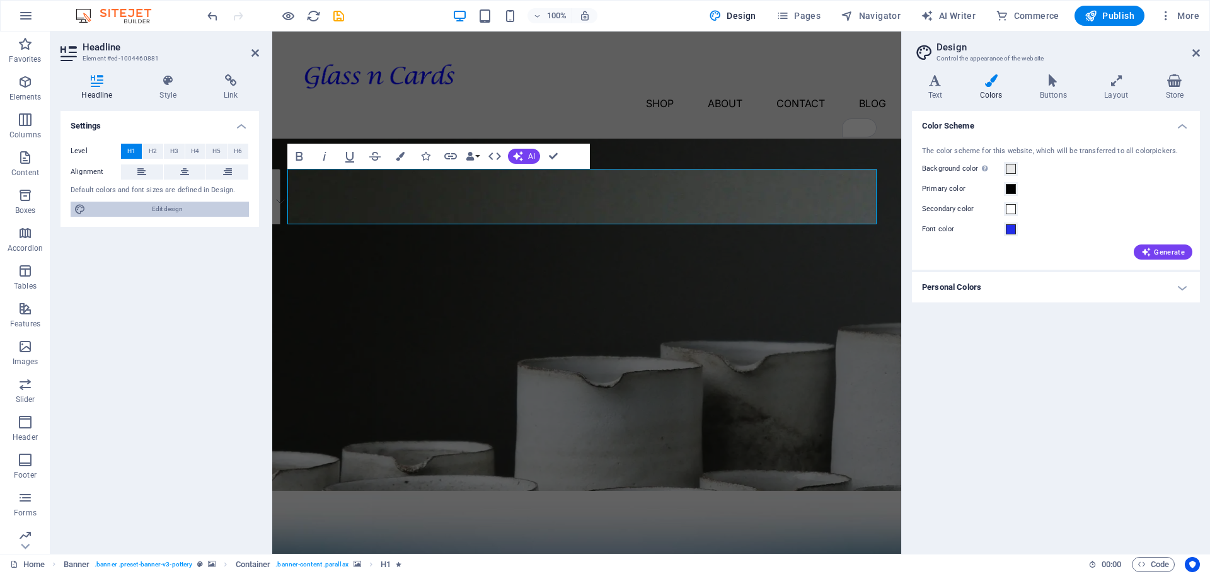
click at [176, 209] on span "Edit design" at bounding box center [167, 209] width 156 height 15
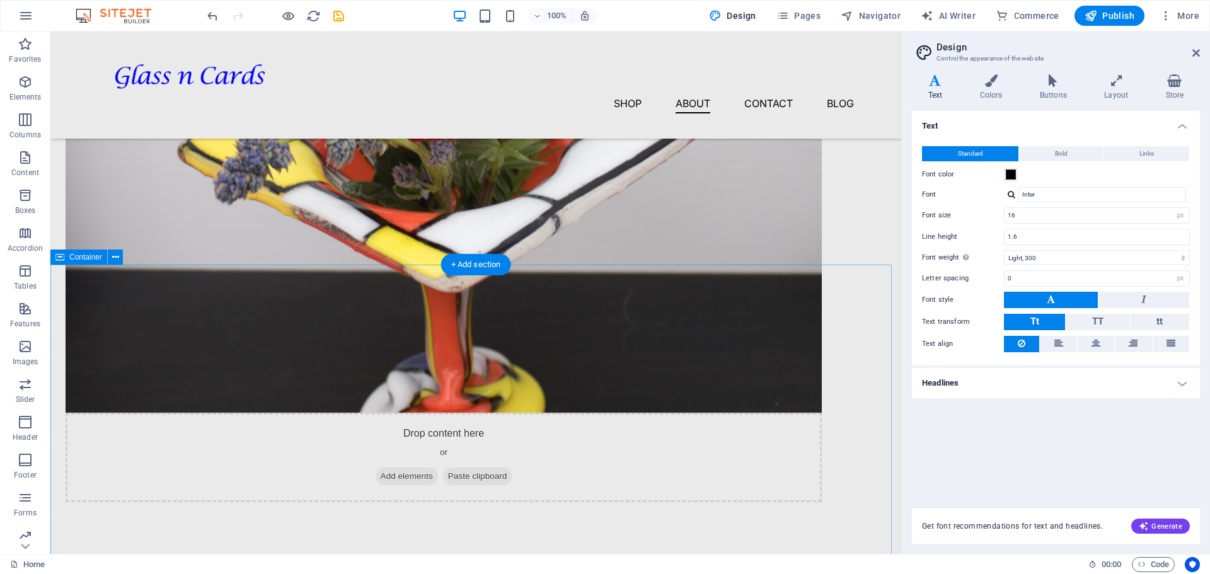
scroll to position [1339, 0]
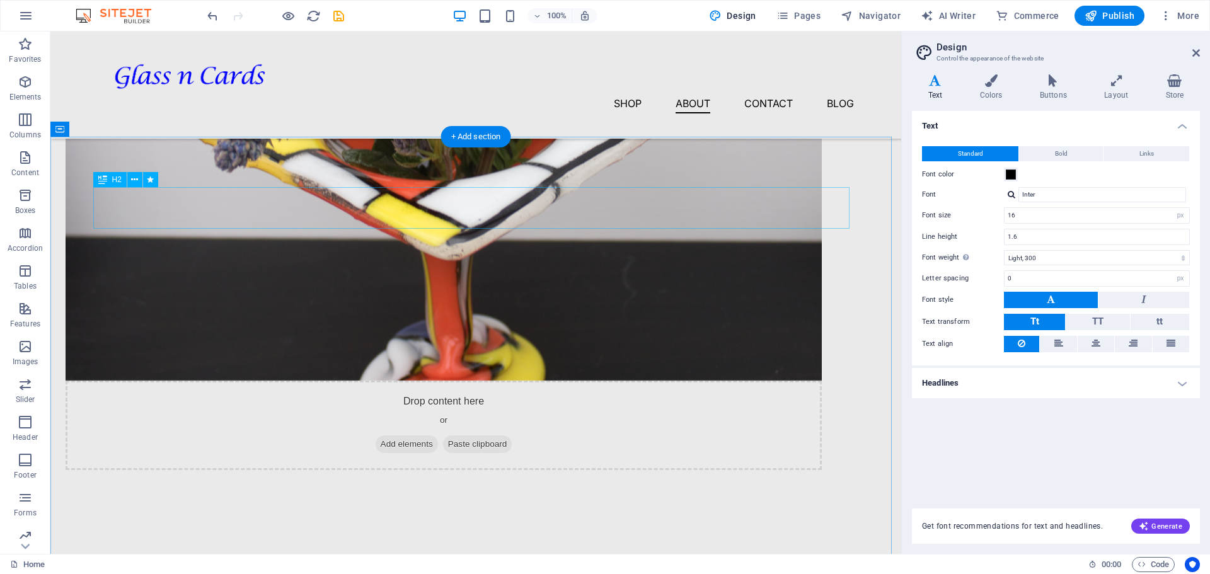
click at [135, 182] on icon at bounding box center [134, 179] width 7 height 13
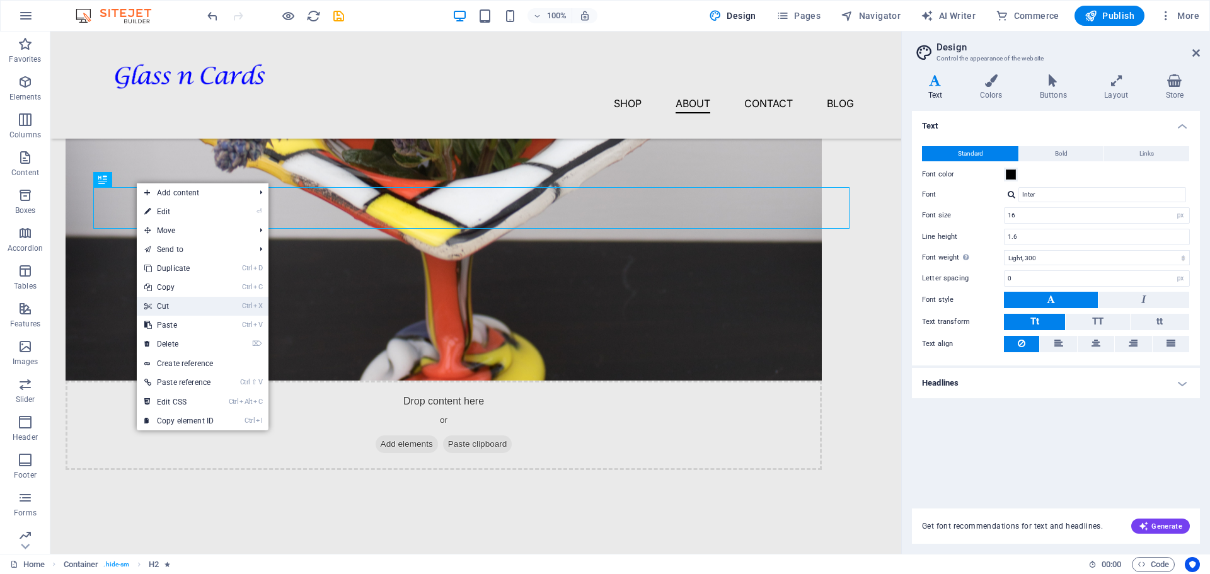
click at [195, 305] on link "Ctrl X Cut" at bounding box center [179, 306] width 84 height 19
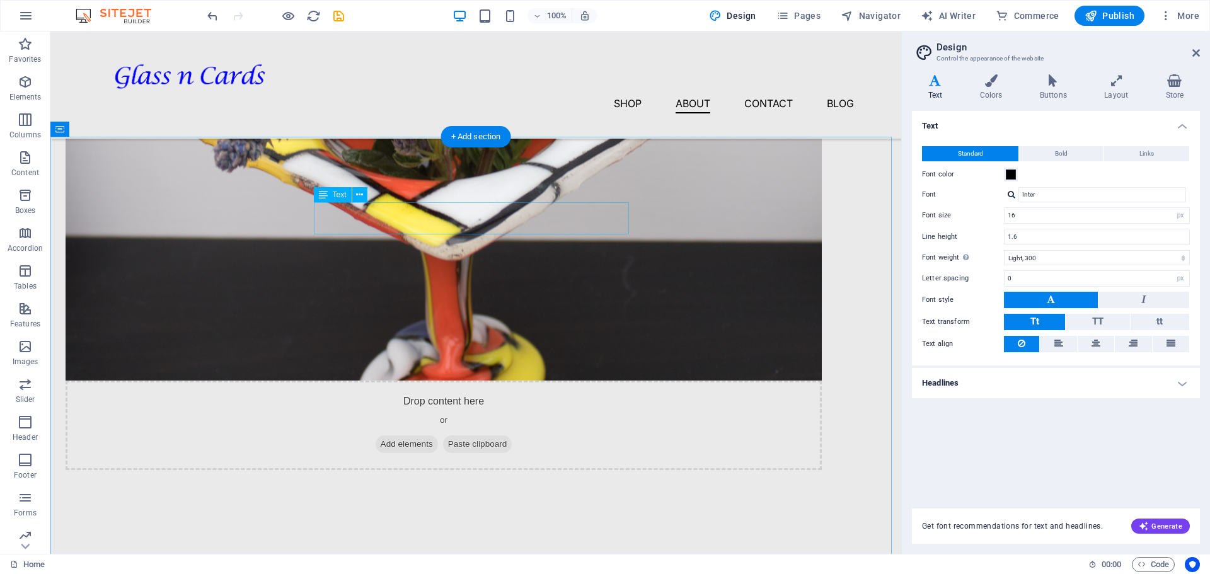
click at [356, 193] on icon at bounding box center [359, 194] width 7 height 13
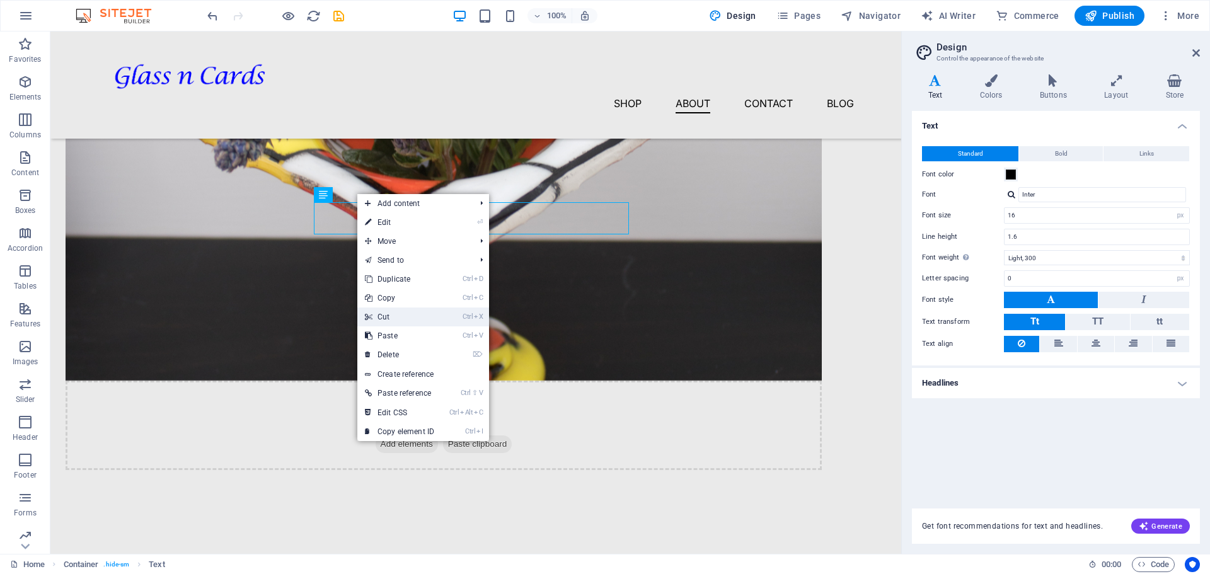
click at [372, 315] on link "Ctrl X Cut" at bounding box center [399, 317] width 84 height 19
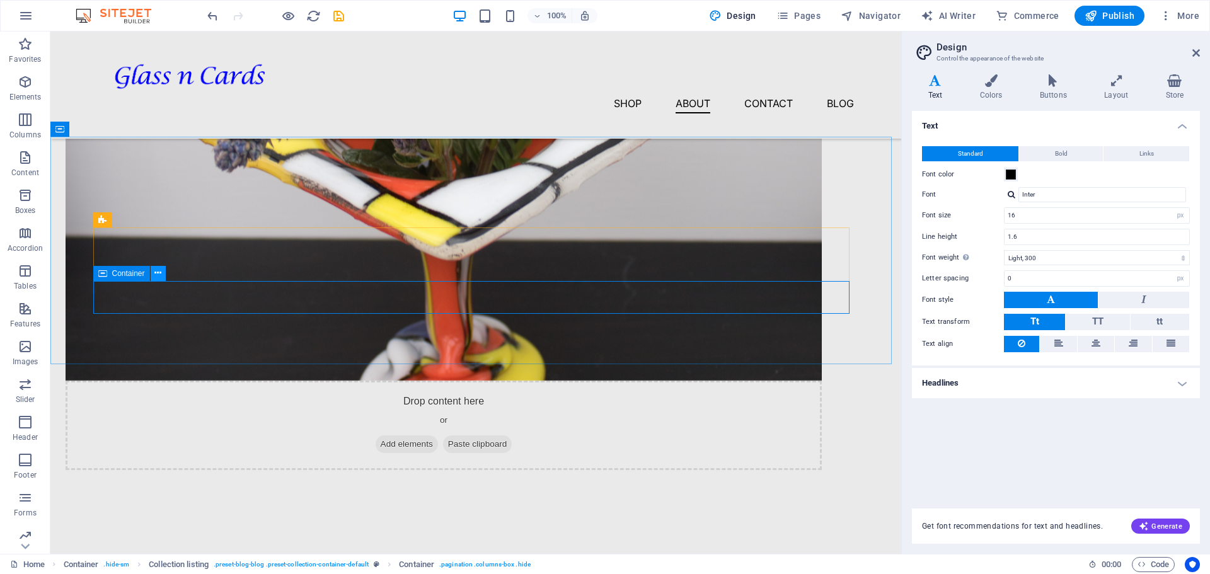
click at [156, 272] on icon at bounding box center [157, 273] width 7 height 13
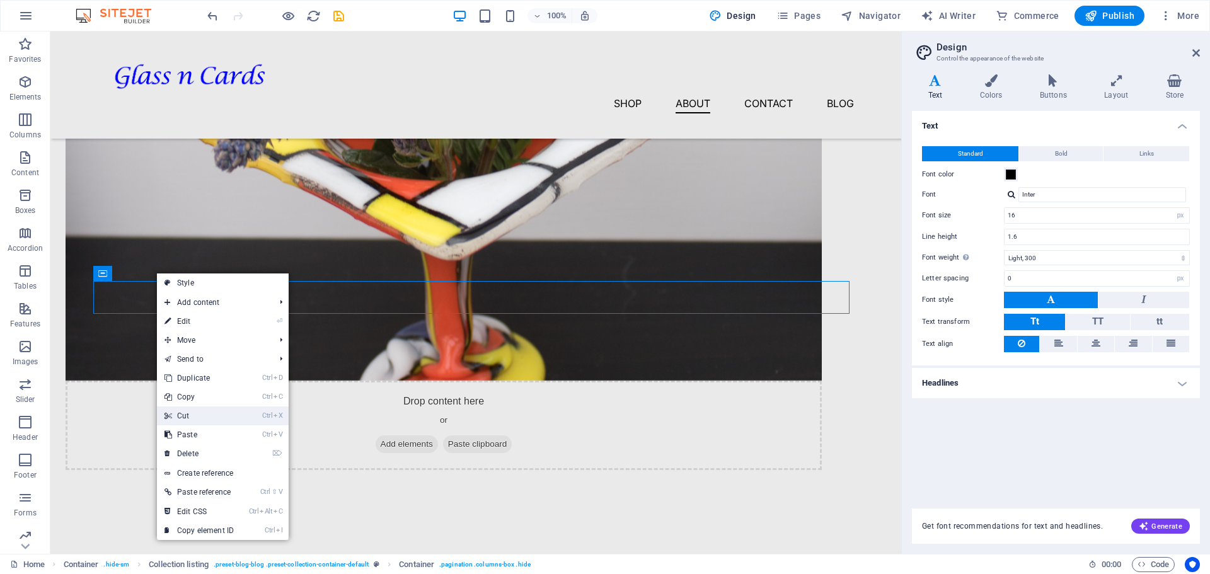
click at [216, 412] on link "Ctrl X Cut" at bounding box center [199, 415] width 84 height 19
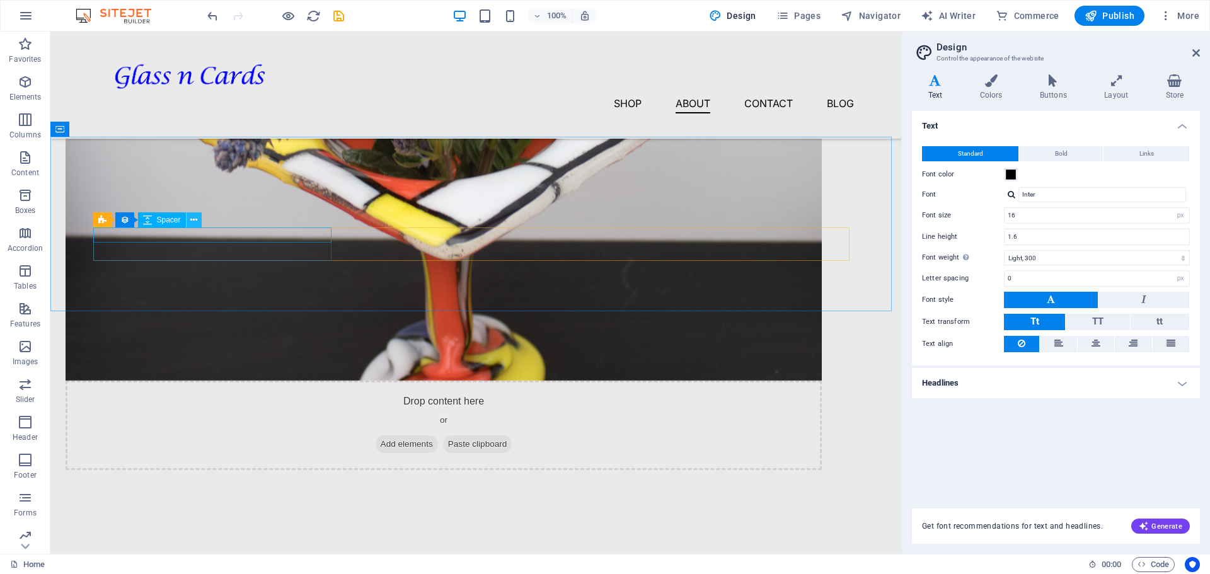
click at [192, 220] on icon at bounding box center [193, 220] width 7 height 13
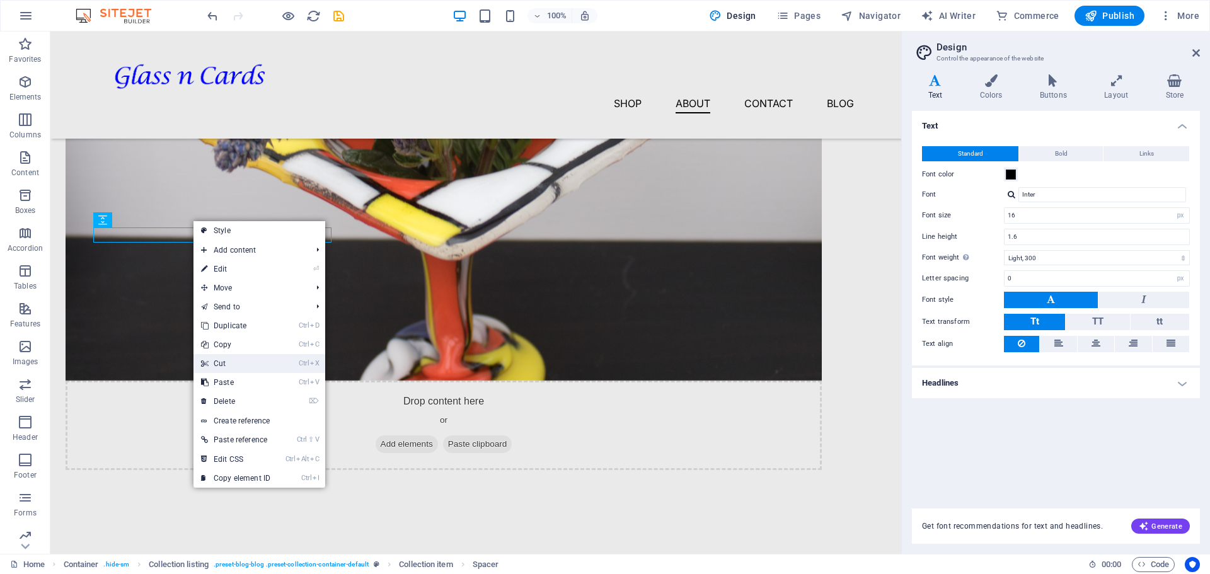
click at [229, 359] on link "Ctrl X Cut" at bounding box center [235, 363] width 84 height 19
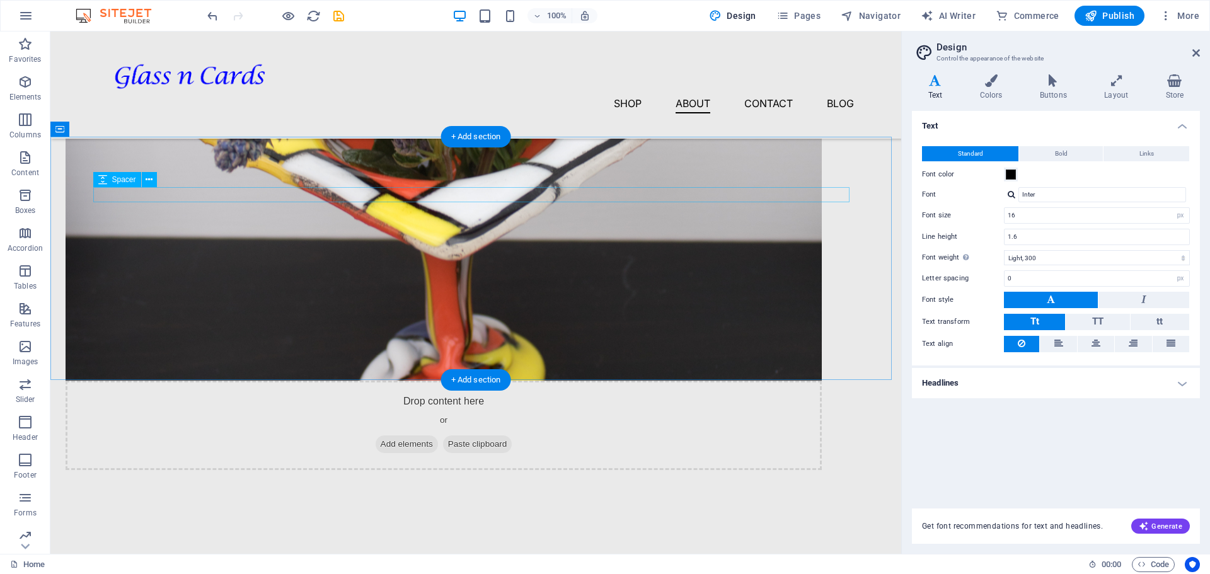
click at [280, 571] on div at bounding box center [476, 578] width 756 height 15
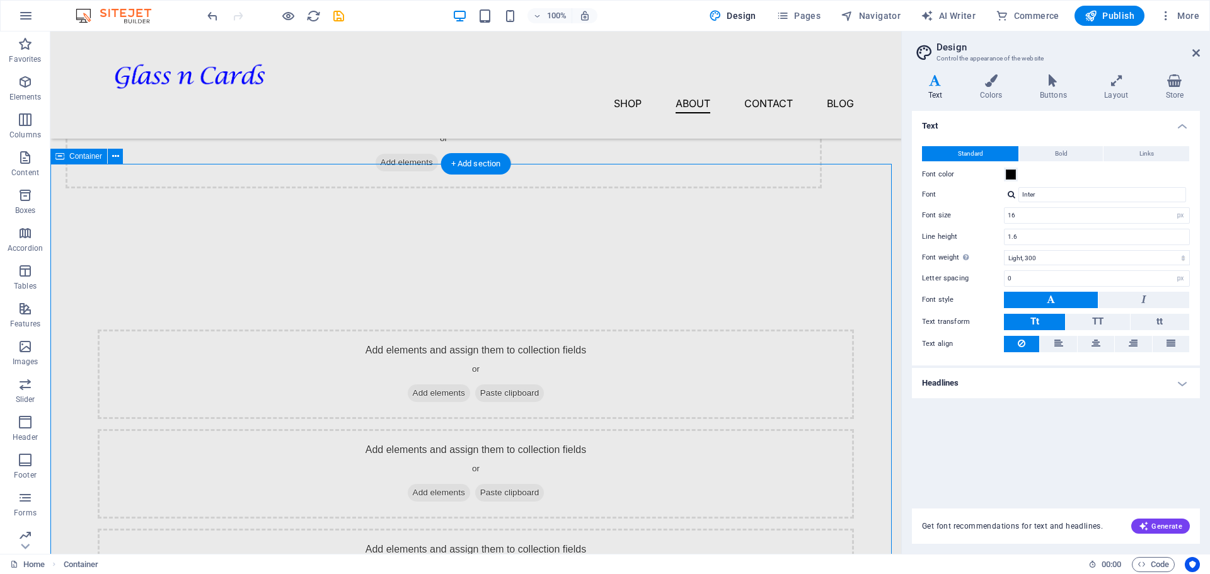
scroll to position [1638, 0]
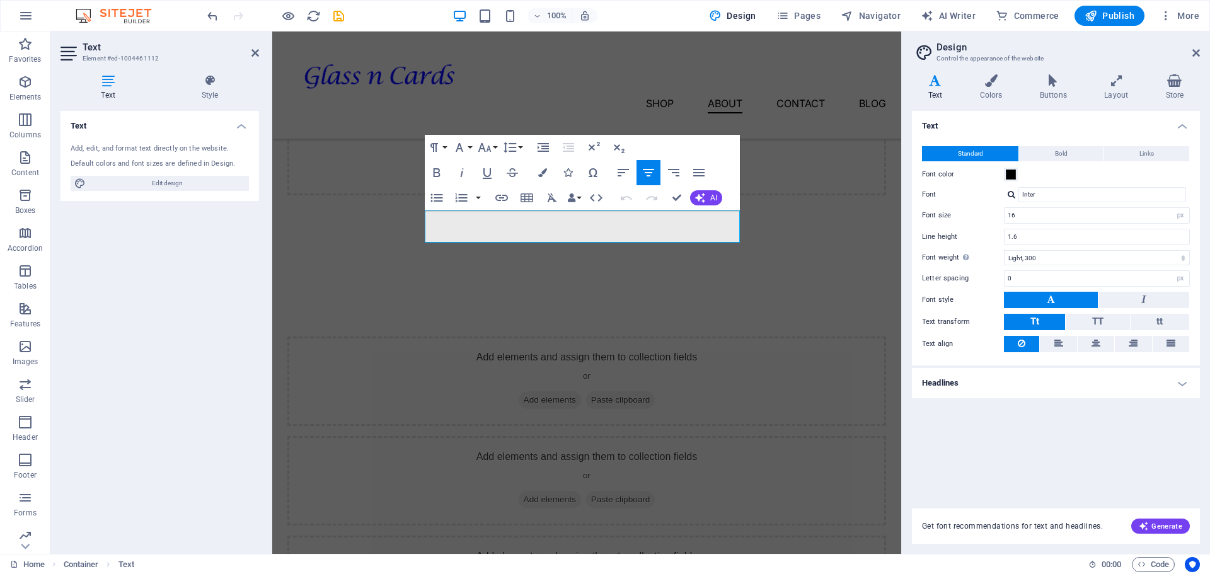
scroll to position [1699, 0]
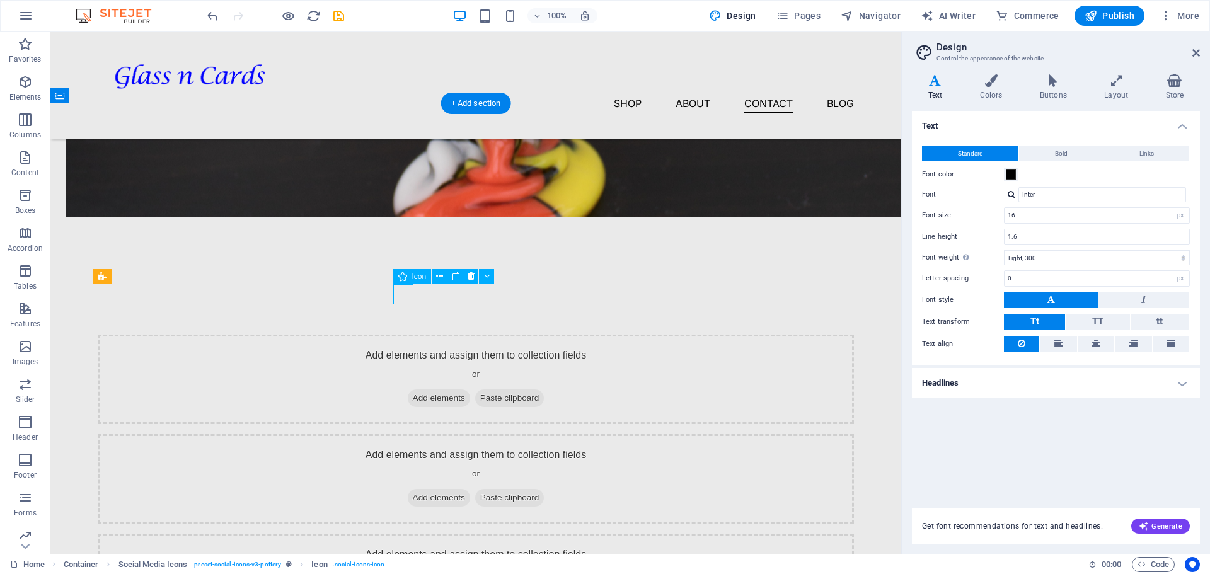
select select "xMidYMid"
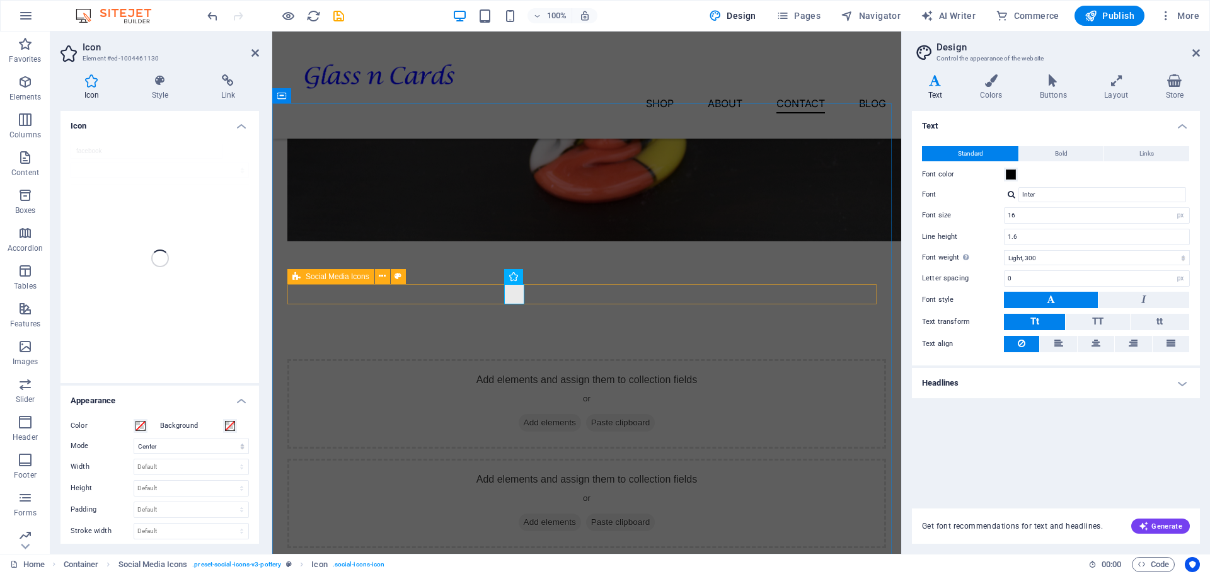
scroll to position [1699, 0]
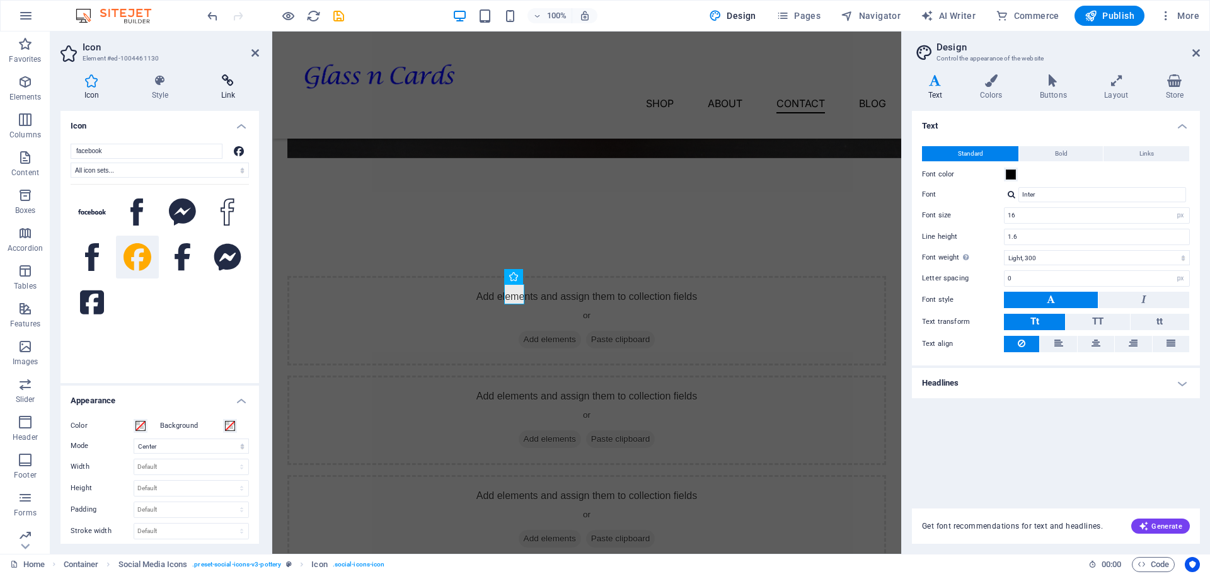
click at [226, 84] on icon at bounding box center [228, 80] width 62 height 13
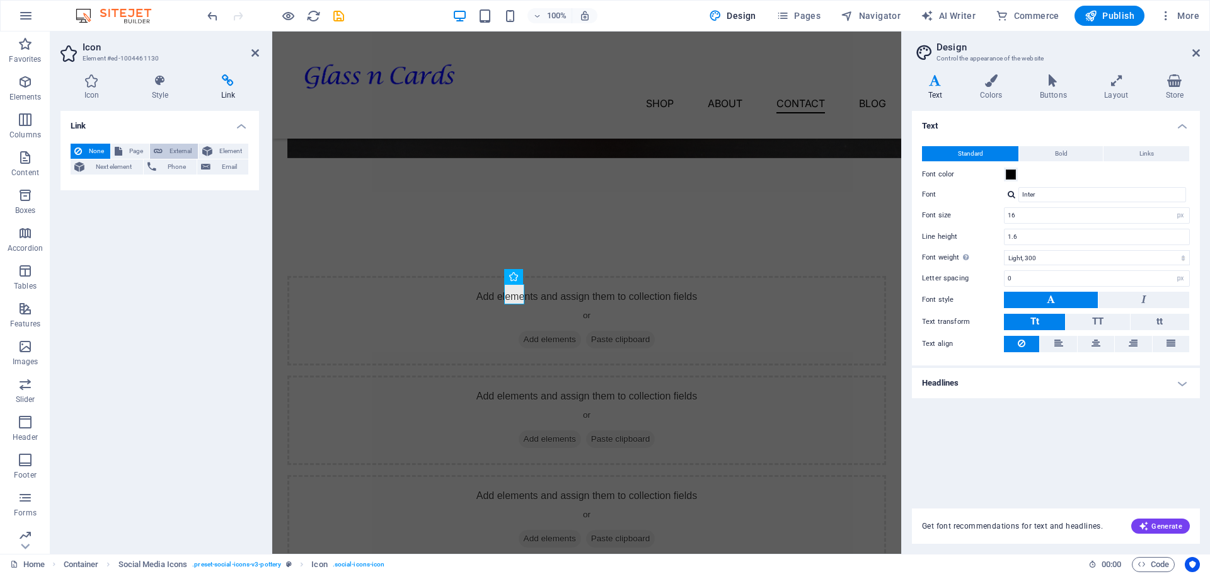
click at [176, 150] on span "External" at bounding box center [180, 151] width 28 height 15
select select "blank"
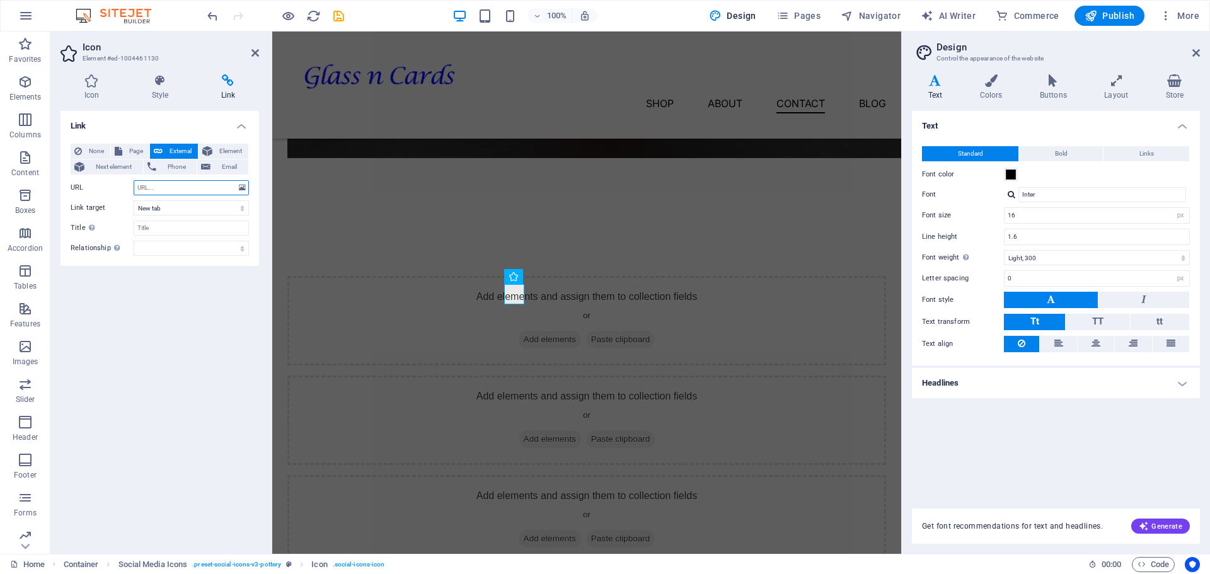
paste input "https://www.facebook.com/glassncards/"
type input "https://www.facebook.com/glassncards/"
click at [194, 231] on input "Title Additional link description, should not be the same as the link text. The…" at bounding box center [191, 228] width 115 height 15
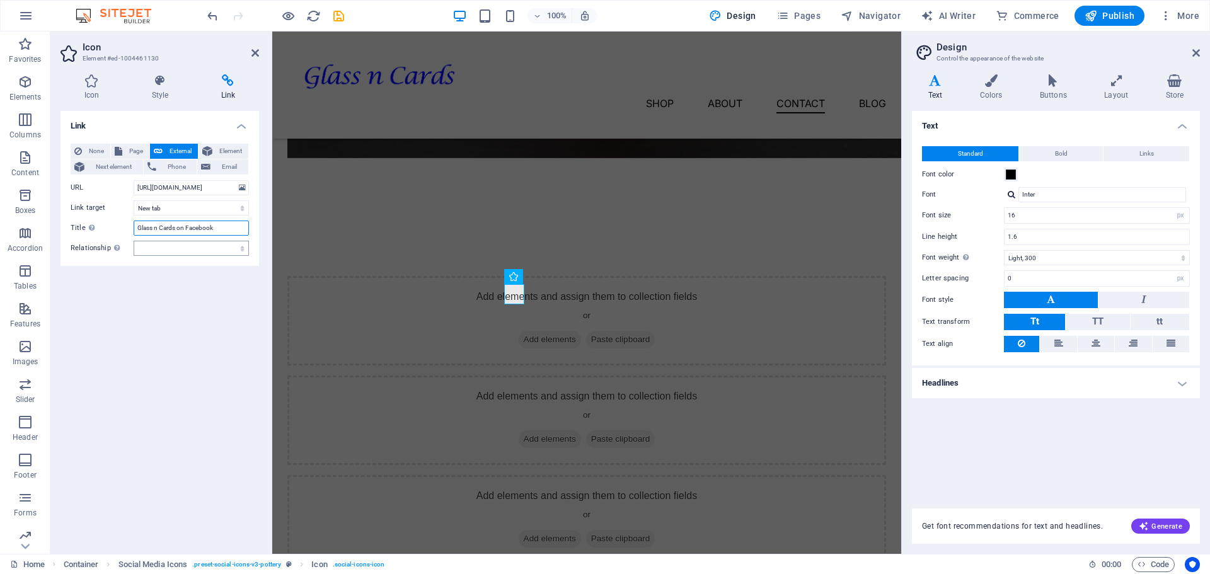
type input "Glass n Cards on Facebook"
click at [220, 250] on select "alternate author bookmark external help license next nofollow noreferrer noopen…" at bounding box center [191, 248] width 115 height 15
click at [84, 275] on div "Link None Page External Element Next element Phone Email Page Home Blog Subpage…" at bounding box center [159, 327] width 199 height 433
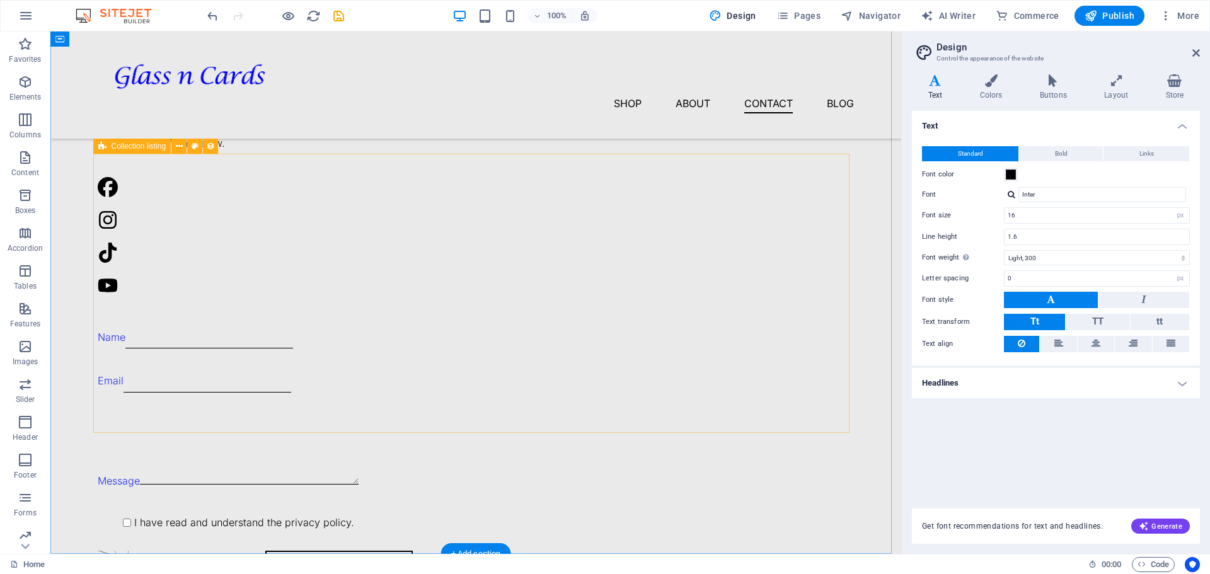
scroll to position [2293, 0]
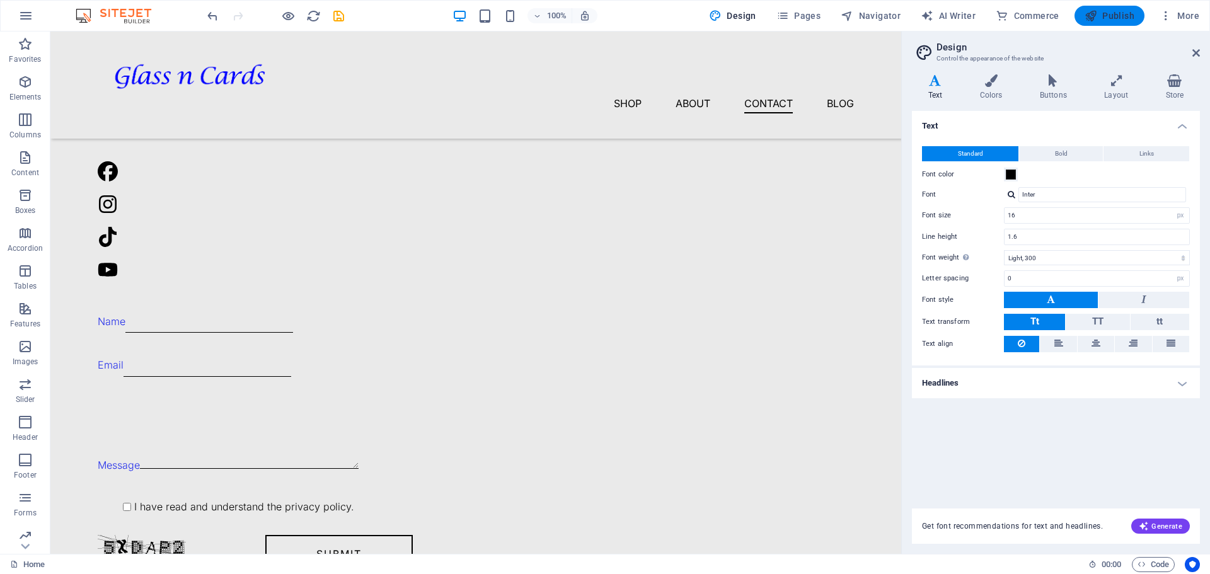
click at [1130, 16] on span "Publish" at bounding box center [1110, 15] width 50 height 13
checkbox input "false"
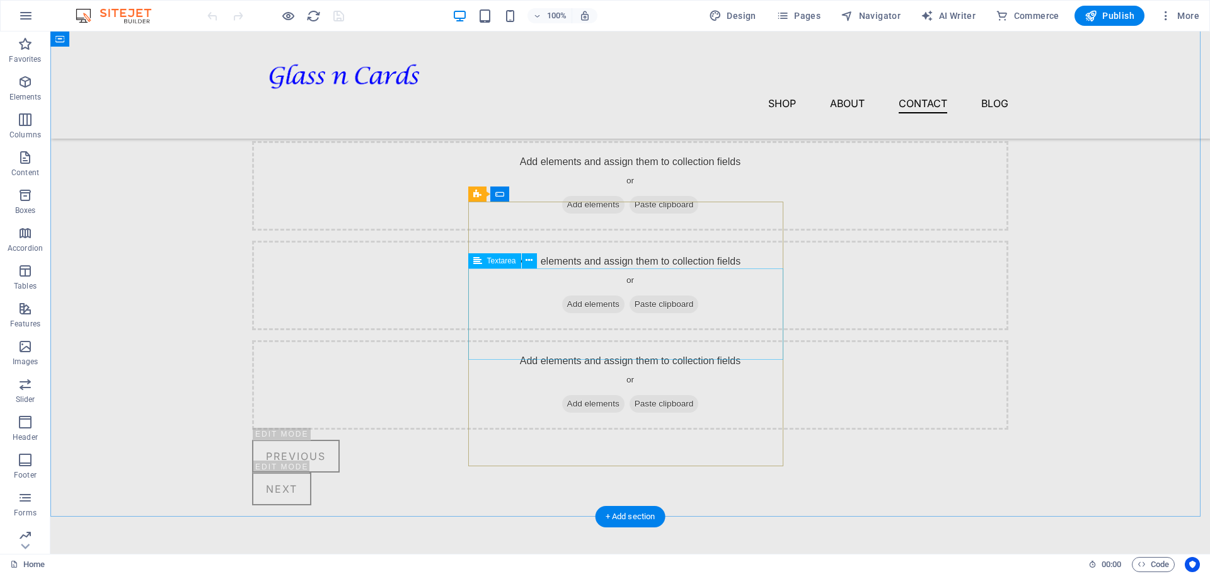
scroll to position [1812, 0]
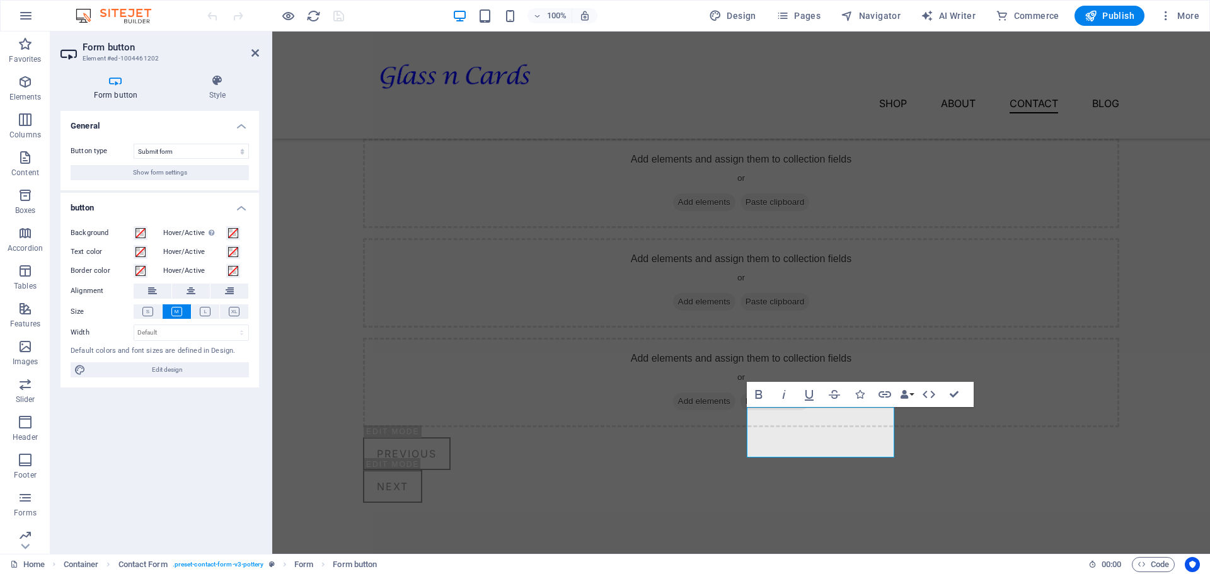
click at [108, 81] on icon at bounding box center [115, 80] width 110 height 13
click at [139, 174] on span "Show form settings" at bounding box center [160, 172] width 54 height 15
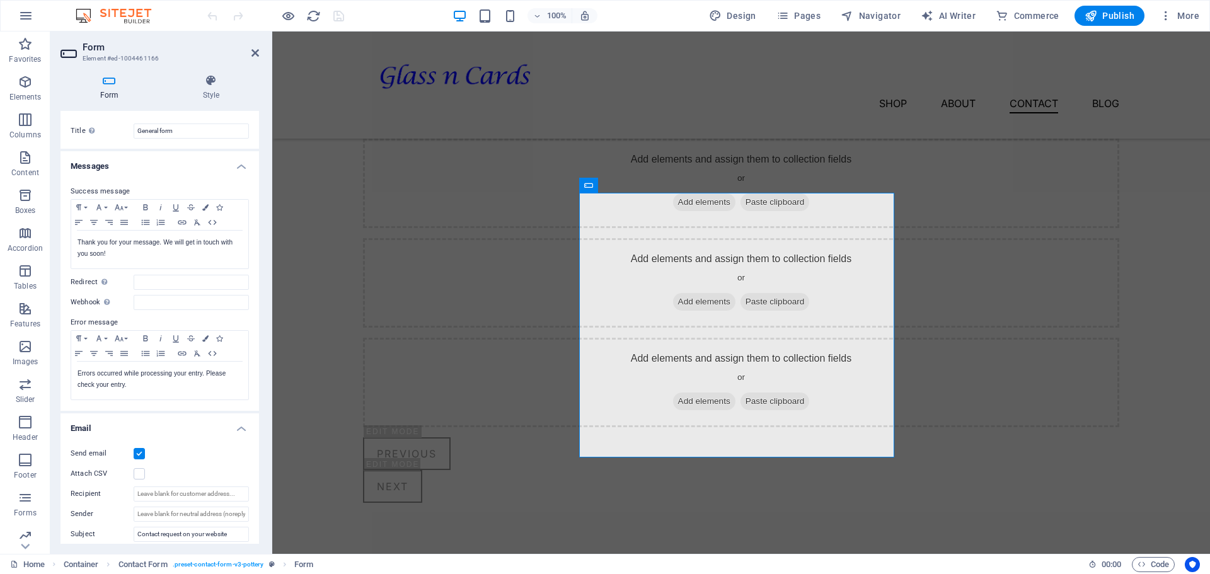
scroll to position [0, 0]
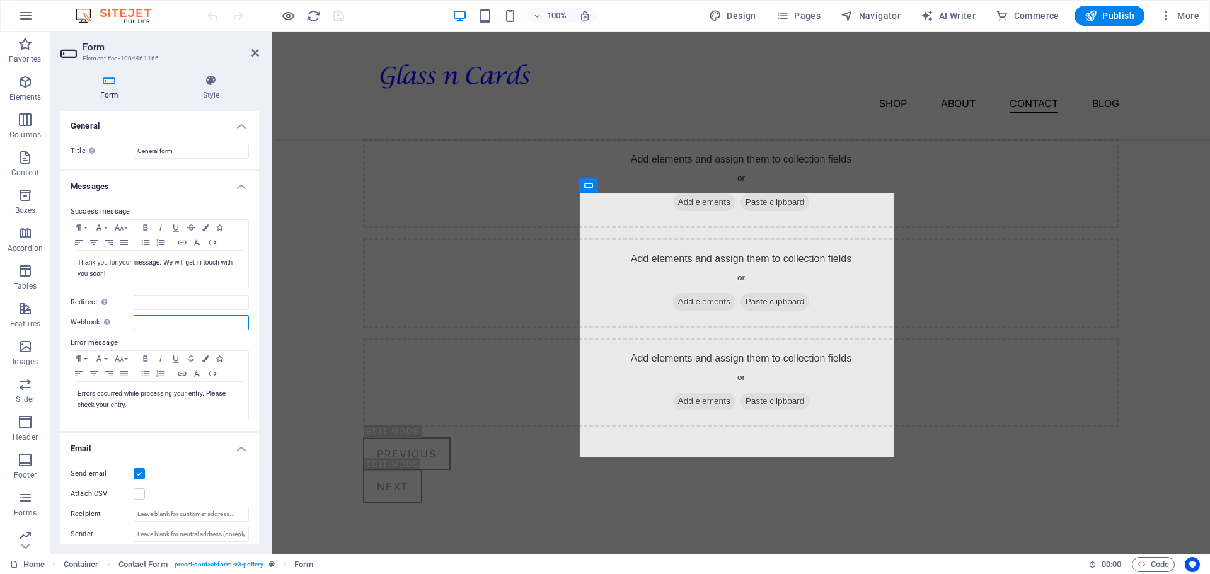
click at [166, 323] on input "Webhook A webhook is a push notification from this form to another server. Ever…" at bounding box center [191, 322] width 115 height 15
click at [211, 86] on icon at bounding box center [211, 80] width 96 height 13
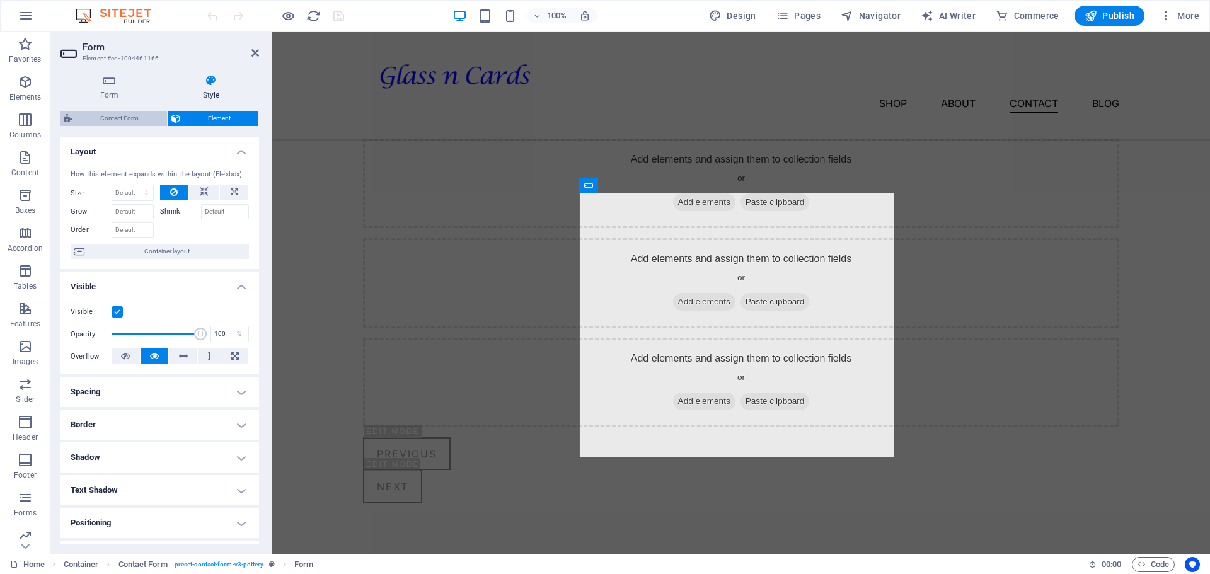
click at [110, 121] on span "Contact Form" at bounding box center [119, 118] width 87 height 15
select select "rem"
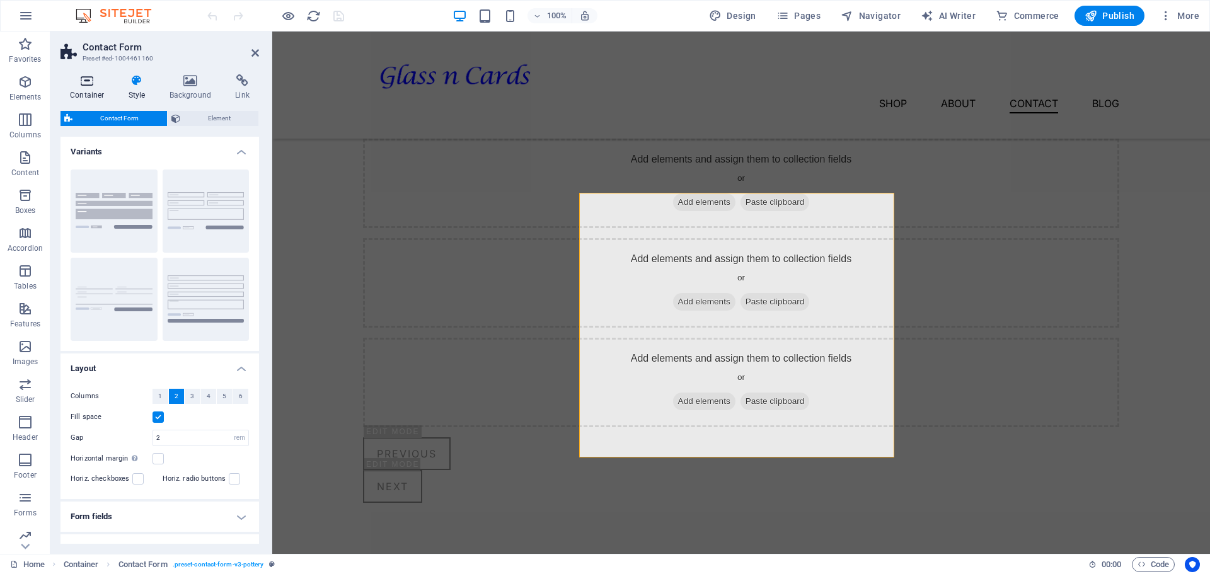
click at [91, 84] on icon at bounding box center [87, 80] width 54 height 13
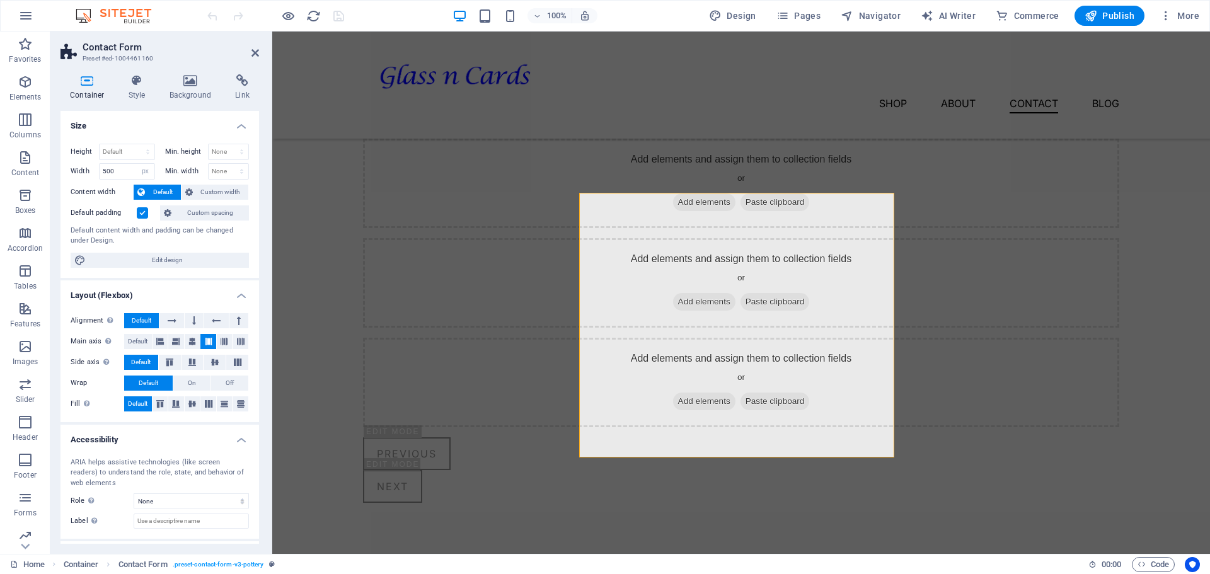
click at [107, 51] on h2 "Contact Form" at bounding box center [171, 47] width 176 height 11
click at [257, 50] on icon at bounding box center [255, 53] width 8 height 10
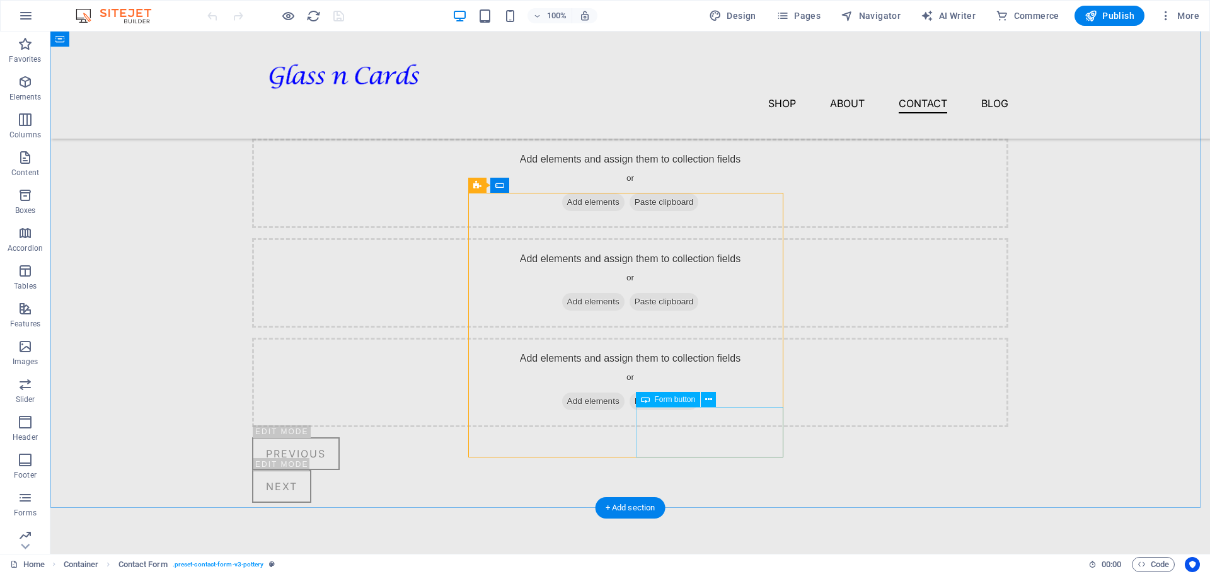
click at [713, 401] on button at bounding box center [708, 399] width 15 height 15
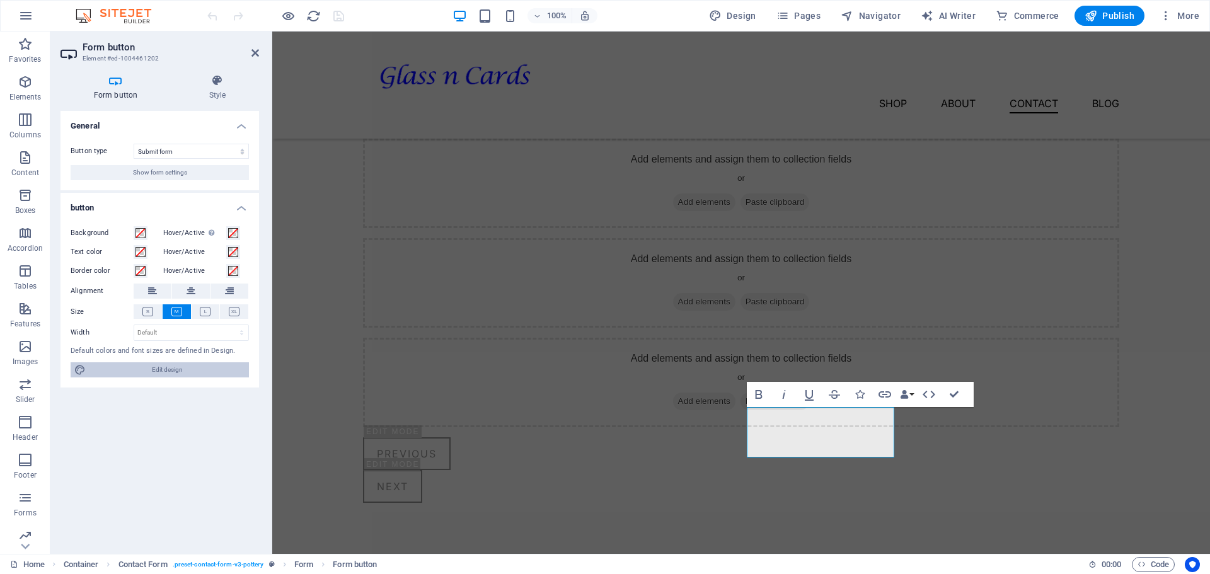
click at [167, 372] on span "Edit design" at bounding box center [167, 369] width 156 height 15
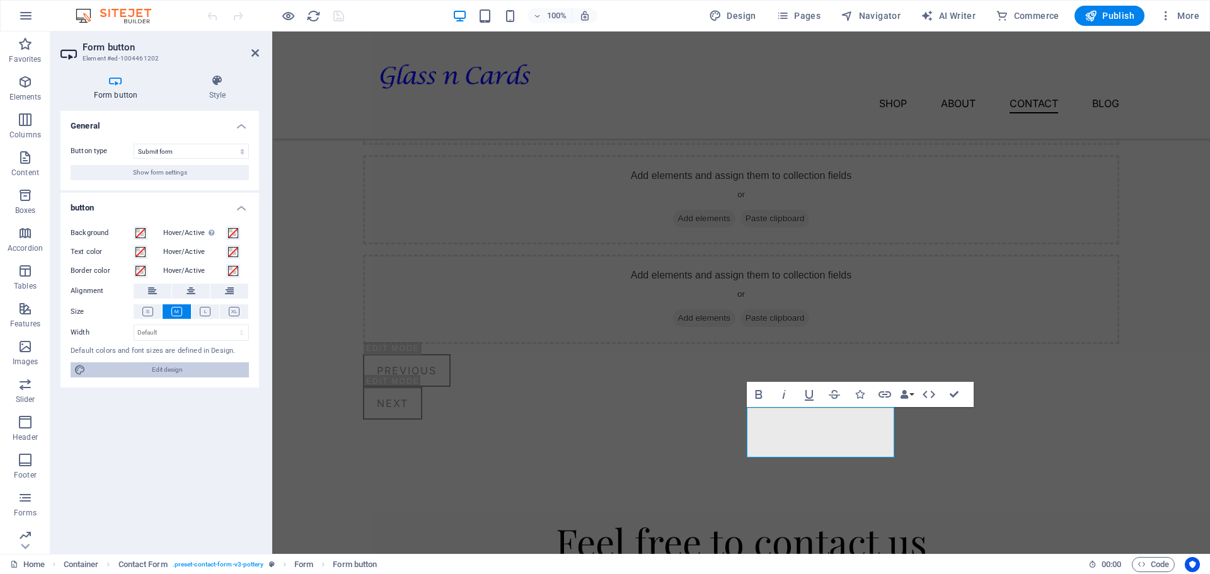
select select "px"
select select "300"
select select "px"
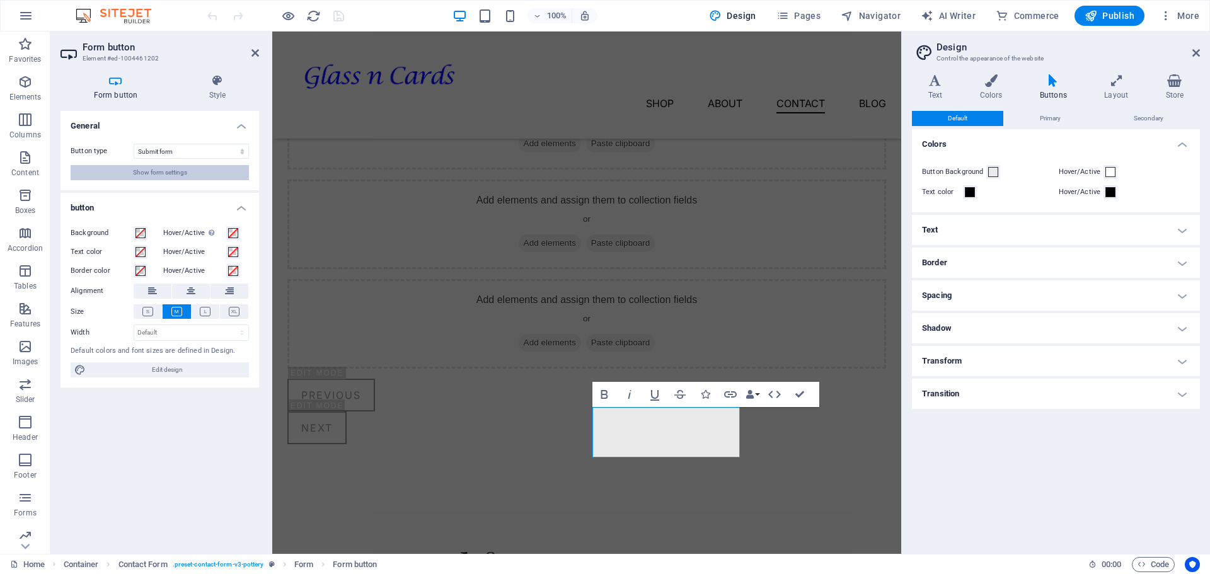
click at [110, 169] on button "Show form settings" at bounding box center [160, 172] width 178 height 15
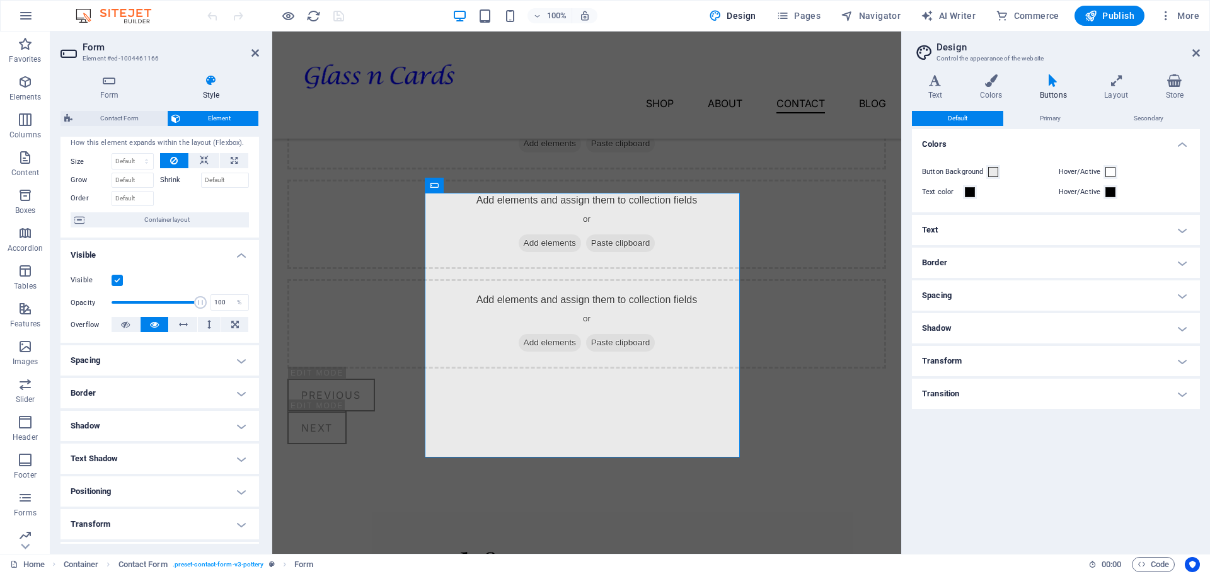
scroll to position [125, 0]
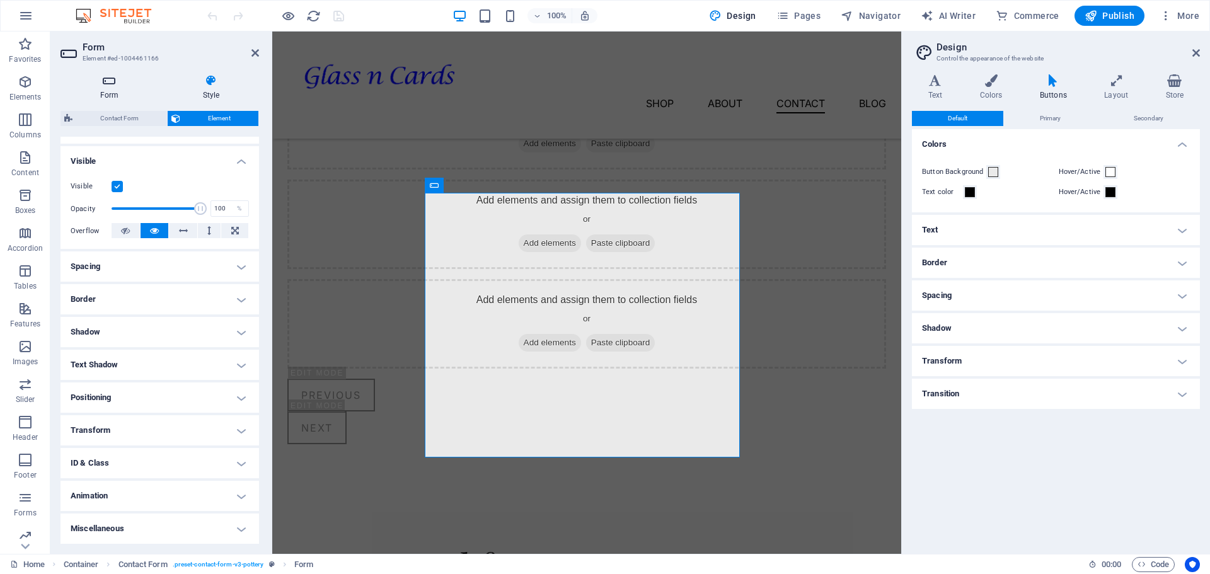
click at [105, 91] on h4 "Form" at bounding box center [111, 87] width 103 height 26
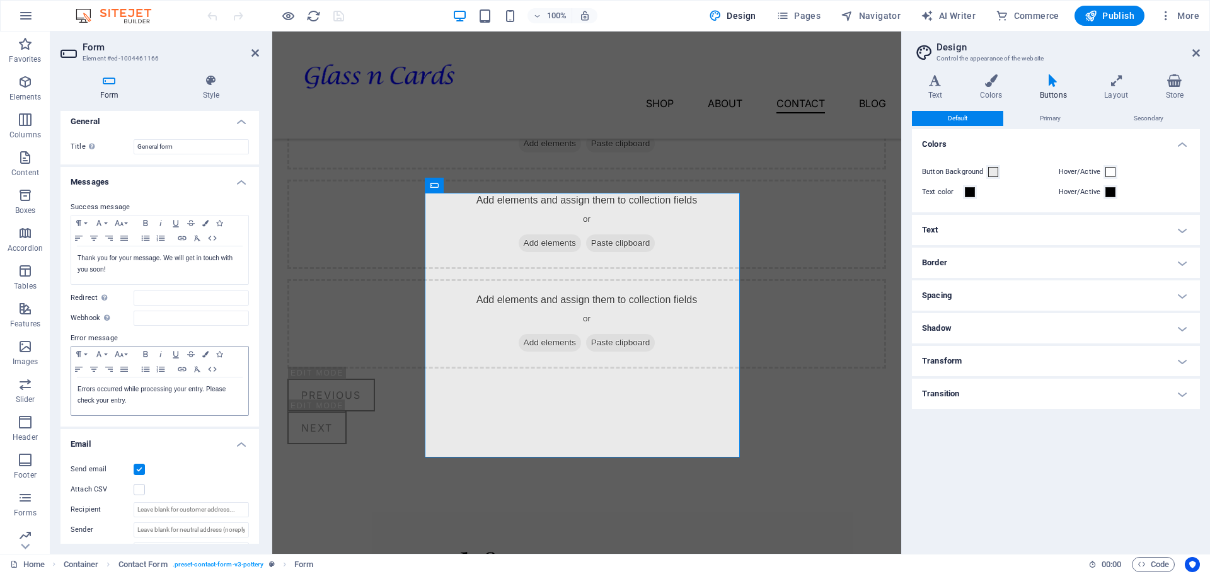
scroll to position [0, 0]
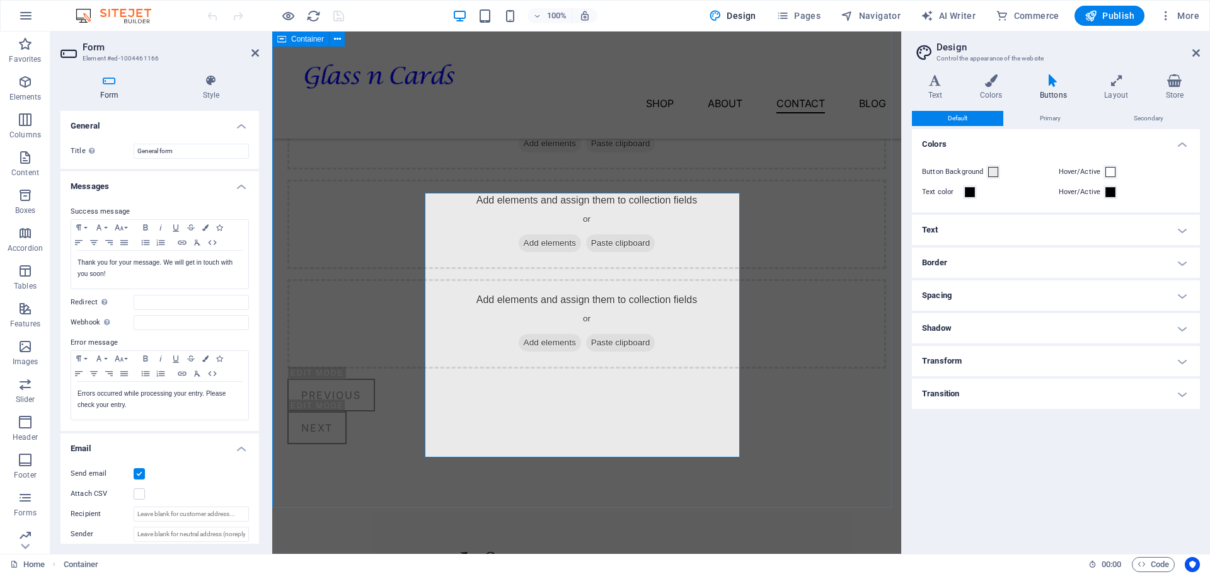
scroll to position [1812, 0]
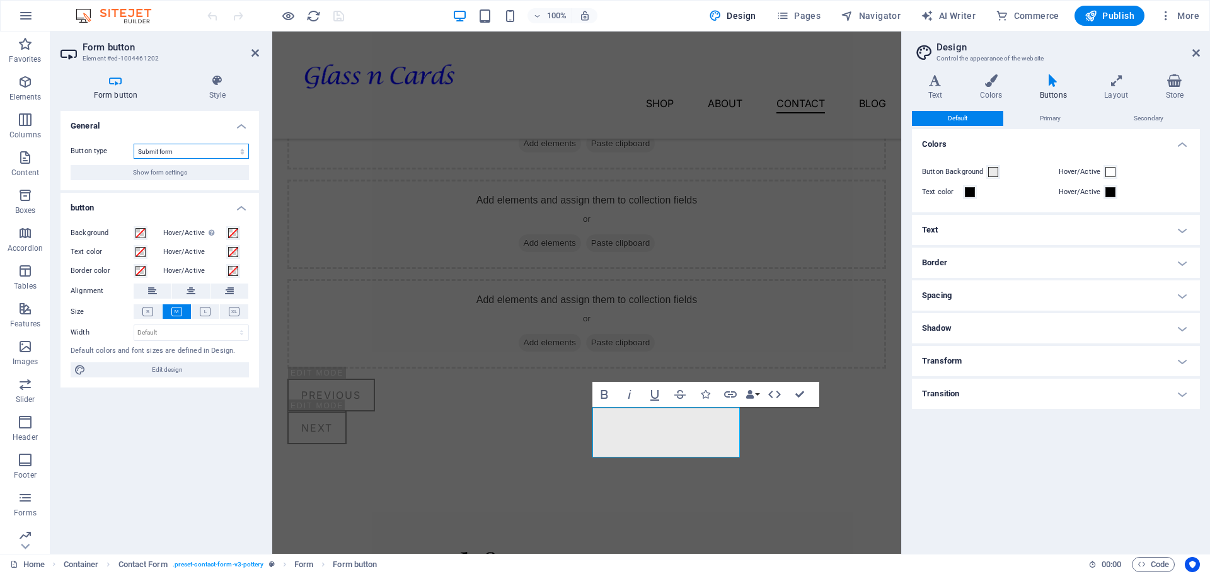
click at [160, 152] on select "Submit form Reset form No action" at bounding box center [191, 151] width 115 height 15
click at [148, 172] on span "Show form settings" at bounding box center [160, 172] width 54 height 15
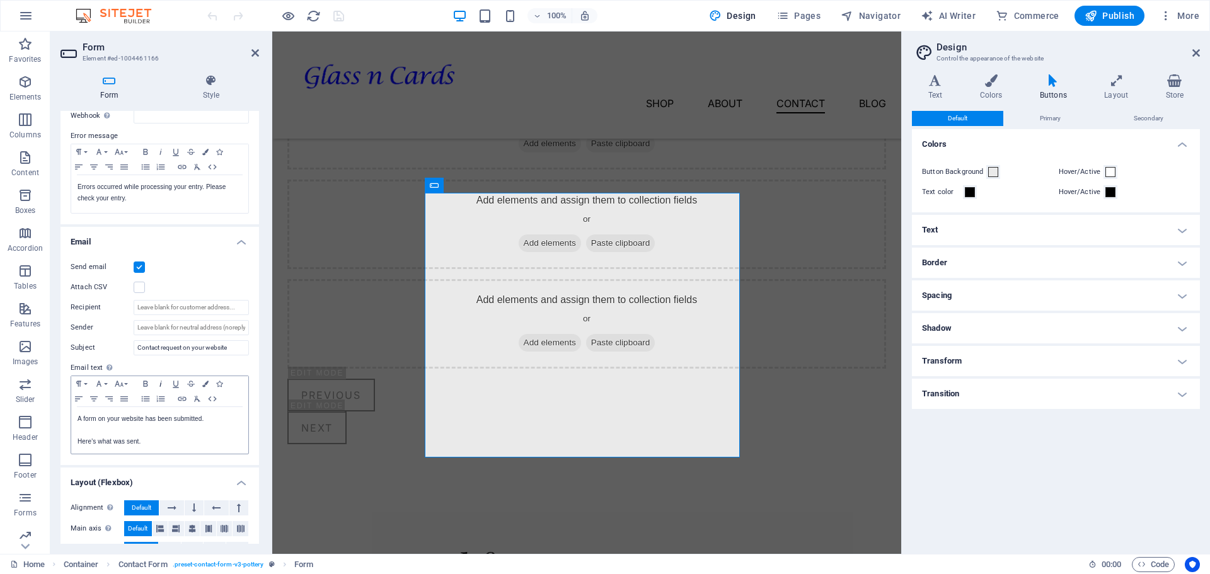
scroll to position [221, 0]
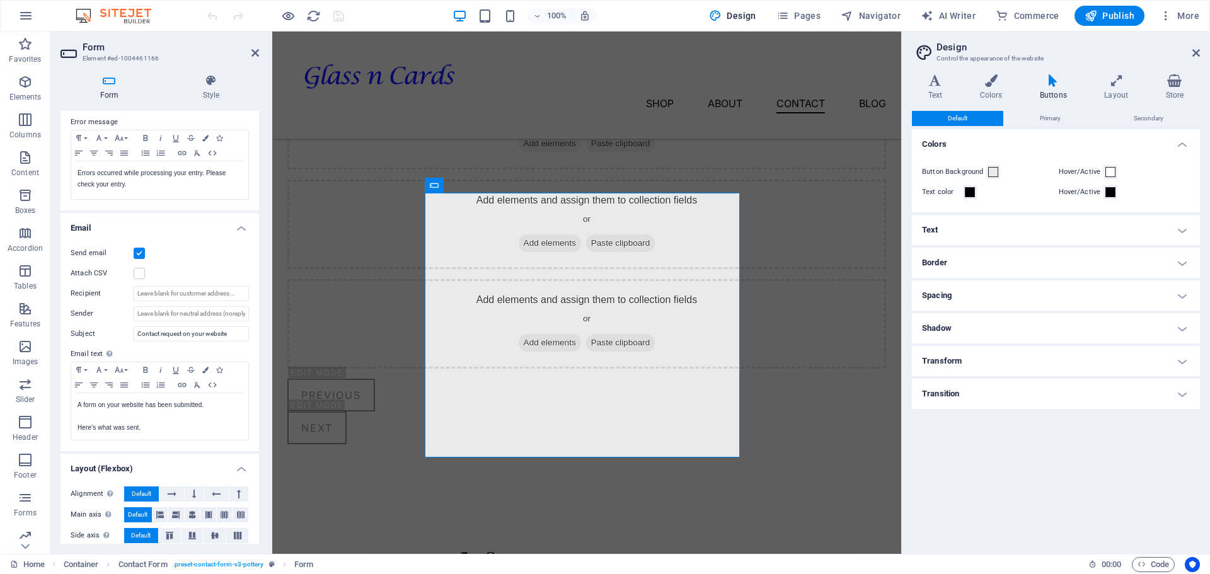
click at [135, 255] on label at bounding box center [139, 253] width 11 height 11
click at [0, 0] on input "Send email" at bounding box center [0, 0] width 0 height 0
click at [139, 255] on label at bounding box center [139, 253] width 11 height 11
click at [0, 0] on input "Send email" at bounding box center [0, 0] width 0 height 0
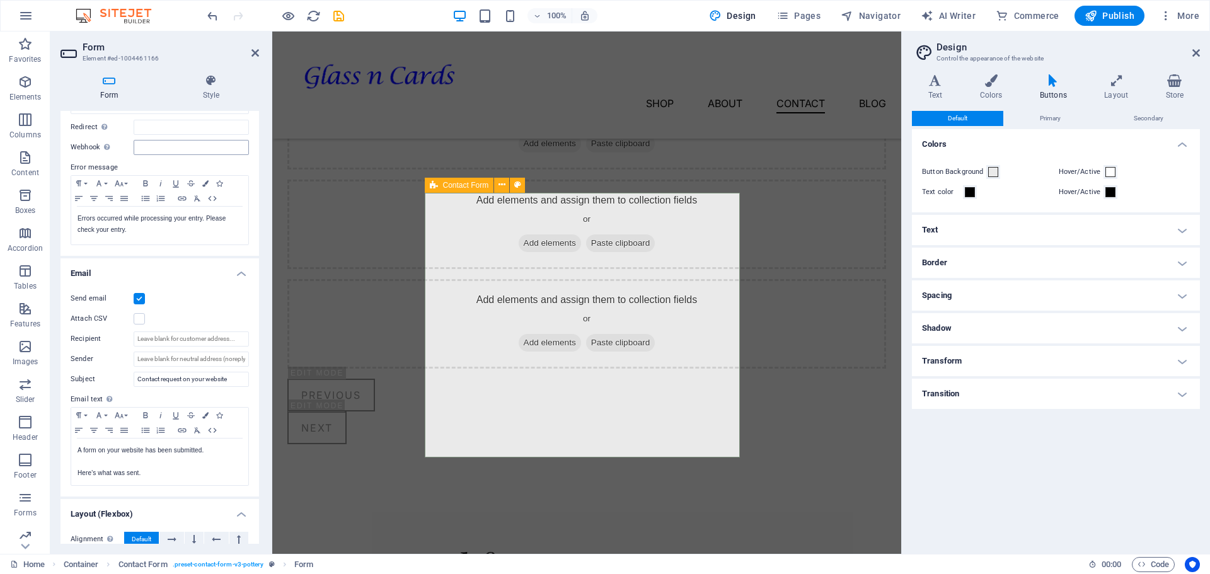
scroll to position [189, 0]
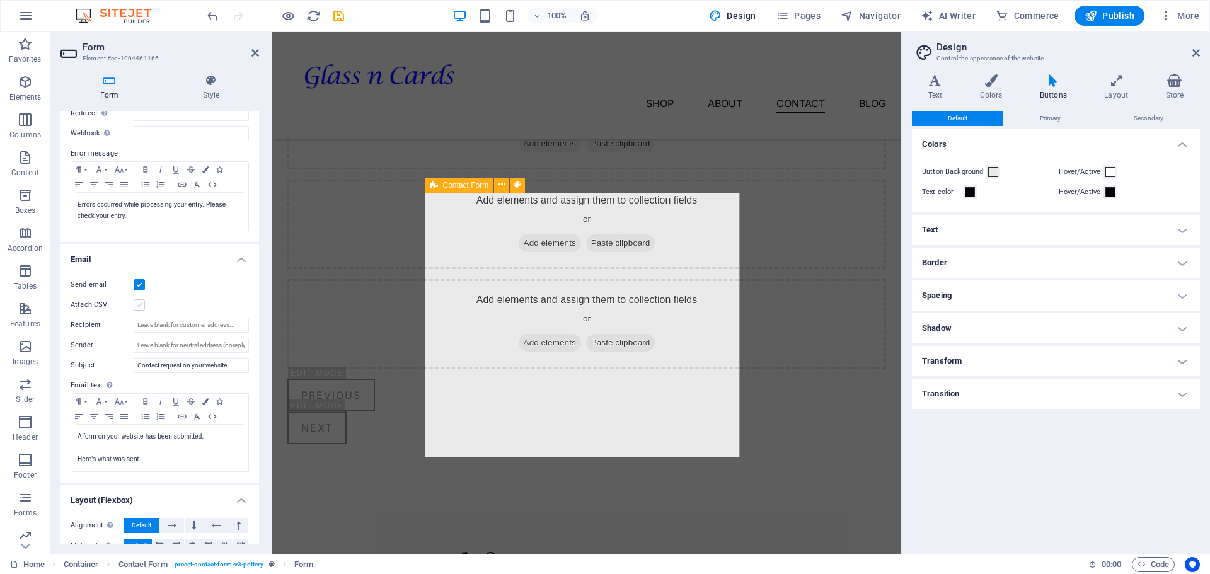
click at [139, 309] on label at bounding box center [139, 304] width 11 height 11
click at [0, 0] on input "Attach CSV" at bounding box center [0, 0] width 0 height 0
click at [139, 309] on label at bounding box center [139, 304] width 11 height 11
click at [0, 0] on input "Attach CSV" at bounding box center [0, 0] width 0 height 0
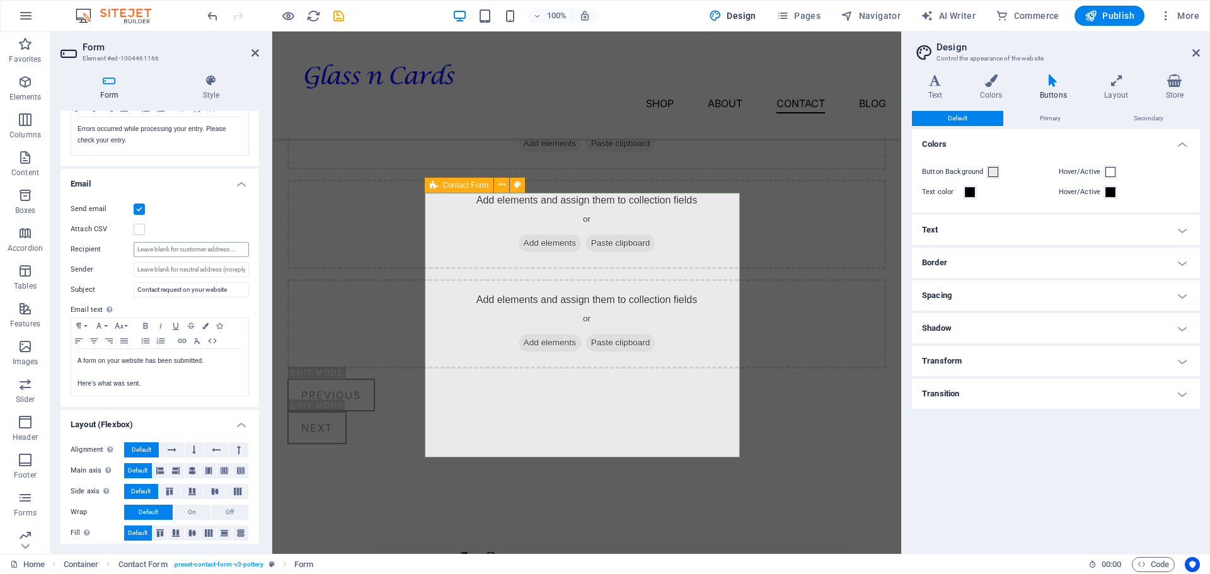
scroll to position [272, 0]
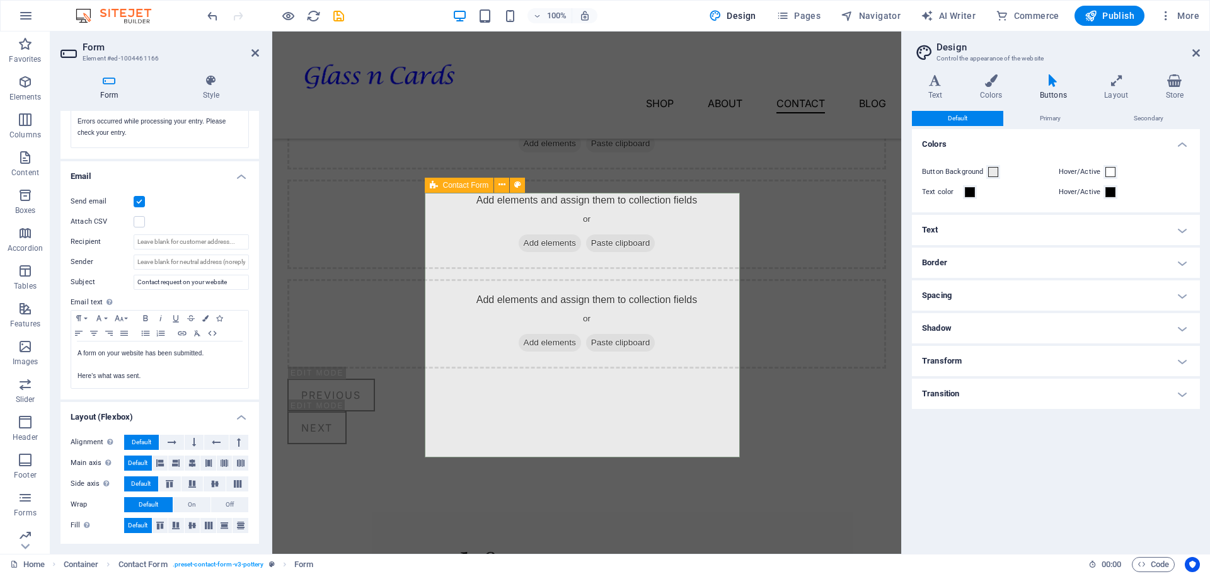
click at [143, 200] on label at bounding box center [139, 201] width 11 height 11
click at [0, 0] on input "Send email" at bounding box center [0, 0] width 0 height 0
click at [141, 201] on label at bounding box center [139, 201] width 11 height 11
click at [0, 0] on input "Send email" at bounding box center [0, 0] width 0 height 0
click at [93, 48] on h2 "Form" at bounding box center [171, 47] width 176 height 11
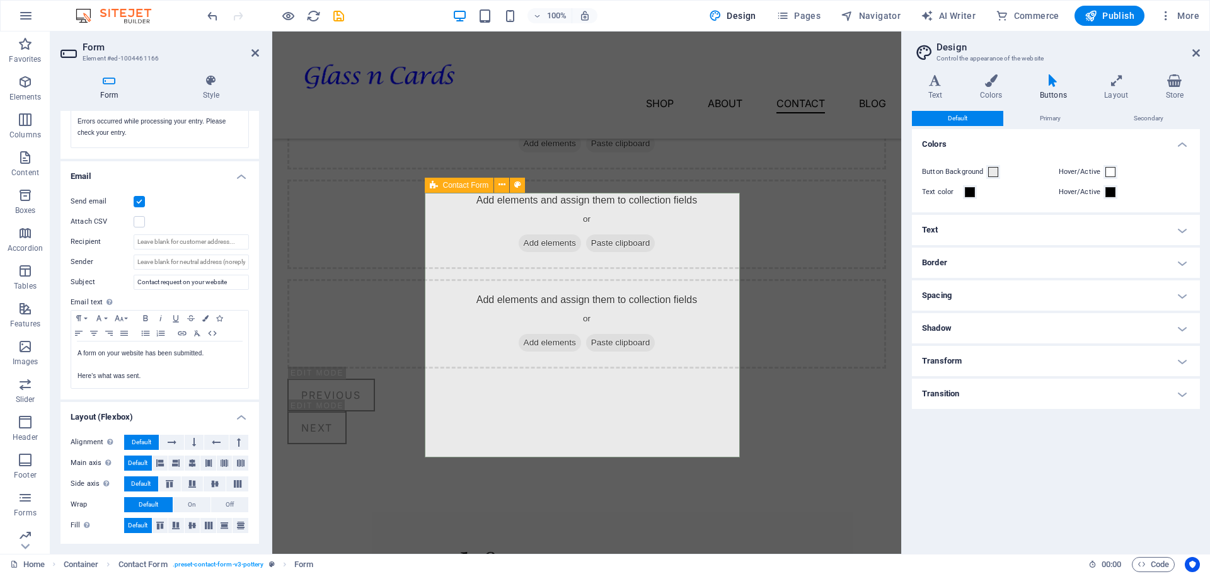
click at [93, 48] on h2 "Form" at bounding box center [171, 47] width 176 height 11
